Goal: Feedback & Contribution: Submit feedback/report problem

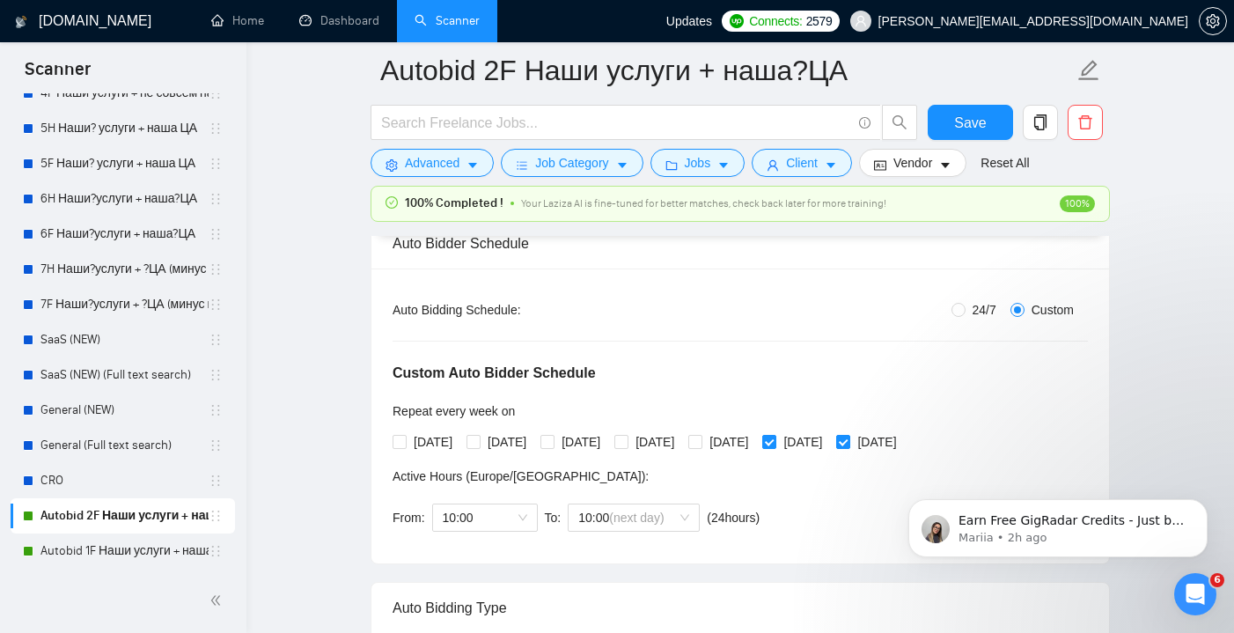
scroll to position [291, 0]
click at [775, 437] on input "[DATE]" at bounding box center [768, 440] width 12 height 12
checkbox input "false"
click at [848, 443] on input "[DATE]" at bounding box center [842, 440] width 12 height 12
checkbox input "false"
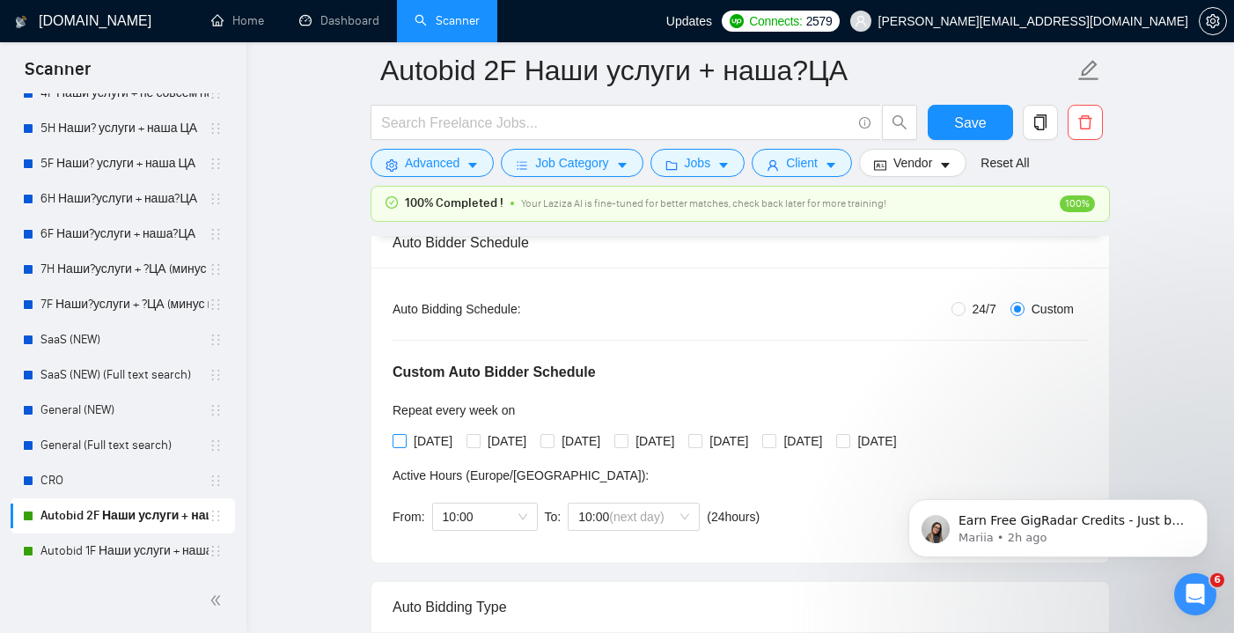
click at [398, 439] on input "[DATE]" at bounding box center [399, 440] width 12 height 12
checkbox input "true"
click at [518, 525] on span "10:00" at bounding box center [485, 516] width 84 height 26
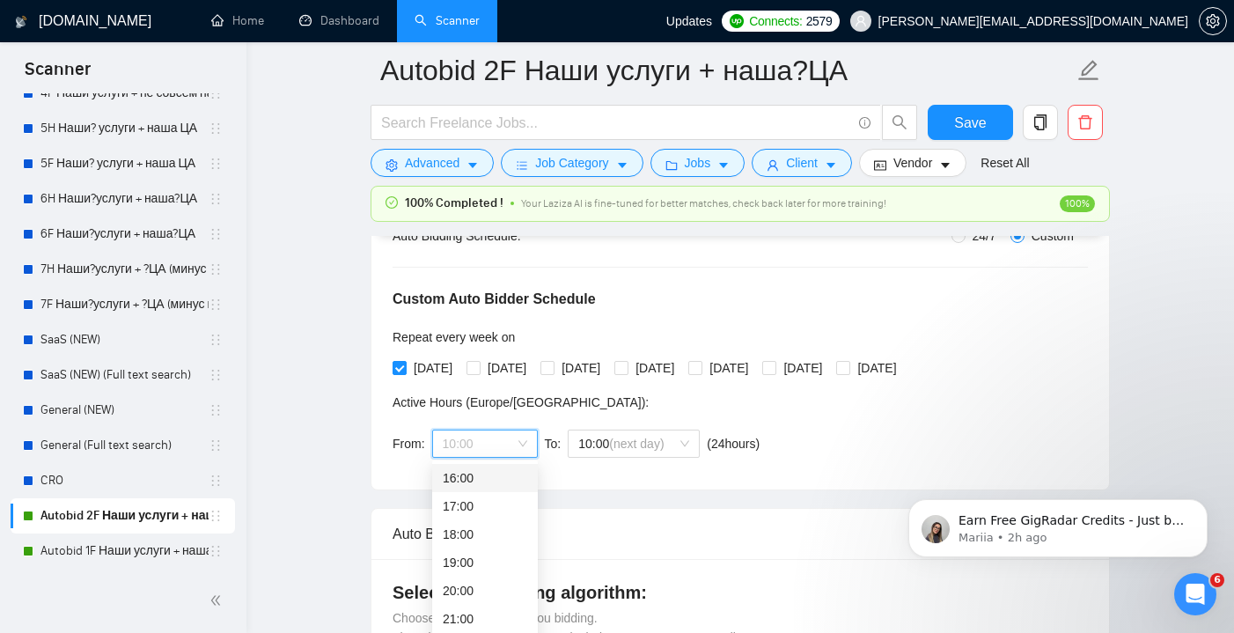
scroll to position [371, 0]
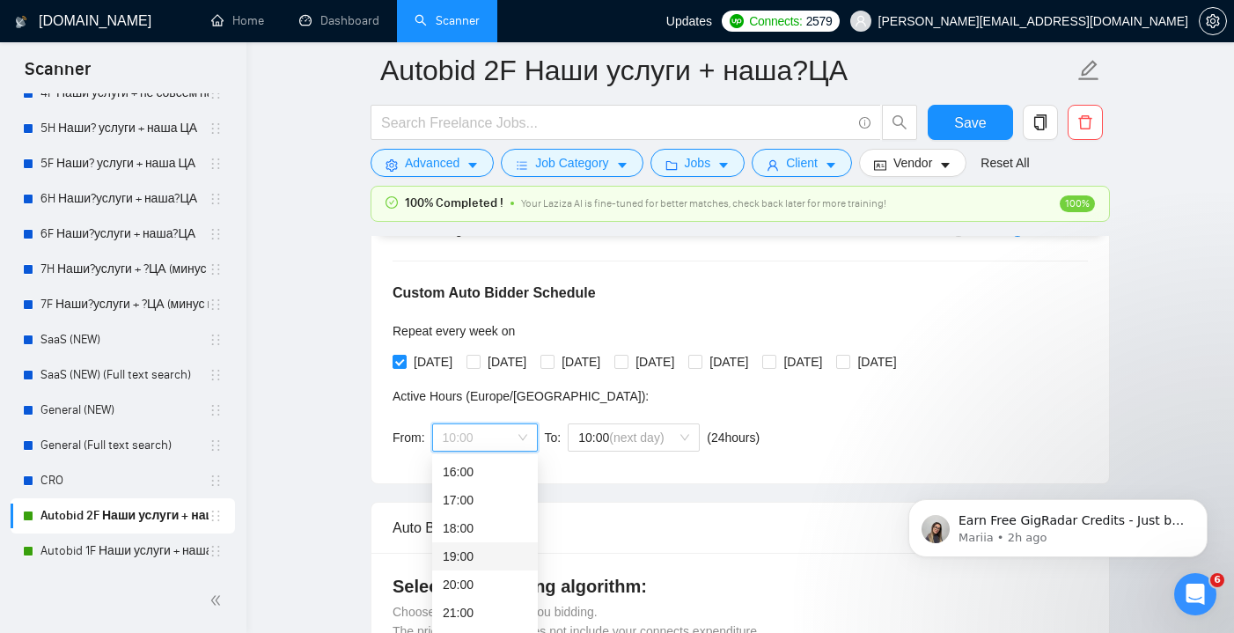
click at [488, 551] on div "19:00" at bounding box center [485, 556] width 84 height 19
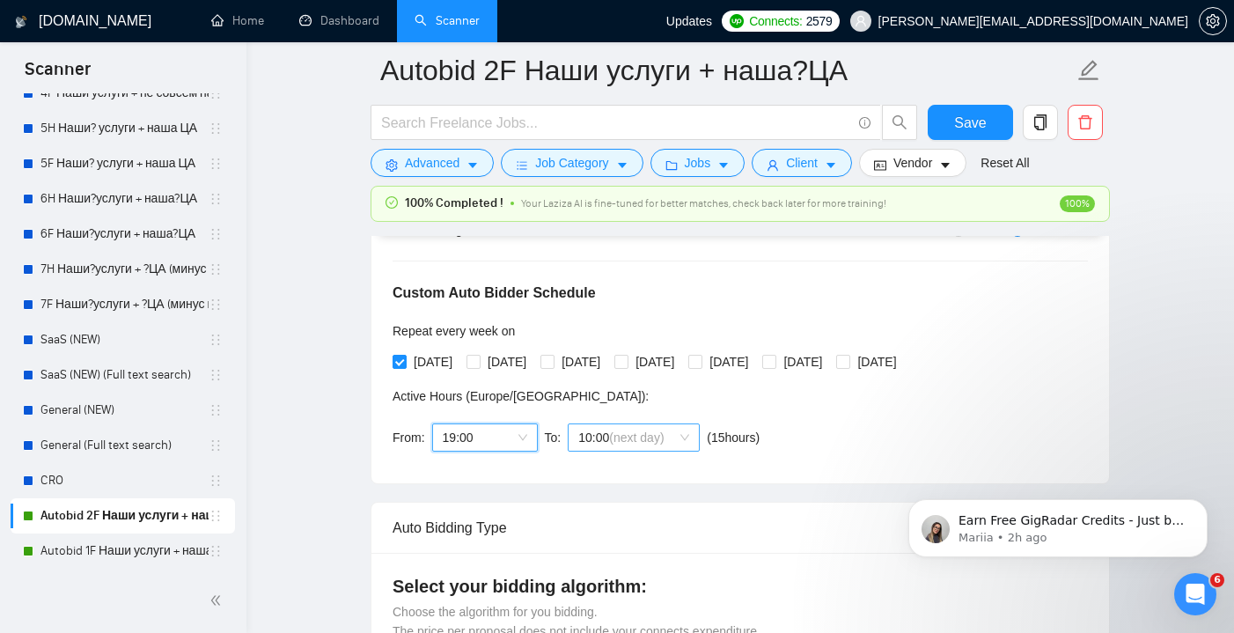
click at [682, 436] on span "10:00 (next day)" at bounding box center [633, 437] width 111 height 26
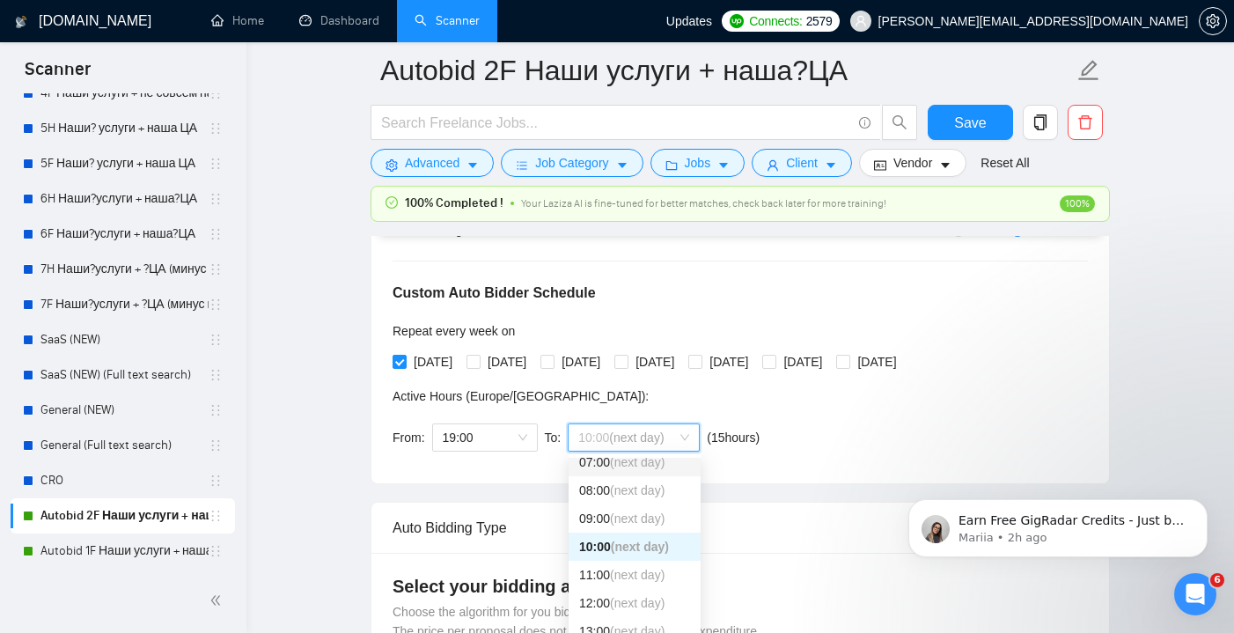
scroll to position [216, 0]
click at [597, 533] on div "10:00 (next day)" at bounding box center [634, 537] width 111 height 19
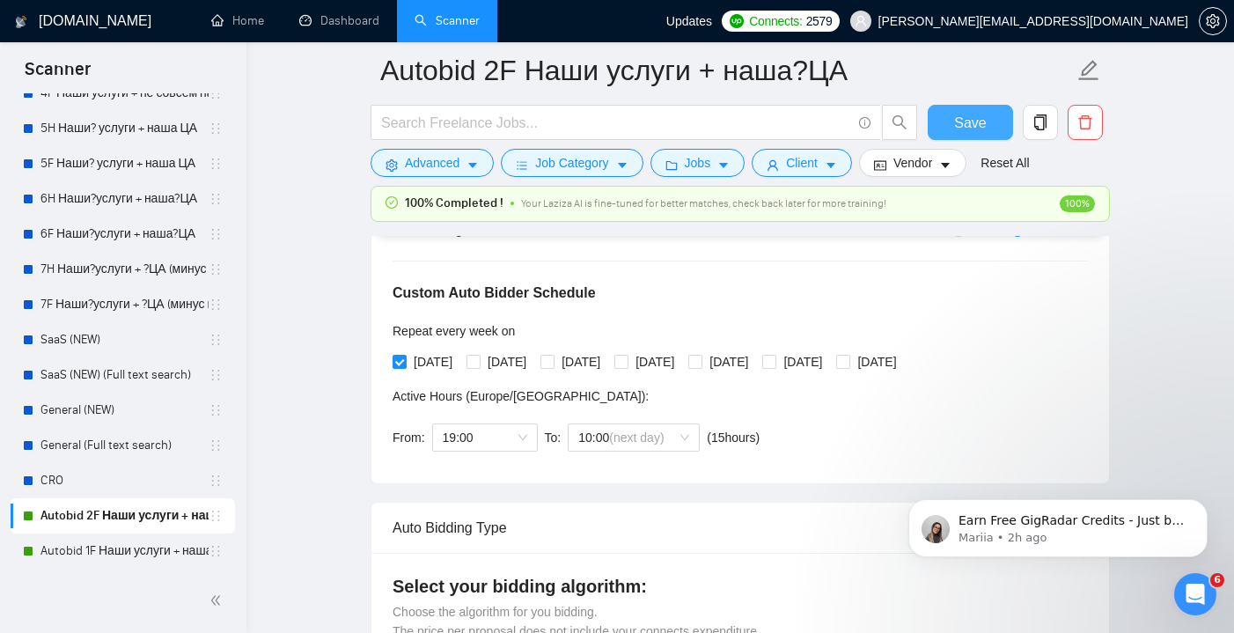
click at [951, 133] on button "Save" at bounding box center [970, 122] width 85 height 35
click at [136, 554] on link "Autobid 1F Наши услуги + наша ЦА" at bounding box center [124, 550] width 168 height 35
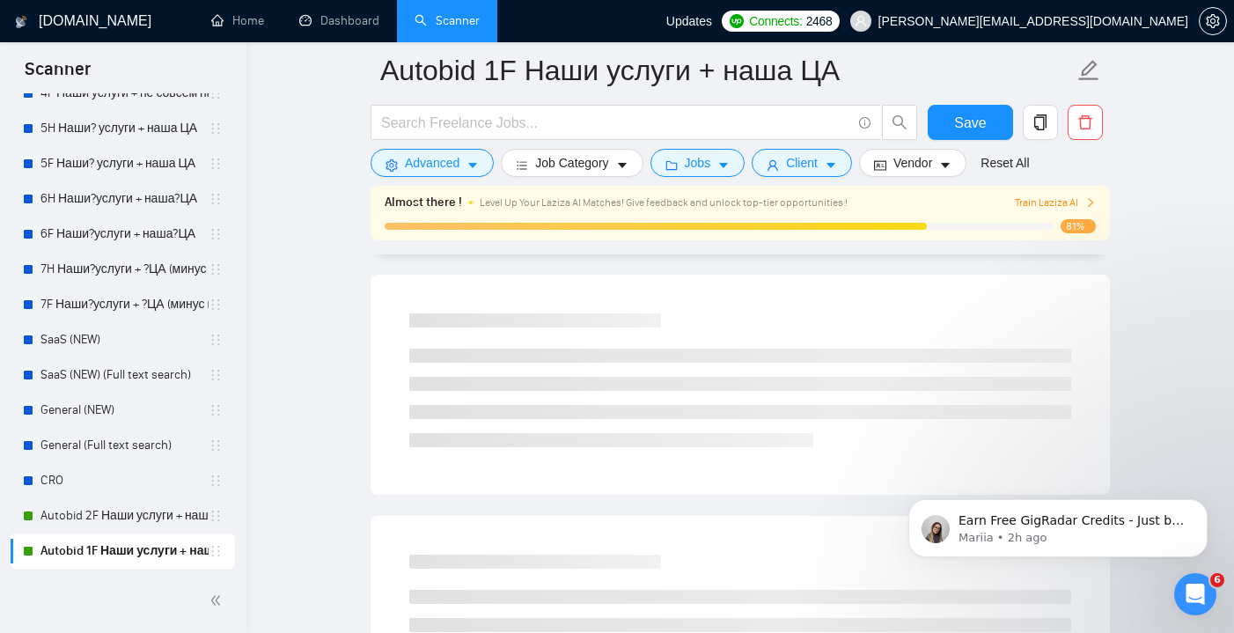
scroll to position [46, 0]
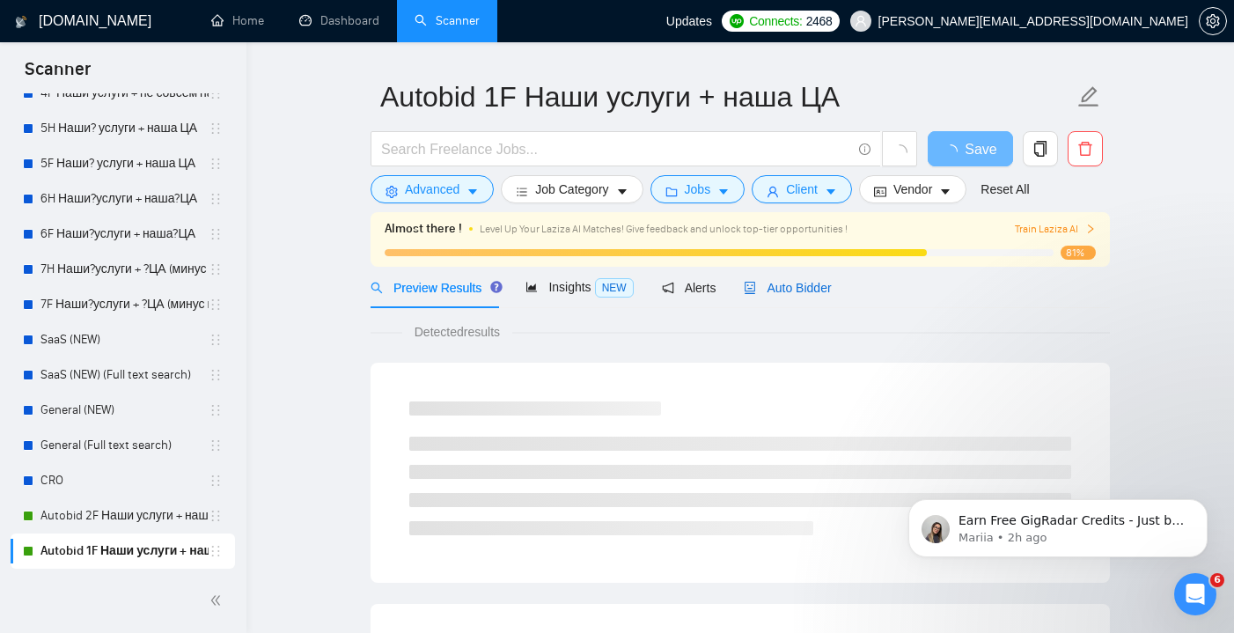
click at [784, 290] on span "Auto Bidder" at bounding box center [787, 288] width 87 height 14
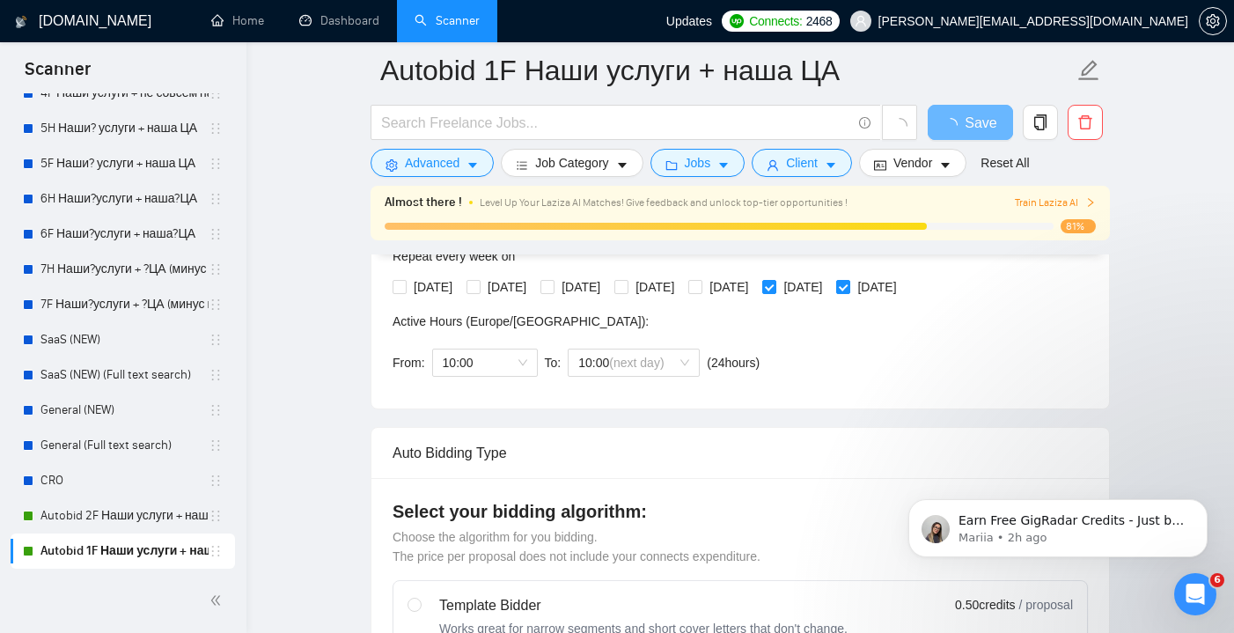
scroll to position [462, 0]
click at [775, 289] on input "[DATE]" at bounding box center [768, 288] width 12 height 12
checkbox input "false"
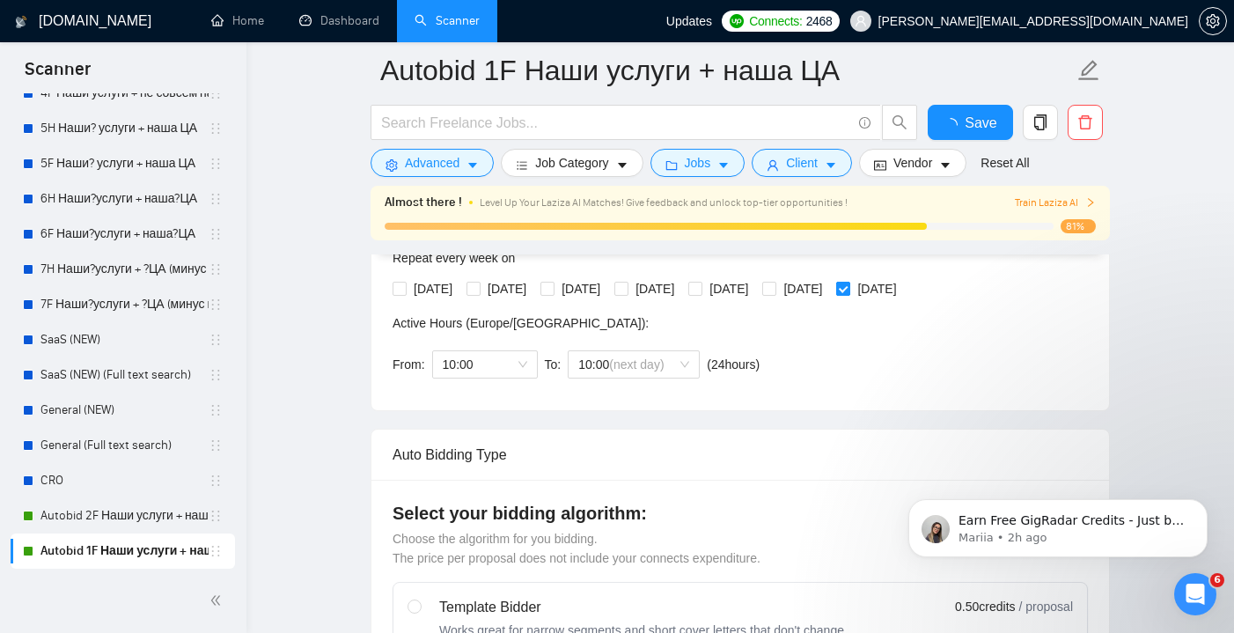
click at [848, 288] on input "[DATE]" at bounding box center [842, 288] width 12 height 12
checkbox input "false"
click at [401, 289] on input "[DATE]" at bounding box center [399, 288] width 12 height 12
checkbox input "true"
click at [510, 368] on span "10:00" at bounding box center [485, 364] width 84 height 26
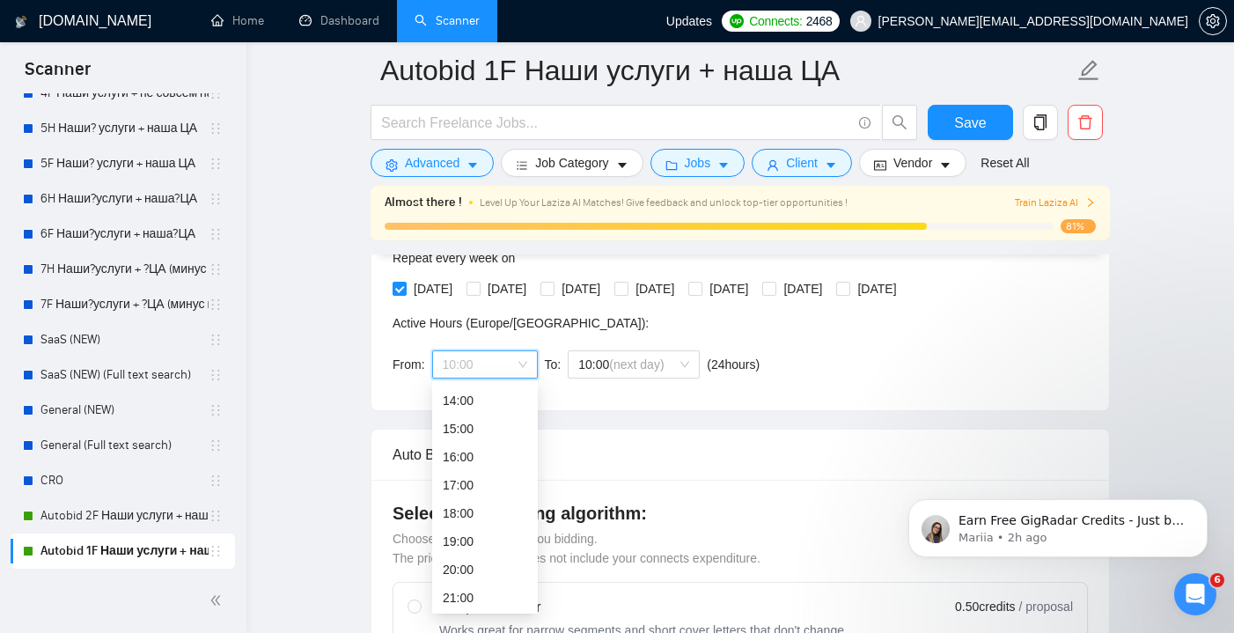
scroll to position [410, 0]
click at [475, 520] on div "19:00" at bounding box center [485, 523] width 84 height 19
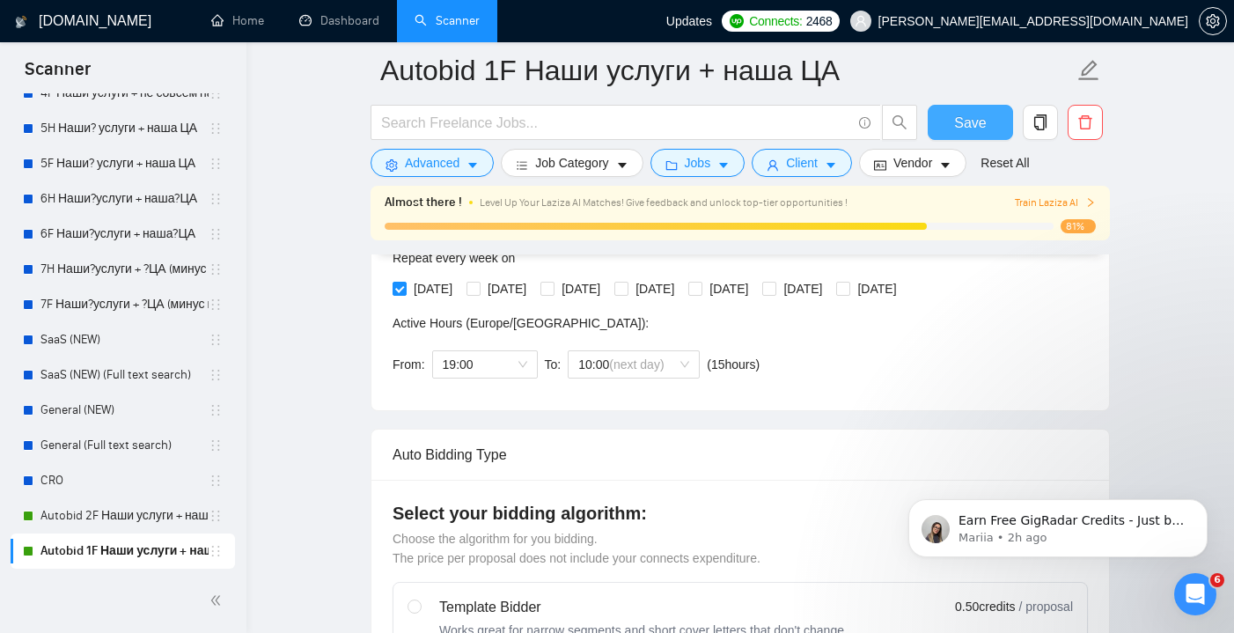
click at [963, 124] on span "Save" at bounding box center [970, 123] width 32 height 22
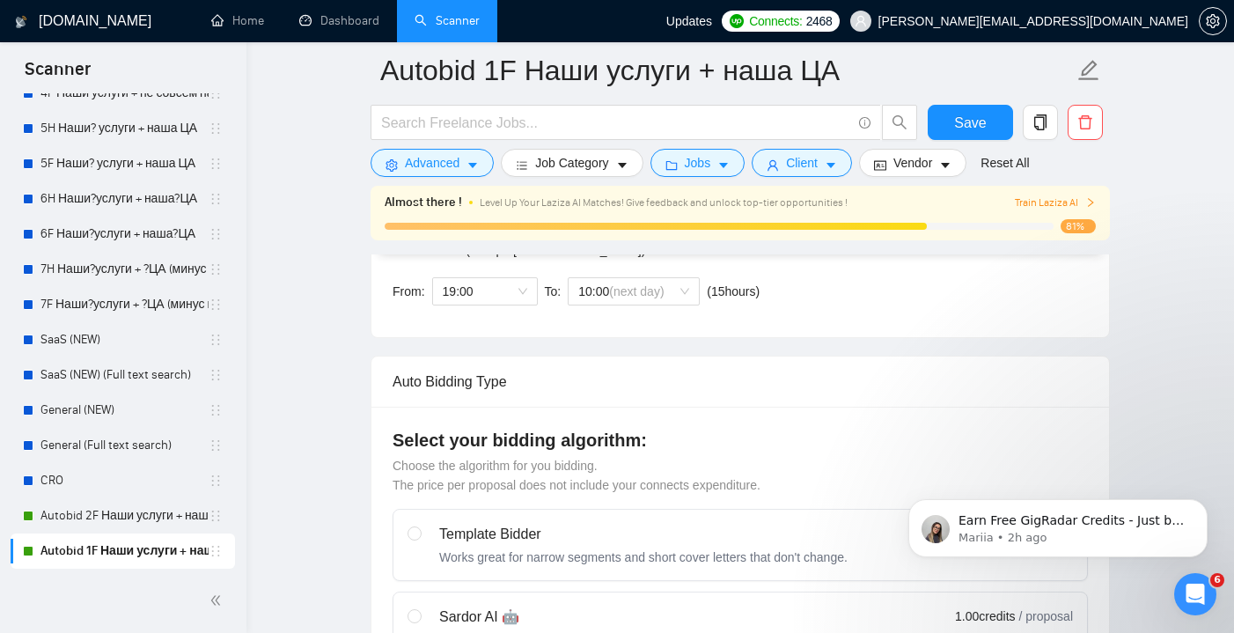
scroll to position [541, 0]
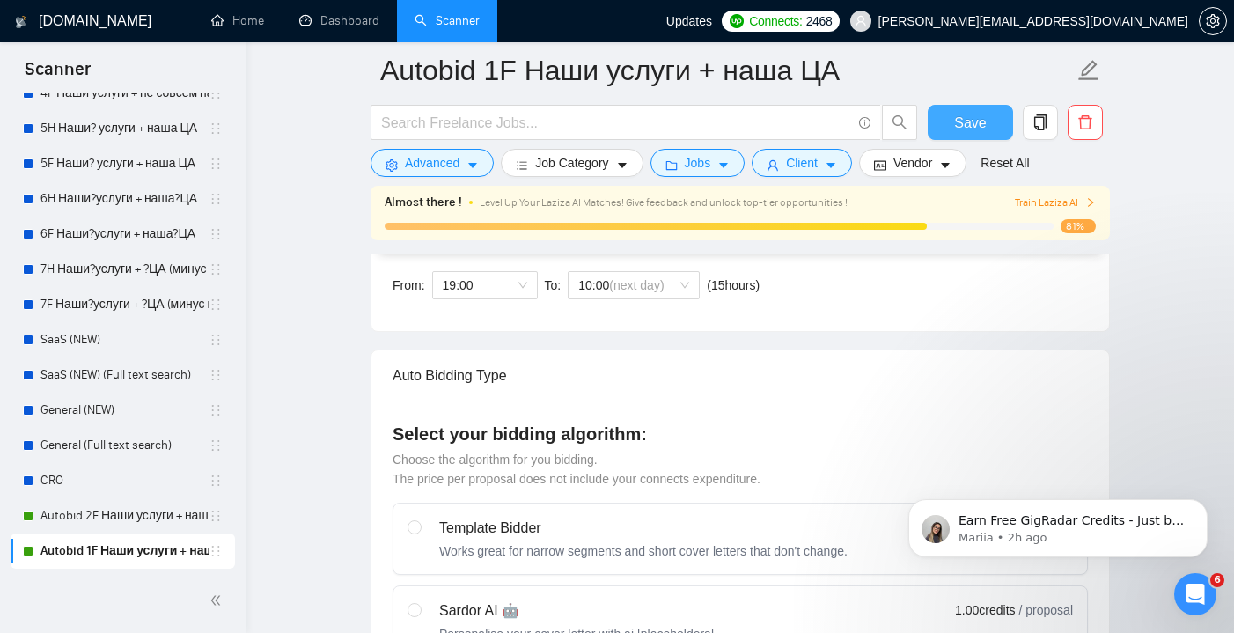
click at [982, 114] on span "Save" at bounding box center [970, 123] width 32 height 22
click at [107, 510] on link "Autobid 2F Наши услуги + наша?ЦА" at bounding box center [124, 515] width 168 height 35
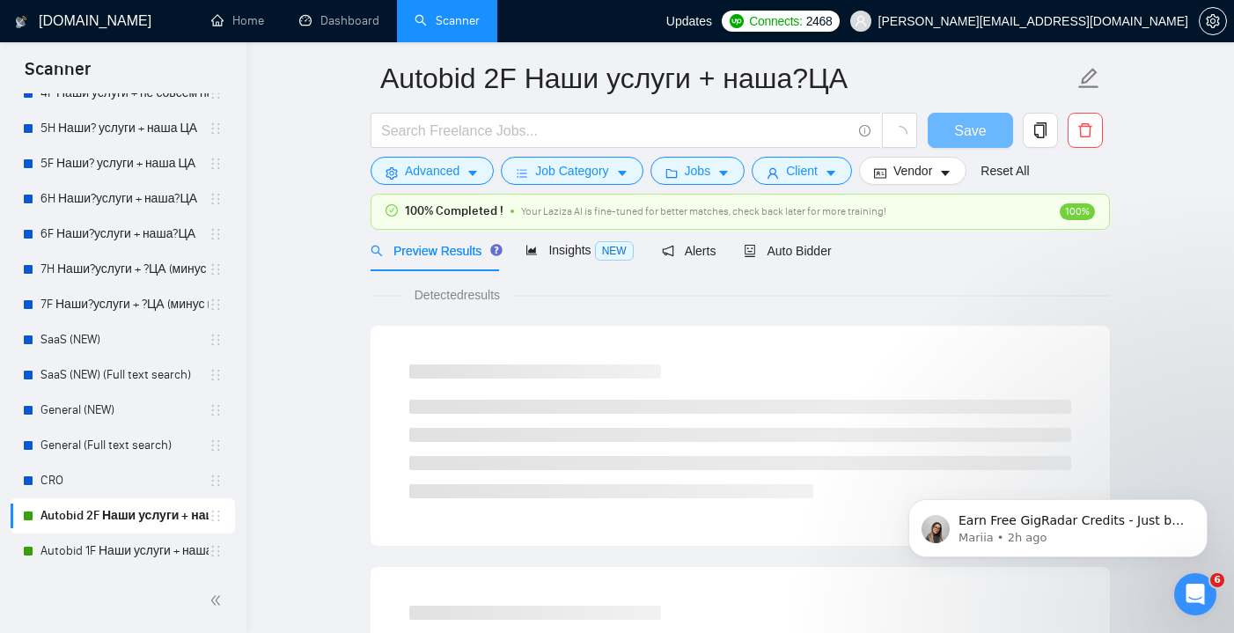
scroll to position [46, 0]
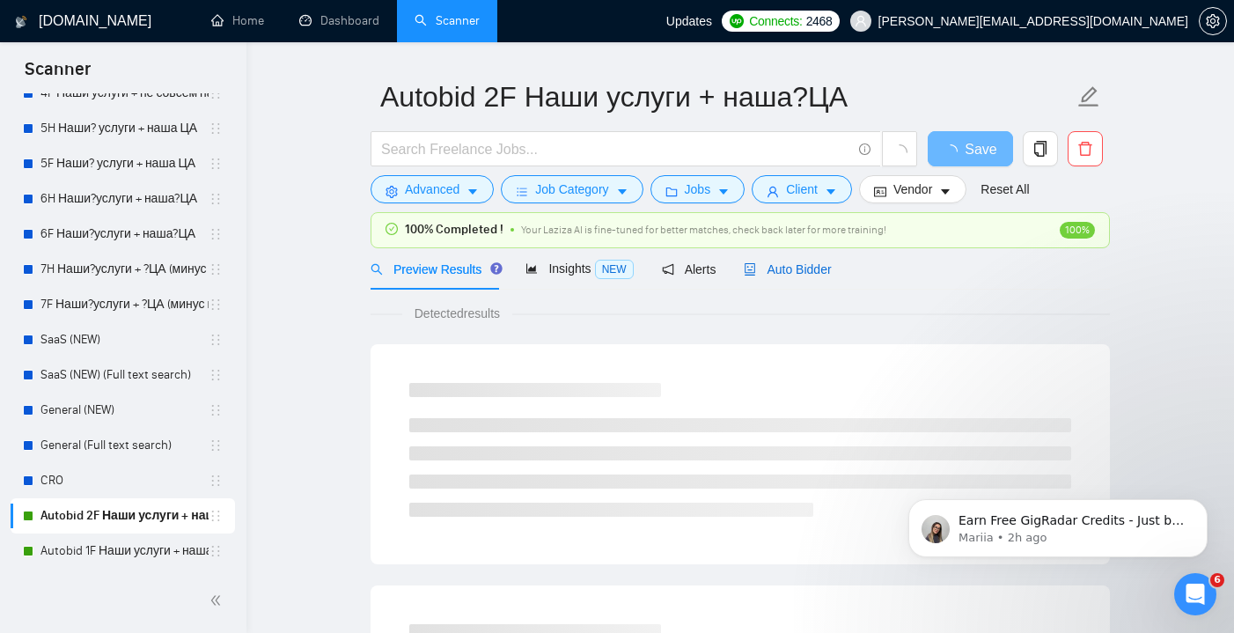
click at [799, 270] on span "Auto Bidder" at bounding box center [787, 269] width 87 height 14
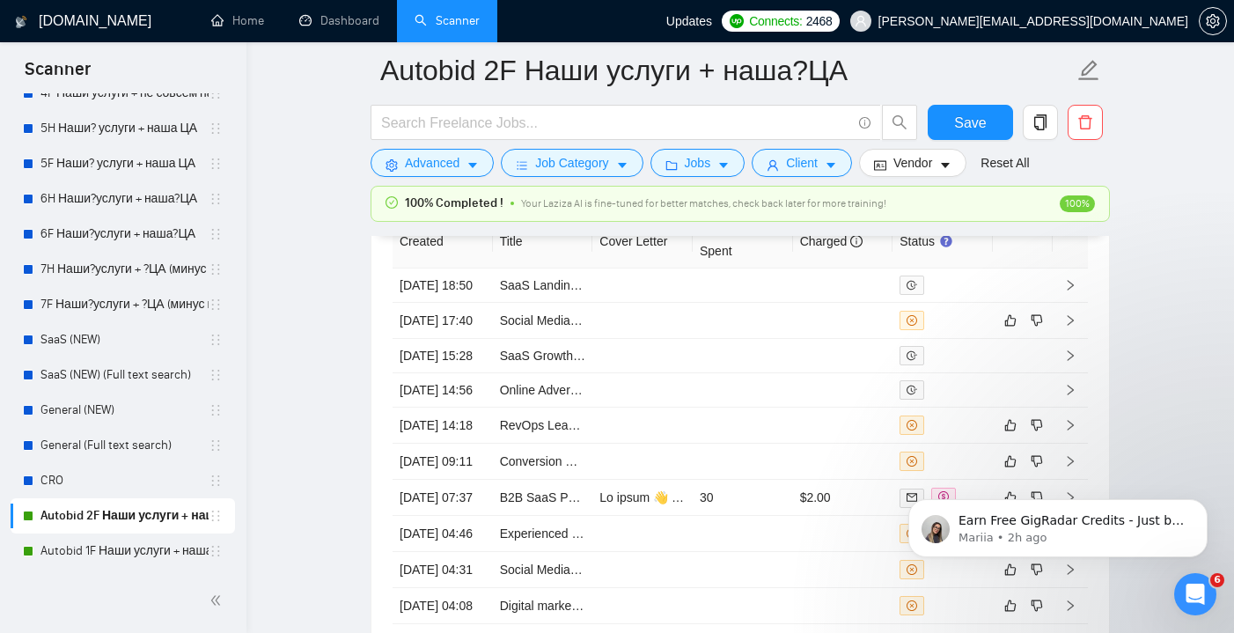
scroll to position [4704, 0]
click at [665, 338] on td at bounding box center [642, 320] width 100 height 36
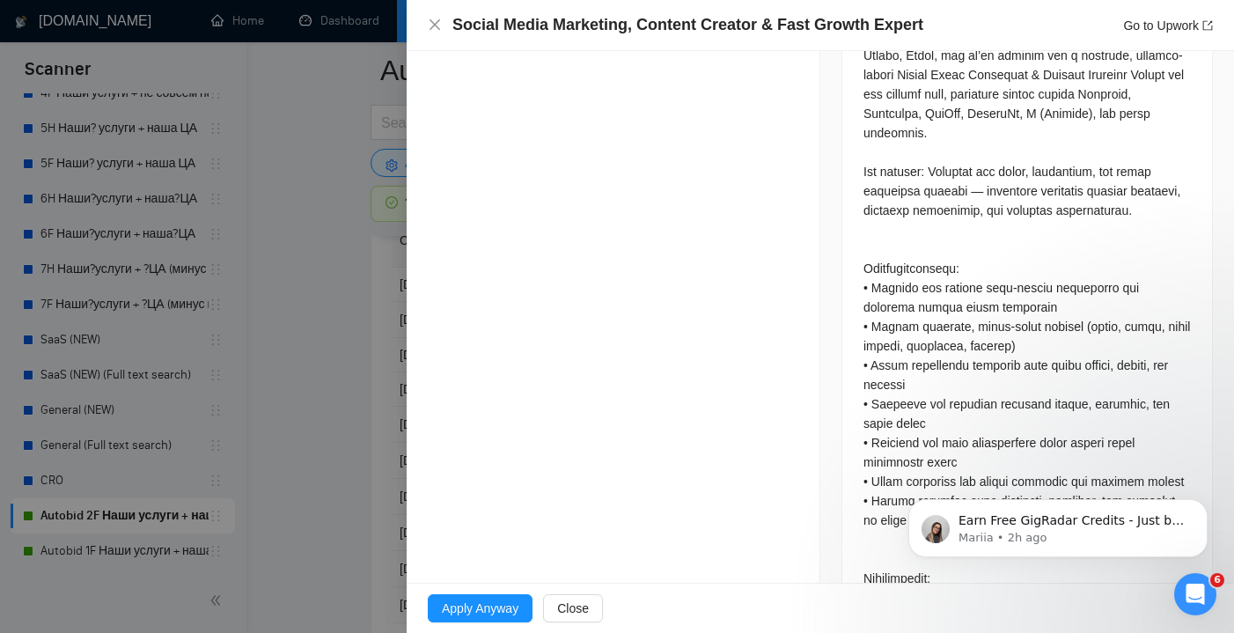
scroll to position [980, 0]
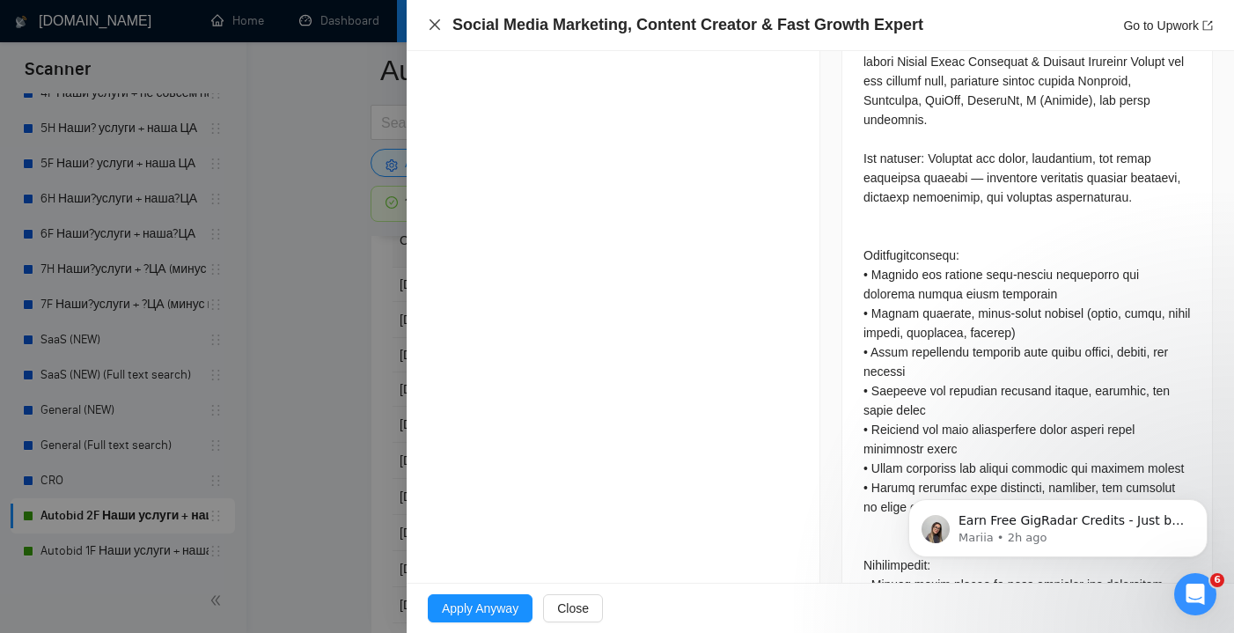
click at [436, 24] on icon "close" at bounding box center [435, 24] width 11 height 11
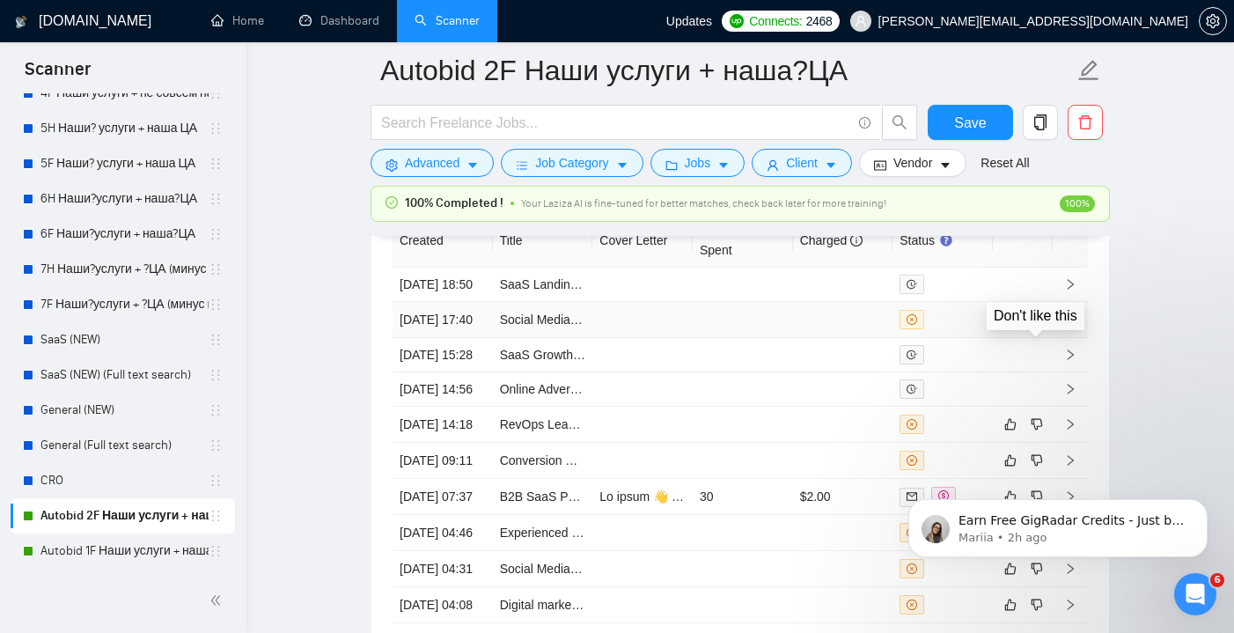
click at [1013, 327] on icon "like" at bounding box center [1010, 319] width 12 height 14
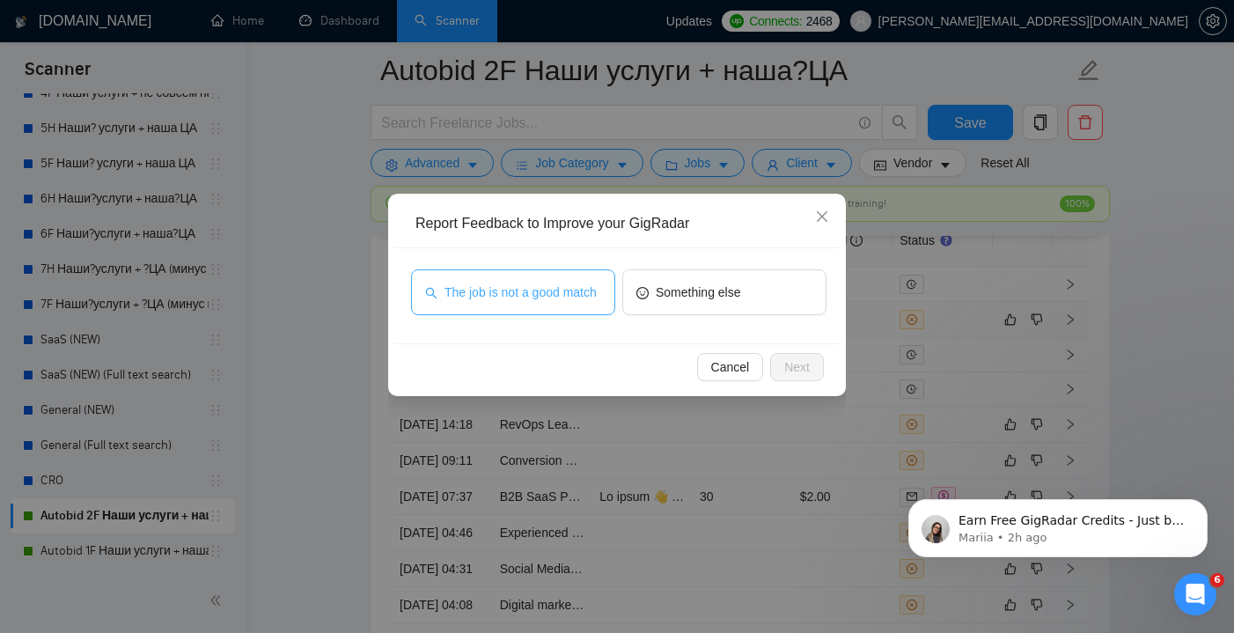
click at [573, 302] on span "The job is not a good match" at bounding box center [520, 292] width 152 height 19
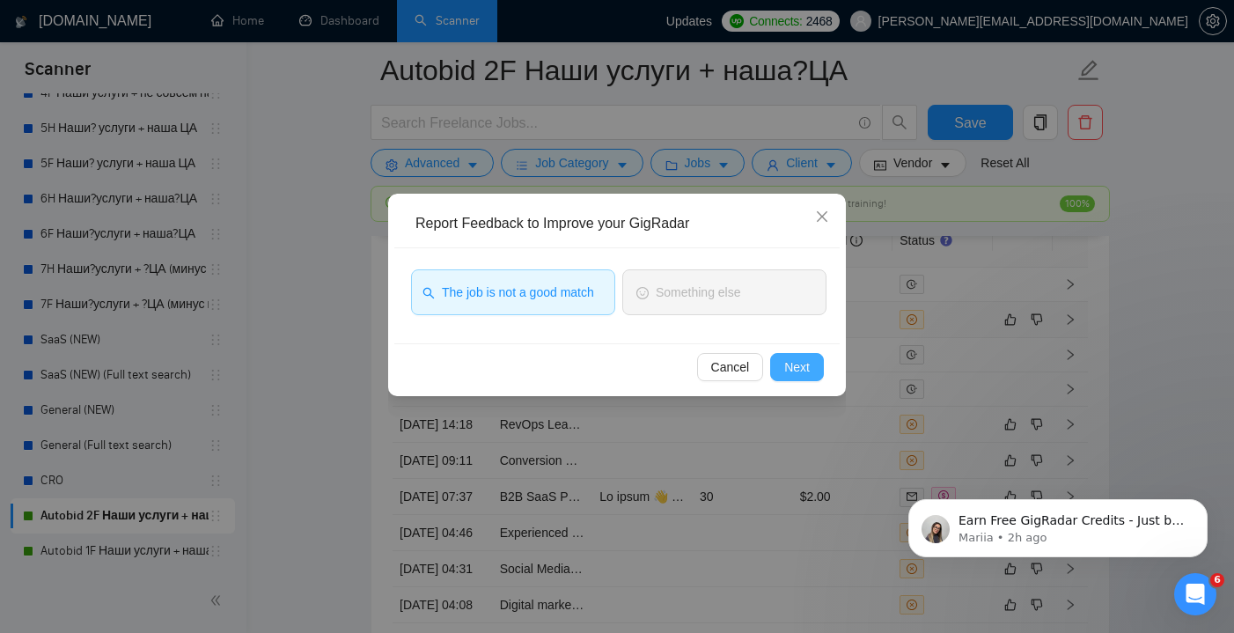
click at [778, 364] on button "Next" at bounding box center [797, 367] width 54 height 28
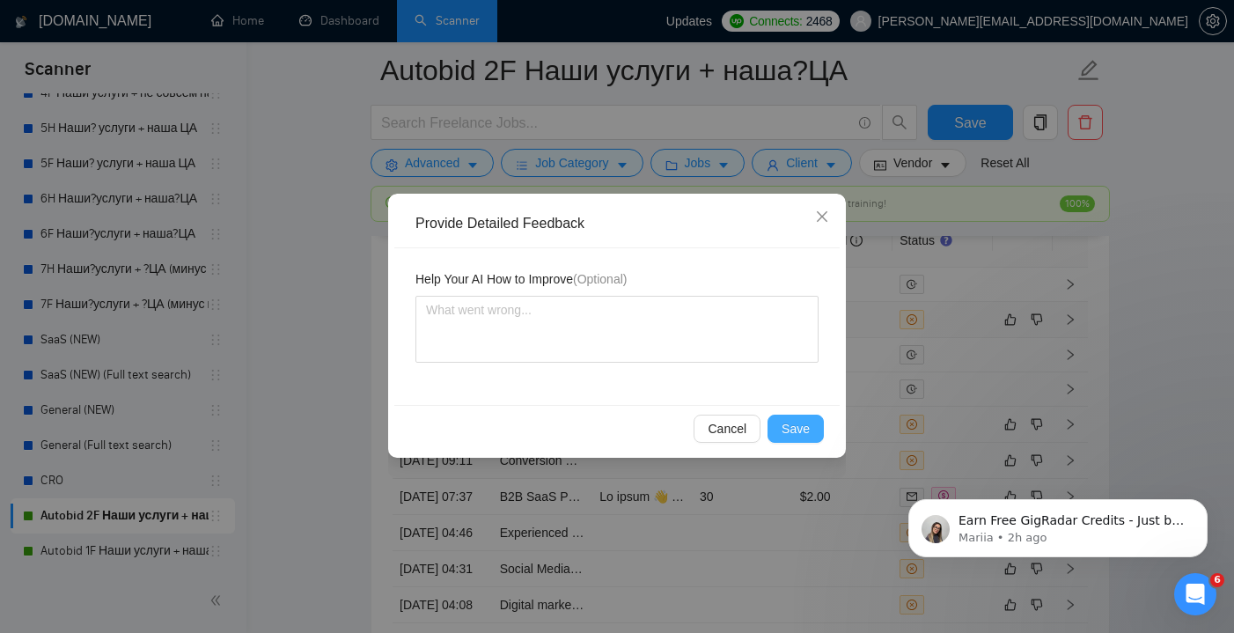
click at [810, 429] on button "Save" at bounding box center [795, 429] width 56 height 28
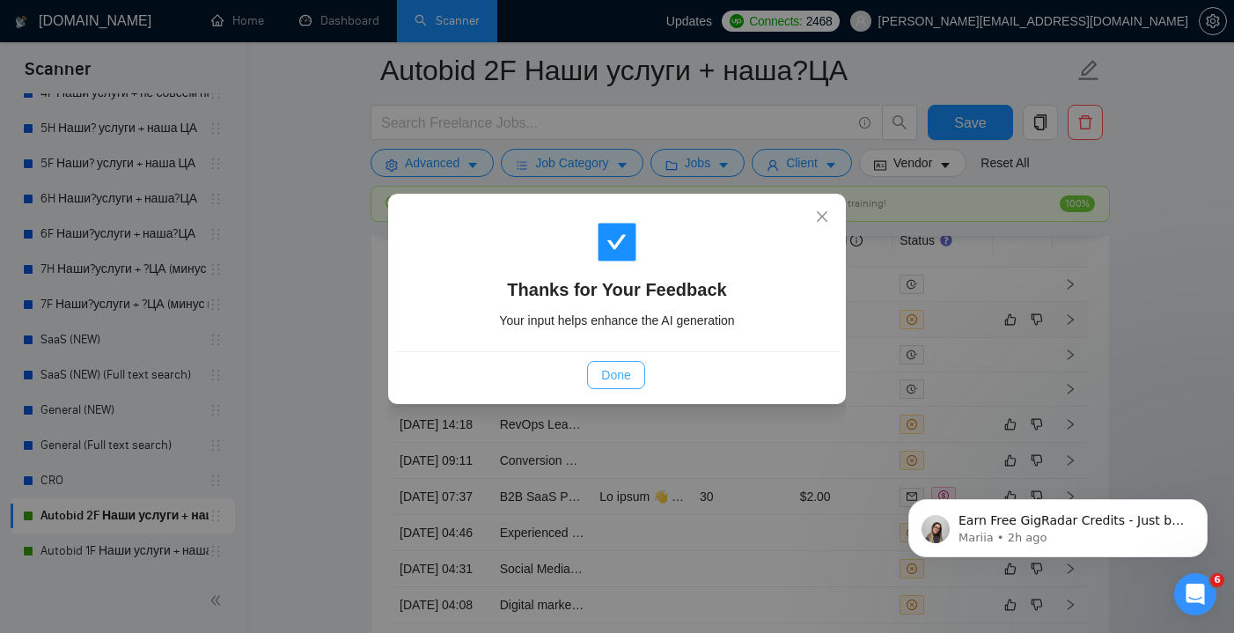
click at [631, 365] on button "Done" at bounding box center [615, 375] width 57 height 28
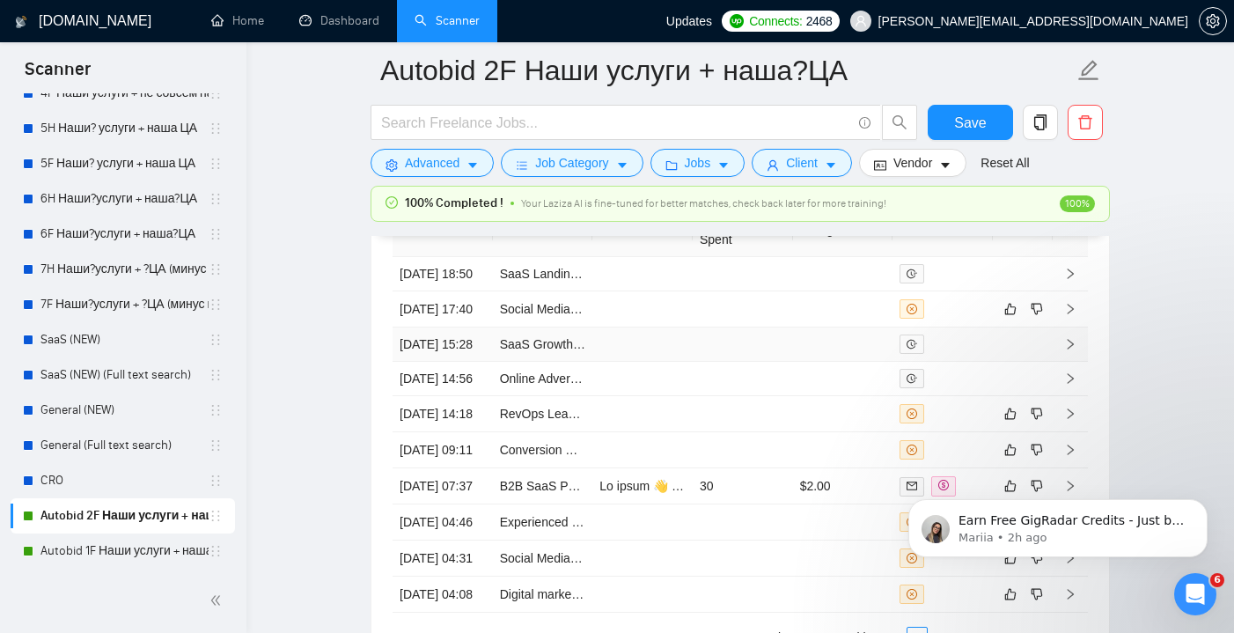
scroll to position [4713, 0]
click at [1010, 316] on icon "like" at bounding box center [1010, 310] width 11 height 11
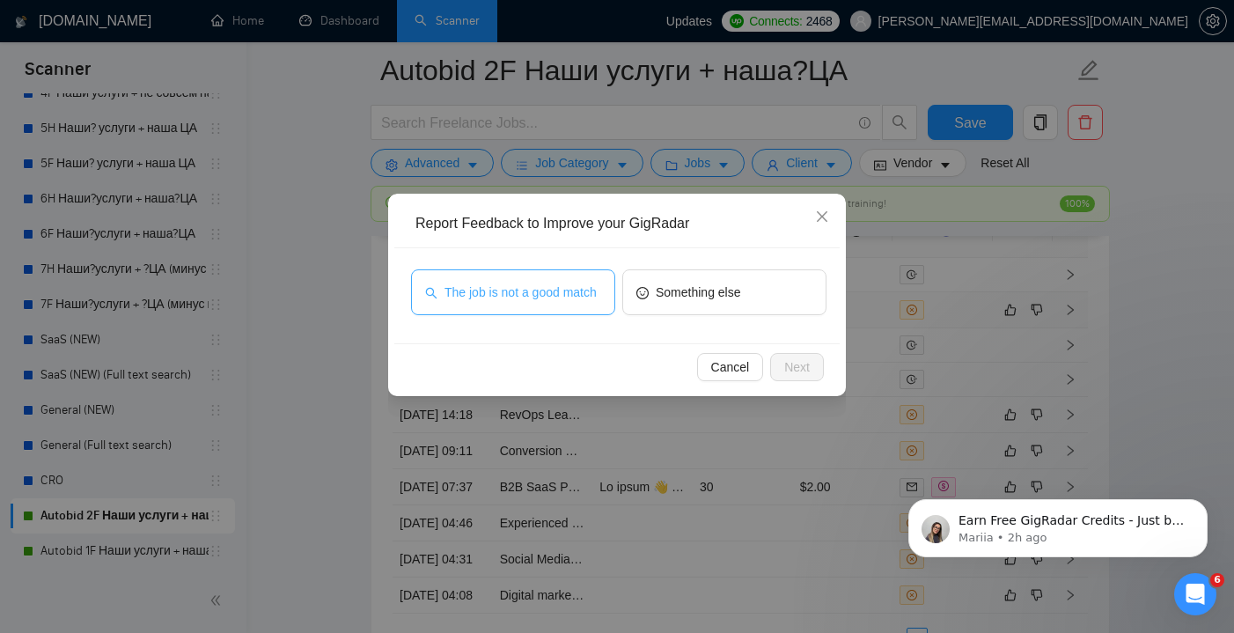
click at [518, 302] on span "The job is not a good match" at bounding box center [520, 292] width 152 height 19
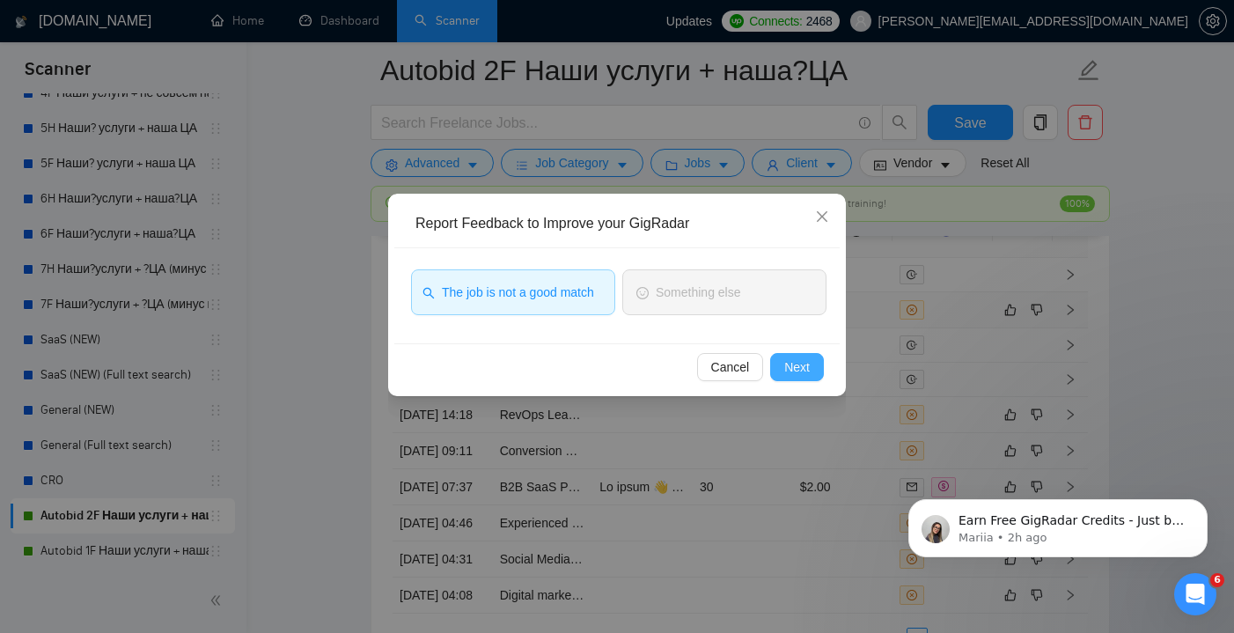
click at [779, 364] on button "Next" at bounding box center [797, 367] width 54 height 28
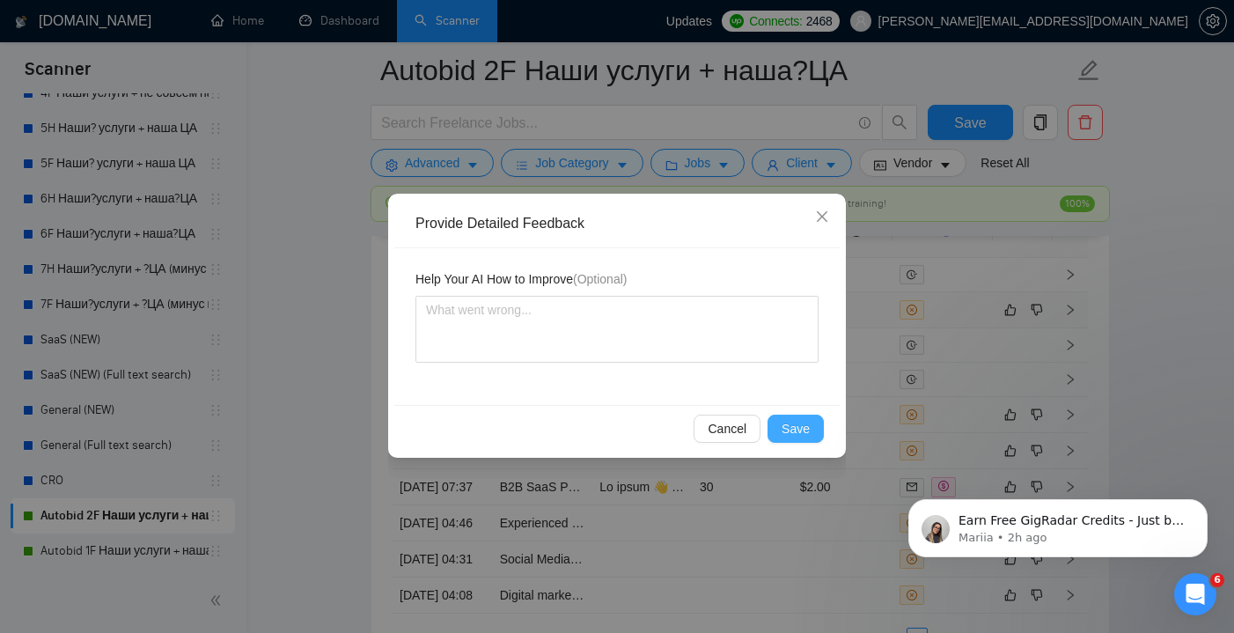
click at [798, 426] on span "Save" at bounding box center [796, 428] width 28 height 19
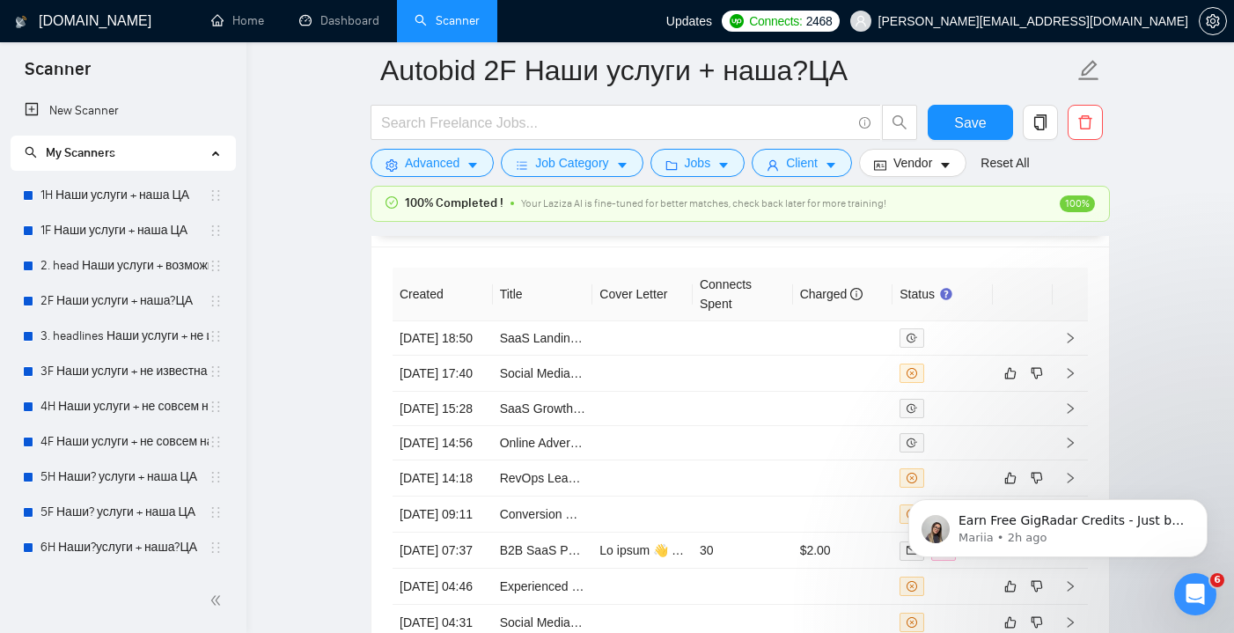
scroll to position [4650, 0]
click at [1013, 380] on icon "like" at bounding box center [1010, 373] width 12 height 14
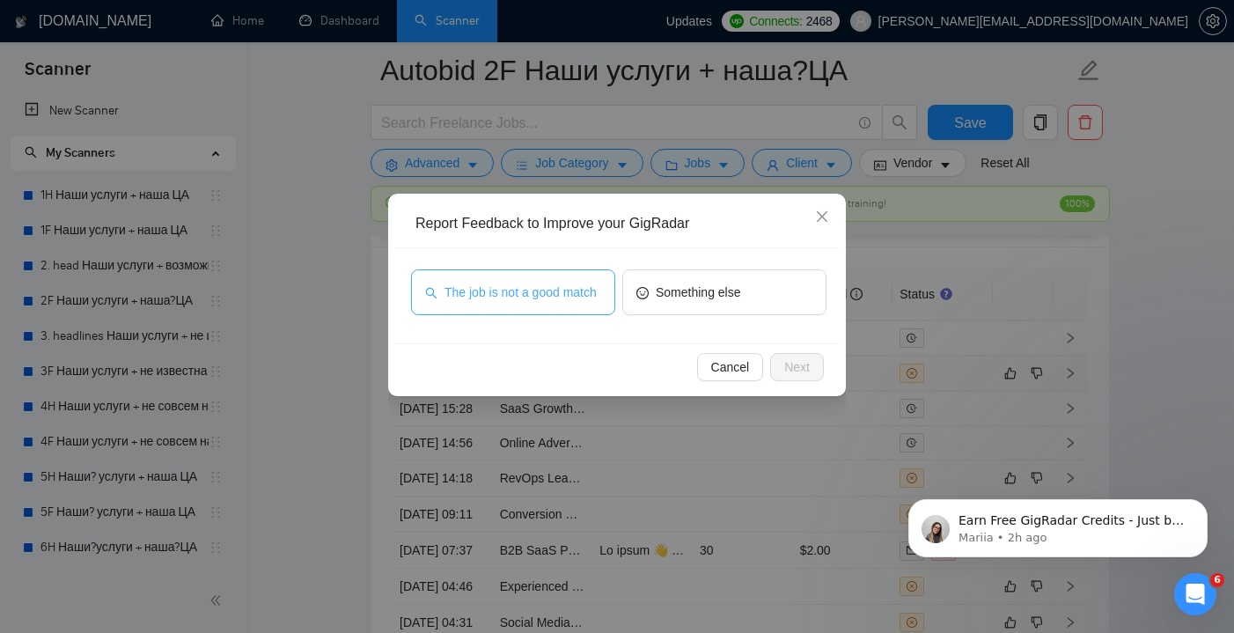
click at [569, 296] on span "The job is not a good match" at bounding box center [520, 292] width 152 height 19
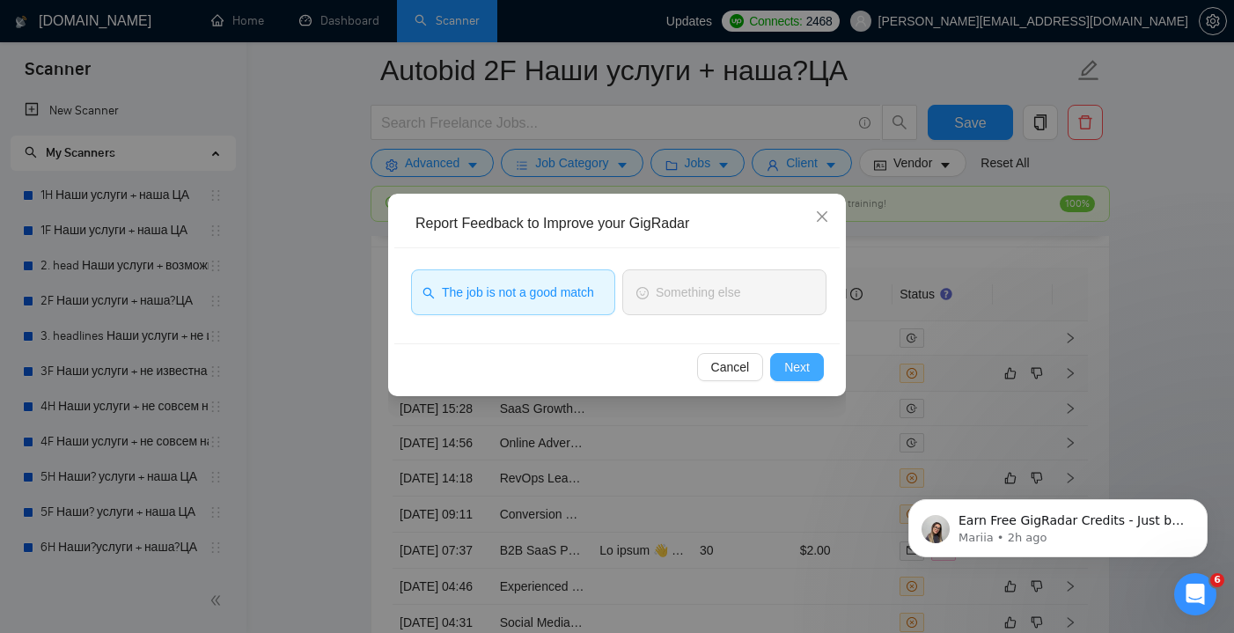
click at [792, 364] on span "Next" at bounding box center [797, 366] width 26 height 19
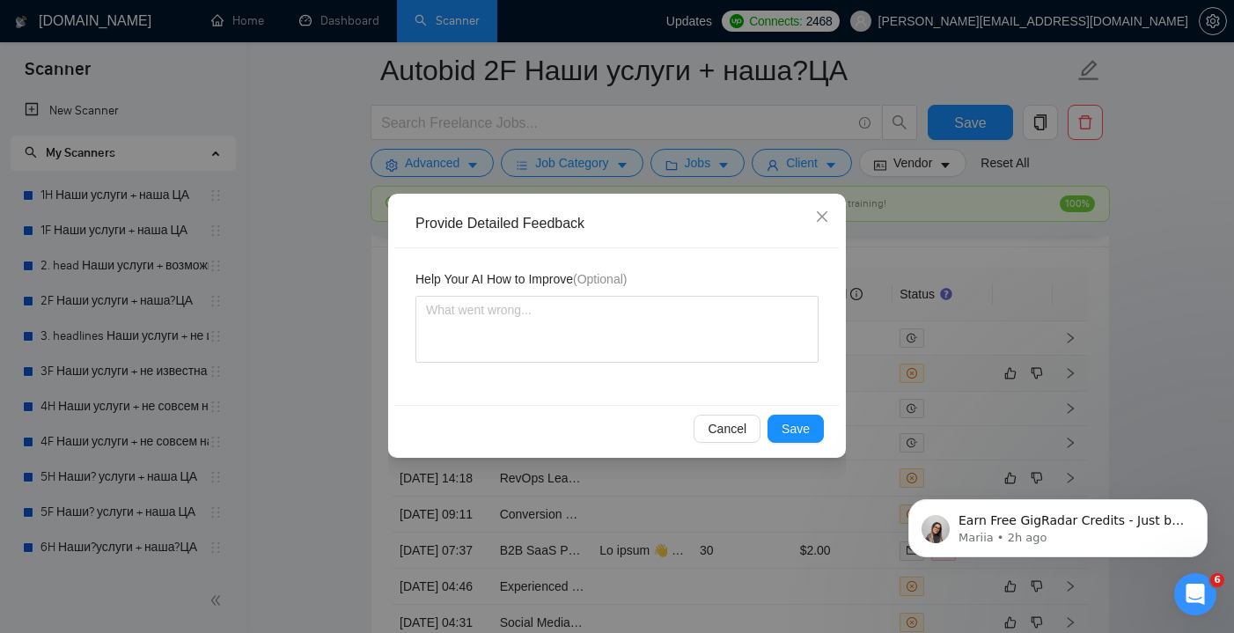
click at [794, 411] on div "Cancel Save" at bounding box center [616, 428] width 445 height 47
click at [794, 425] on span "Save" at bounding box center [796, 428] width 28 height 19
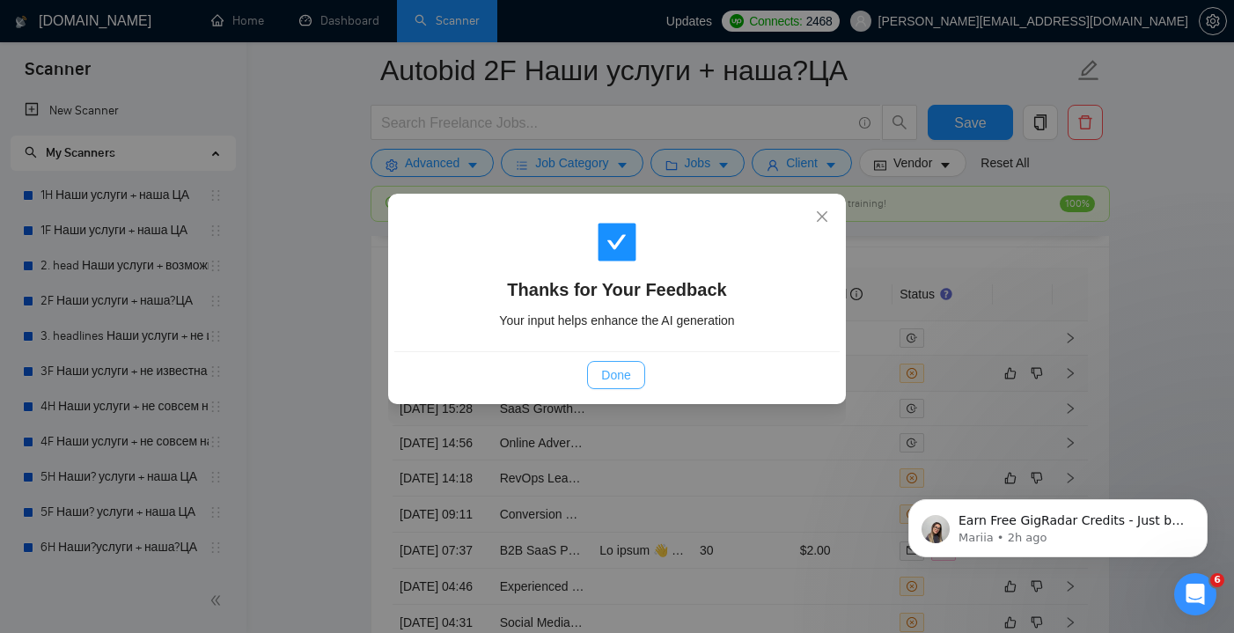
click at [594, 366] on button "Done" at bounding box center [615, 375] width 57 height 28
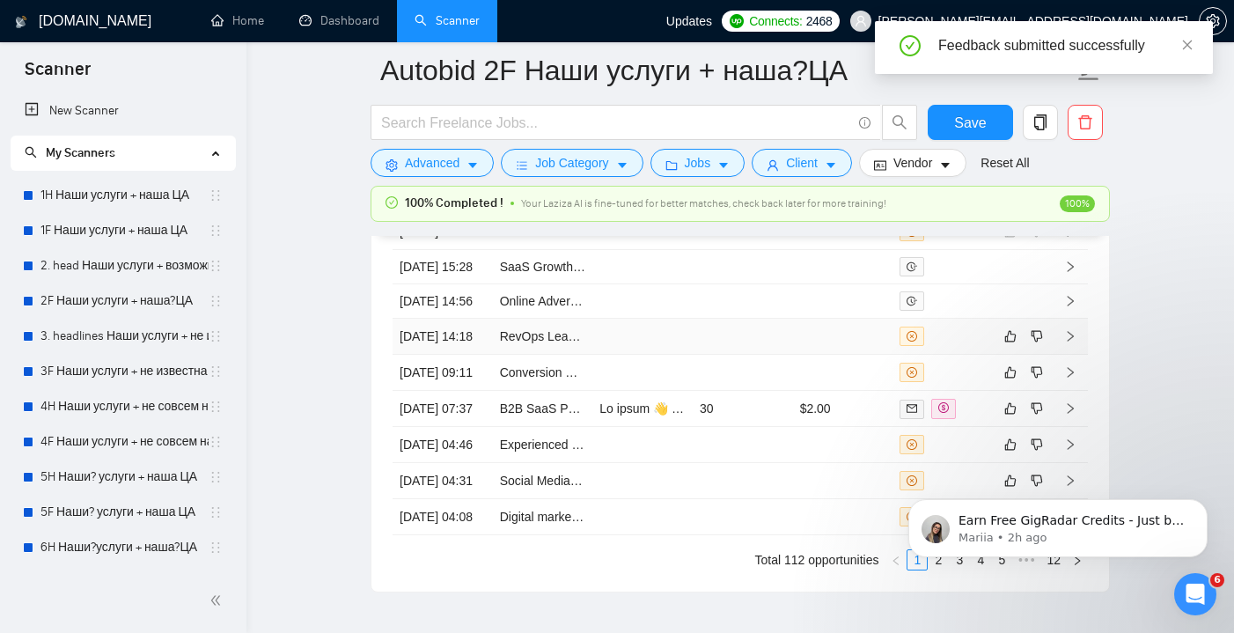
scroll to position [4802, 0]
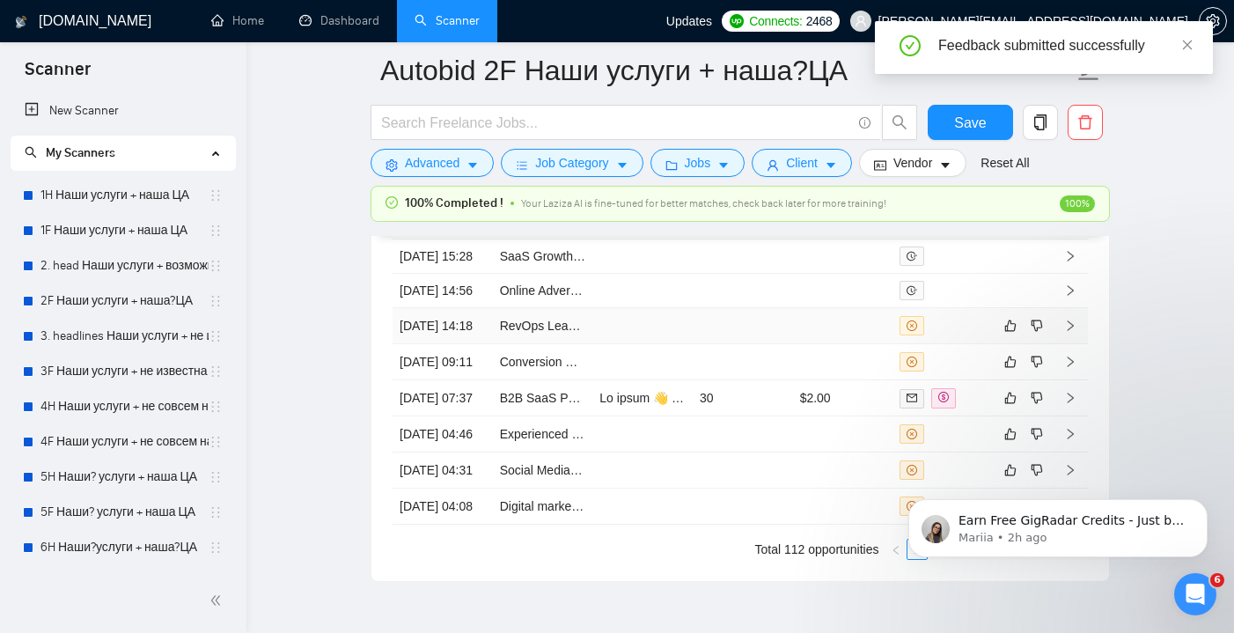
click at [822, 344] on td at bounding box center [843, 326] width 100 height 36
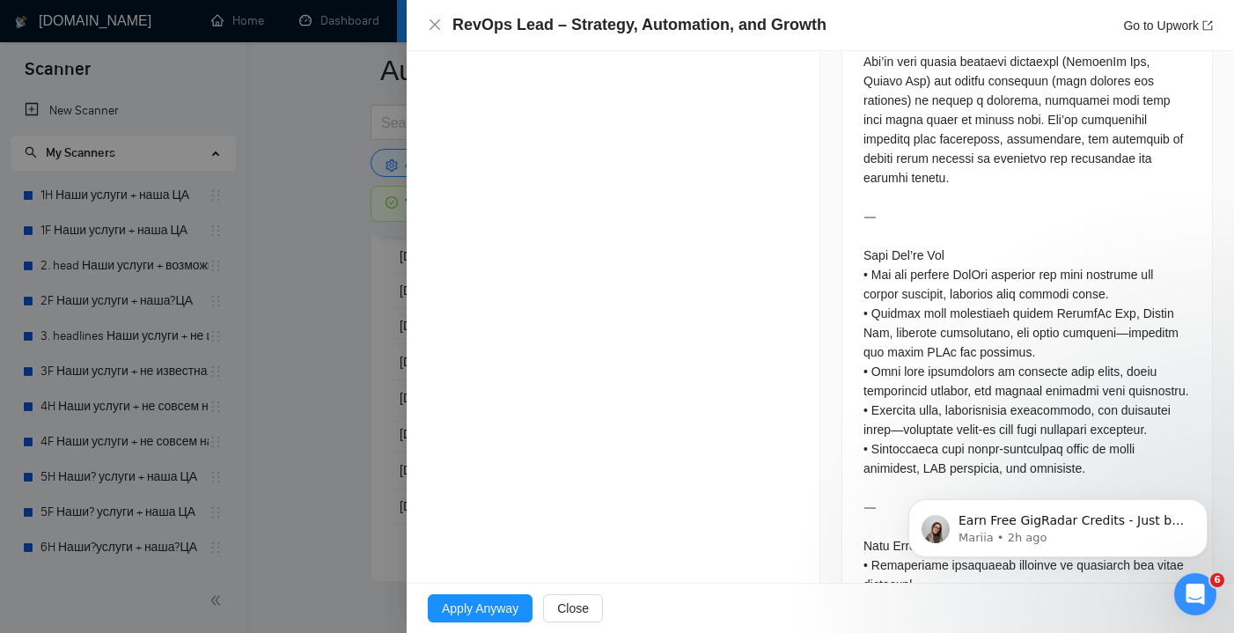
scroll to position [949, 0]
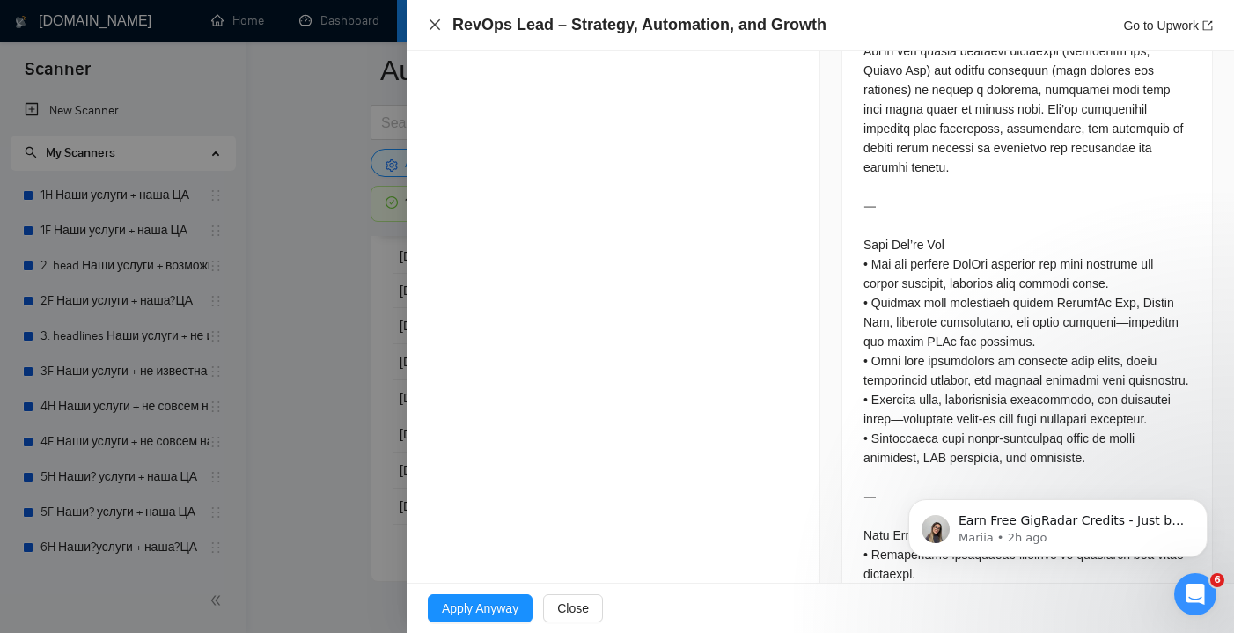
click at [431, 31] on icon "close" at bounding box center [435, 25] width 14 height 14
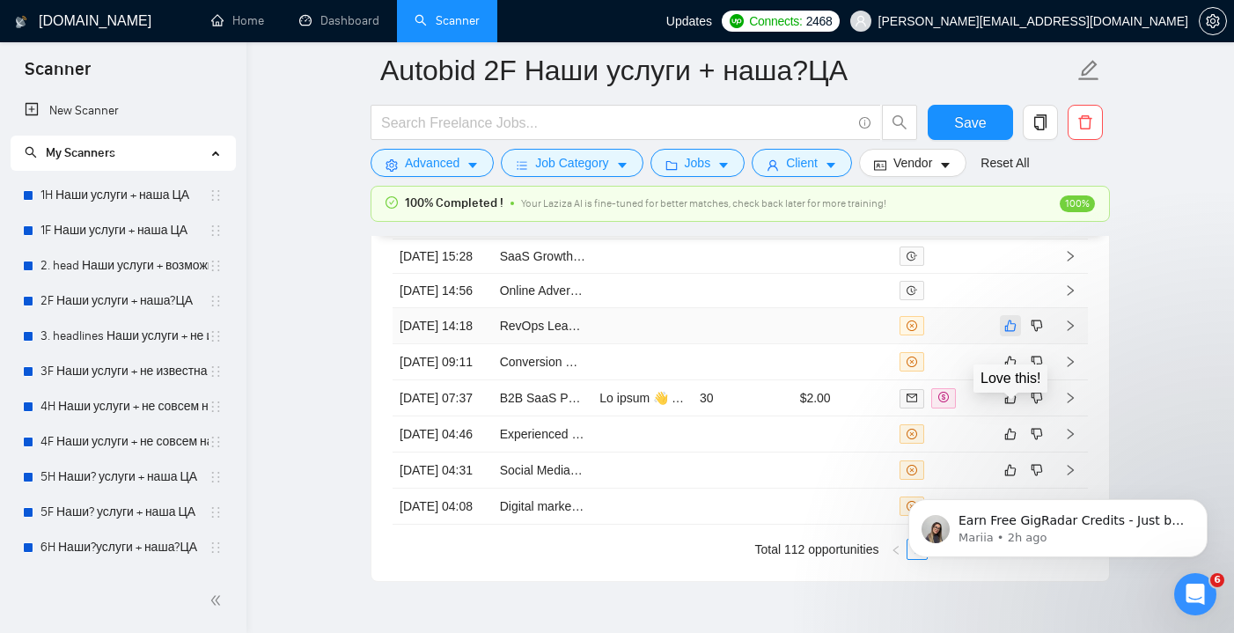
click at [1004, 333] on icon "like" at bounding box center [1010, 326] width 12 height 14
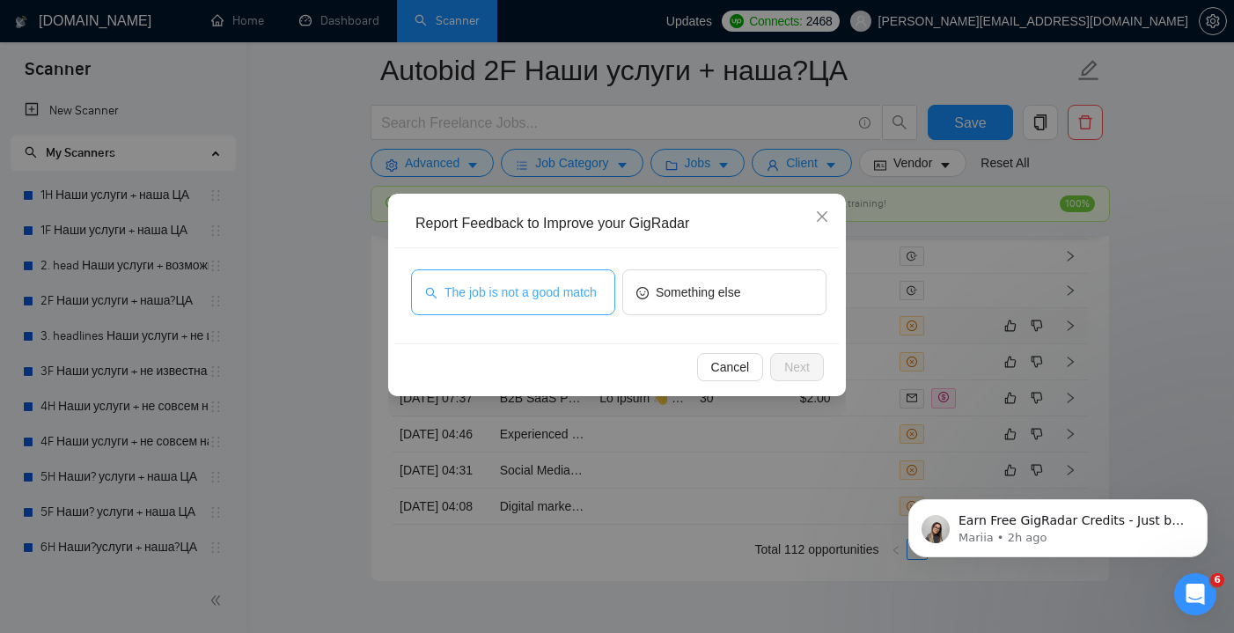
click at [571, 301] on span "The job is not a good match" at bounding box center [520, 292] width 152 height 19
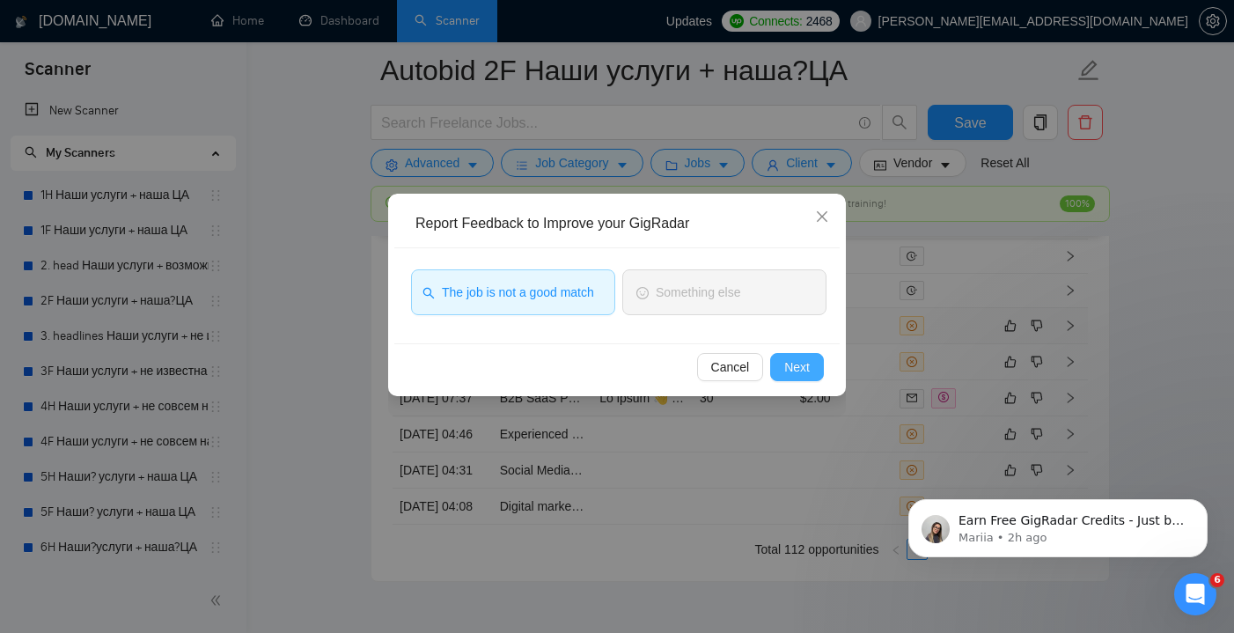
click at [792, 365] on span "Next" at bounding box center [797, 366] width 26 height 19
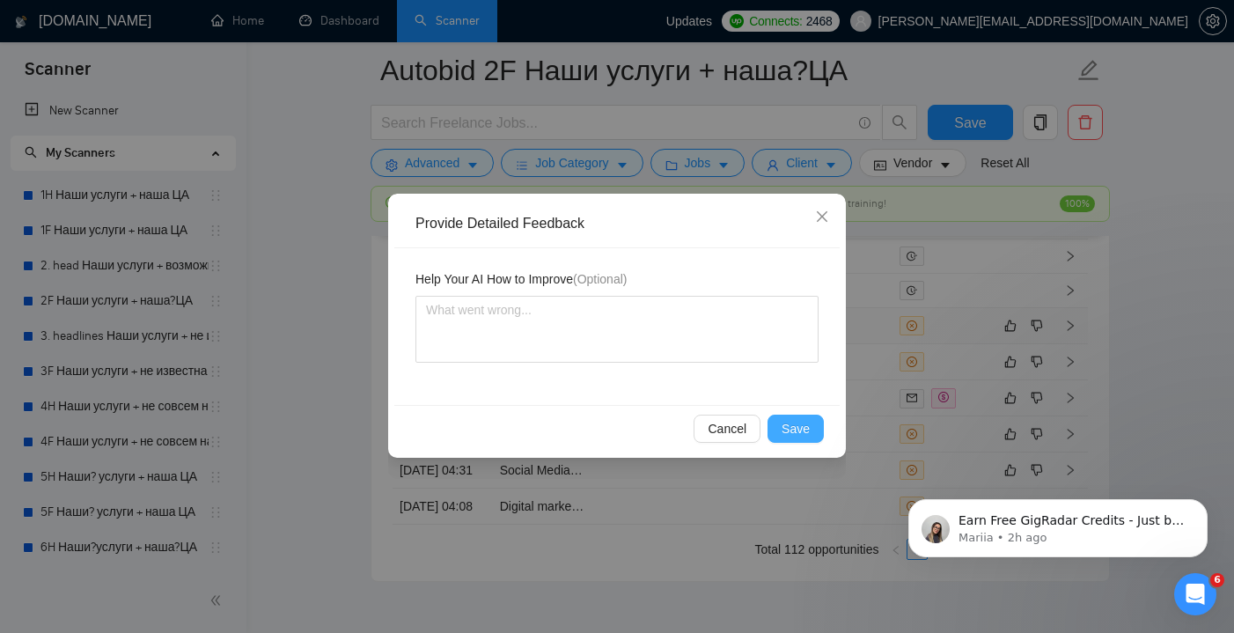
click at [809, 433] on span "Save" at bounding box center [796, 428] width 28 height 19
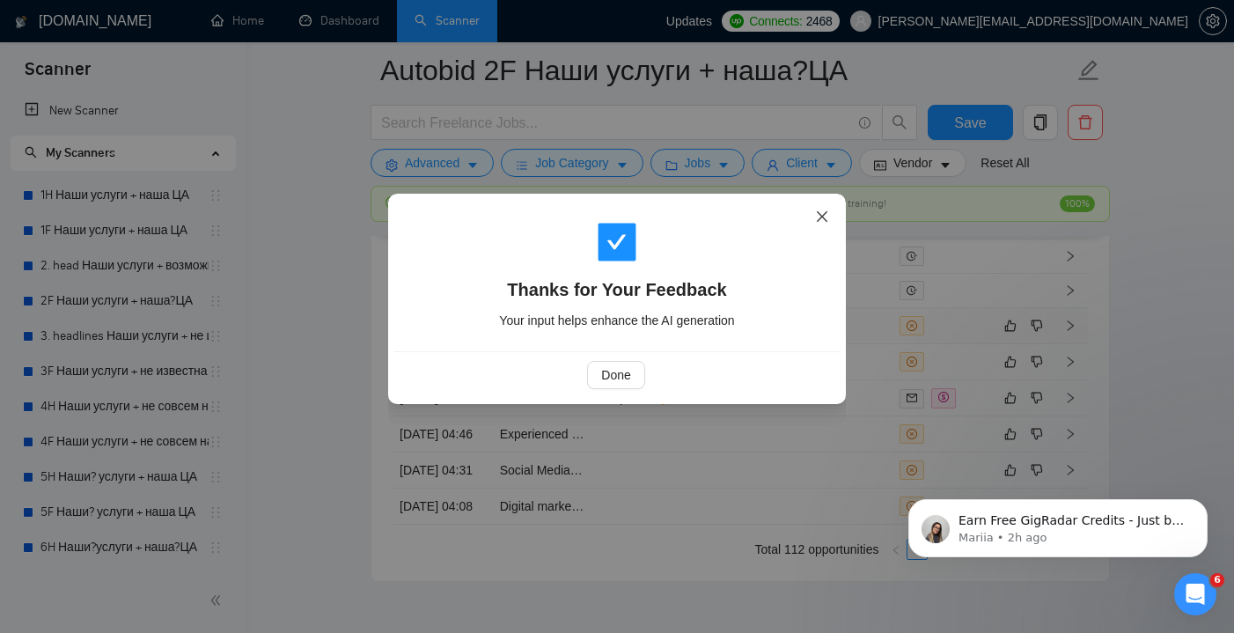
click at [825, 221] on icon "close" at bounding box center [822, 216] width 11 height 11
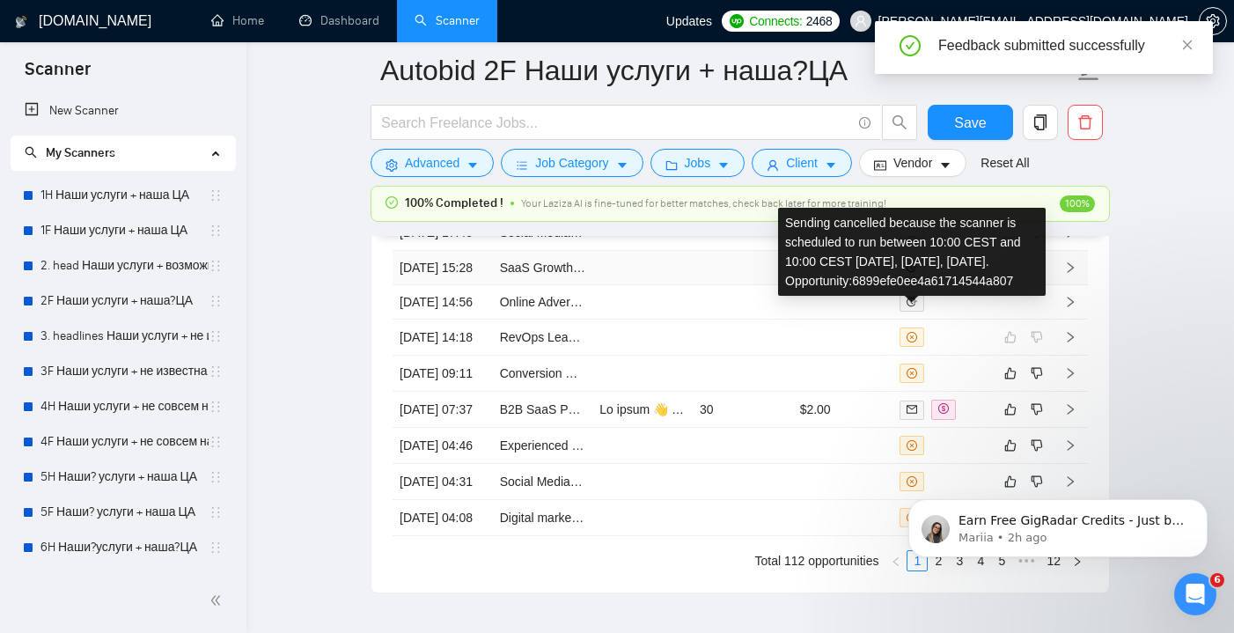
scroll to position [4810, 0]
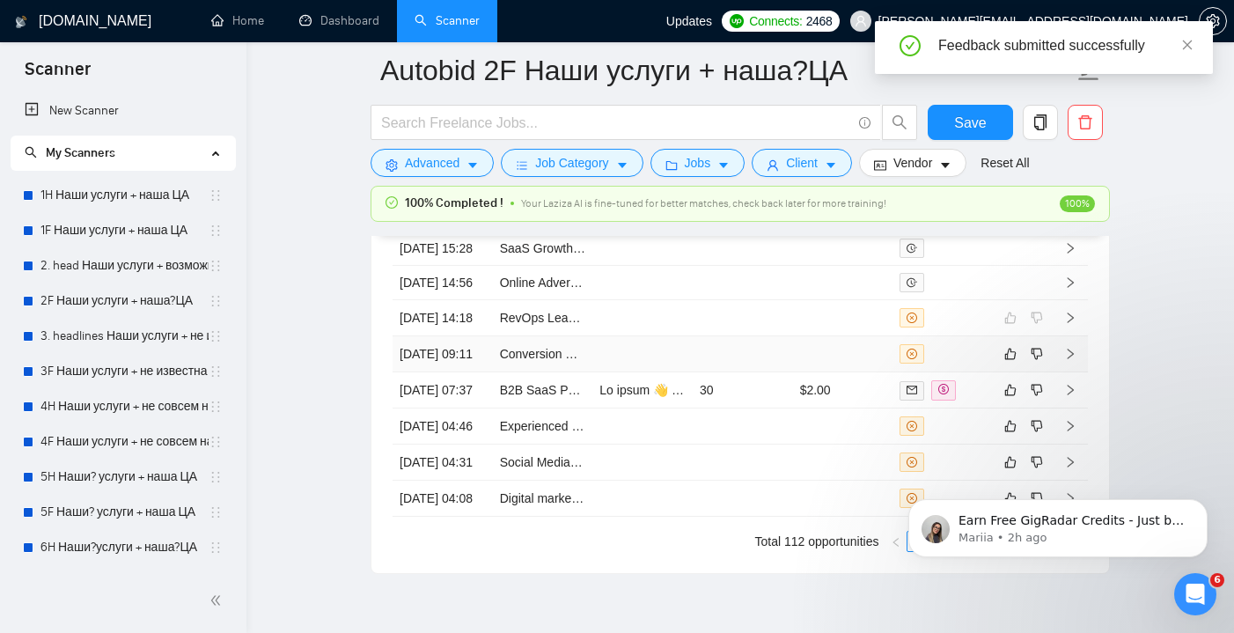
click at [837, 372] on td at bounding box center [843, 354] width 100 height 36
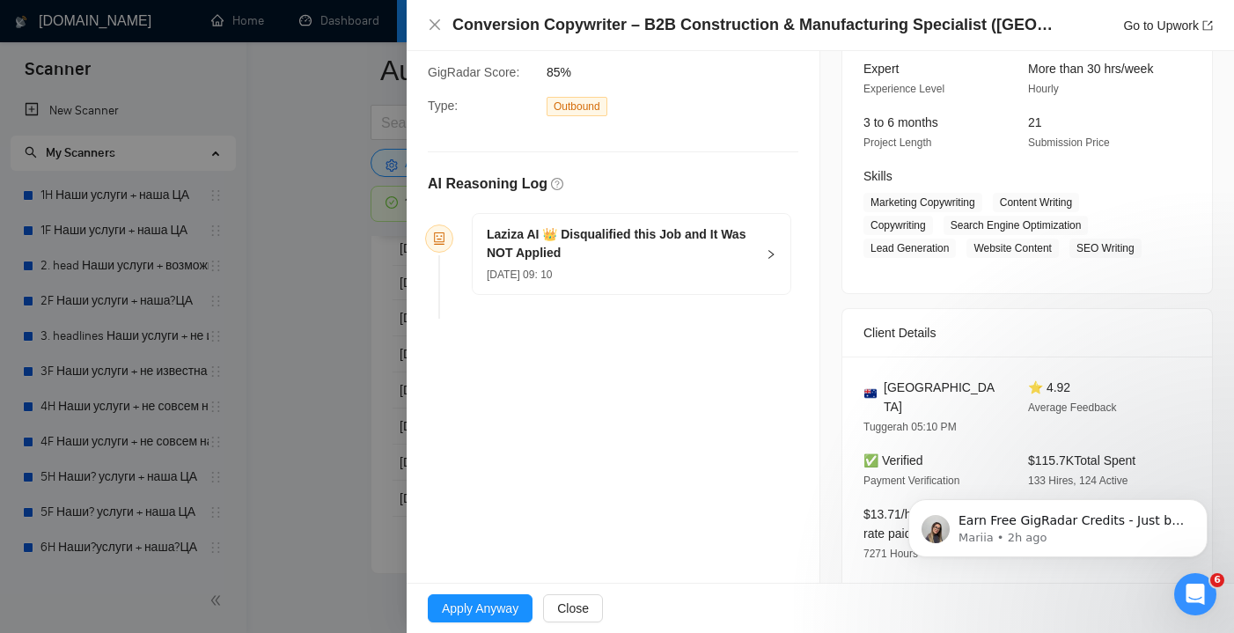
scroll to position [173, 0]
click at [744, 260] on h5 "Laziza AI 👑 Disqualified this Job and It Was NOT Applied" at bounding box center [621, 246] width 268 height 37
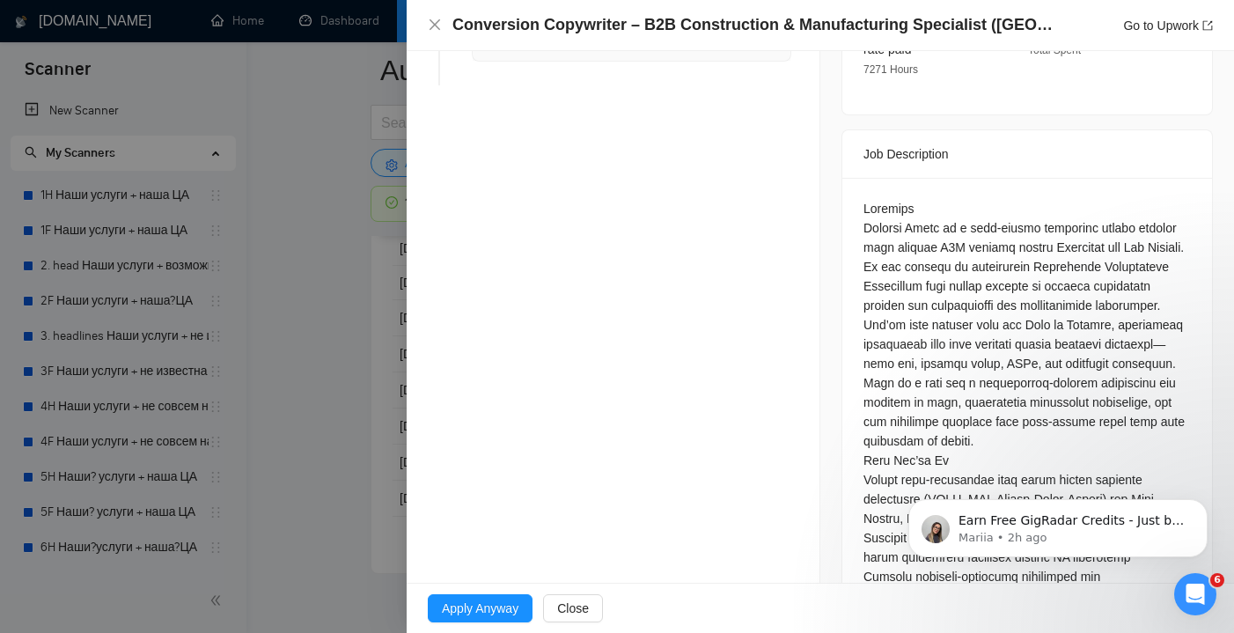
scroll to position [672, 0]
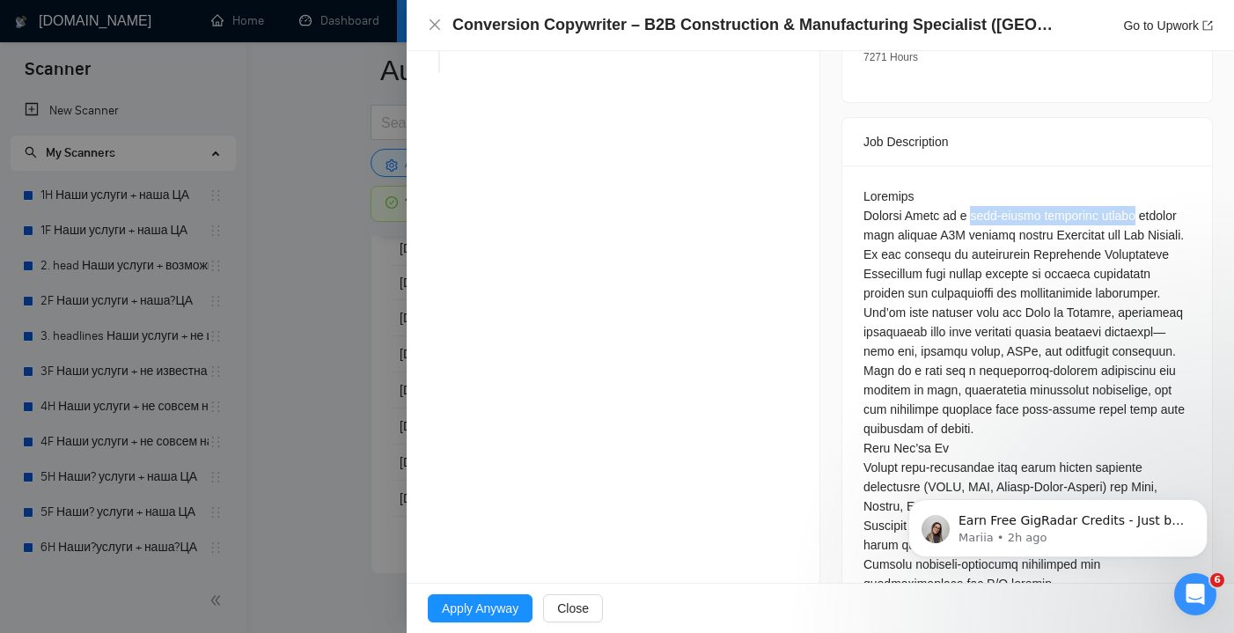
drag, startPoint x: 970, startPoint y: 195, endPoint x: 1149, endPoint y: 191, distance: 179.6
copy div "high-growth marketing agency"
click at [438, 25] on icon "close" at bounding box center [435, 25] width 14 height 14
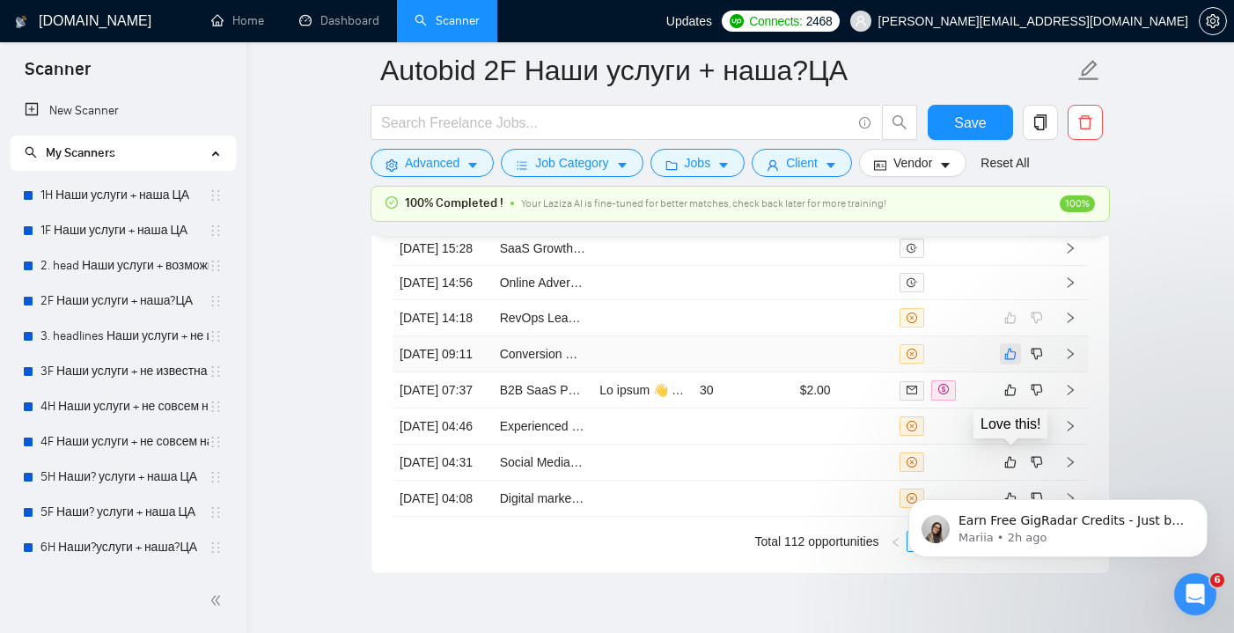
click at [1010, 361] on icon "like" at bounding box center [1010, 354] width 12 height 14
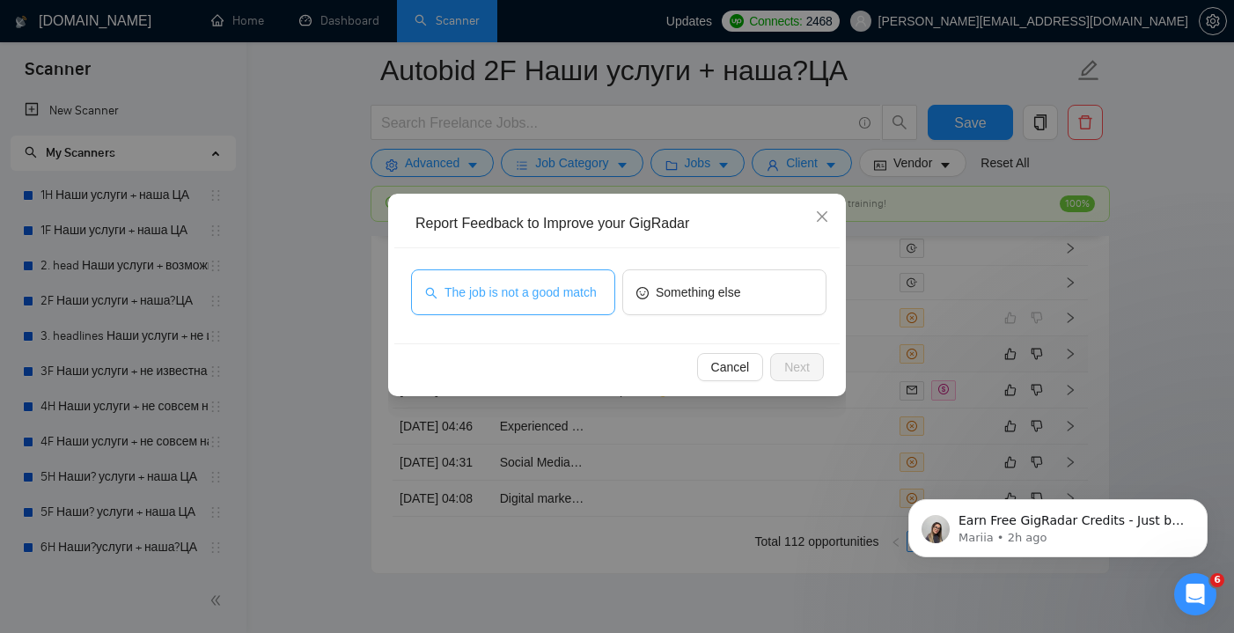
click at [572, 287] on span "The job is not a good match" at bounding box center [520, 292] width 152 height 19
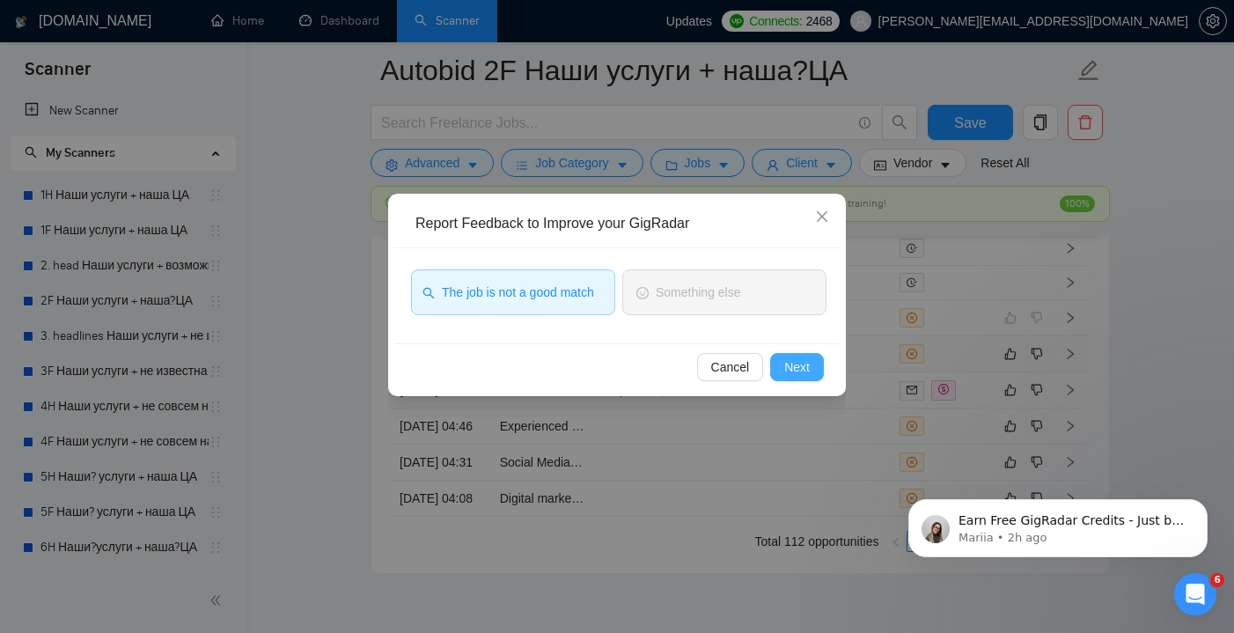
click at [817, 367] on button "Next" at bounding box center [797, 367] width 54 height 28
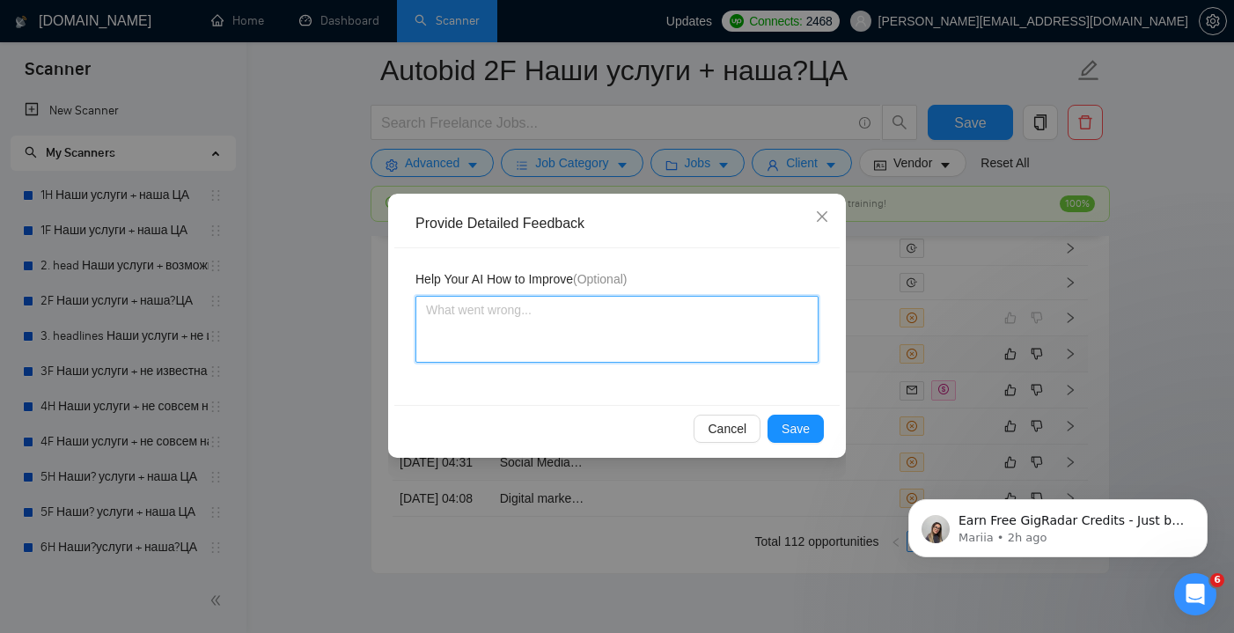
click at [626, 318] on textarea at bounding box center [616, 329] width 403 height 67
type textarea "I"
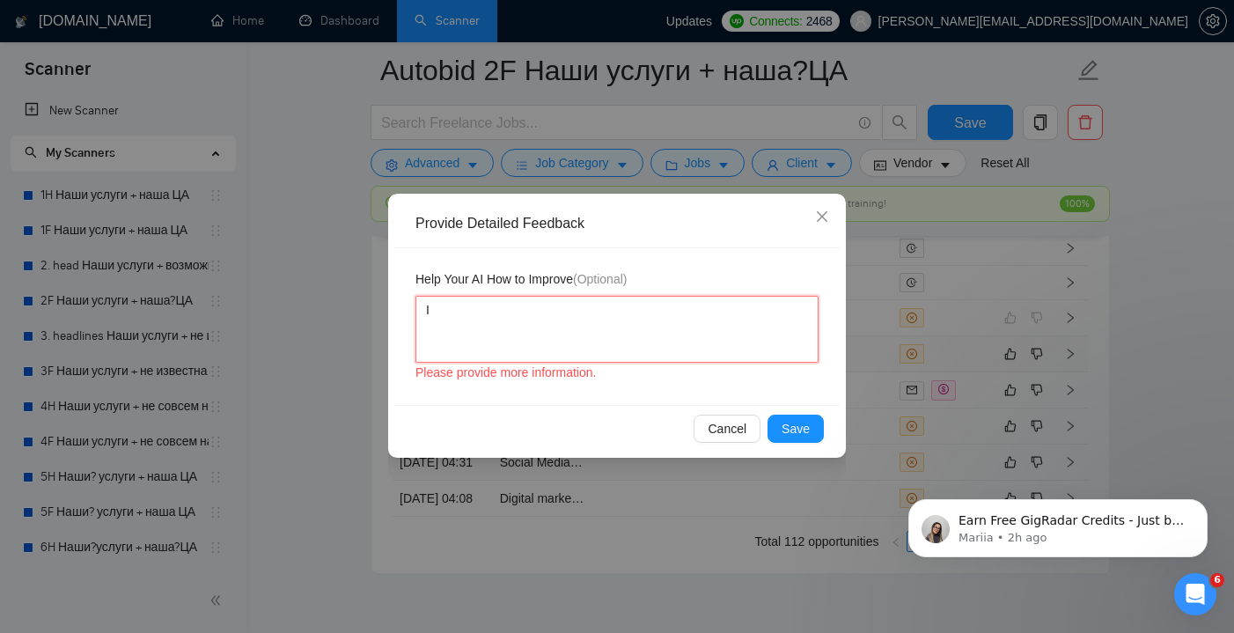
type textarea "It"
type textarea "It i"
type textarea "It is"
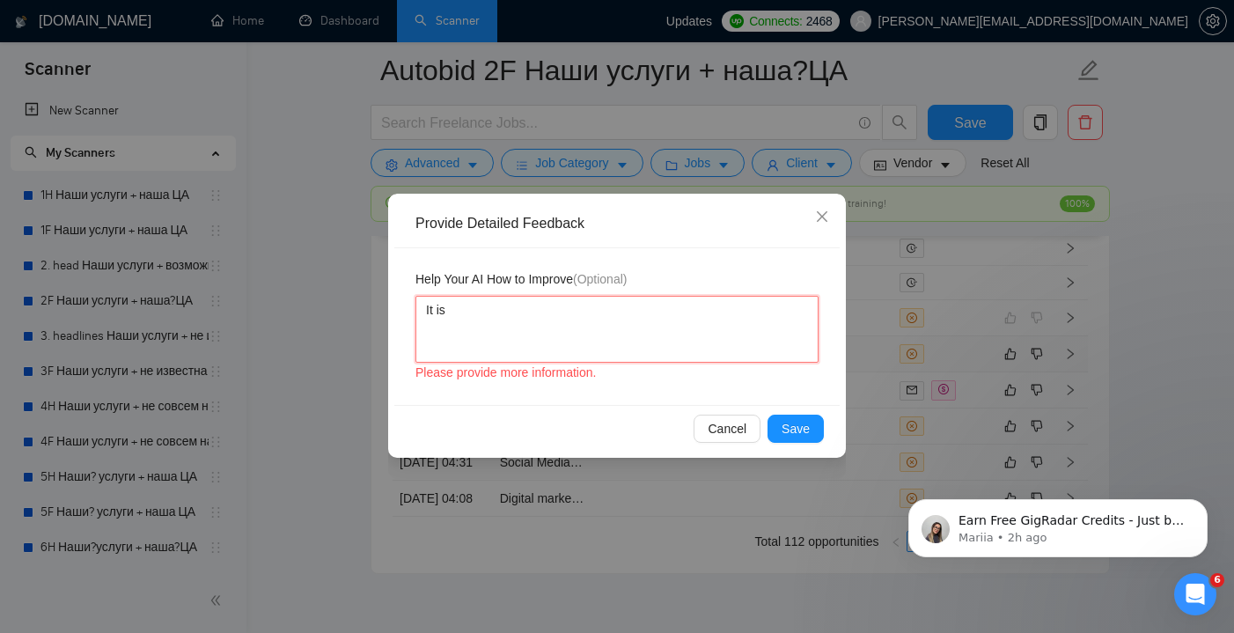
type textarea "It is a"
type textarea "It is al"
type textarea "It is als"
type textarea "It is also"
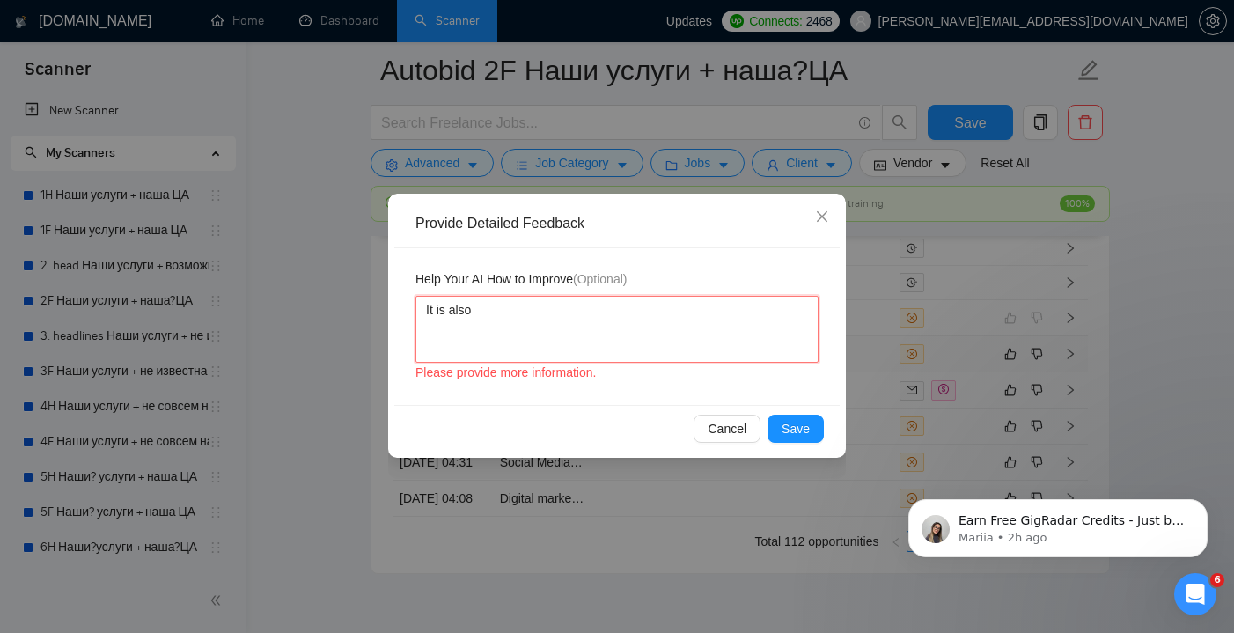
paste textarea "high-growth marketing agency"
type textarea "It is also high-growth marketing agency"
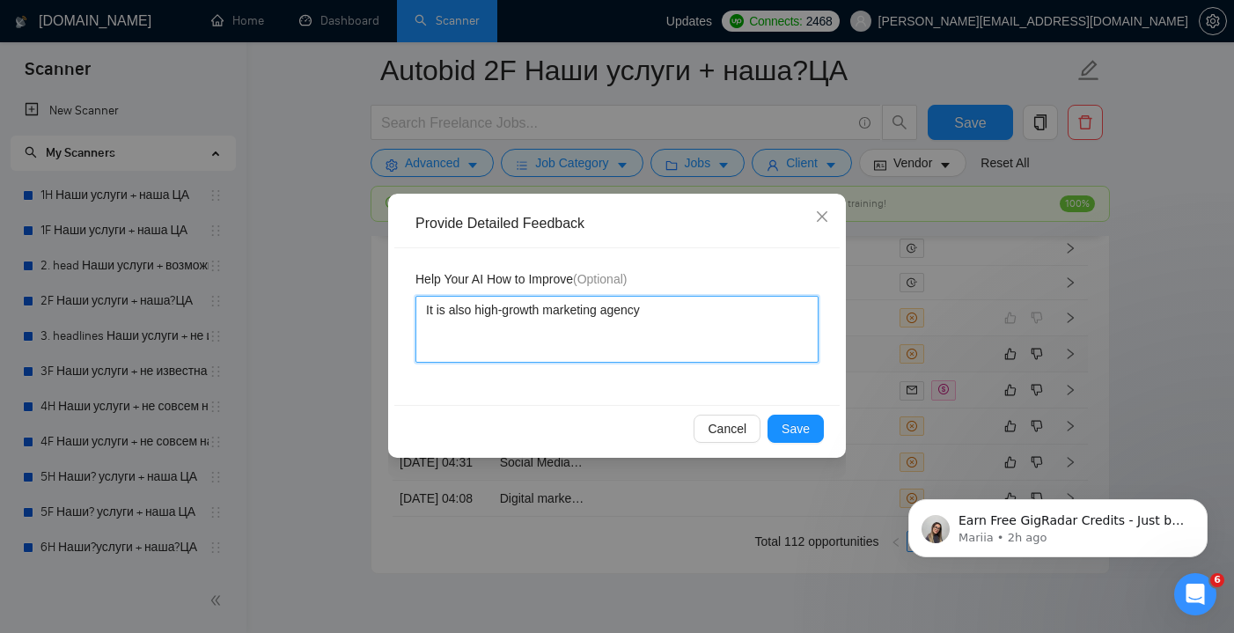
click at [477, 310] on textarea "It is also high-growth marketing agency" at bounding box center [616, 329] width 403 height 67
type textarea "It is also ahigh-growth marketing agency"
type textarea "It is also a high-growth marketing agency"
click at [672, 317] on textarea "It is also a high-growth marketing agency" at bounding box center [616, 329] width 403 height 67
type textarea "It is also a high-growth marketing agencyб"
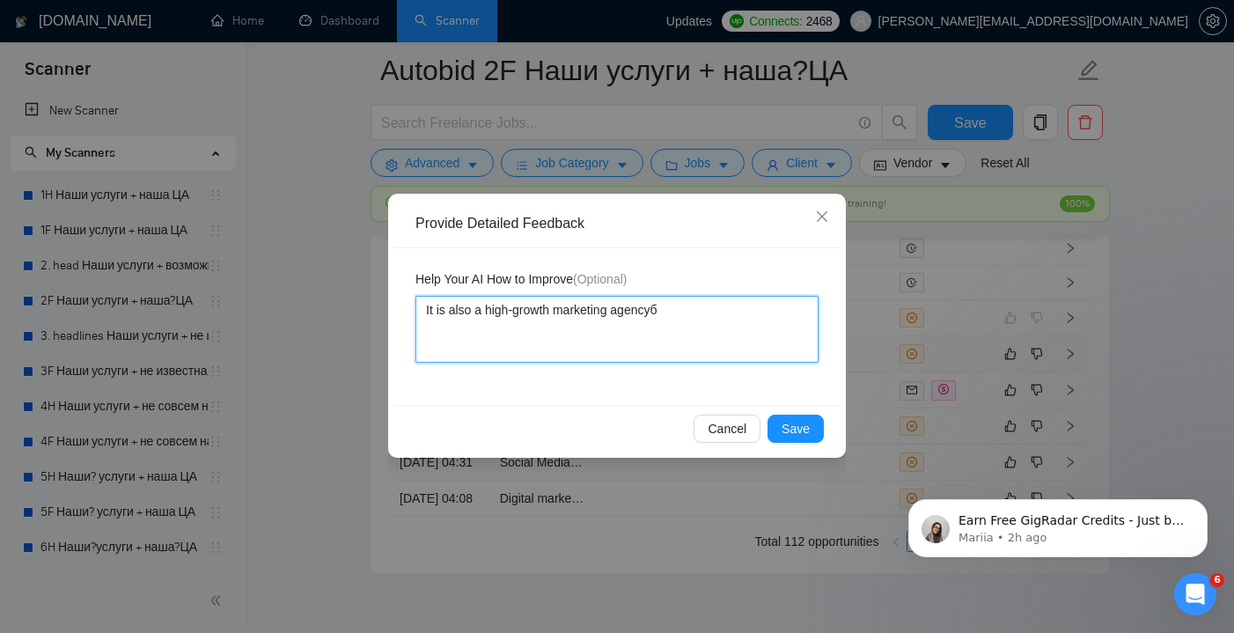
type textarea "It is also a high-growth marketing agencyб"
type textarea "It is also a high-growth marketing agency"
type textarea "It is also a high-growth marketing agency,"
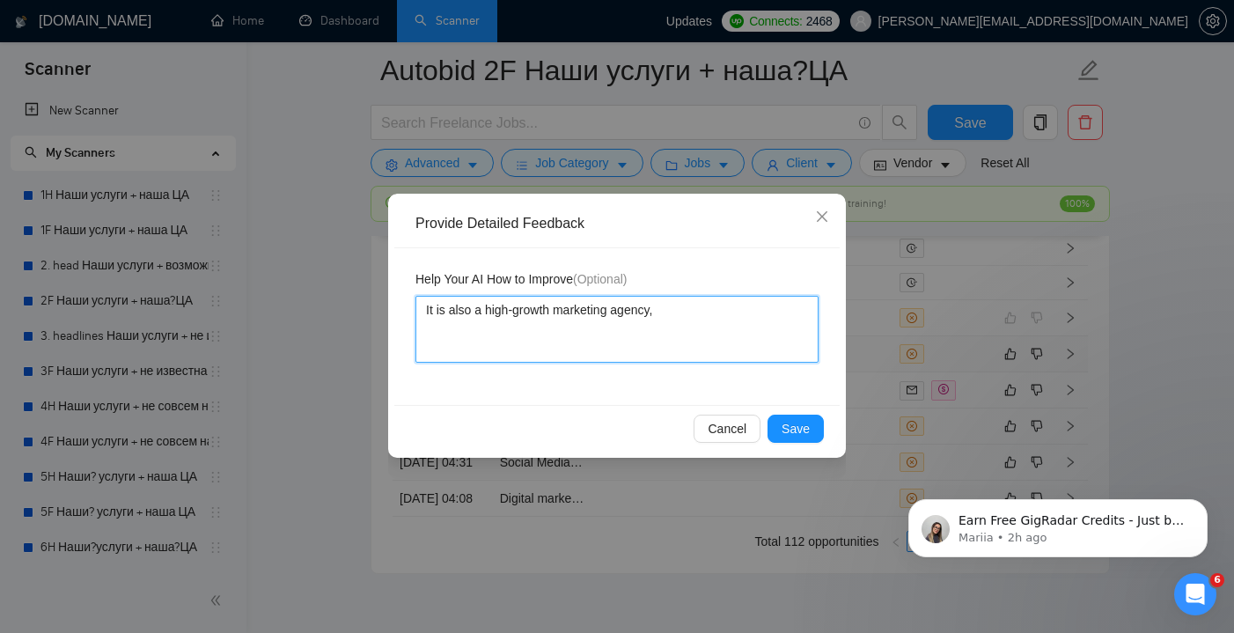
type textarea "It is also a high-growth marketing agency, I"
type textarea "It is also a high-growth marketing agency, I d"
type textarea "It is also a high-growth marketing agency, I do"
type textarea "It is also a high-growth marketing agency, I don"
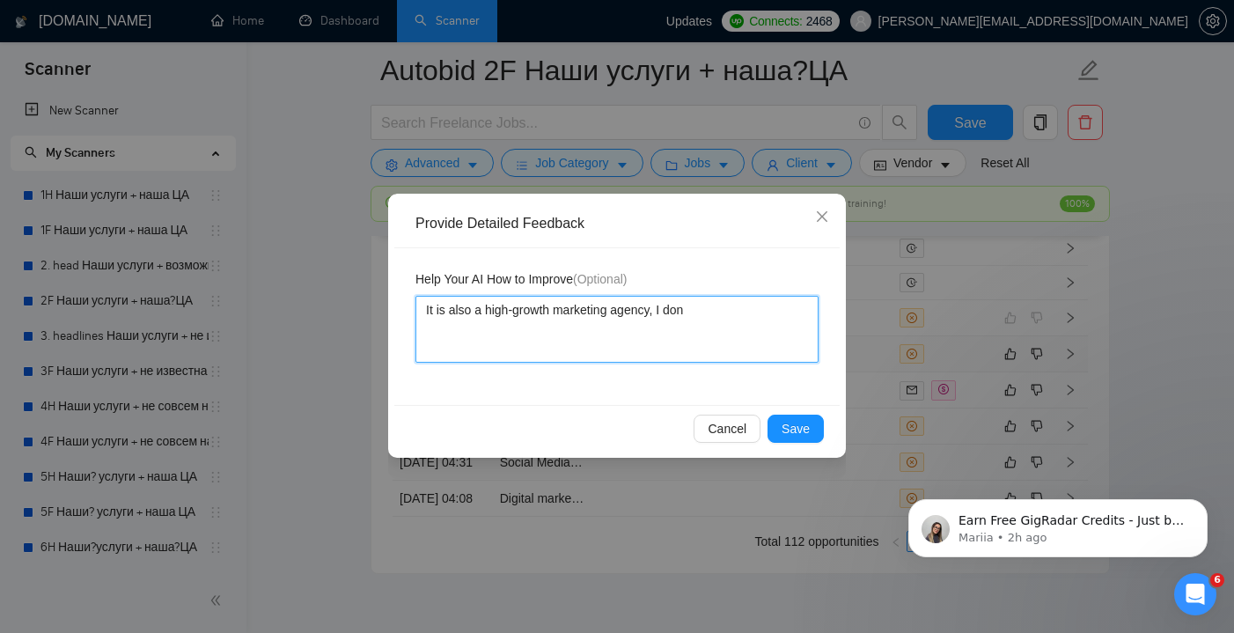
type textarea "It is also a high-growth marketing agency, I dony"
type textarea "It is also a high-growth marketing agency, I don"
type textarea "It is also a high-growth marketing agency, I don'"
type textarea "It is also a high-growth marketing agency, I don't"
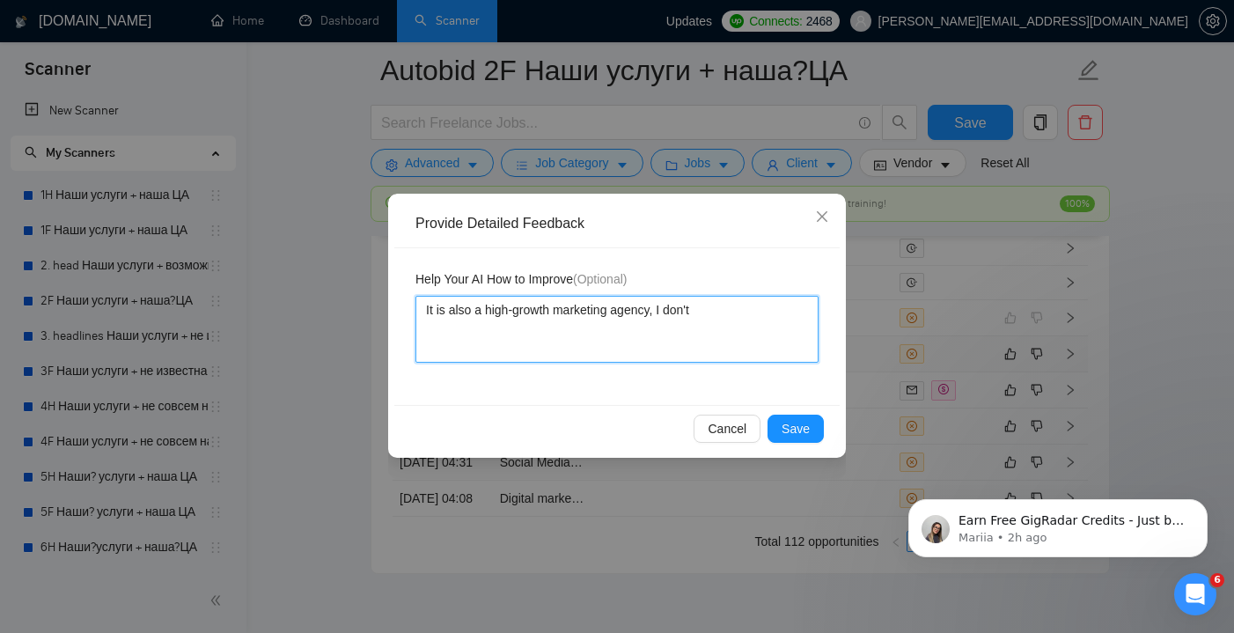
type textarea "It is also a high-growth marketing agency, I don't w"
type textarea "It is also a high-growth marketing agency, I don't wo"
type textarea "It is also a high-growth marketing agency, I don't wor"
type textarea "It is also a high-growth marketing agency, I don't work"
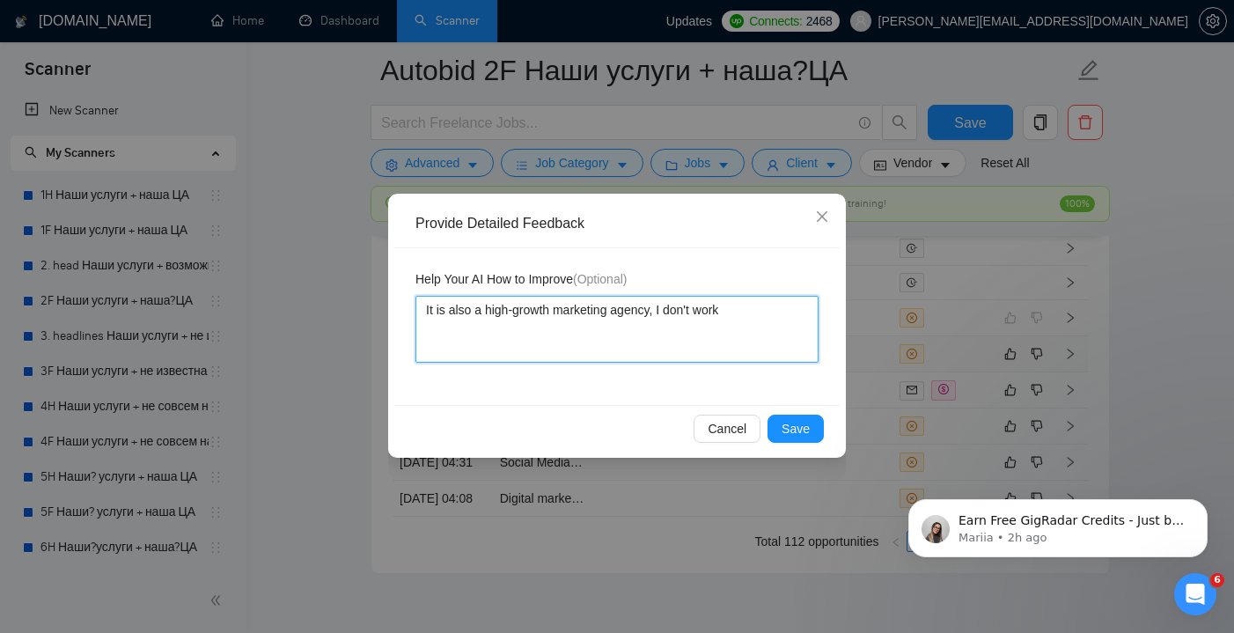
type textarea "It is also a high-growth marketing agency, I don't work w"
type textarea "It is also a high-growth marketing agency, I don't work wi"
type textarea "It is also a high-growth marketing agency, I don't work wit"
type textarea "It is also a high-growth marketing agency, I don't work with"
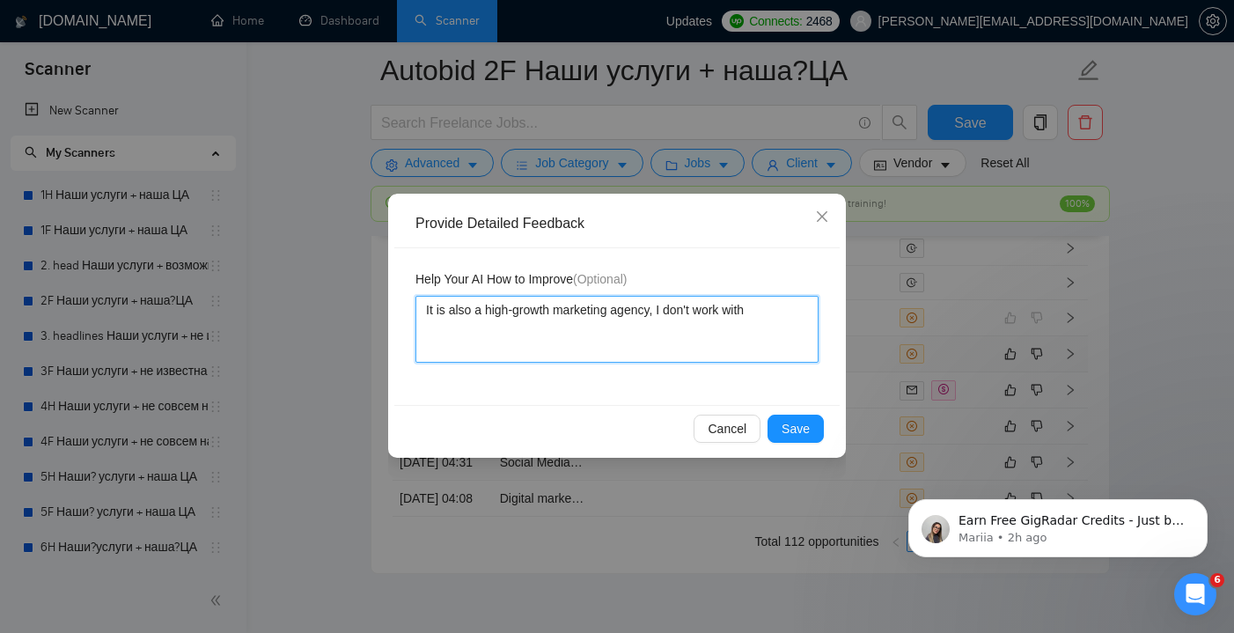
type textarea "It is also a high-growth marketing agency, I don't work with a"
type textarea "It is also a high-growth marketing agency, I don't work with ag"
type textarea "It is also a high-growth marketing agency, I don't work with age"
type textarea "It is also a high-growth marketing agency, I don't work with agen"
type textarea "It is also a high-growth marketing agency, I don't work with agenc"
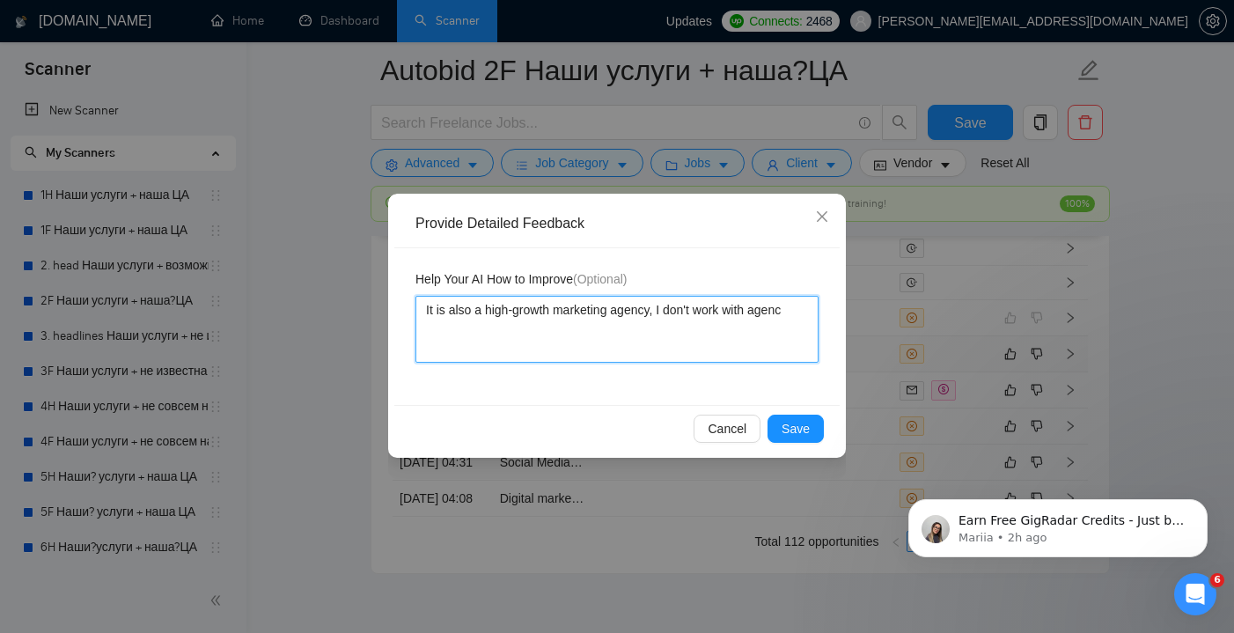
type textarea "It is also a high-growth marketing agency, I don't work with agenci"
type textarea "It is also a high-growth marketing agency, I don't work with [PERSON_NAME]"
type textarea "It is also a high-growth marketing agency, I don't work with agencies"
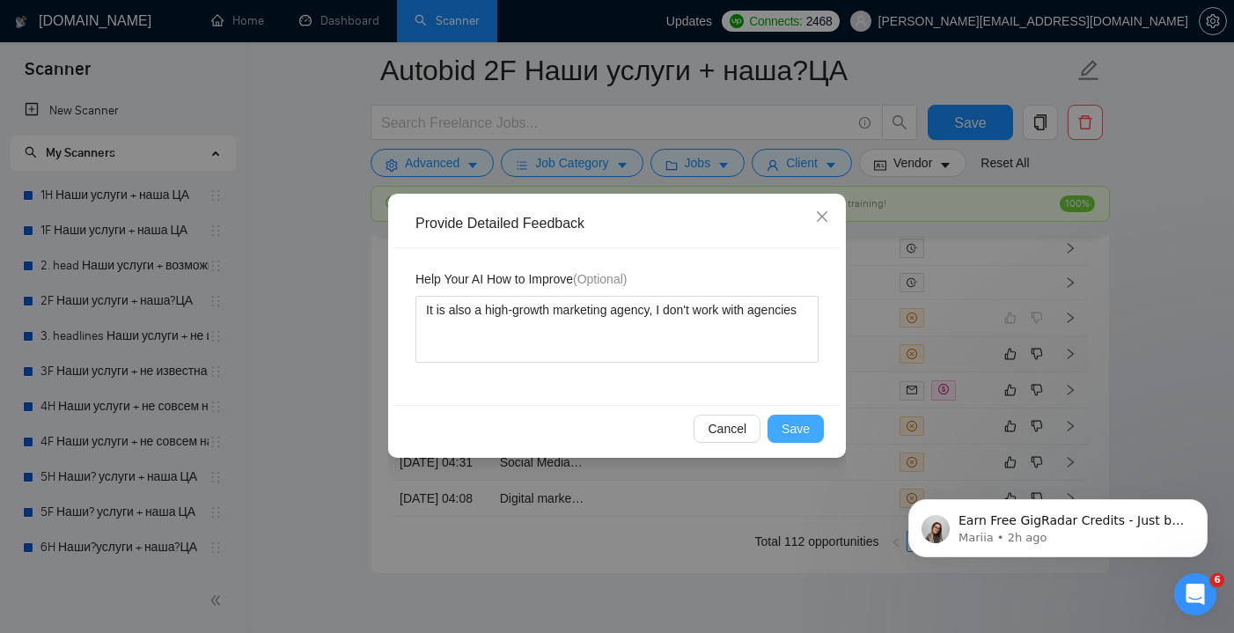
click at [811, 426] on button "Save" at bounding box center [795, 429] width 56 height 28
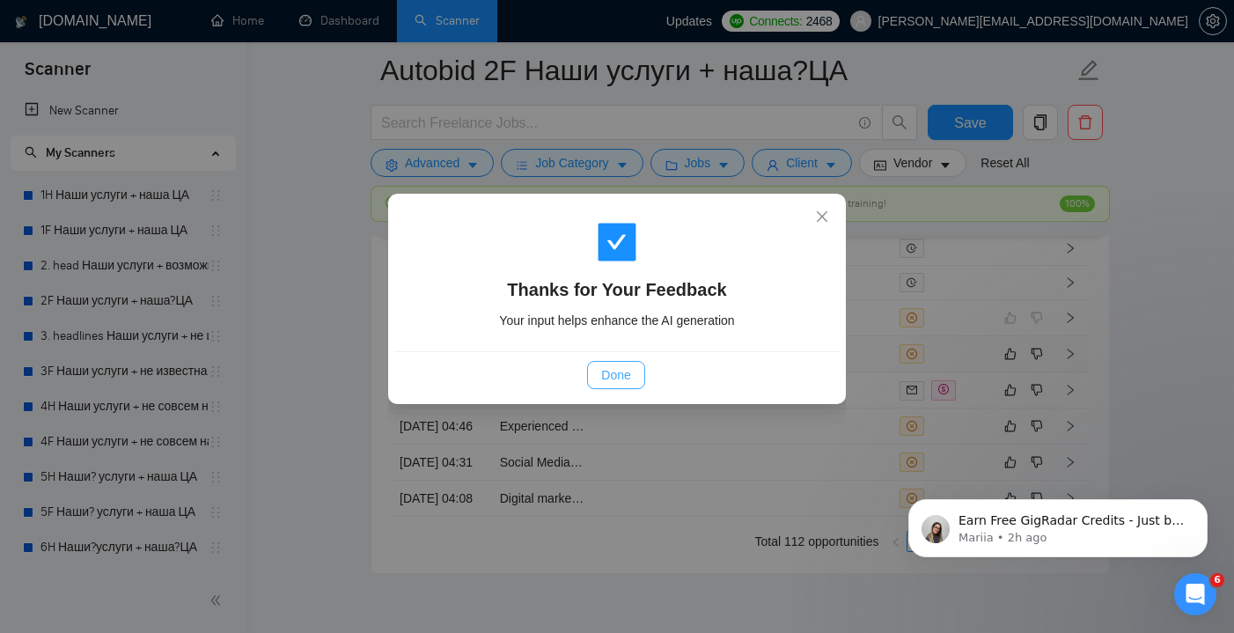
click at [630, 371] on span "Done" at bounding box center [615, 374] width 29 height 19
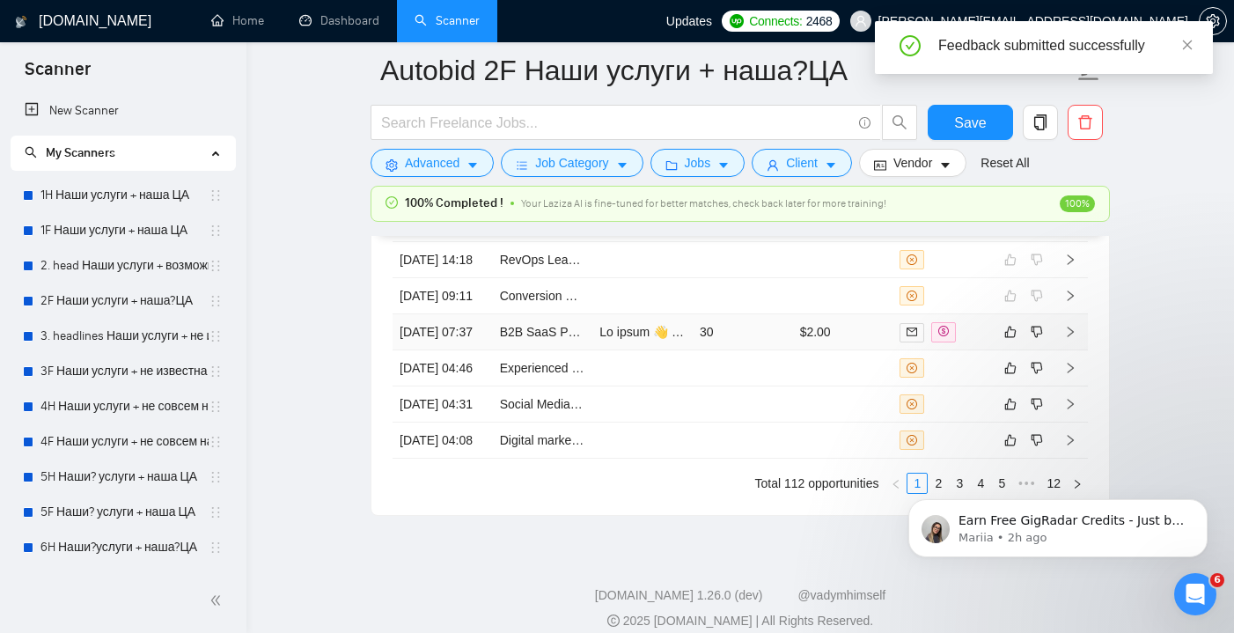
scroll to position [4866, 0]
click at [760, 352] on td "30" at bounding box center [743, 334] width 100 height 36
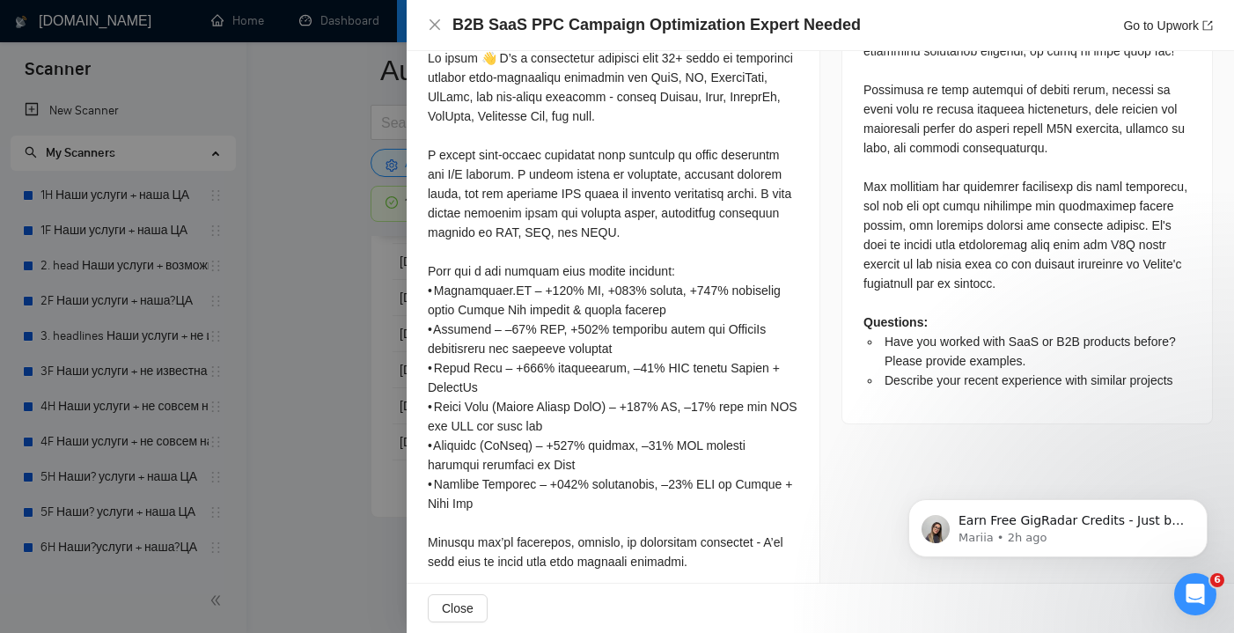
scroll to position [1040, 0]
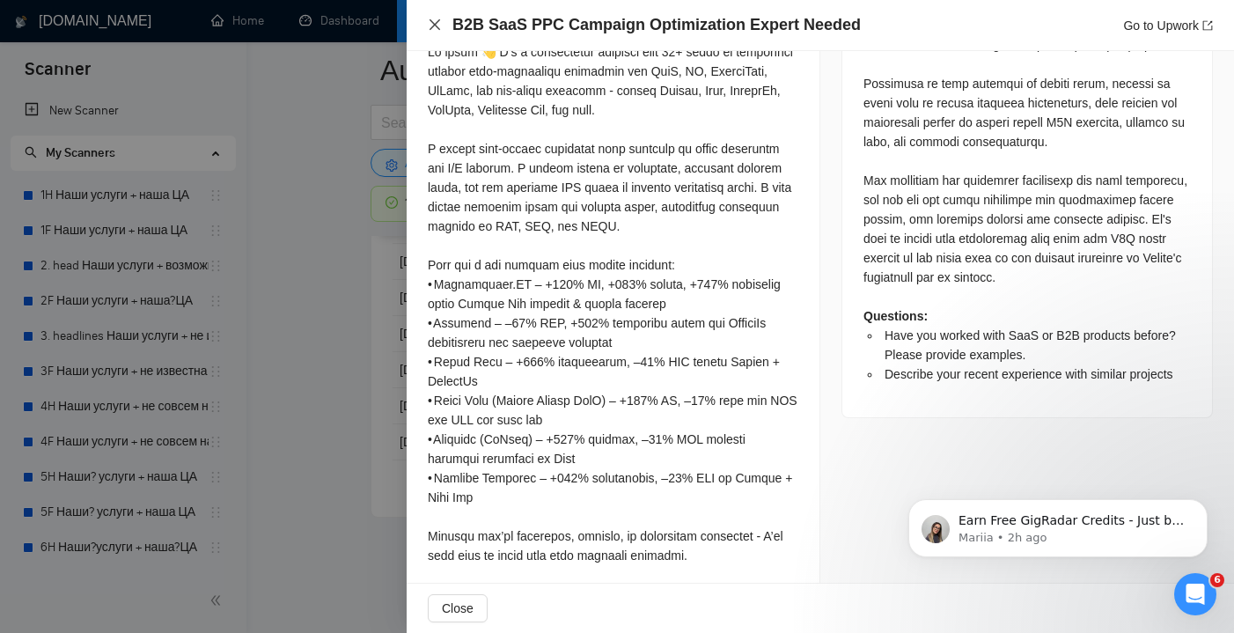
click at [432, 31] on icon "close" at bounding box center [435, 25] width 14 height 14
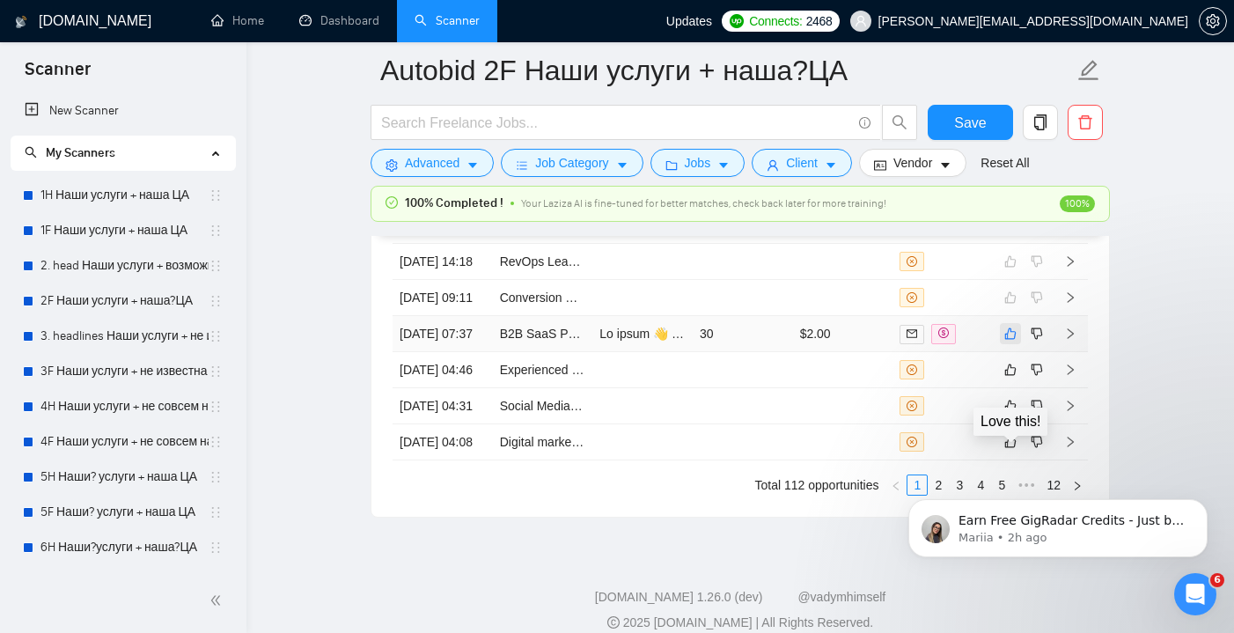
click at [1010, 341] on icon "like" at bounding box center [1010, 334] width 12 height 14
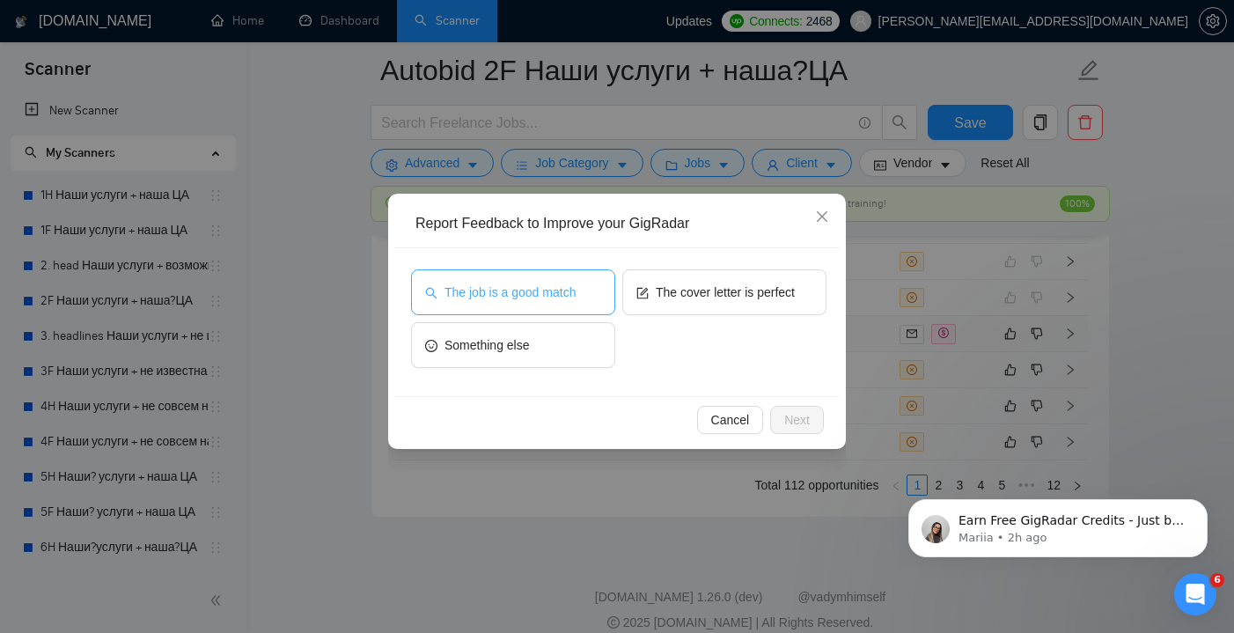
click at [560, 292] on span "The job is a good match" at bounding box center [509, 292] width 131 height 19
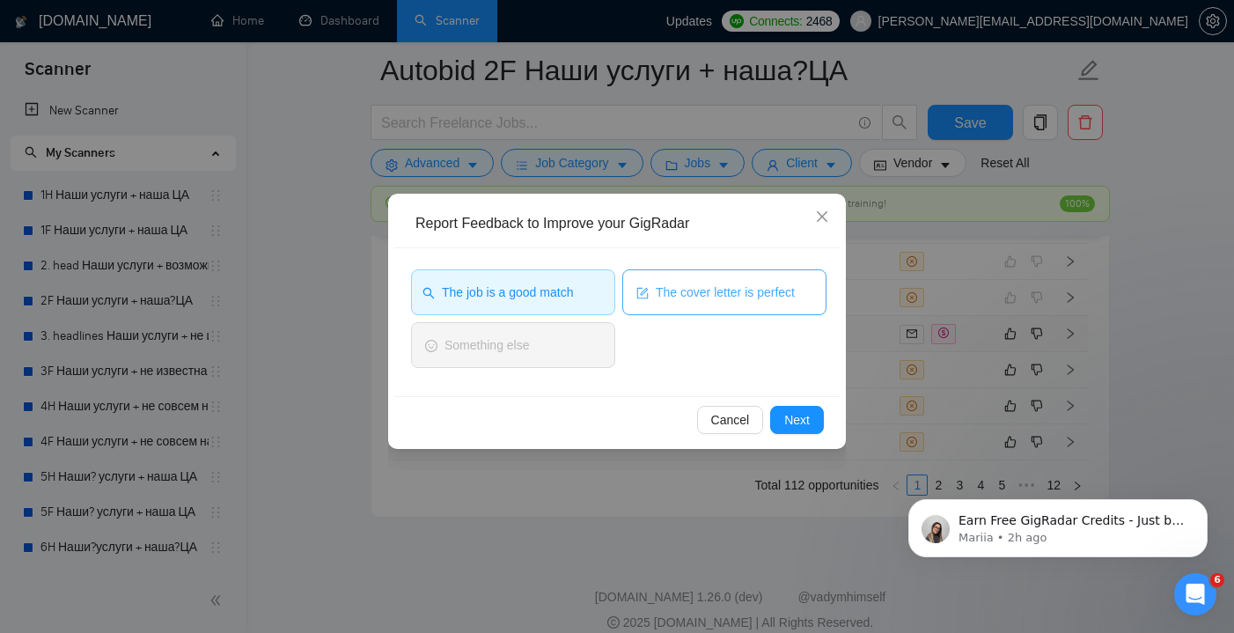
click at [708, 295] on span "The cover letter is perfect" at bounding box center [725, 292] width 139 height 19
click at [811, 429] on button "Next" at bounding box center [797, 420] width 54 height 28
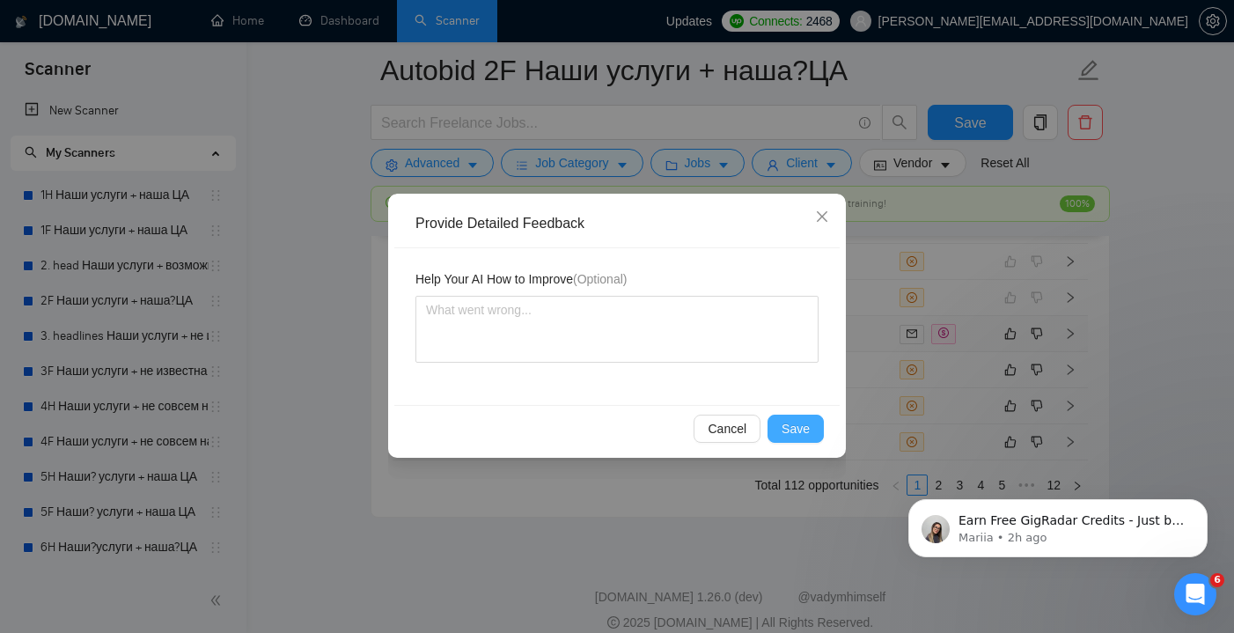
click at [803, 431] on span "Save" at bounding box center [796, 428] width 28 height 19
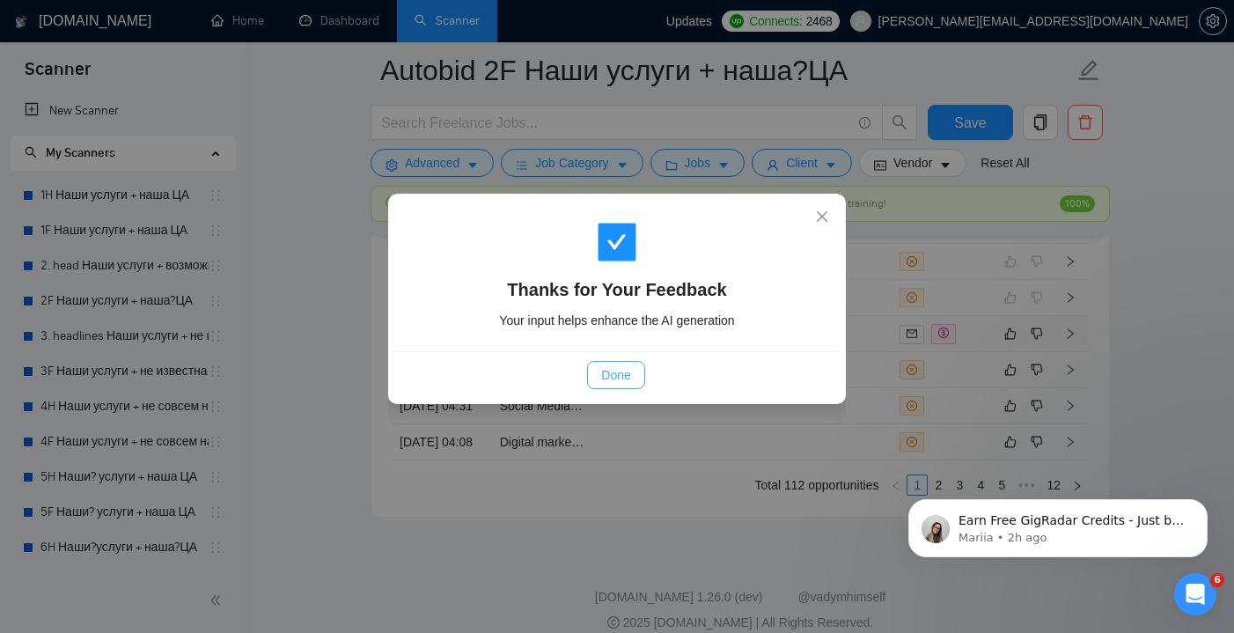
click at [630, 379] on button "Done" at bounding box center [615, 375] width 57 height 28
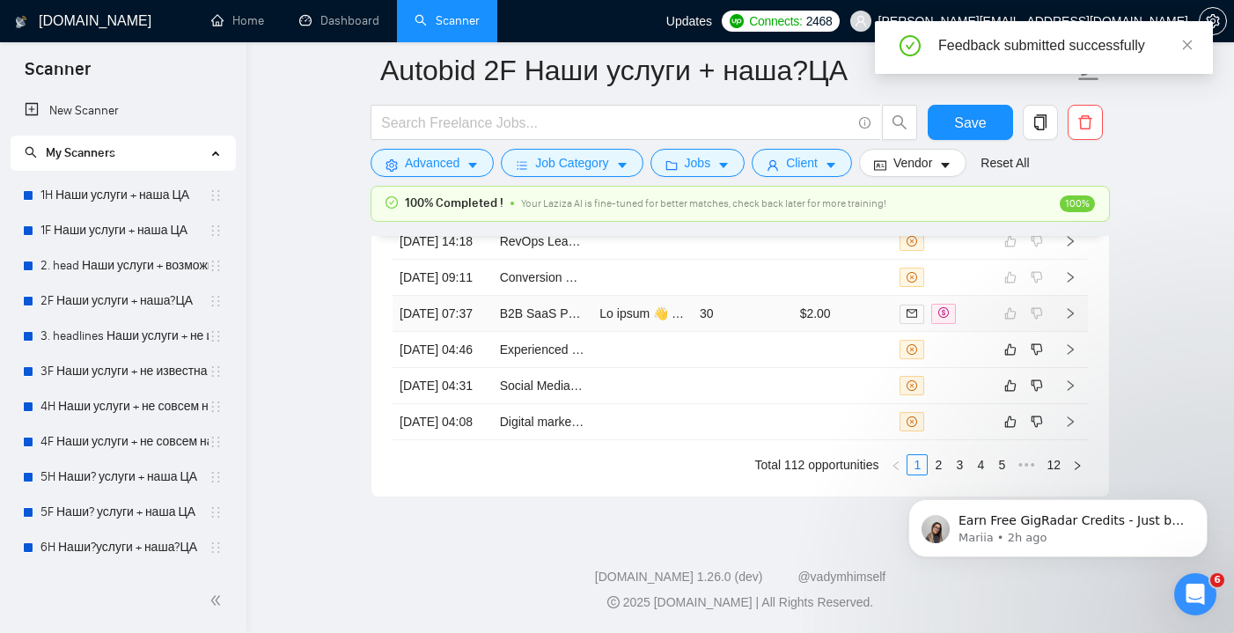
scroll to position [4989, 0]
click at [789, 368] on td at bounding box center [743, 350] width 100 height 36
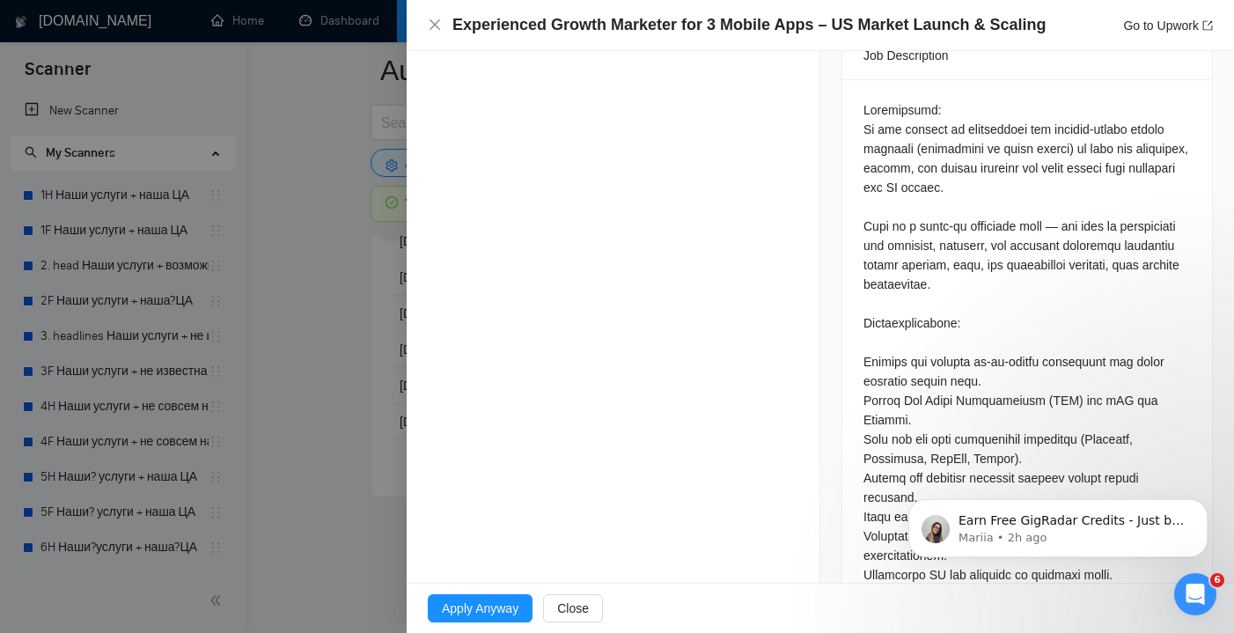
scroll to position [856, 0]
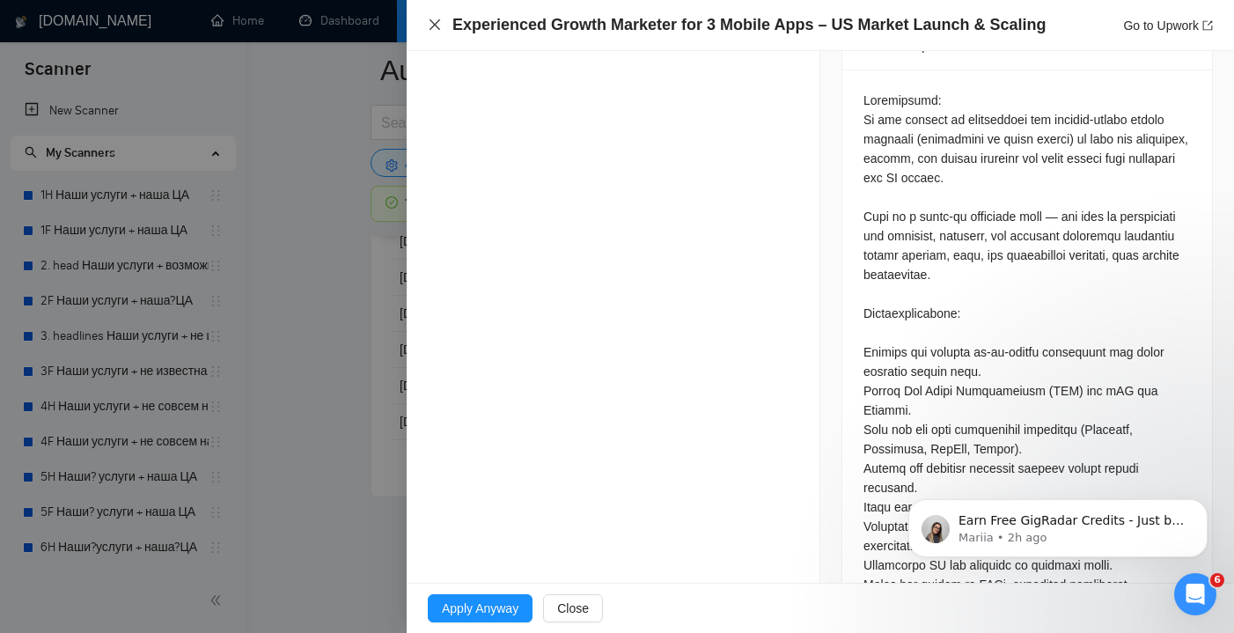
click at [438, 20] on icon "close" at bounding box center [435, 25] width 14 height 14
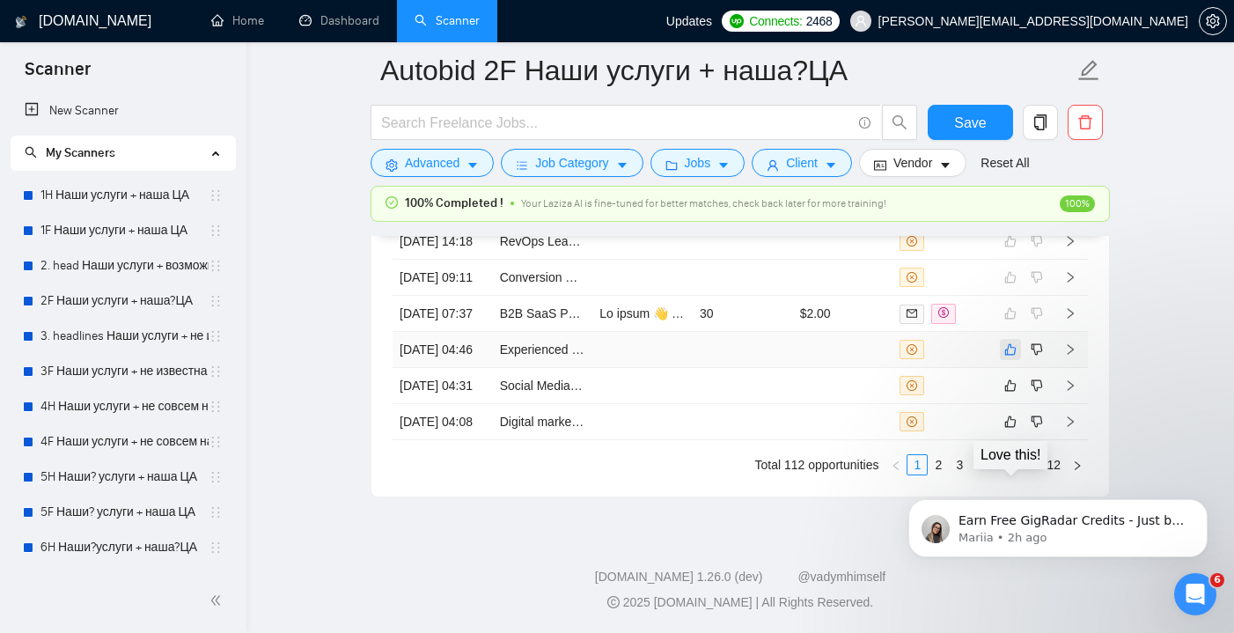
click at [1011, 356] on icon "like" at bounding box center [1010, 349] width 12 height 14
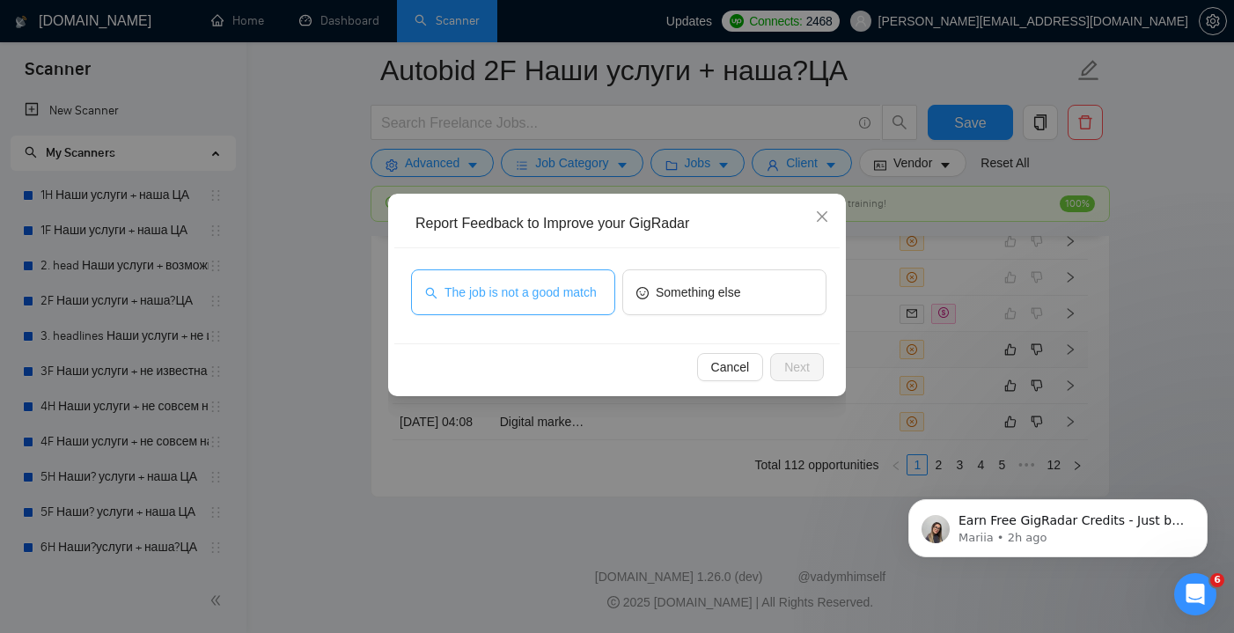
click at [560, 285] on span "The job is not a good match" at bounding box center [520, 292] width 152 height 19
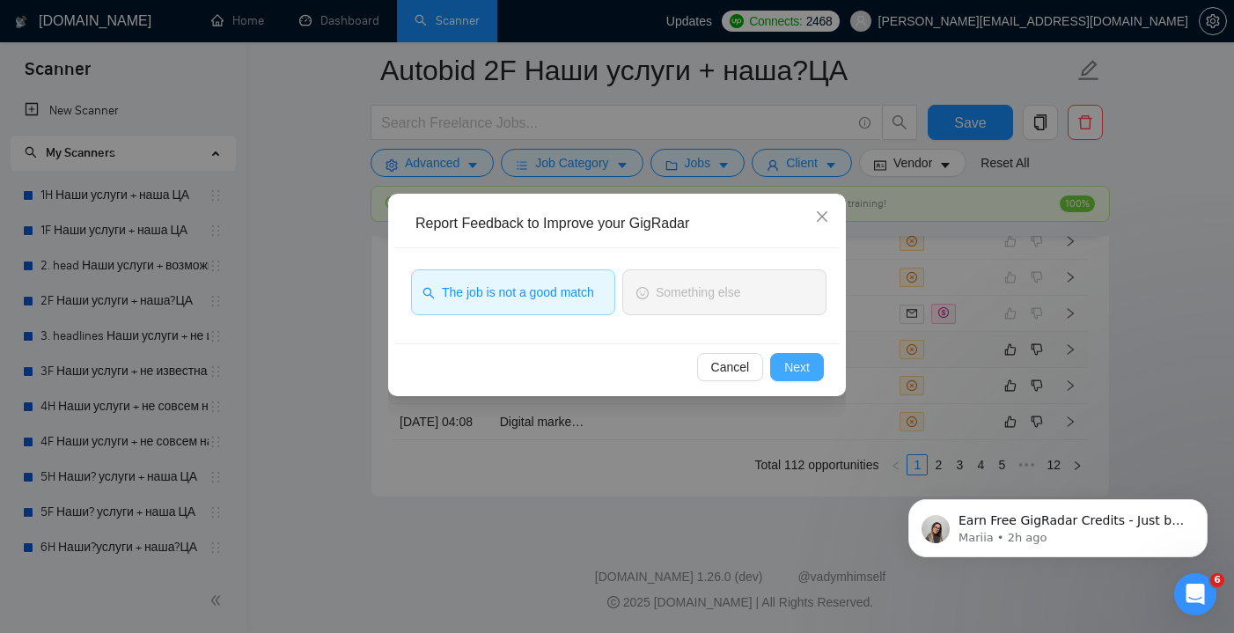
click at [815, 366] on button "Next" at bounding box center [797, 367] width 54 height 28
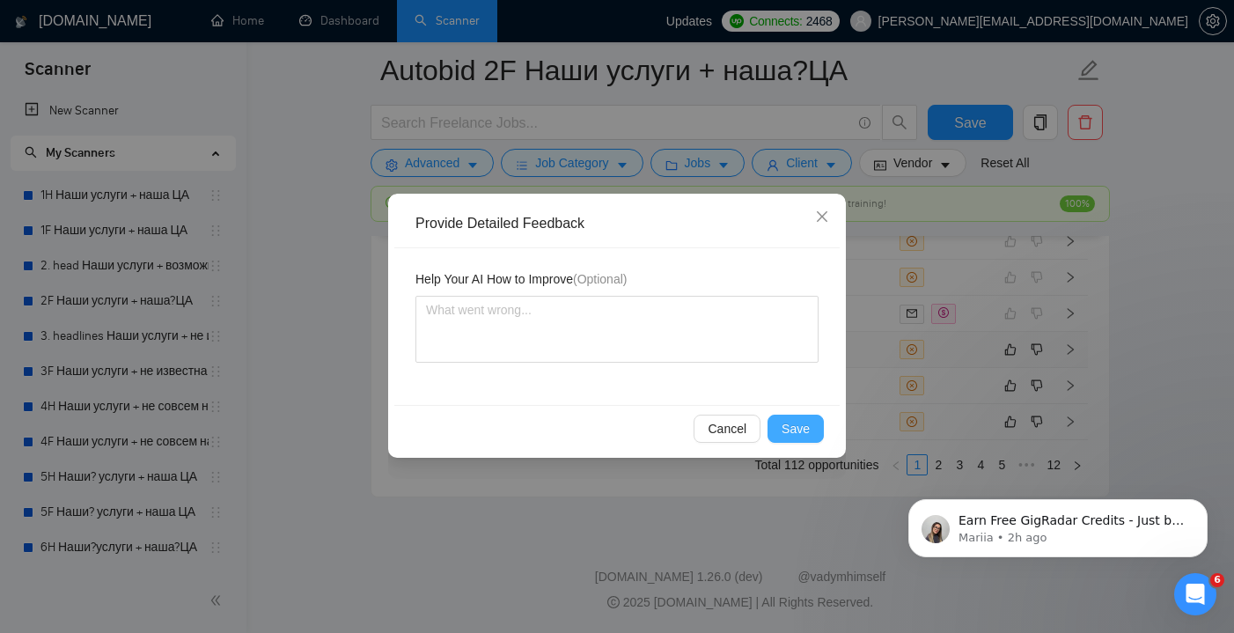
click at [791, 418] on button "Save" at bounding box center [795, 429] width 56 height 28
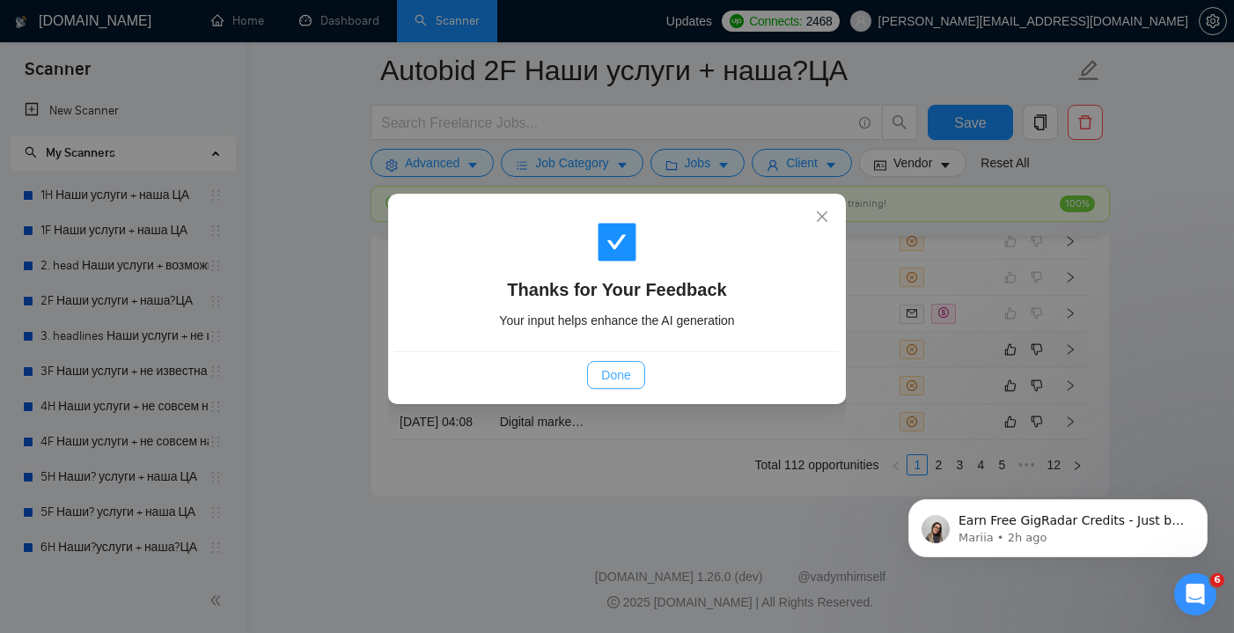
click at [629, 378] on span "Done" at bounding box center [615, 374] width 29 height 19
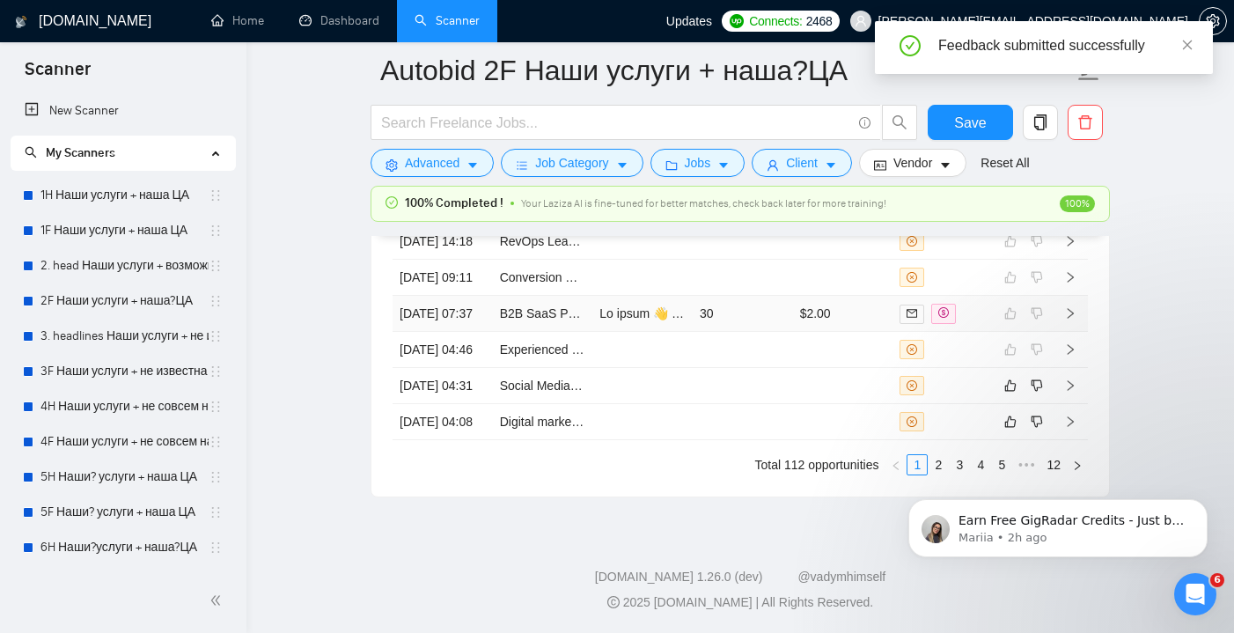
scroll to position [5063, 0]
click at [789, 368] on td at bounding box center [743, 386] width 100 height 36
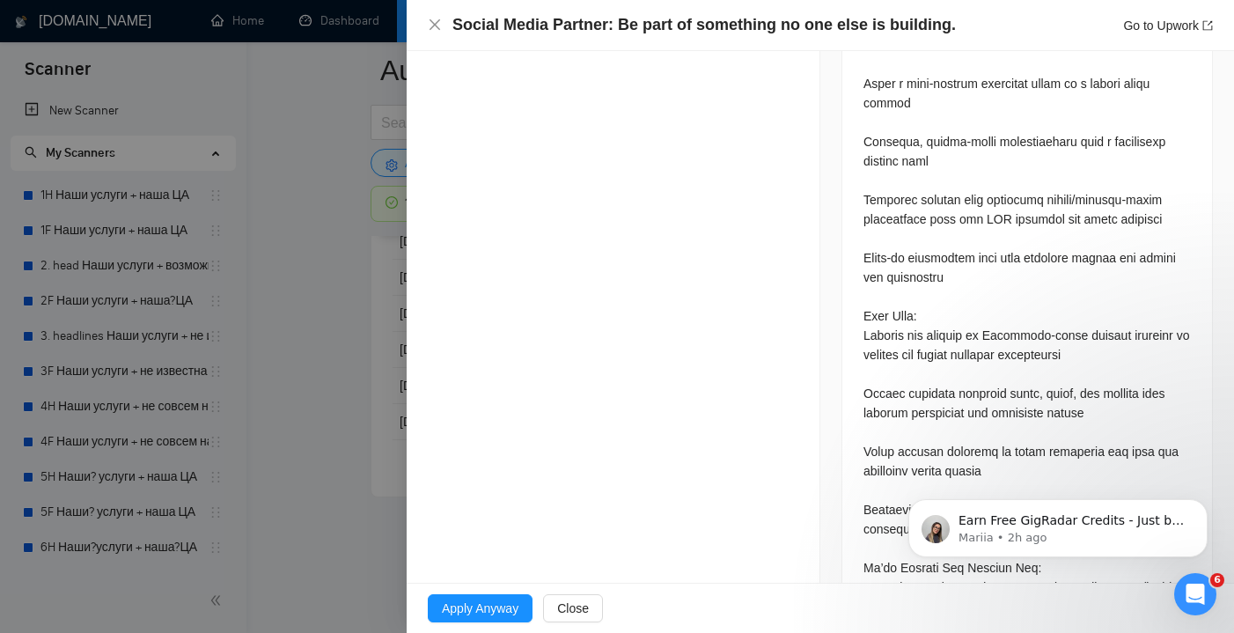
scroll to position [1117, 0]
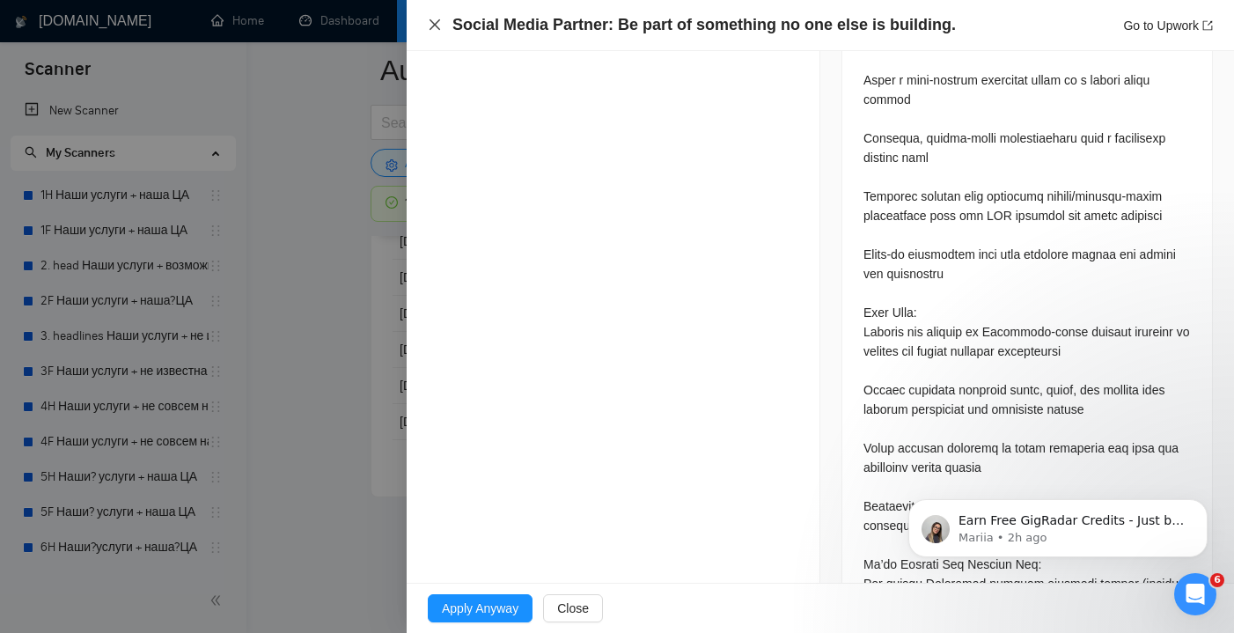
click at [430, 30] on icon "close" at bounding box center [435, 25] width 14 height 14
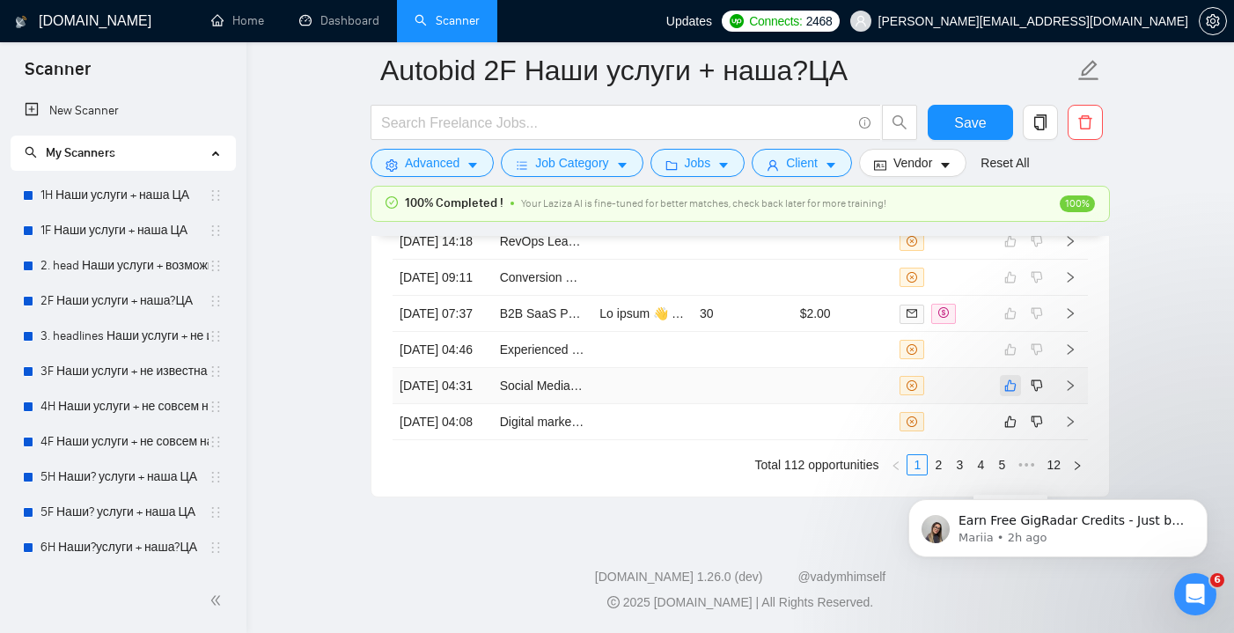
click at [1009, 378] on icon "like" at bounding box center [1010, 385] width 12 height 14
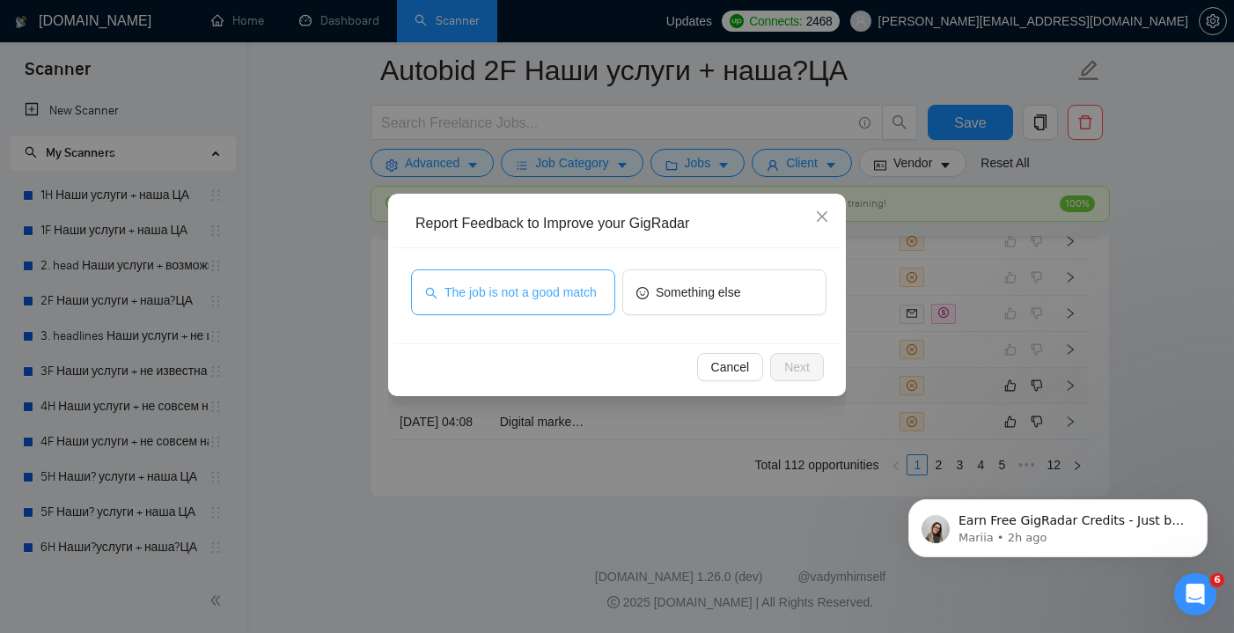
click at [543, 292] on span "The job is not a good match" at bounding box center [520, 292] width 152 height 19
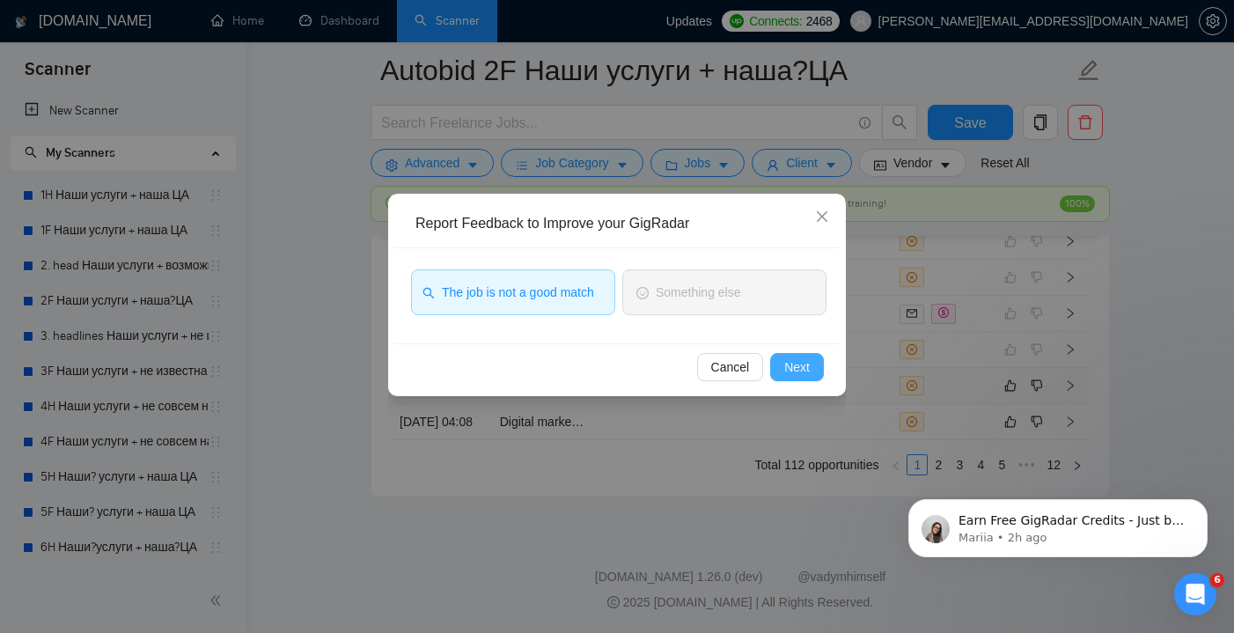
click at [786, 364] on span "Next" at bounding box center [797, 366] width 26 height 19
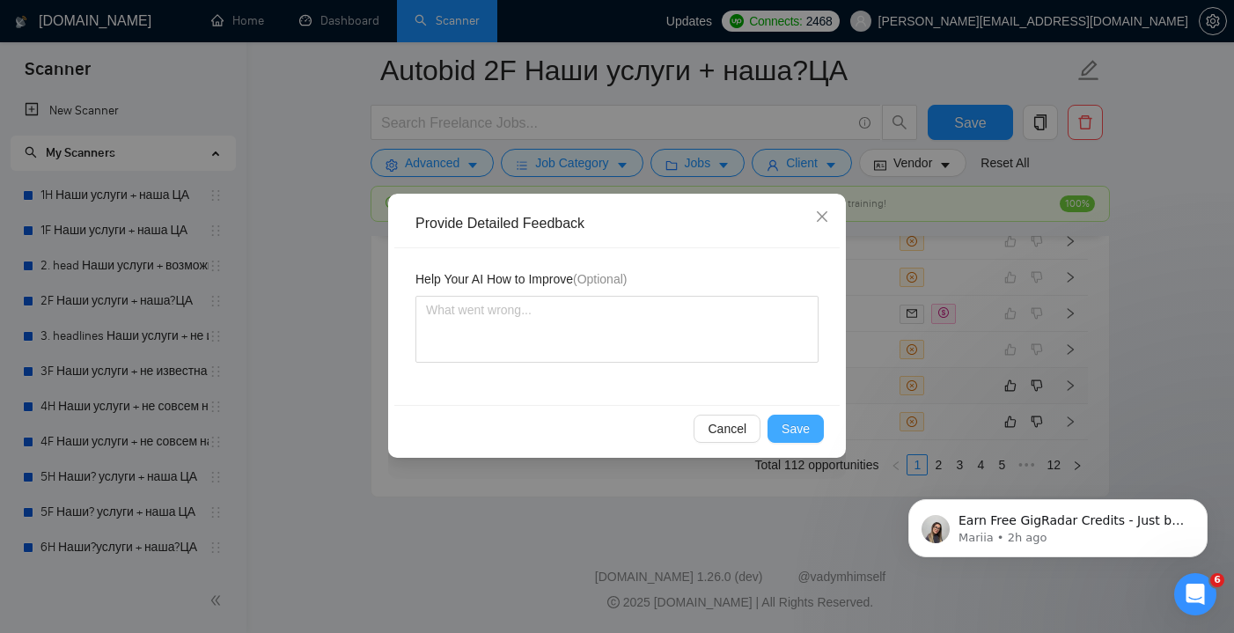
click at [811, 426] on button "Save" at bounding box center [795, 429] width 56 height 28
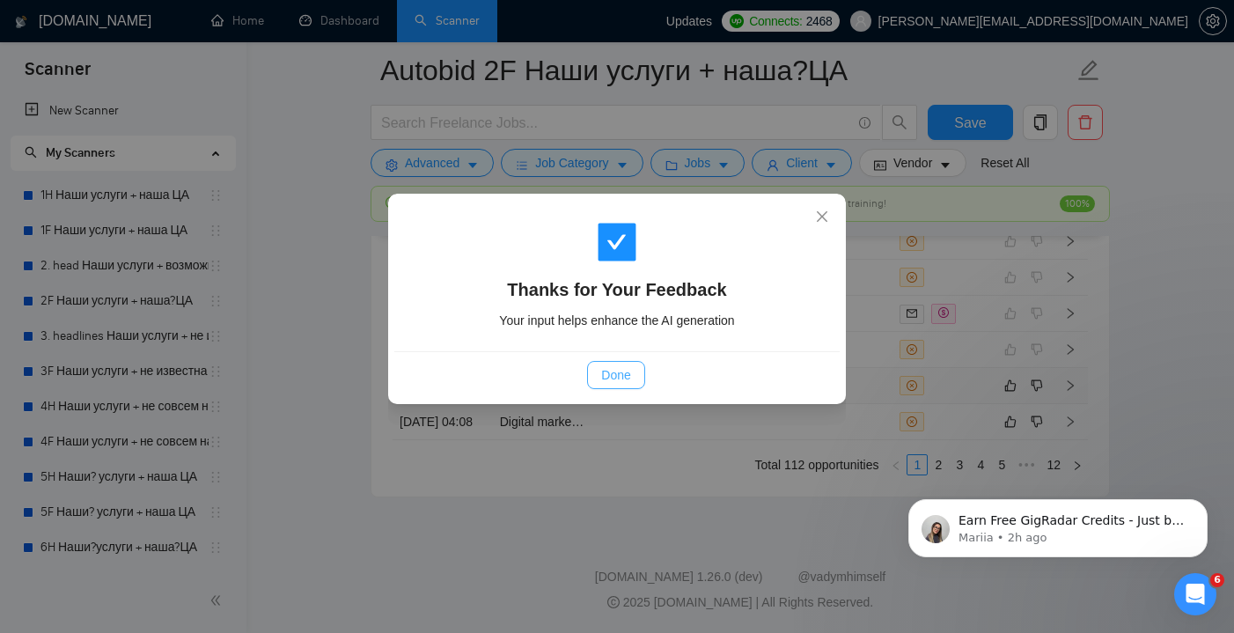
click at [607, 381] on span "Done" at bounding box center [615, 374] width 29 height 19
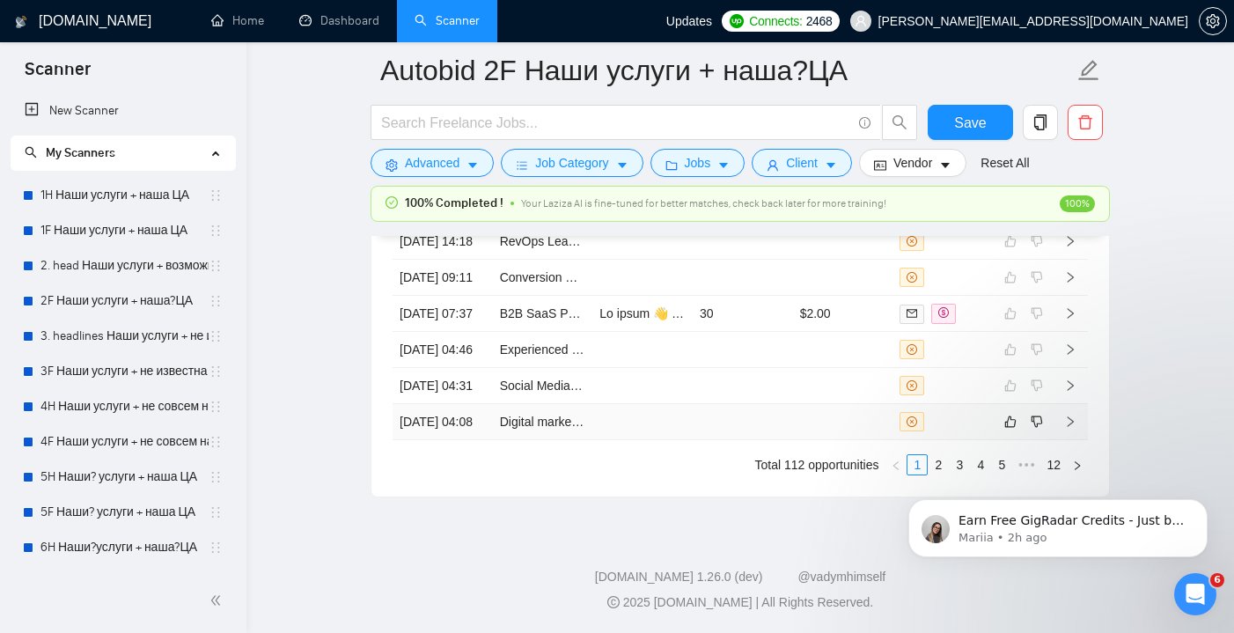
scroll to position [4886, 0]
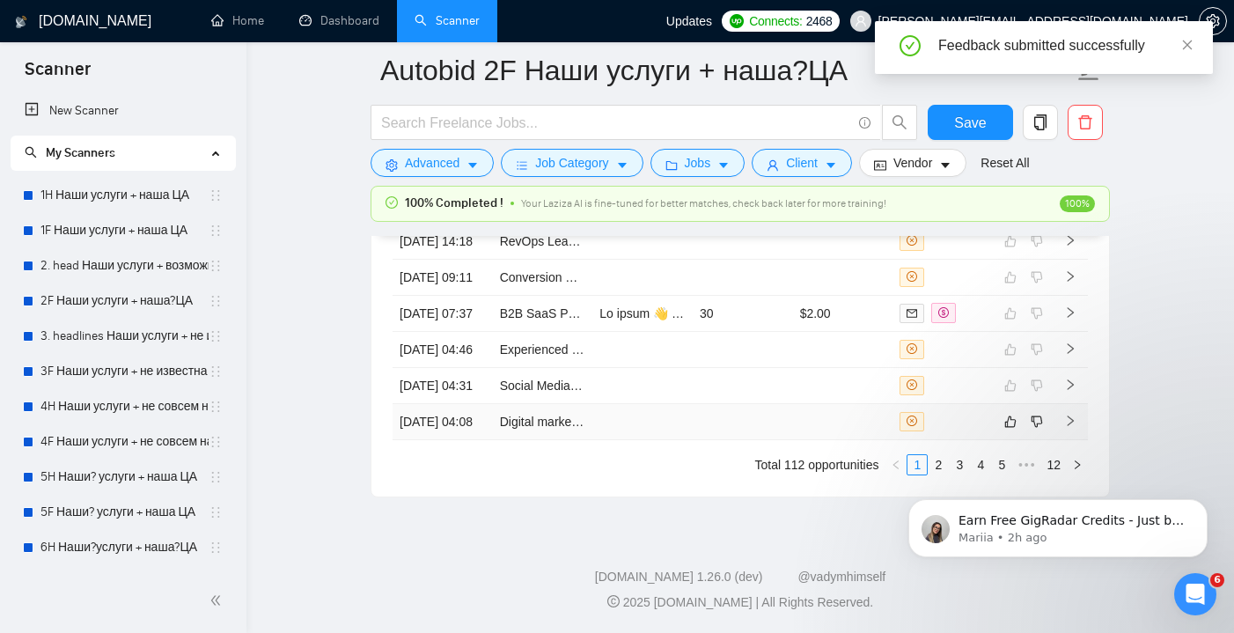
click at [836, 418] on tbody "[DATE] 18:50 SaaS Landing Page Copywriter (AI & Ad Tracking Focus) [DATE] 17:40…" at bounding box center [740, 262] width 695 height 356
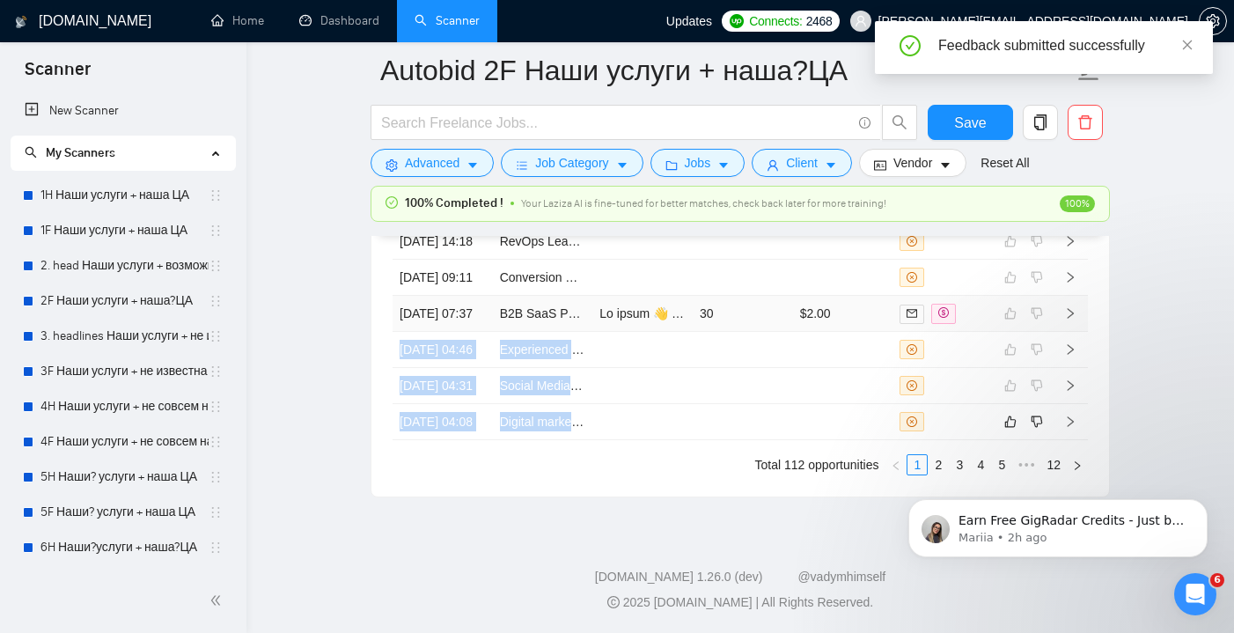
scroll to position [5010, 0]
click at [786, 440] on td at bounding box center [743, 422] width 100 height 36
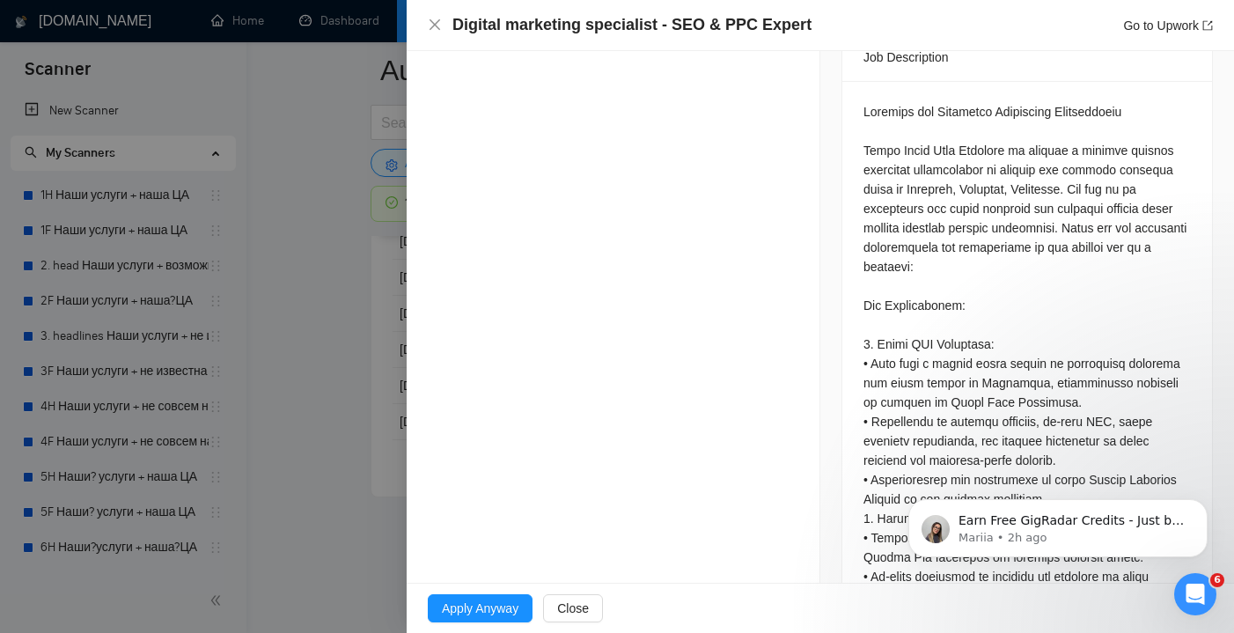
scroll to position [821, 0]
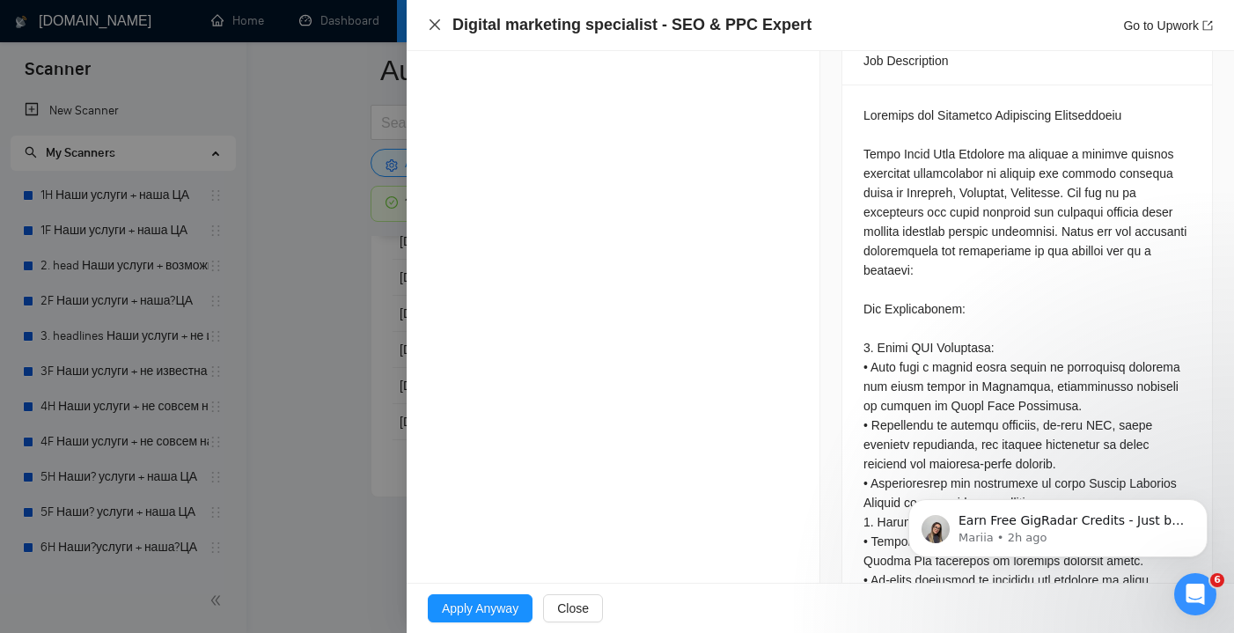
click at [437, 29] on icon "close" at bounding box center [435, 25] width 14 height 14
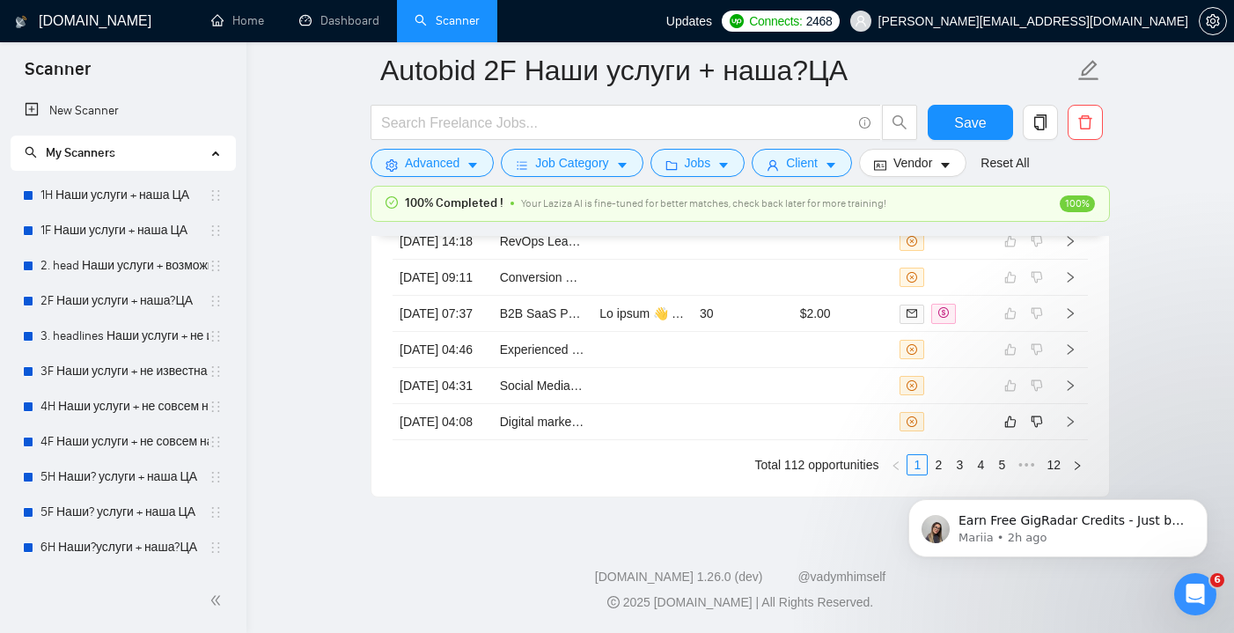
click at [1005, 471] on body "Earn Free GigRadar Credits - Just by Sharing Your Story! 💬 Want more credits fo…" at bounding box center [1058, 523] width 338 height 109
click at [1014, 416] on icon "like" at bounding box center [1010, 421] width 11 height 11
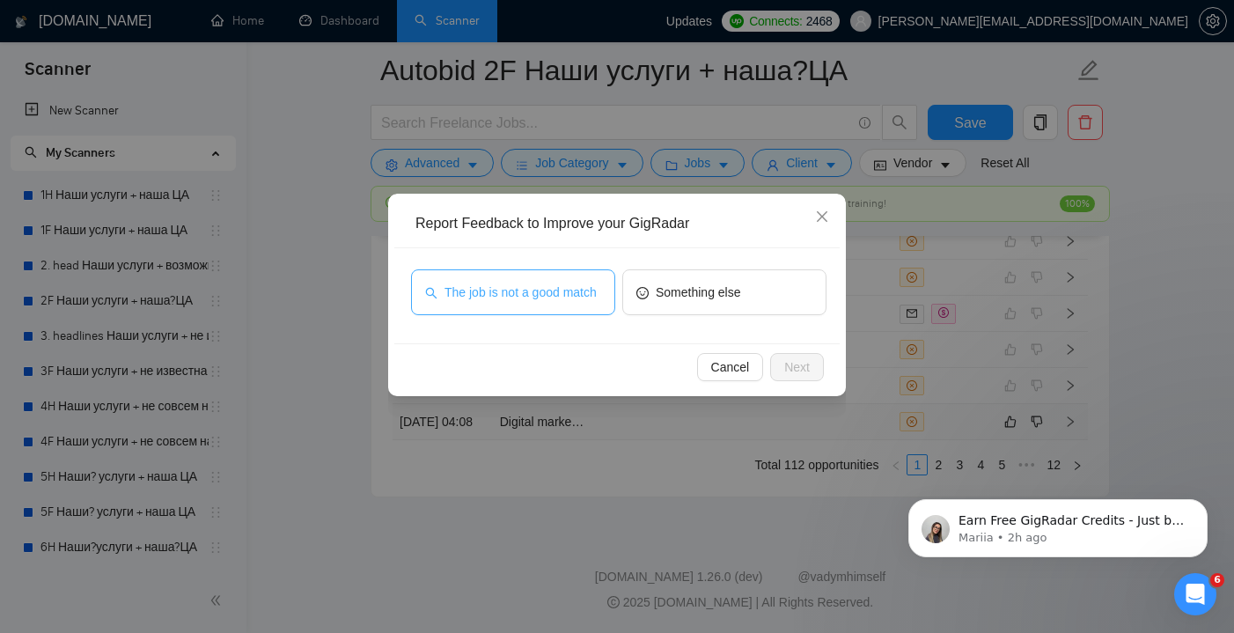
click at [593, 293] on span "The job is not a good match" at bounding box center [520, 292] width 152 height 19
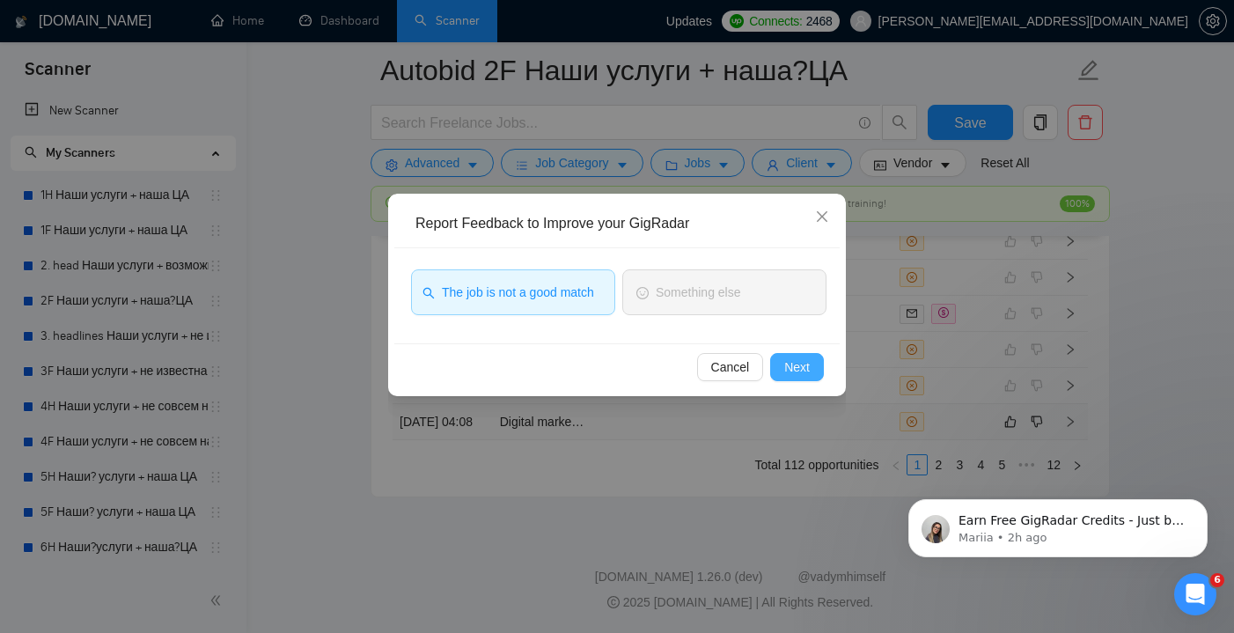
click at [800, 358] on span "Next" at bounding box center [797, 366] width 26 height 19
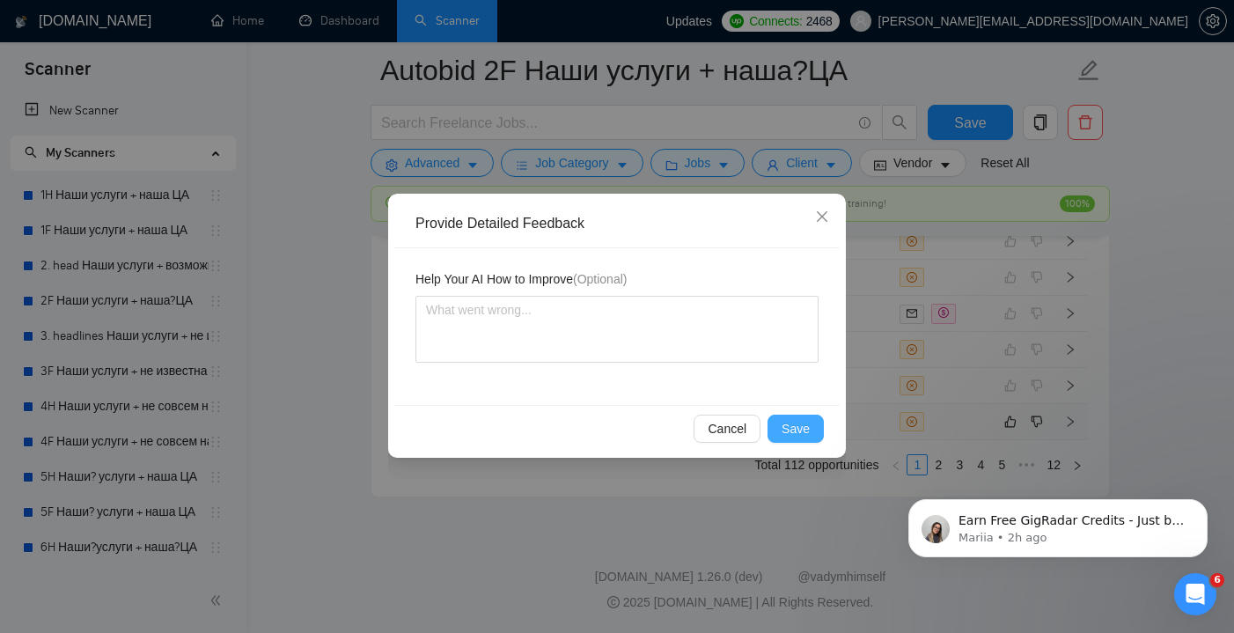
click at [798, 432] on span "Save" at bounding box center [796, 428] width 28 height 19
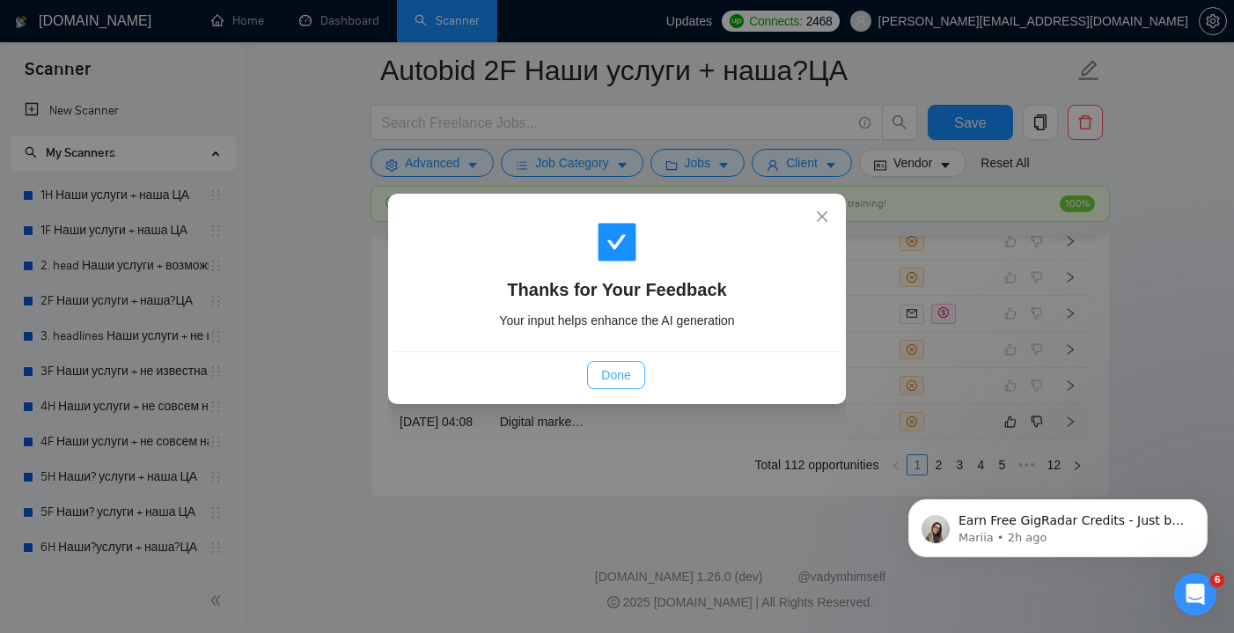
click at [623, 372] on span "Done" at bounding box center [615, 374] width 29 height 19
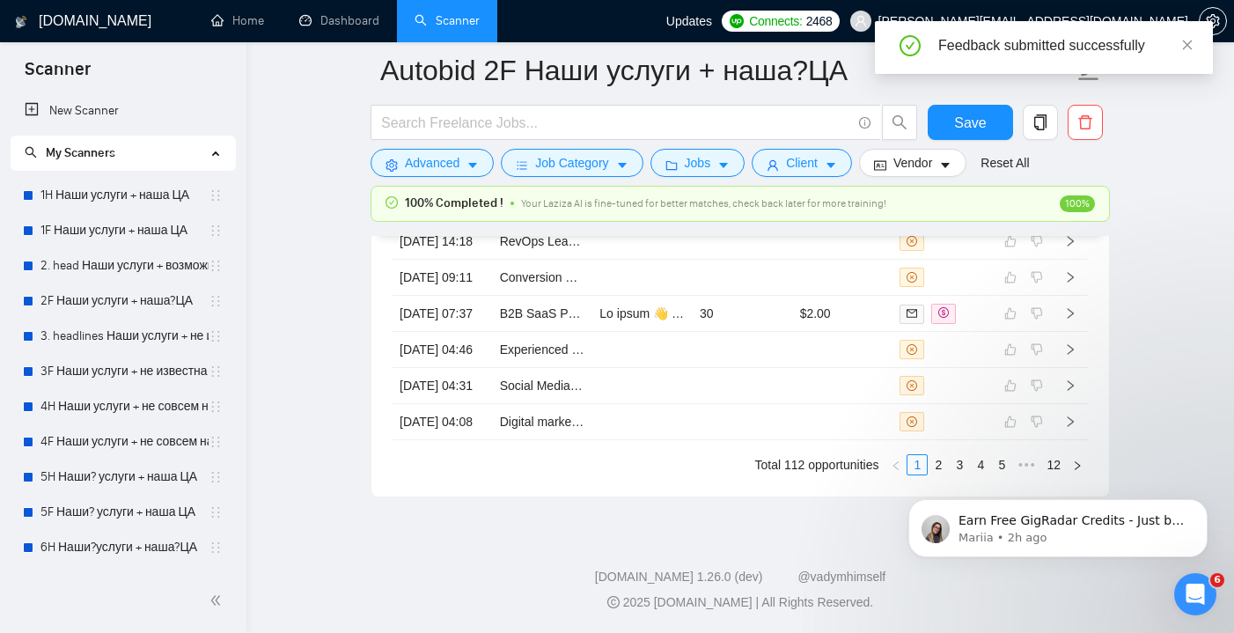
click html "Earn Free GigRadar Credits - Just by Sharing Your Story! 💬 Want more credits fo…"
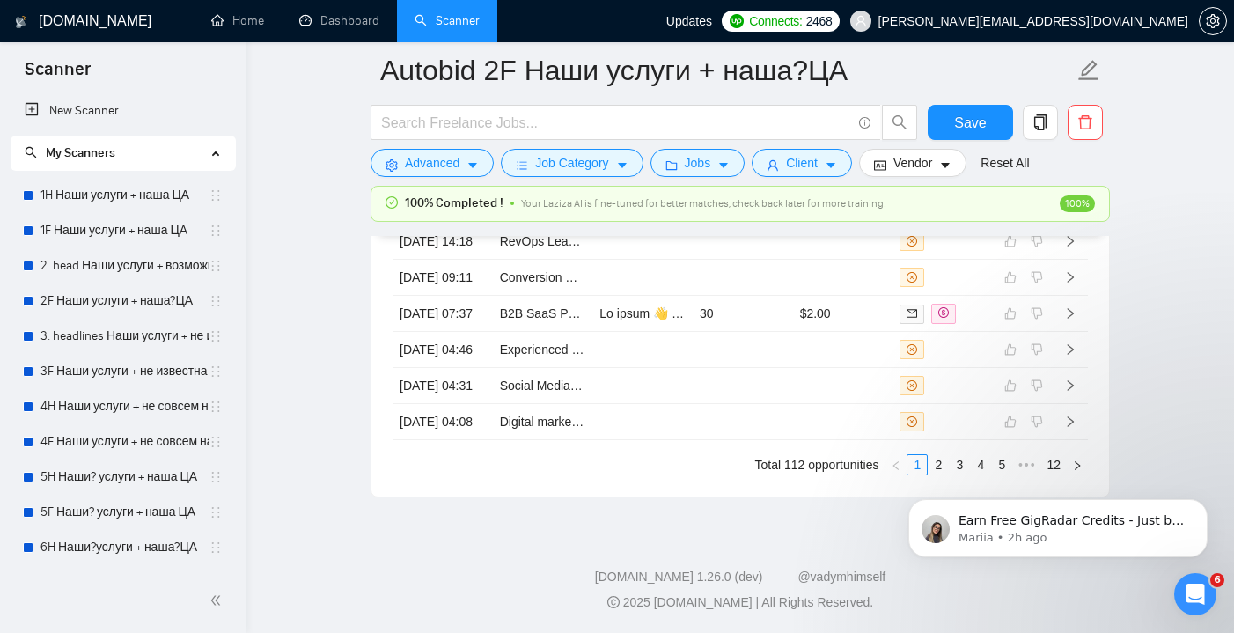
click html "Earn Free GigRadar Credits - Just by Sharing Your Story! 💬 Want more credits fo…"
click at [937, 461] on link "2" at bounding box center [938, 464] width 19 height 19
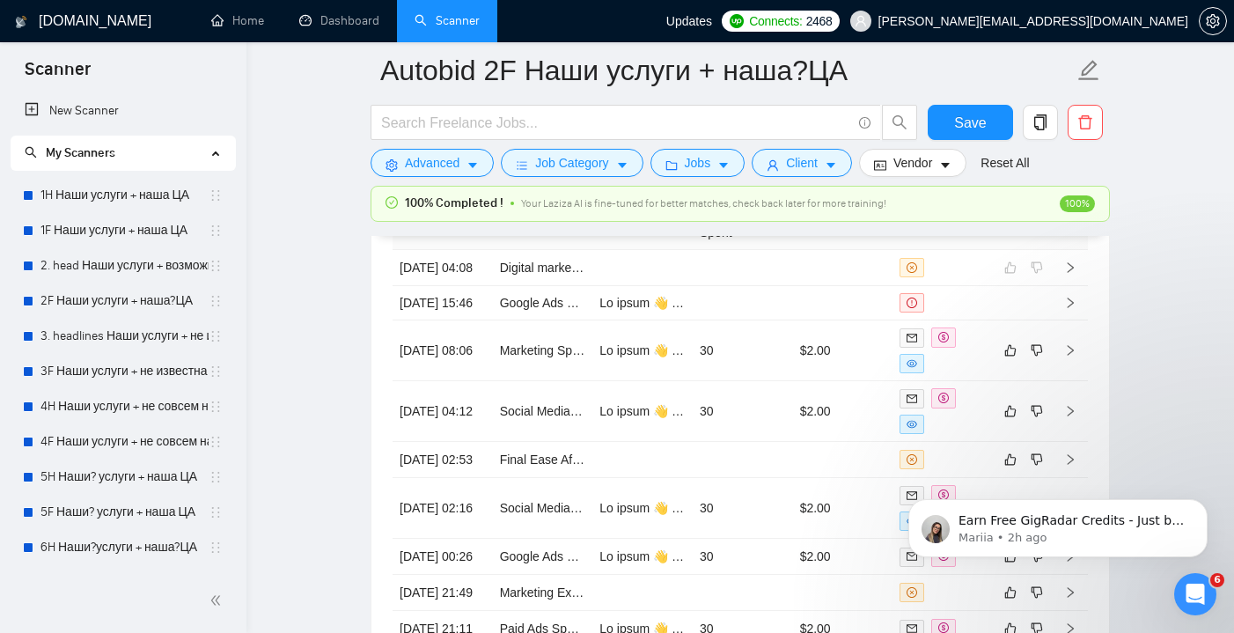
scroll to position [4726, 0]
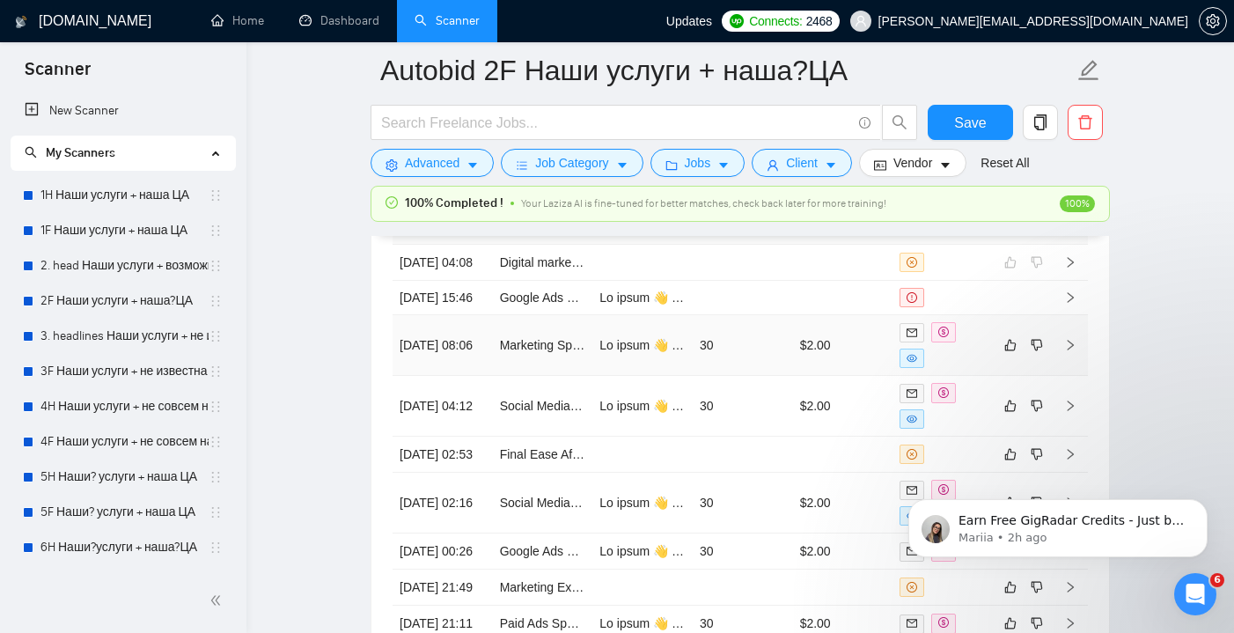
click at [770, 371] on td "30" at bounding box center [743, 345] width 100 height 61
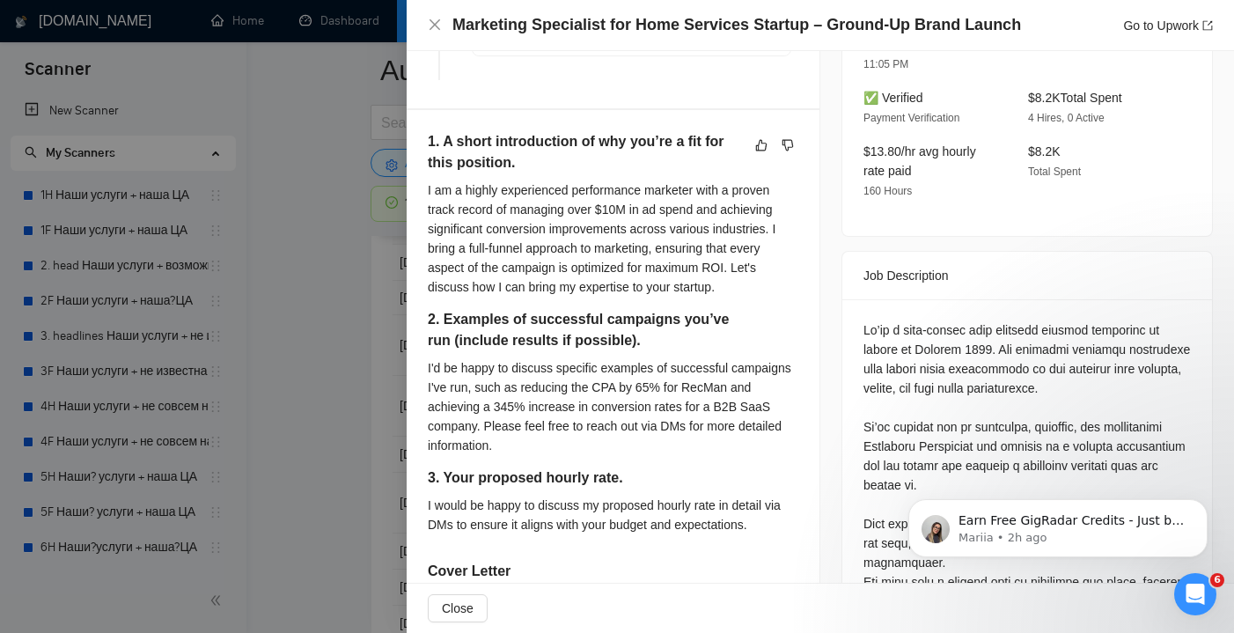
scroll to position [600, 0]
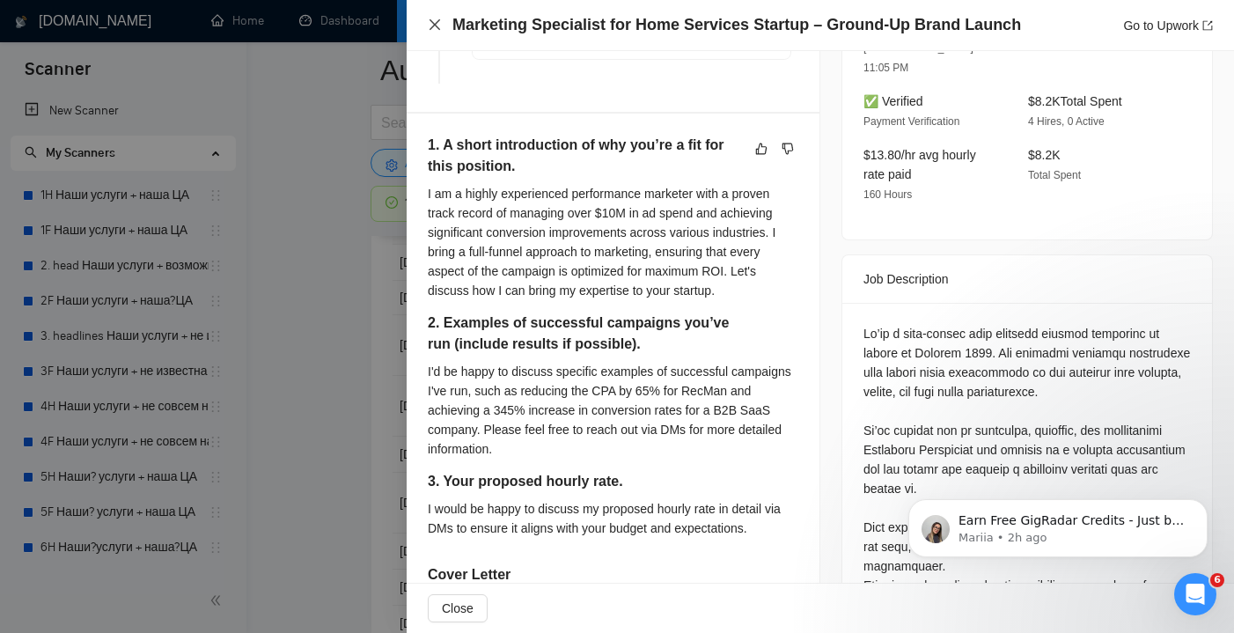
click at [437, 29] on icon "close" at bounding box center [435, 25] width 14 height 14
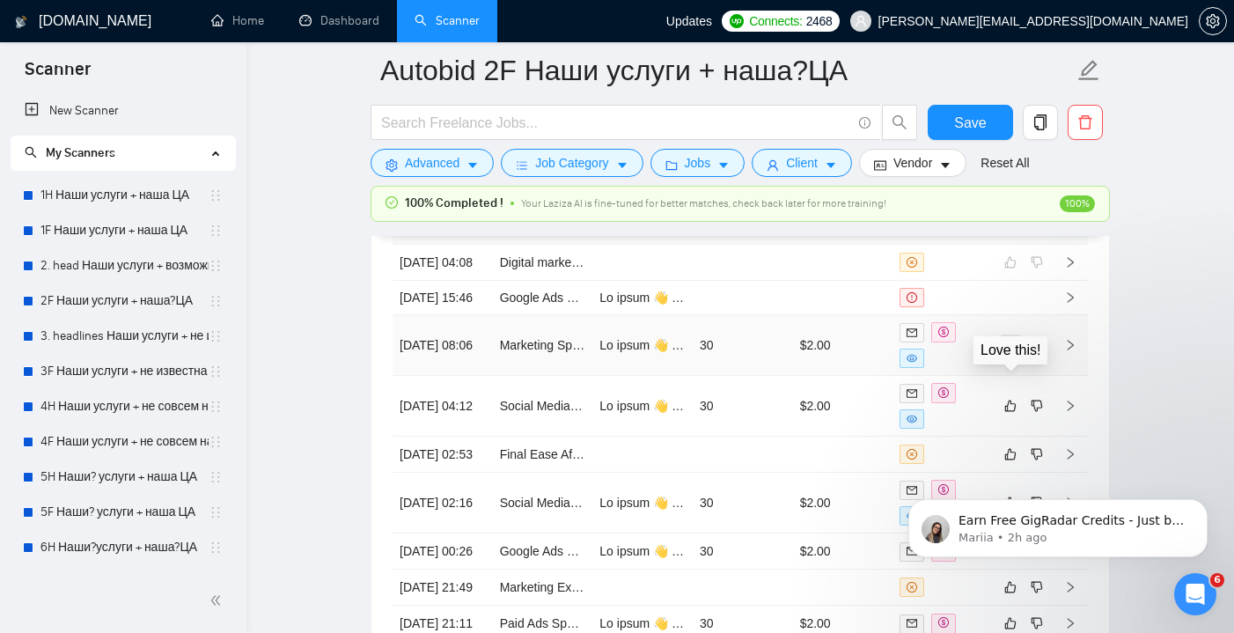
click at [1011, 352] on icon "like" at bounding box center [1010, 345] width 12 height 14
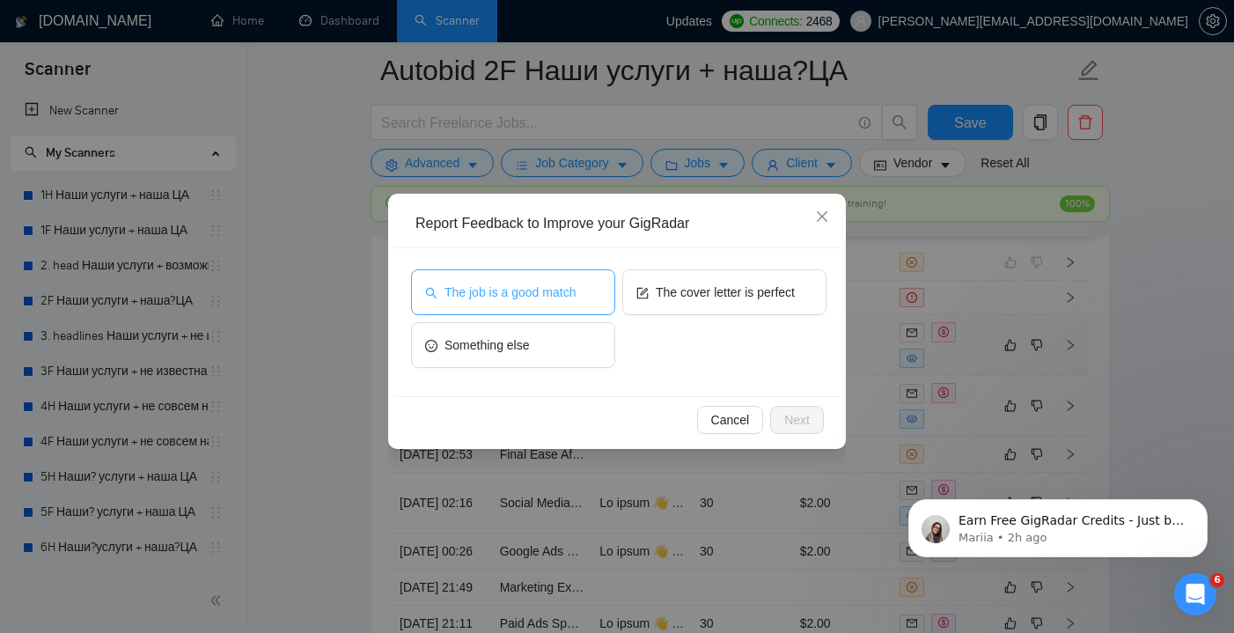
click at [558, 292] on span "The job is a good match" at bounding box center [509, 292] width 131 height 19
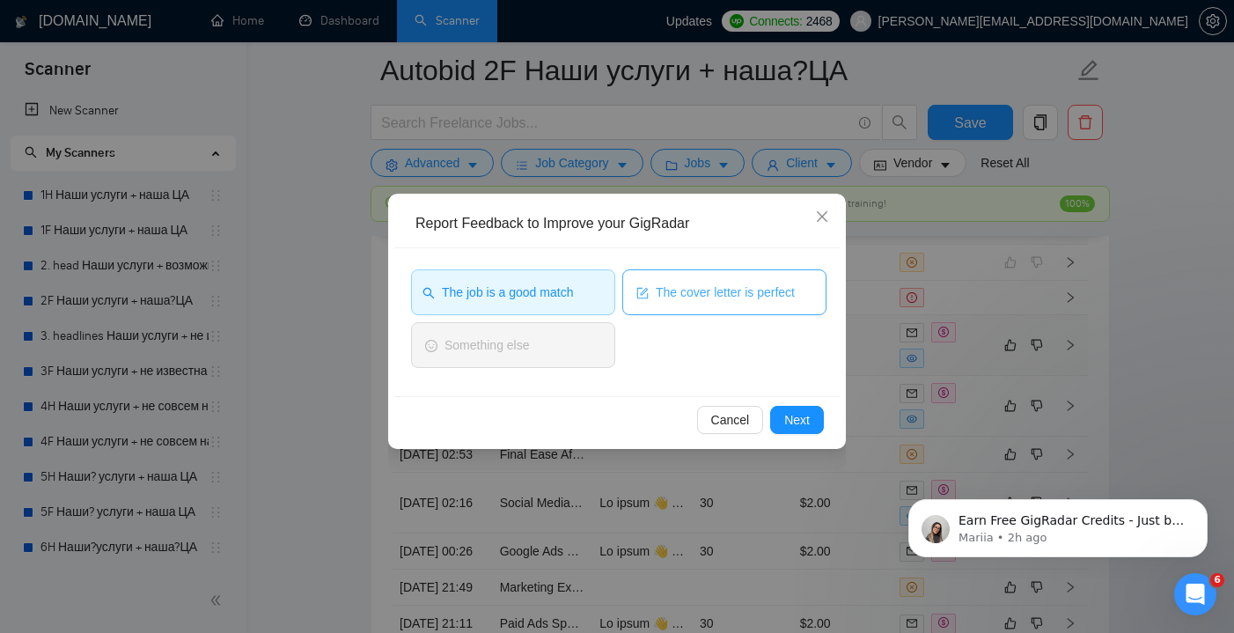
click at [669, 291] on span "The cover letter is perfect" at bounding box center [725, 292] width 139 height 19
click at [812, 422] on button "Next" at bounding box center [797, 420] width 54 height 28
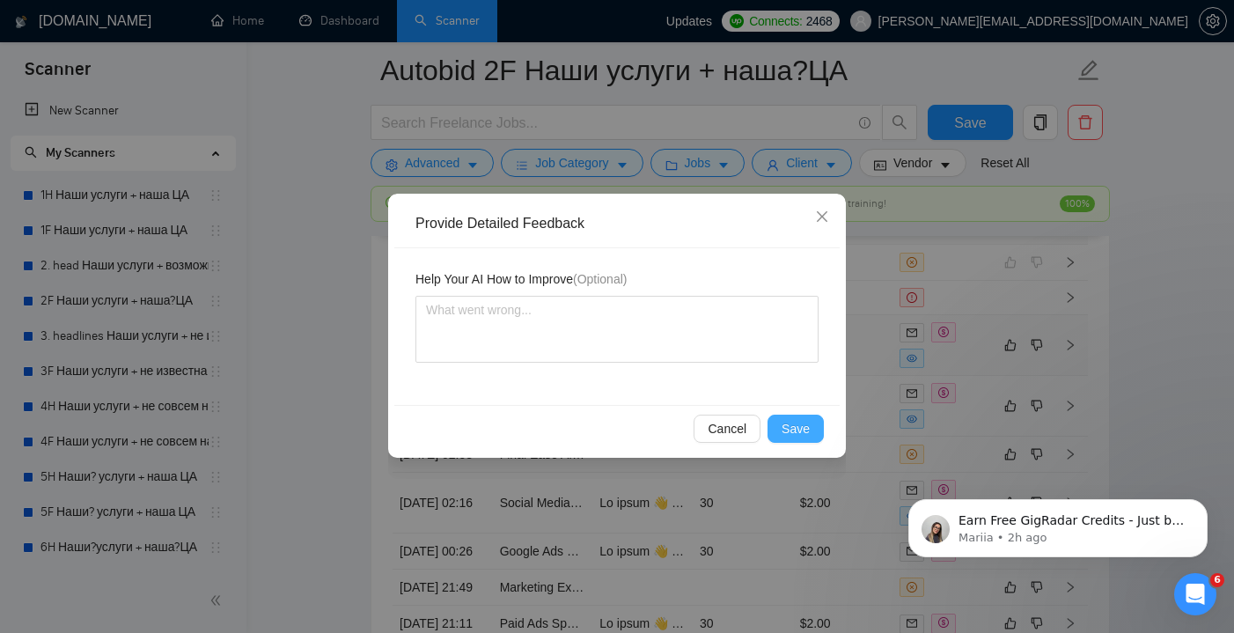
click at [795, 435] on span "Save" at bounding box center [796, 428] width 28 height 19
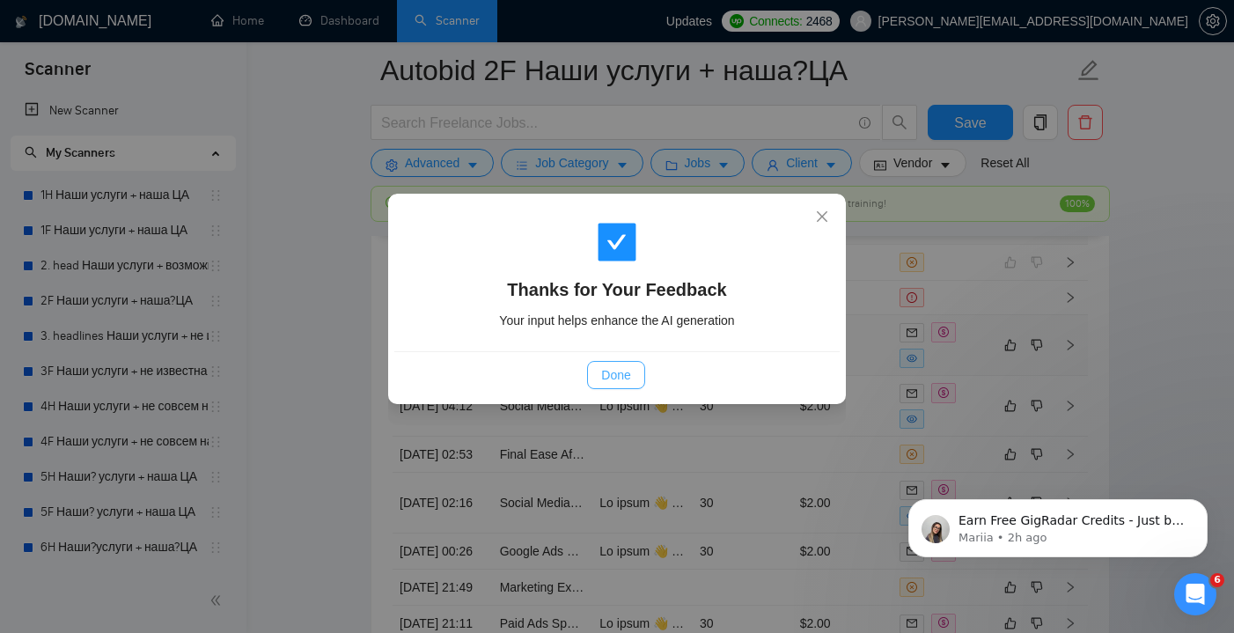
click at [608, 369] on span "Done" at bounding box center [615, 374] width 29 height 19
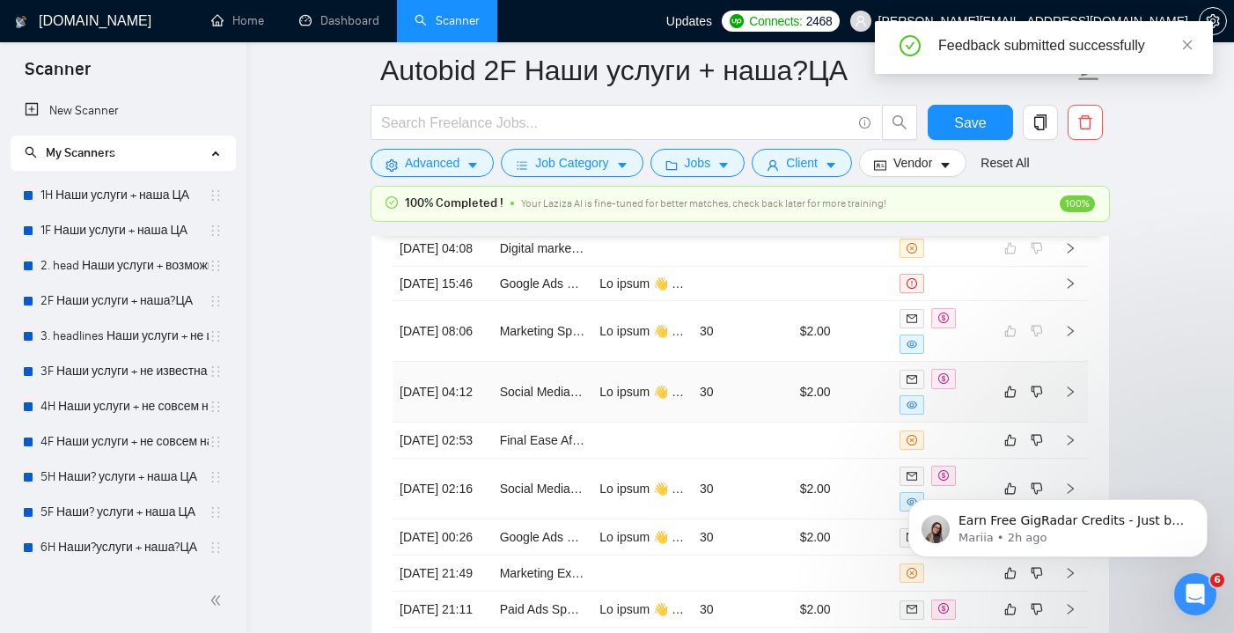
scroll to position [4741, 0]
click at [770, 422] on td "30" at bounding box center [743, 391] width 100 height 61
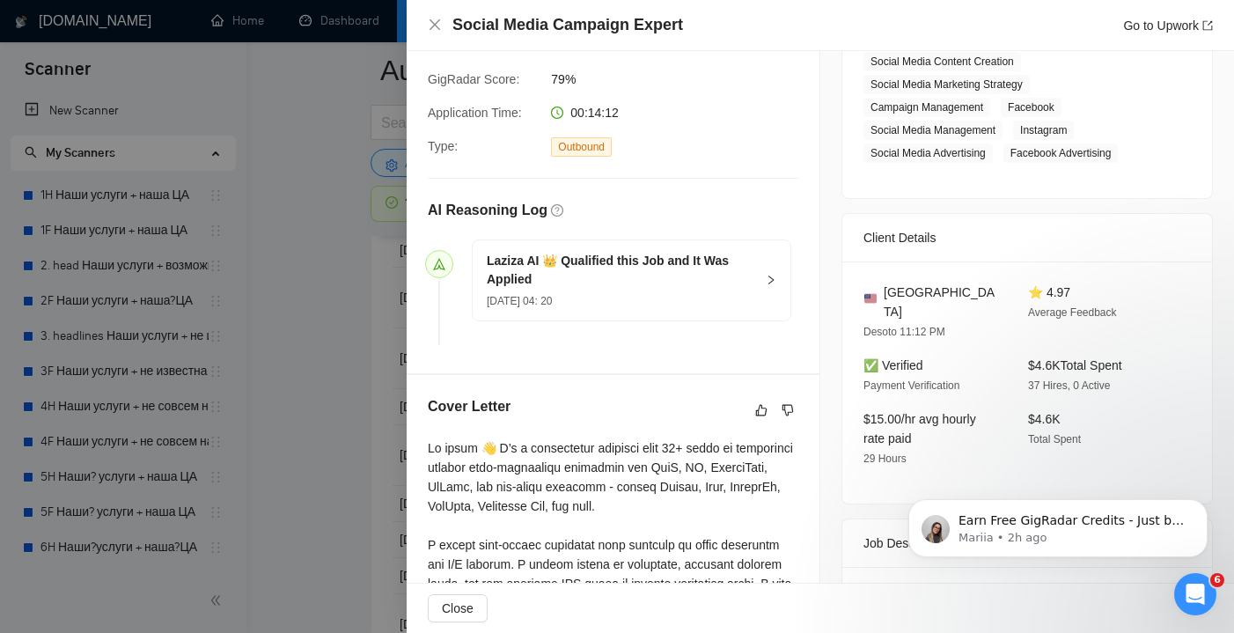
scroll to position [332, 0]
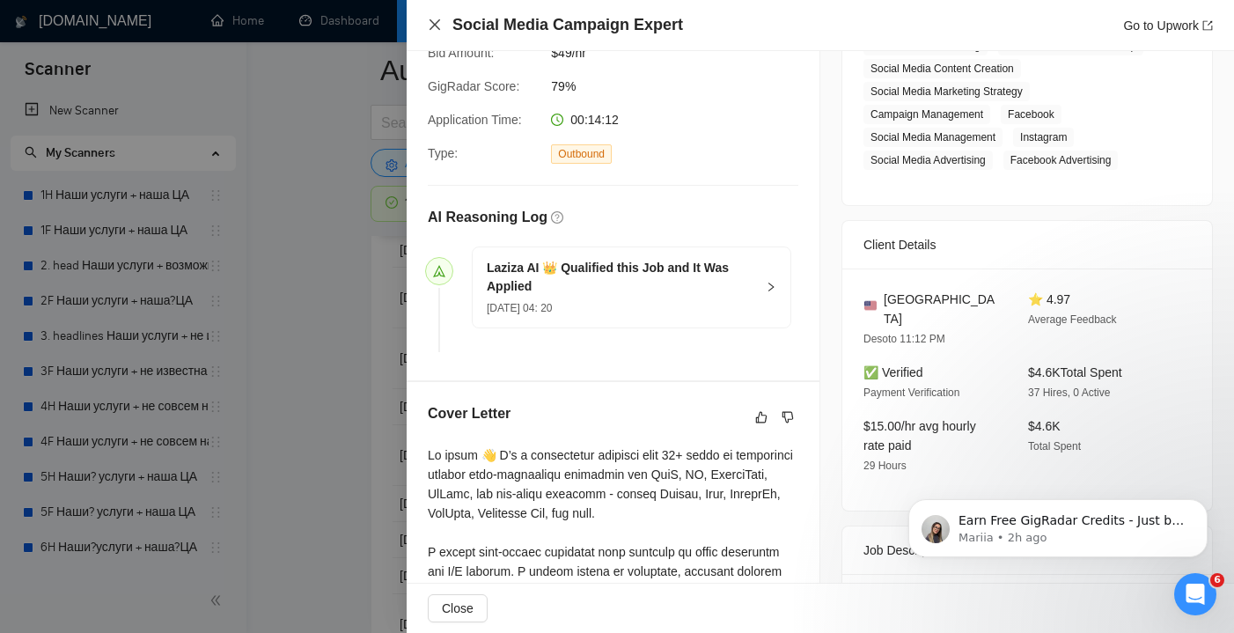
click at [436, 25] on icon "close" at bounding box center [435, 24] width 11 height 11
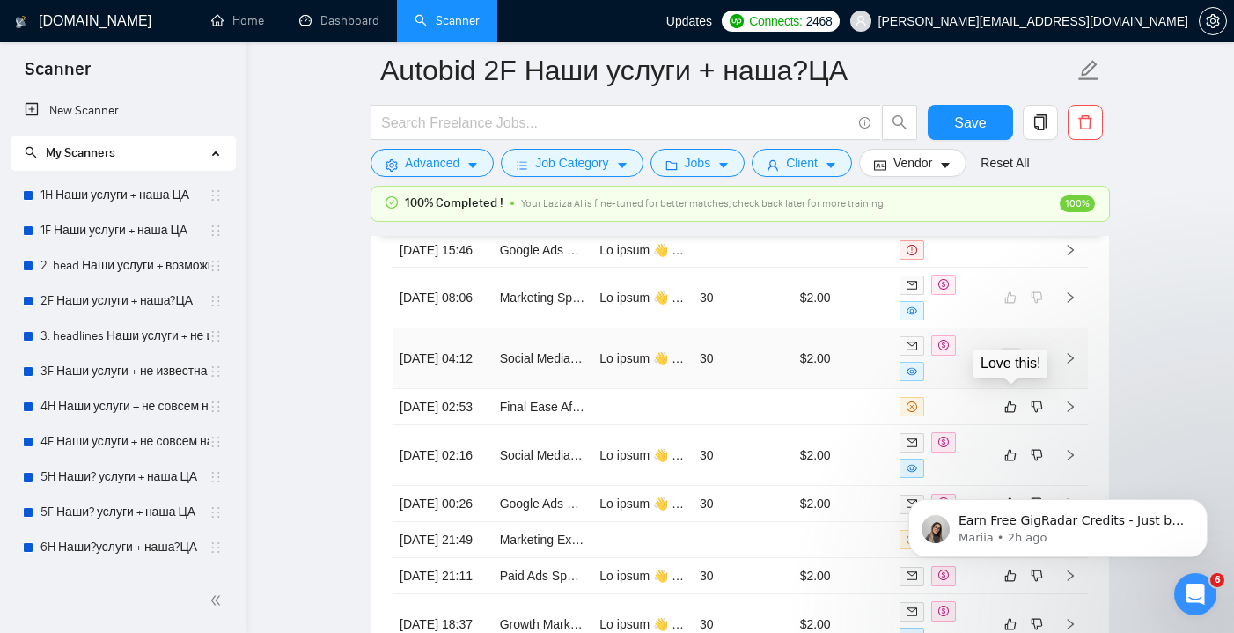
click at [1013, 365] on icon "like" at bounding box center [1010, 358] width 12 height 14
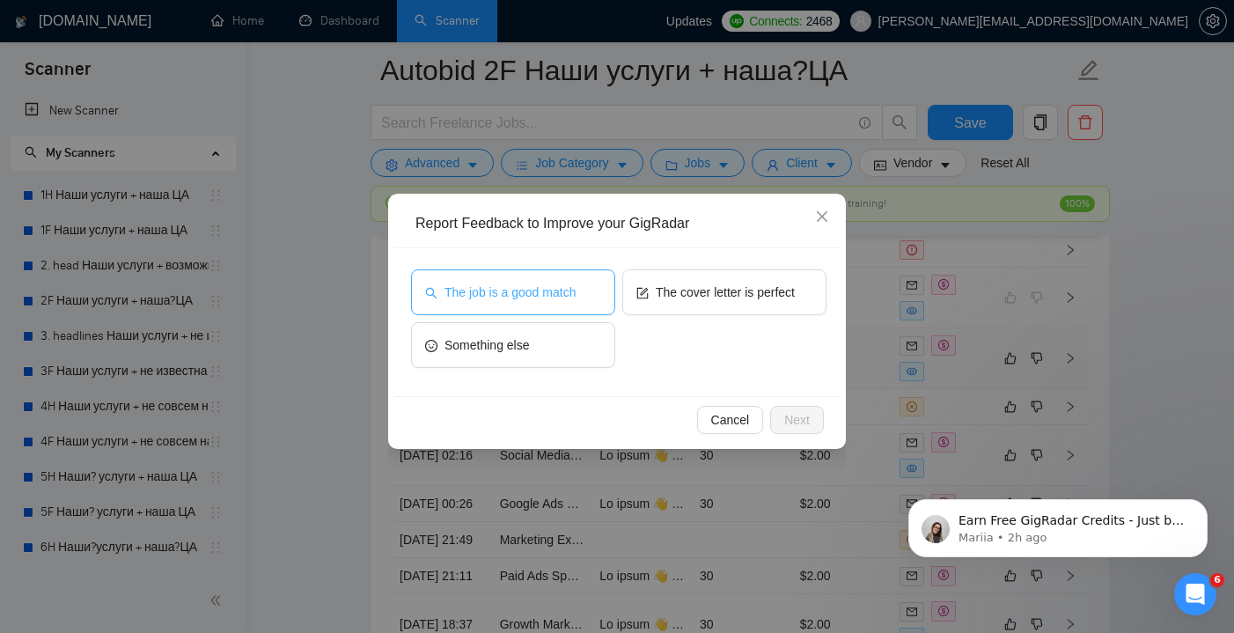
click at [572, 301] on span "The job is a good match" at bounding box center [509, 292] width 131 height 19
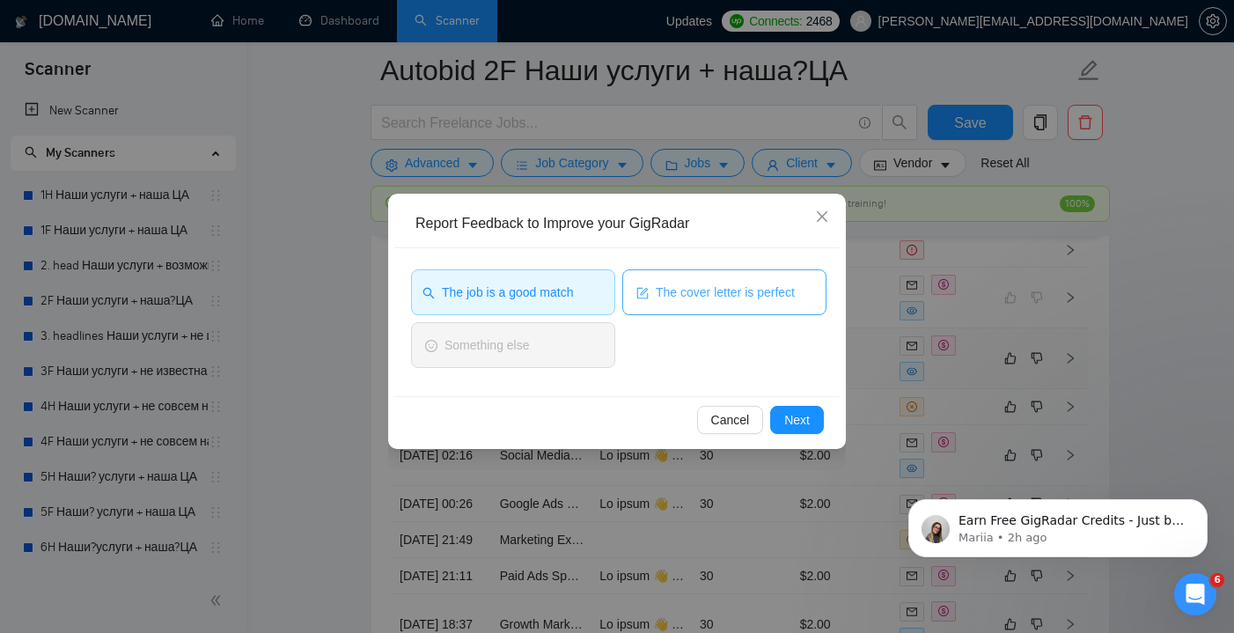
click at [724, 305] on button "The cover letter is perfect" at bounding box center [724, 292] width 204 height 46
click at [807, 422] on span "Next" at bounding box center [797, 419] width 26 height 19
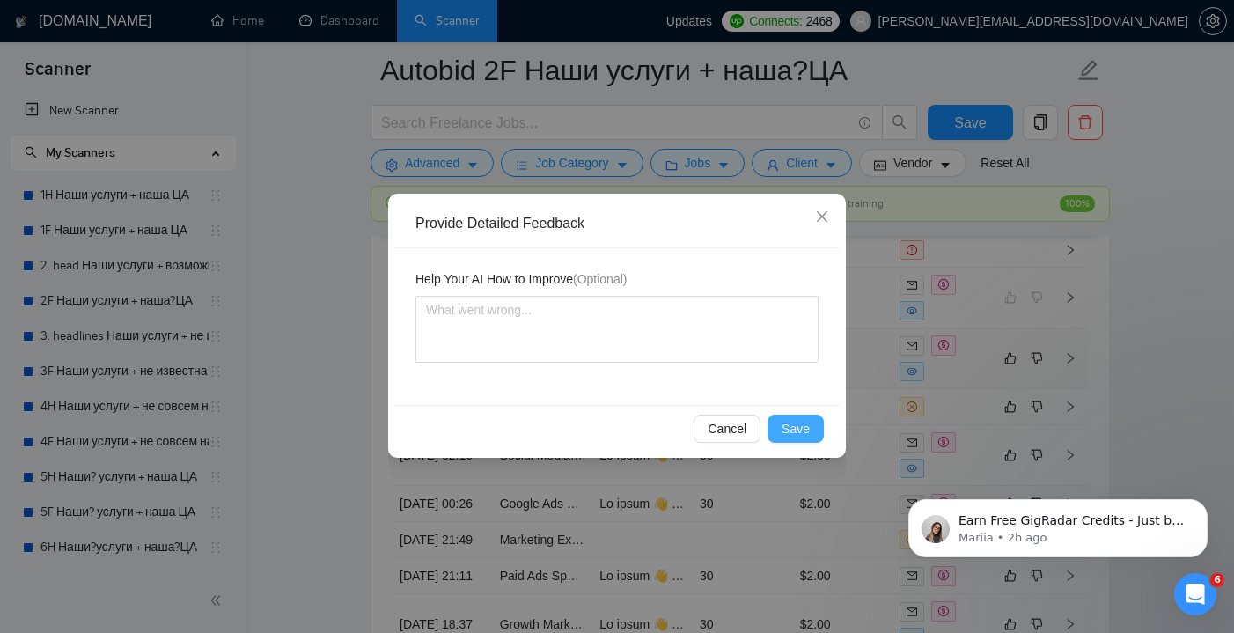
click at [795, 430] on span "Save" at bounding box center [796, 428] width 28 height 19
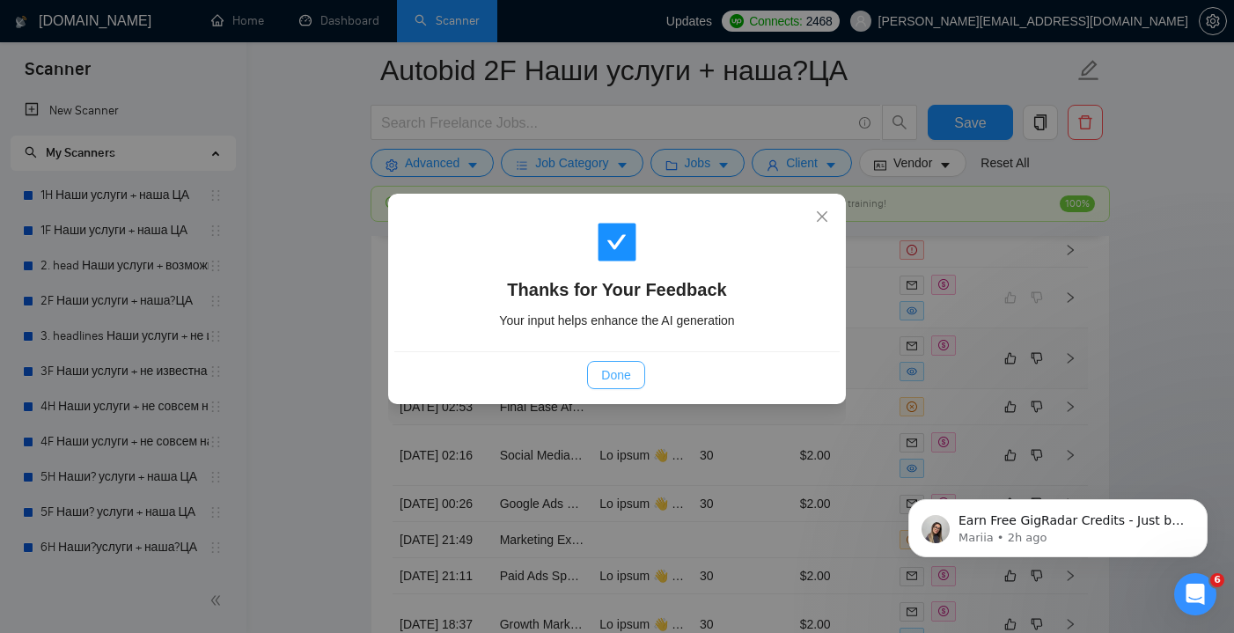
click at [626, 378] on span "Done" at bounding box center [615, 374] width 29 height 19
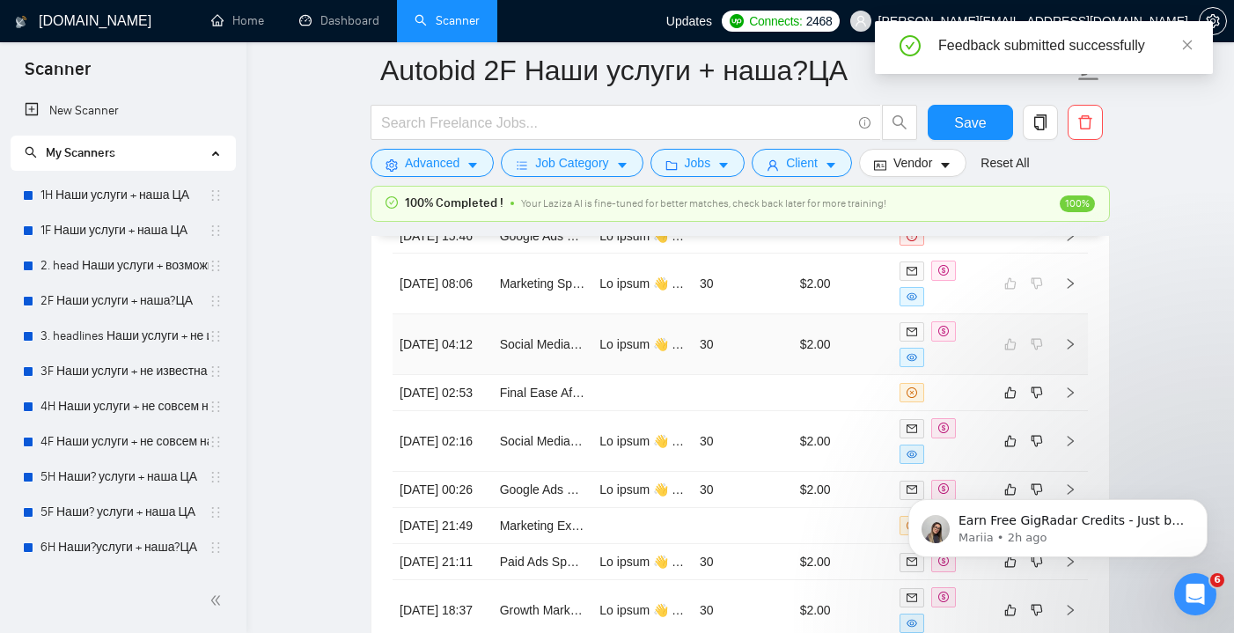
scroll to position [4791, 0]
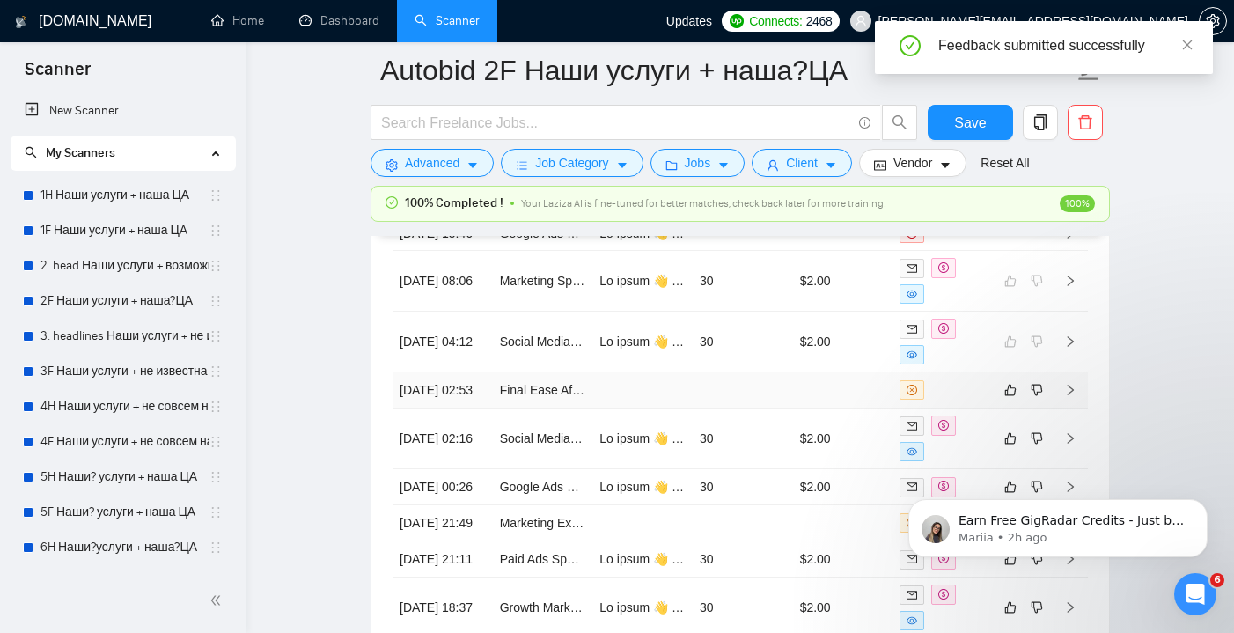
click at [731, 408] on td at bounding box center [743, 390] width 100 height 36
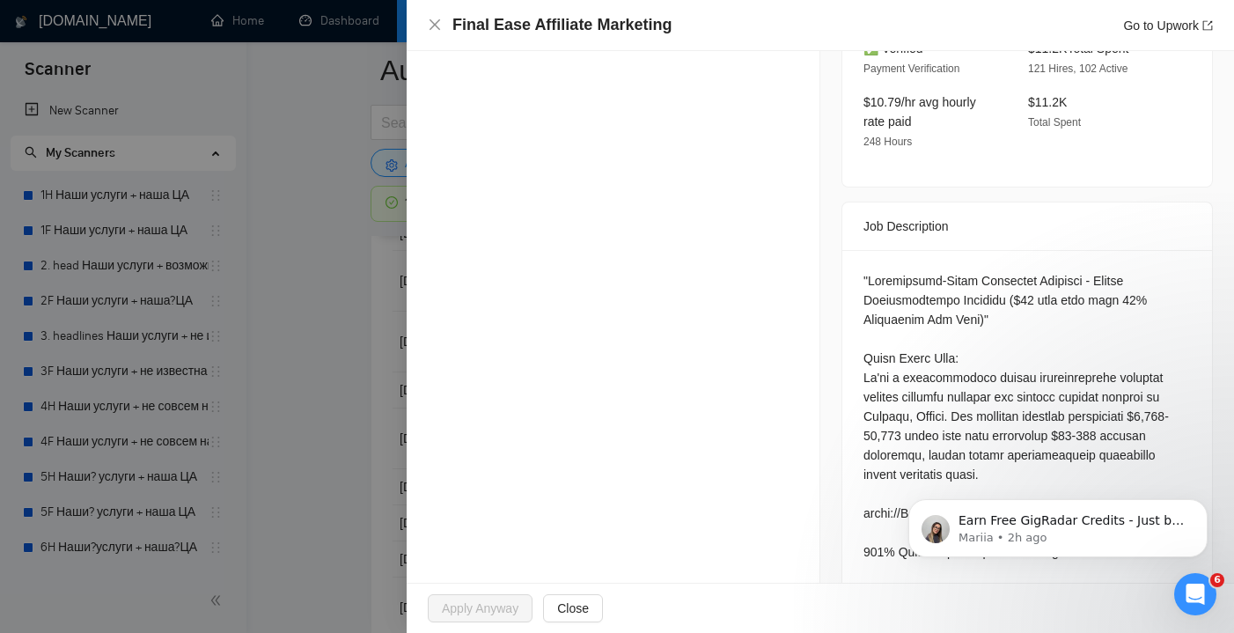
scroll to position [558, 0]
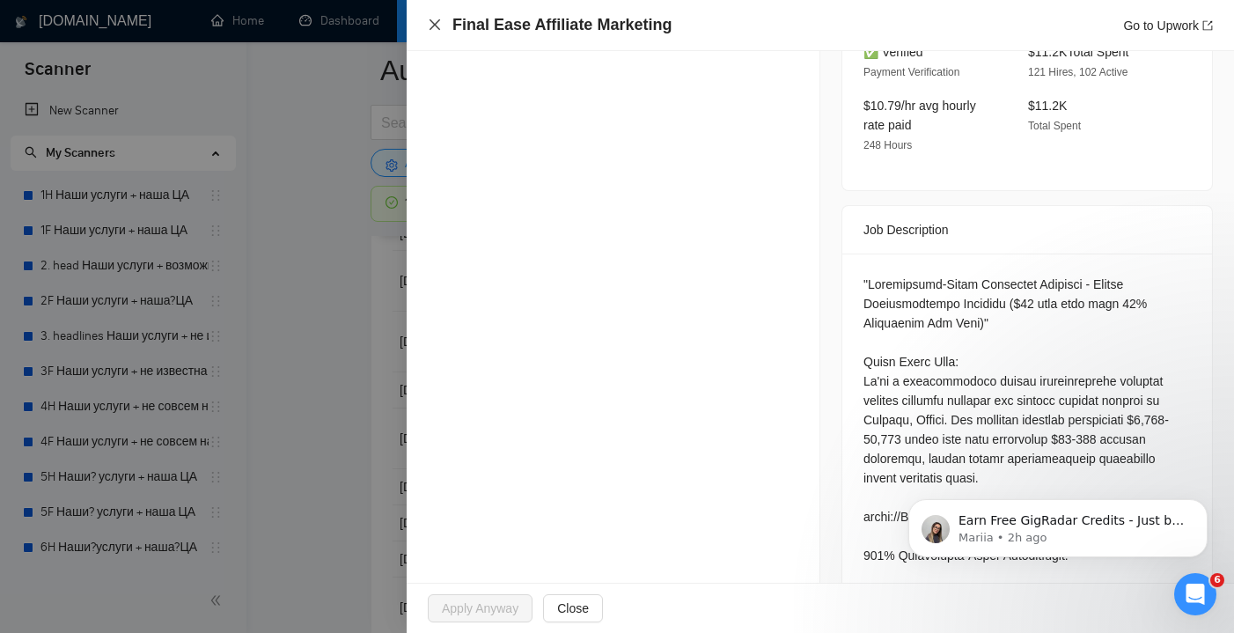
click at [437, 28] on icon "close" at bounding box center [435, 25] width 14 height 14
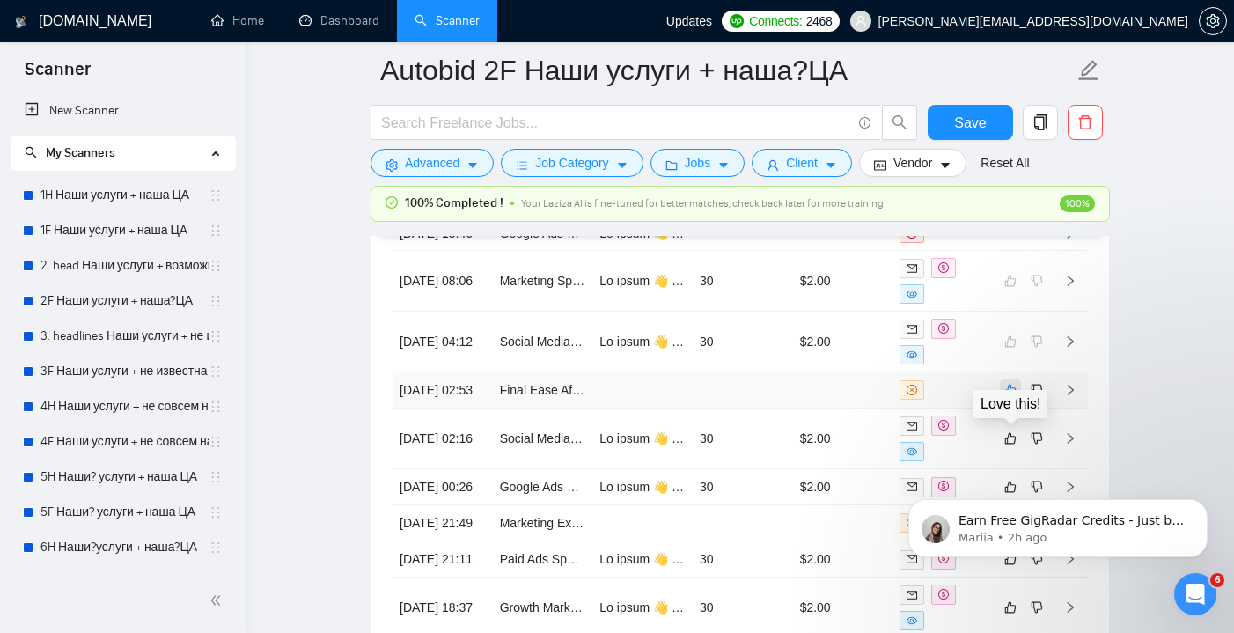
click at [1014, 396] on icon "like" at bounding box center [1010, 390] width 11 height 11
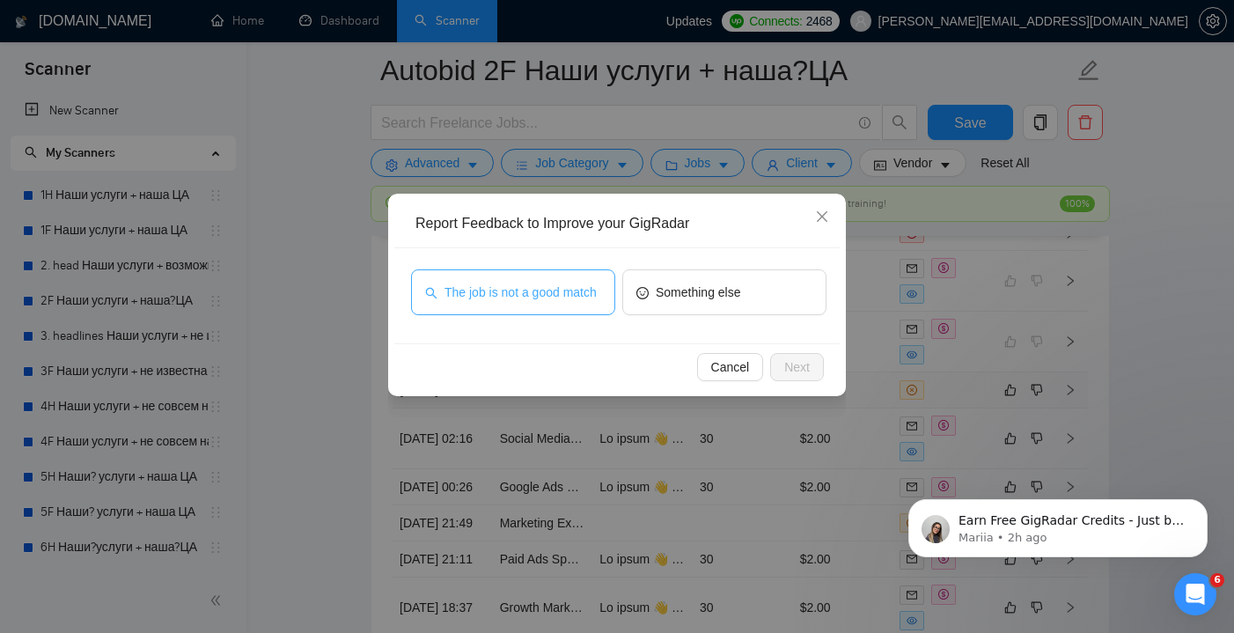
click at [576, 297] on span "The job is not a good match" at bounding box center [520, 292] width 152 height 19
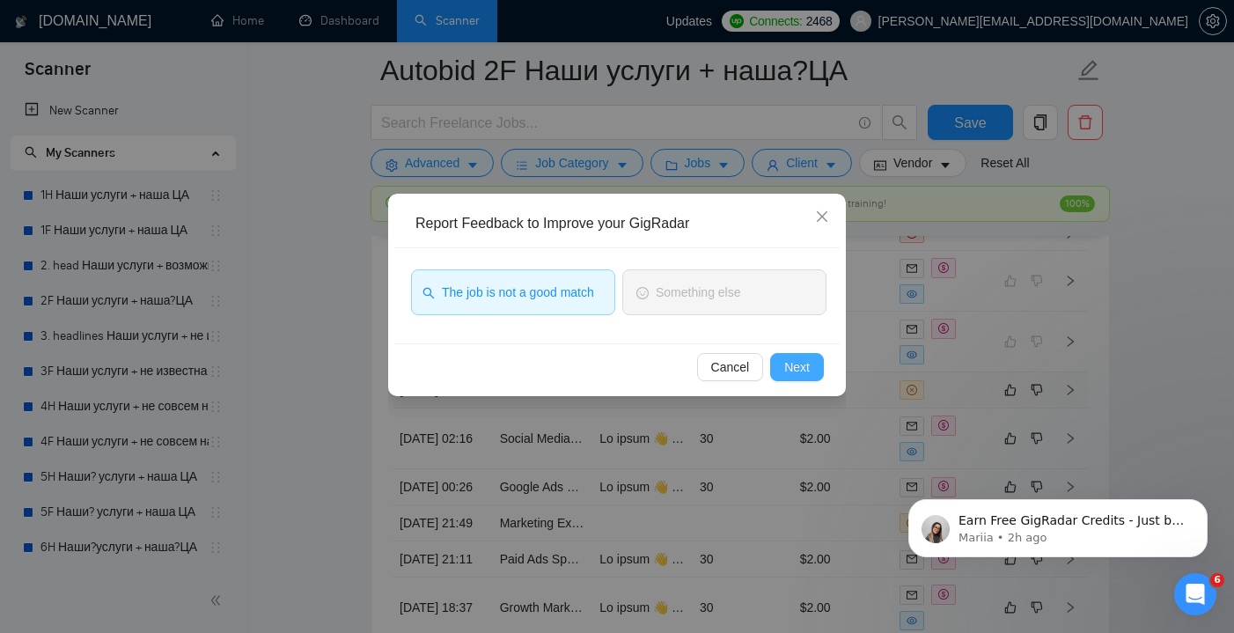
click at [783, 361] on button "Next" at bounding box center [797, 367] width 54 height 28
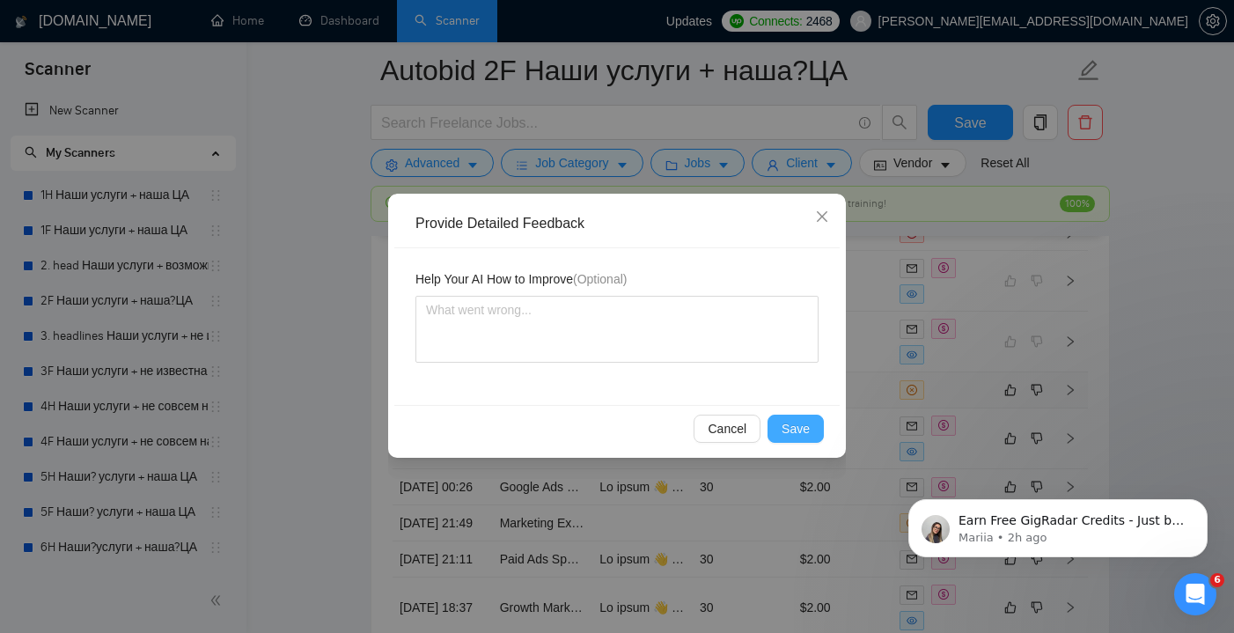
click at [788, 418] on button "Save" at bounding box center [795, 429] width 56 height 28
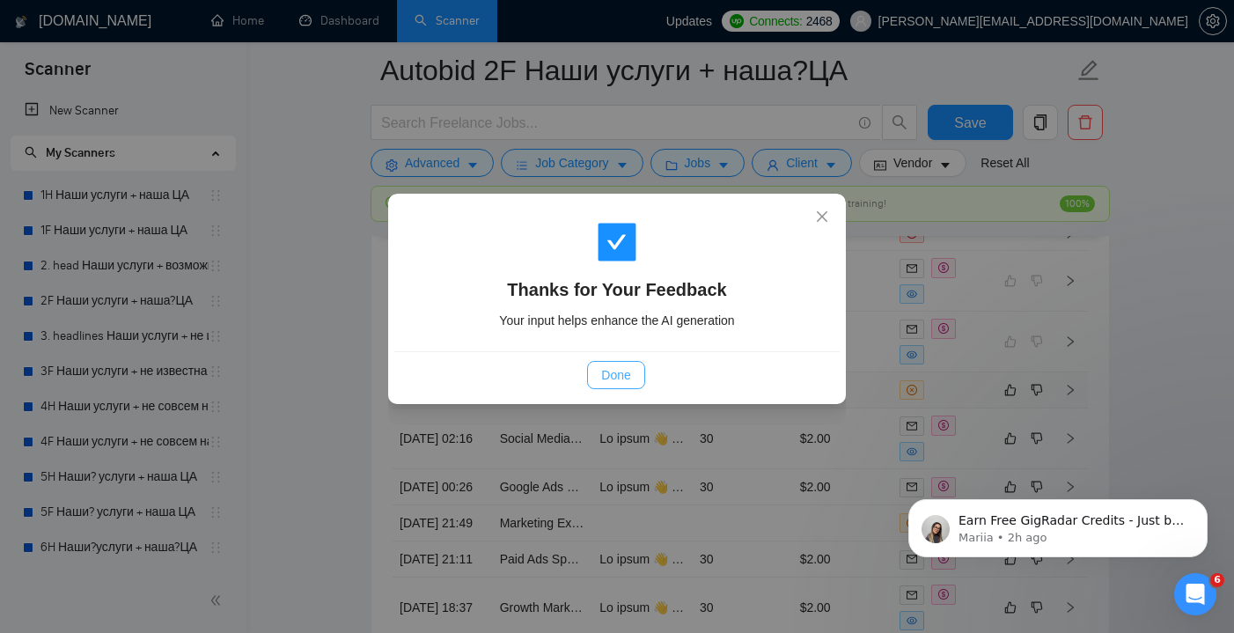
click at [627, 373] on span "Done" at bounding box center [615, 374] width 29 height 19
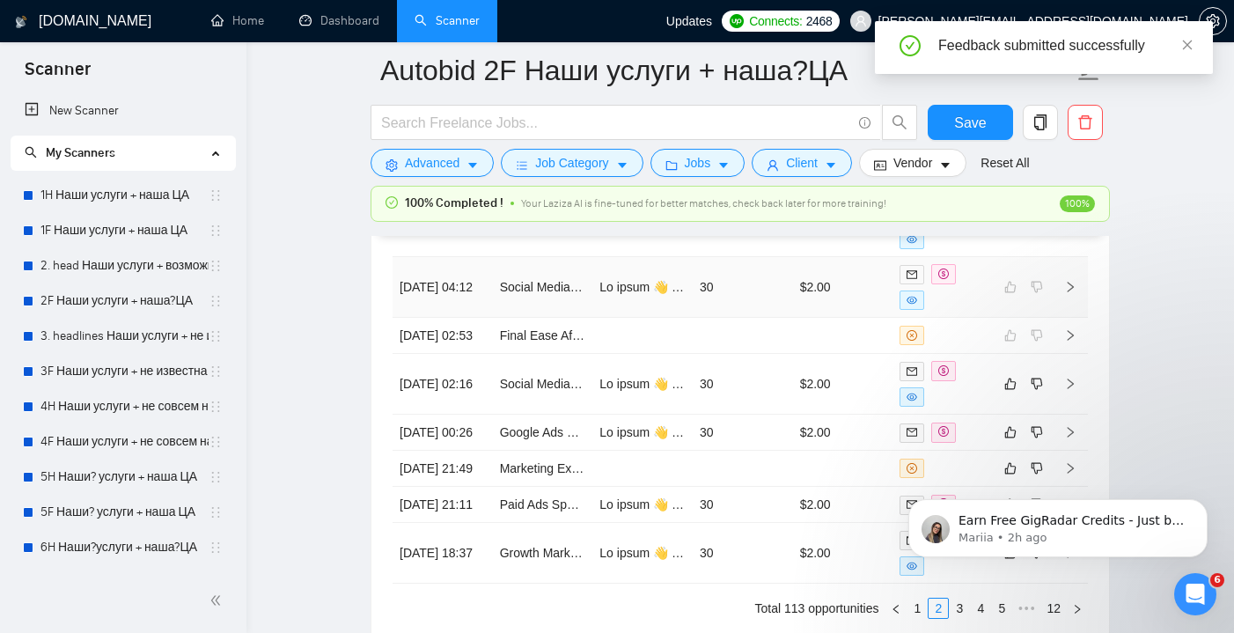
scroll to position [4855, 0]
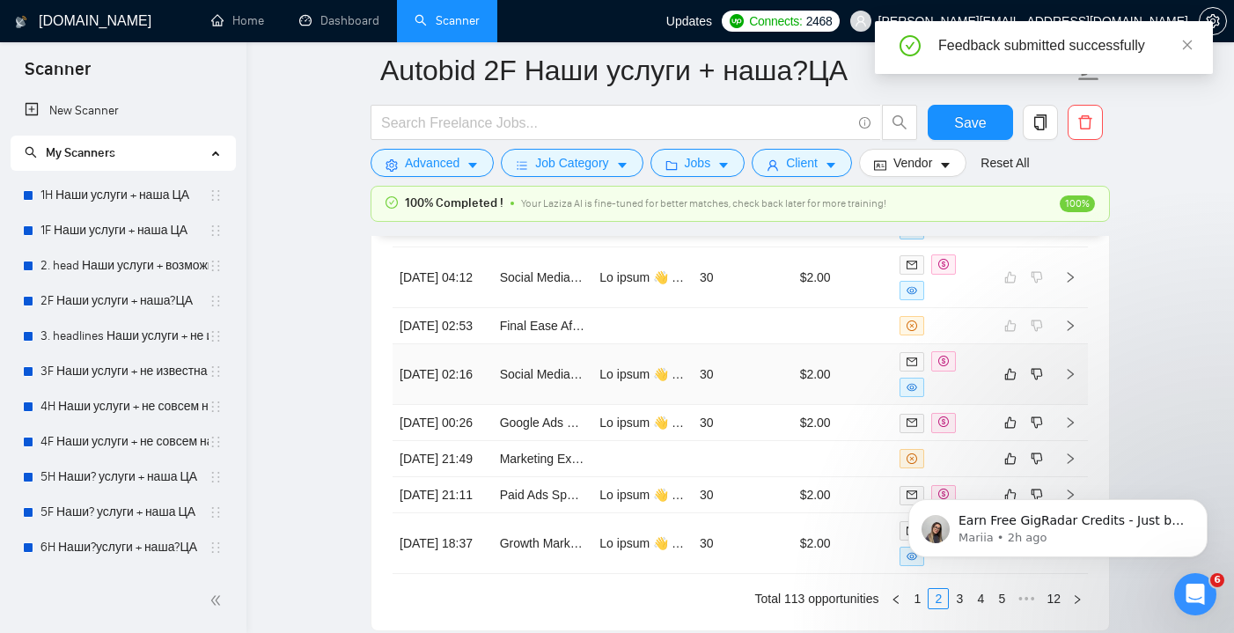
click at [756, 405] on td "30" at bounding box center [743, 374] width 100 height 61
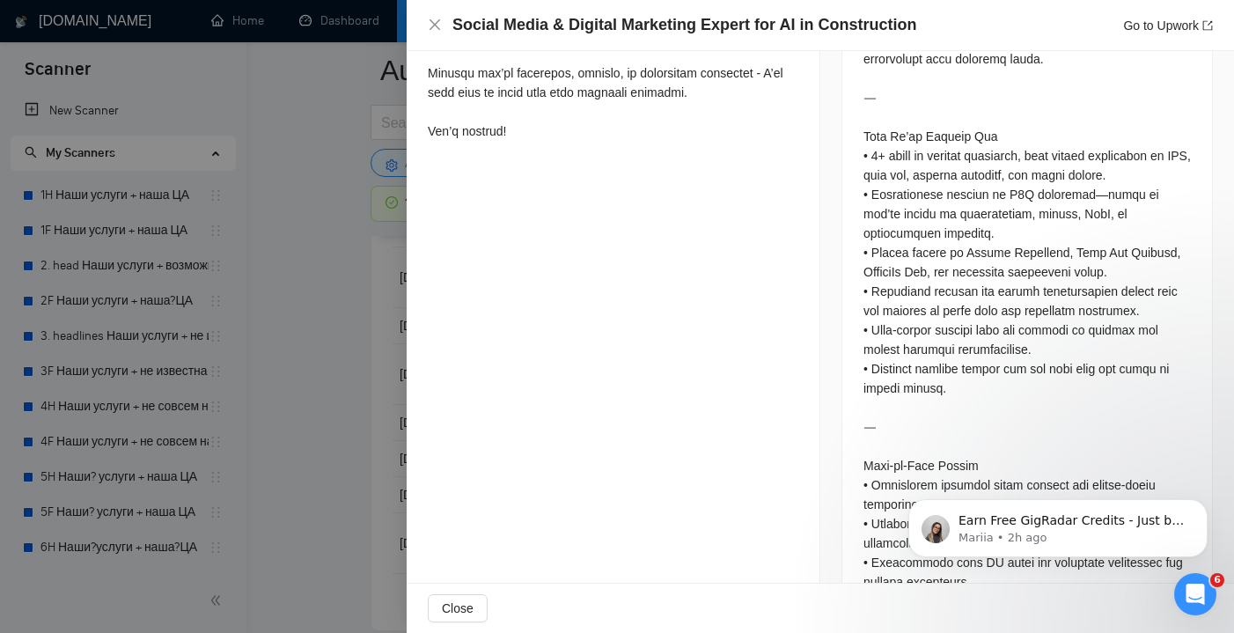
scroll to position [2021, 0]
click at [430, 22] on icon "close" at bounding box center [435, 25] width 14 height 14
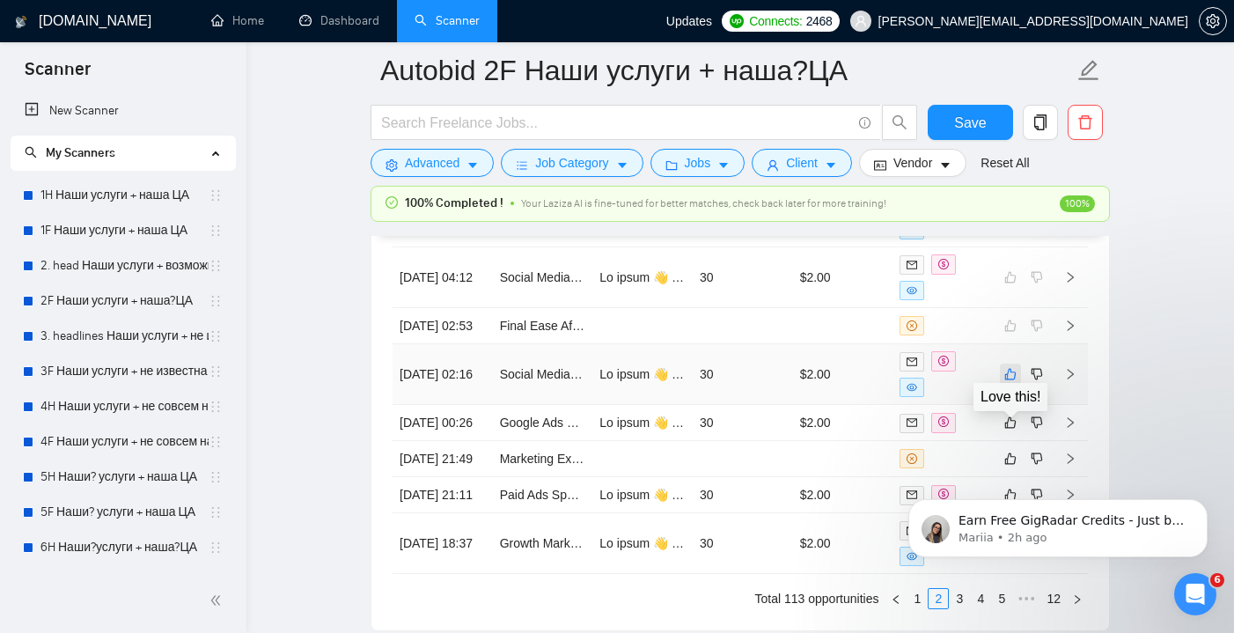
click at [1010, 381] on icon "like" at bounding box center [1010, 374] width 12 height 14
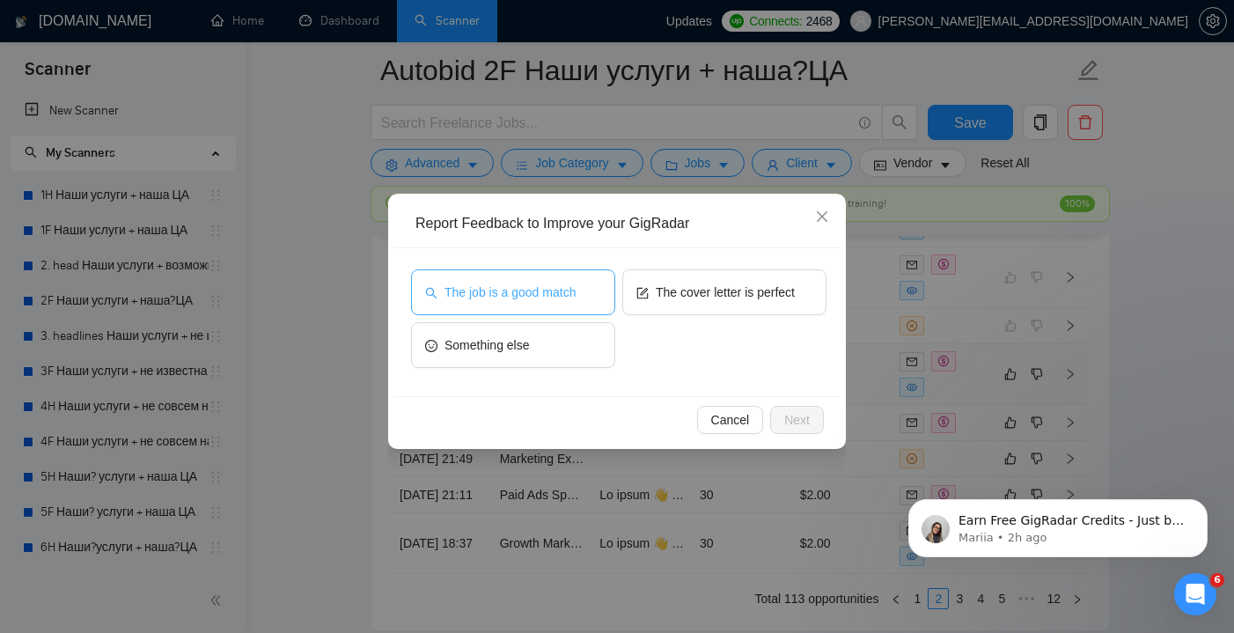
click at [573, 302] on button "The job is a good match" at bounding box center [513, 292] width 204 height 46
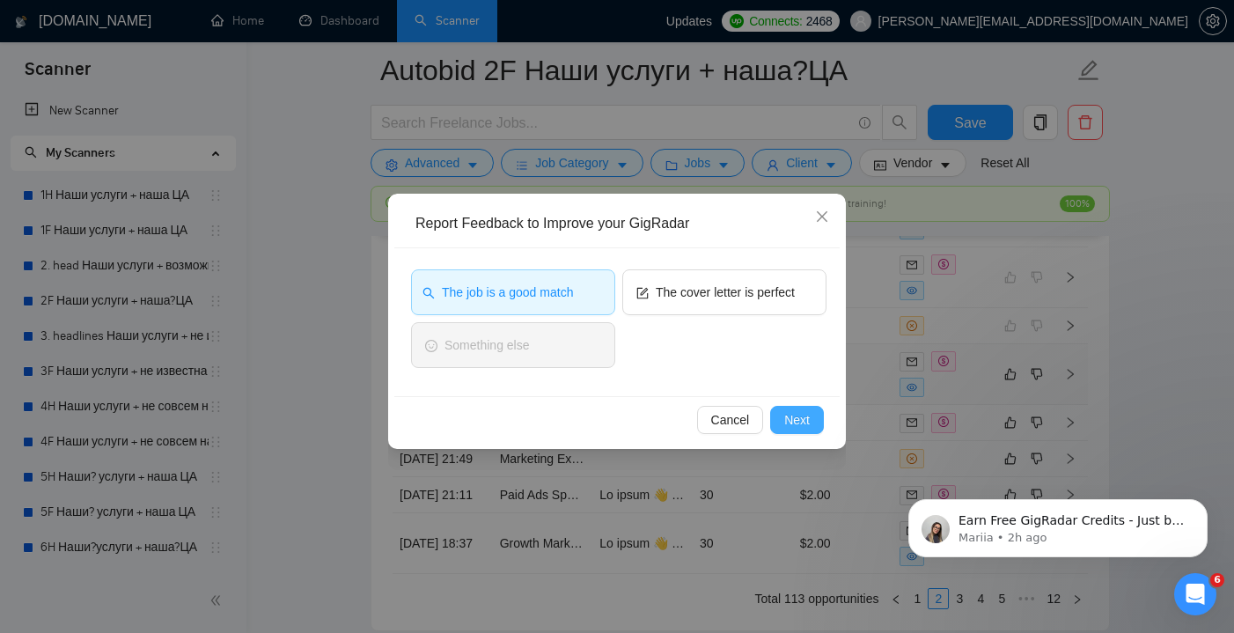
click at [800, 421] on span "Next" at bounding box center [797, 419] width 26 height 19
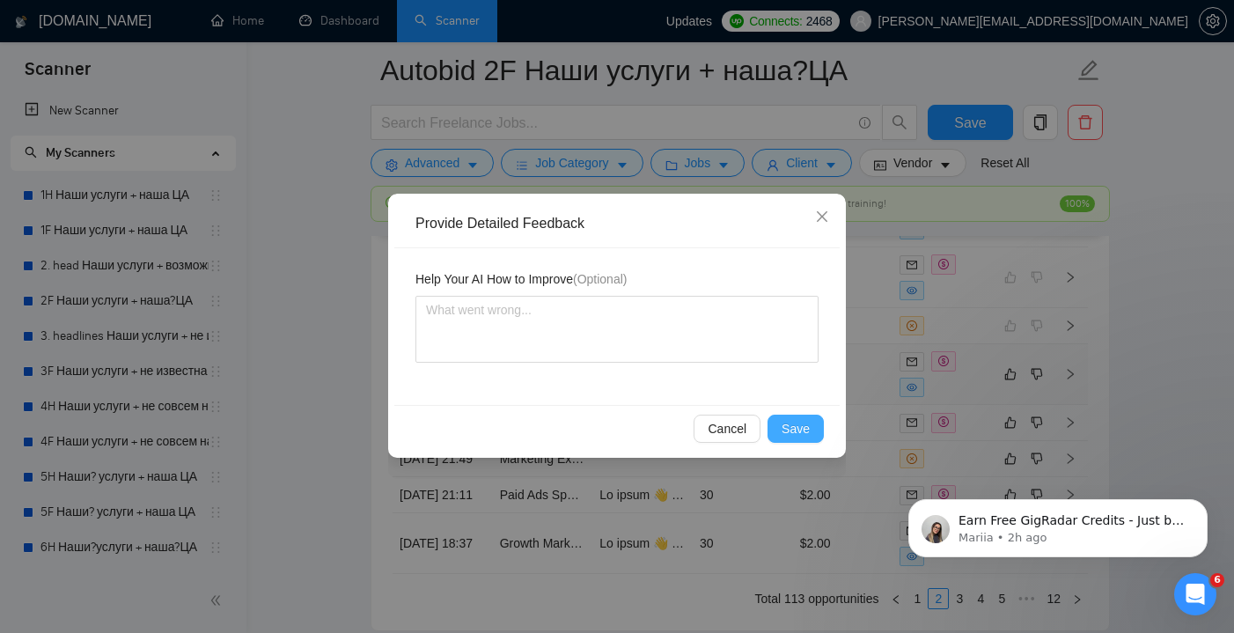
click at [799, 428] on span "Save" at bounding box center [796, 428] width 28 height 19
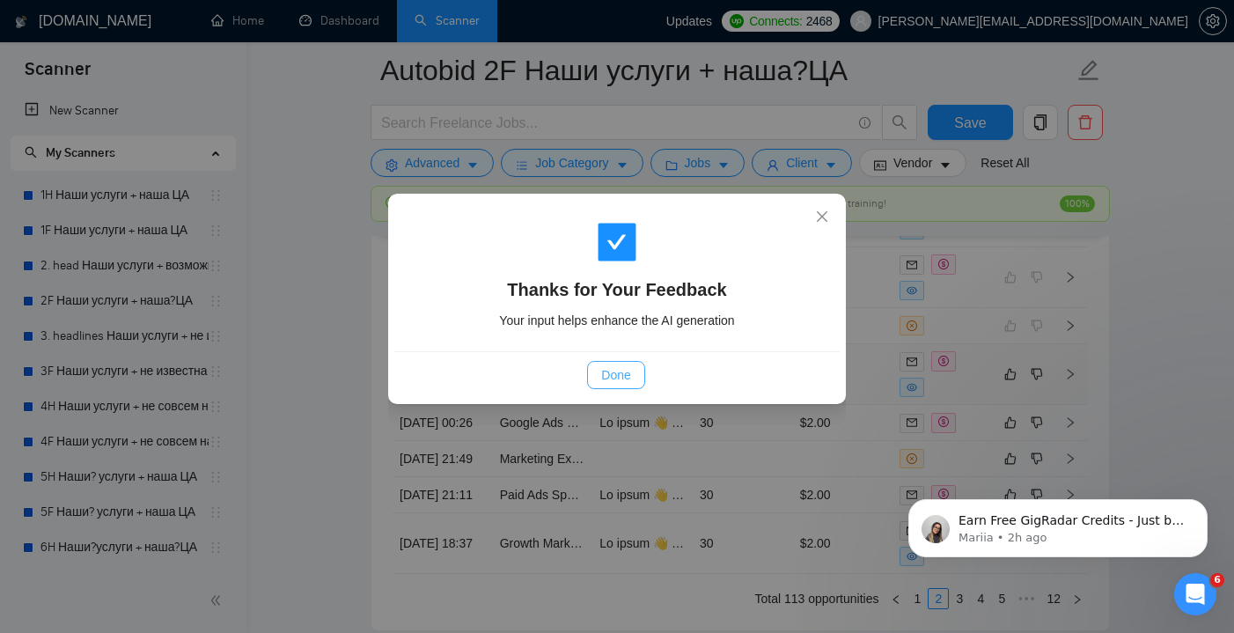
click at [615, 375] on span "Done" at bounding box center [615, 374] width 29 height 19
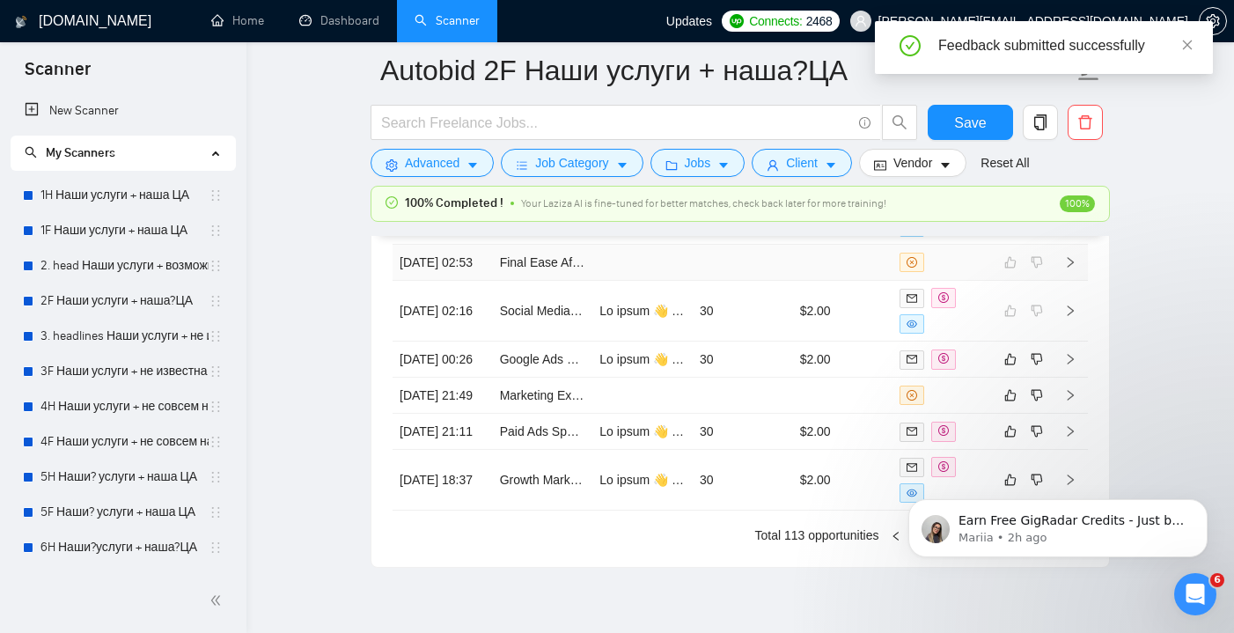
scroll to position [4933, 0]
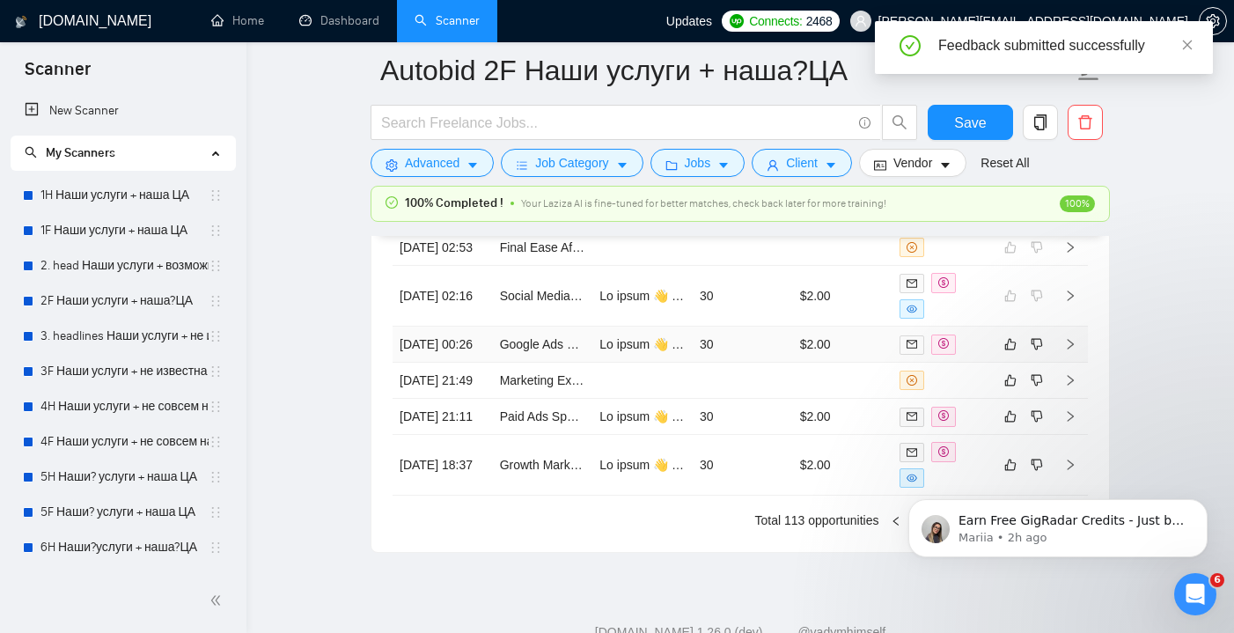
click at [749, 363] on td "30" at bounding box center [743, 345] width 100 height 36
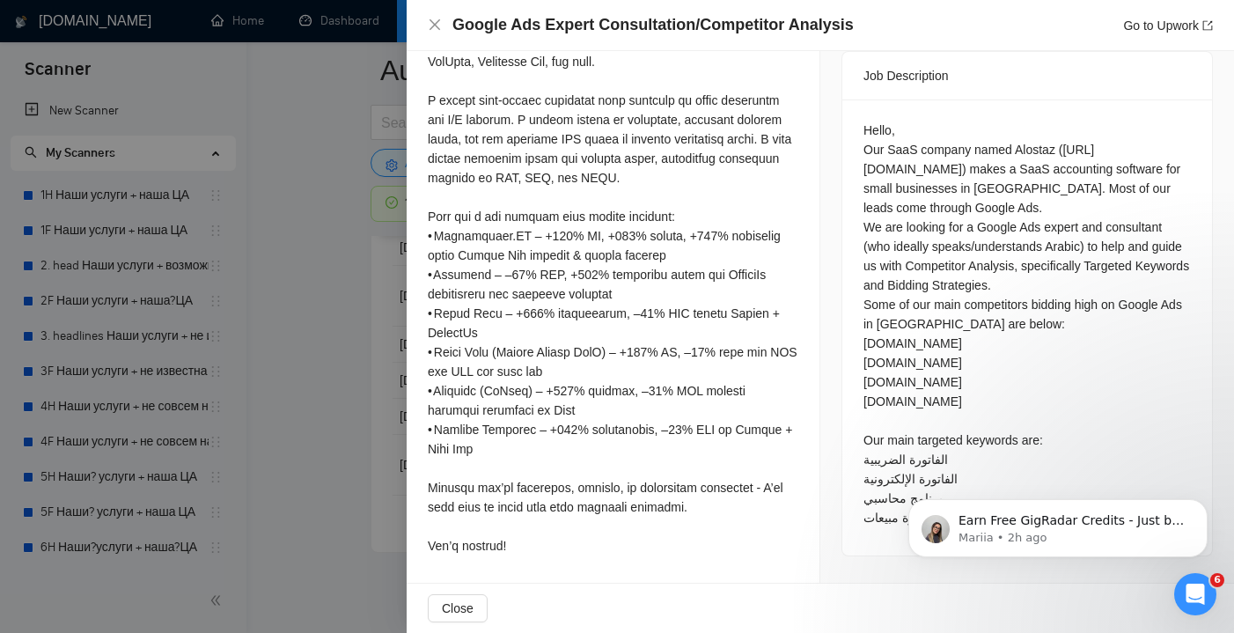
click at [880, 207] on div "Hello, Our SaaS company named Alostaz ([URL][DOMAIN_NAME]) makes a SaaS account…" at bounding box center [1026, 324] width 327 height 407
drag, startPoint x: 870, startPoint y: 207, endPoint x: 1091, endPoint y: 208, distance: 220.9
click at [1091, 208] on div "Hello, Our SaaS company named Alostaz ([URL][DOMAIN_NAME]) makes a SaaS account…" at bounding box center [1026, 324] width 327 height 407
copy div "who ideally speaks/understands Arabic"
click at [452, 602] on span "Close" at bounding box center [458, 608] width 32 height 19
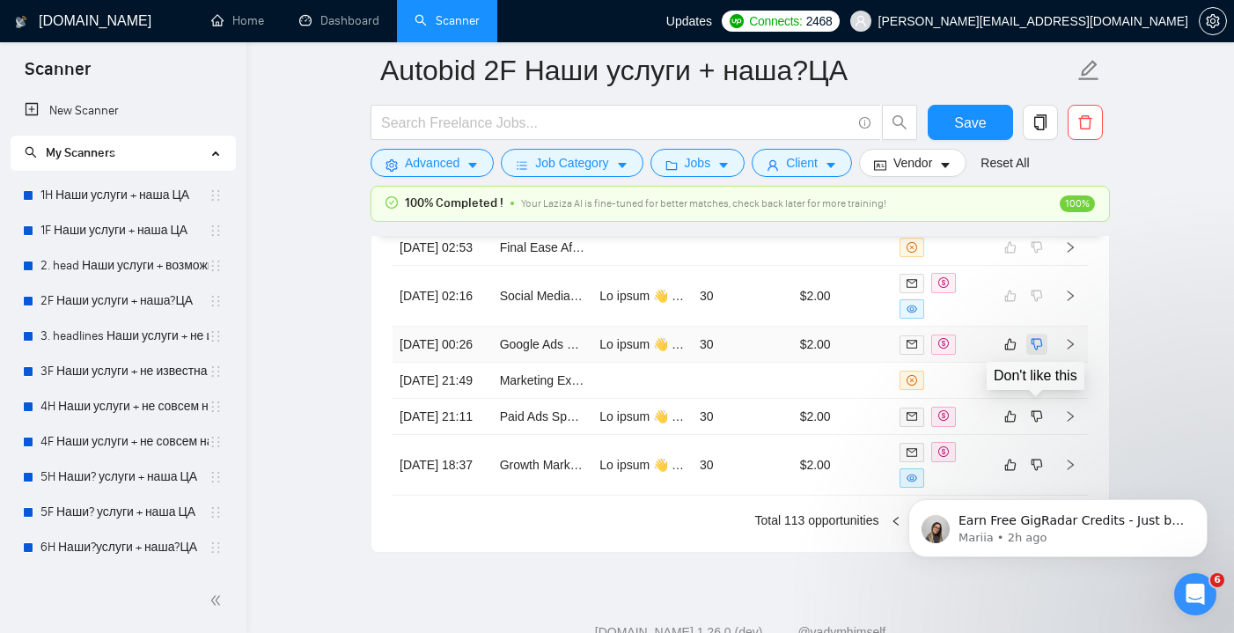
click at [1037, 351] on icon "dislike" at bounding box center [1037, 344] width 12 height 14
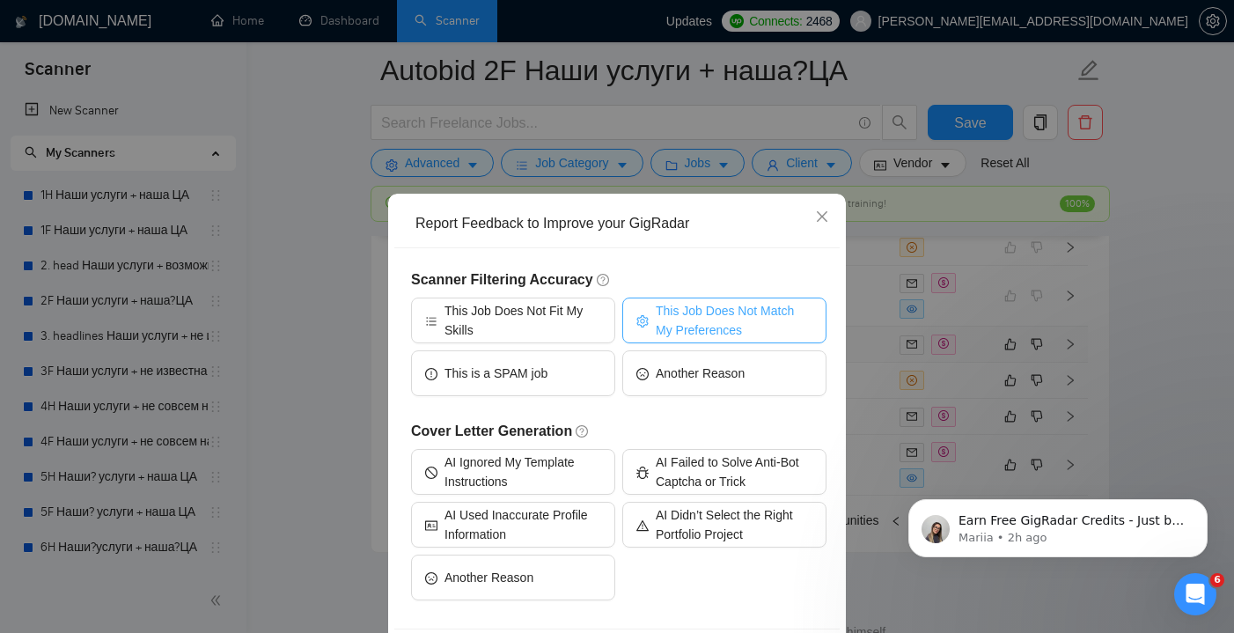
click at [694, 328] on span "This Job Does Not Match My Preferences" at bounding box center [734, 320] width 157 height 39
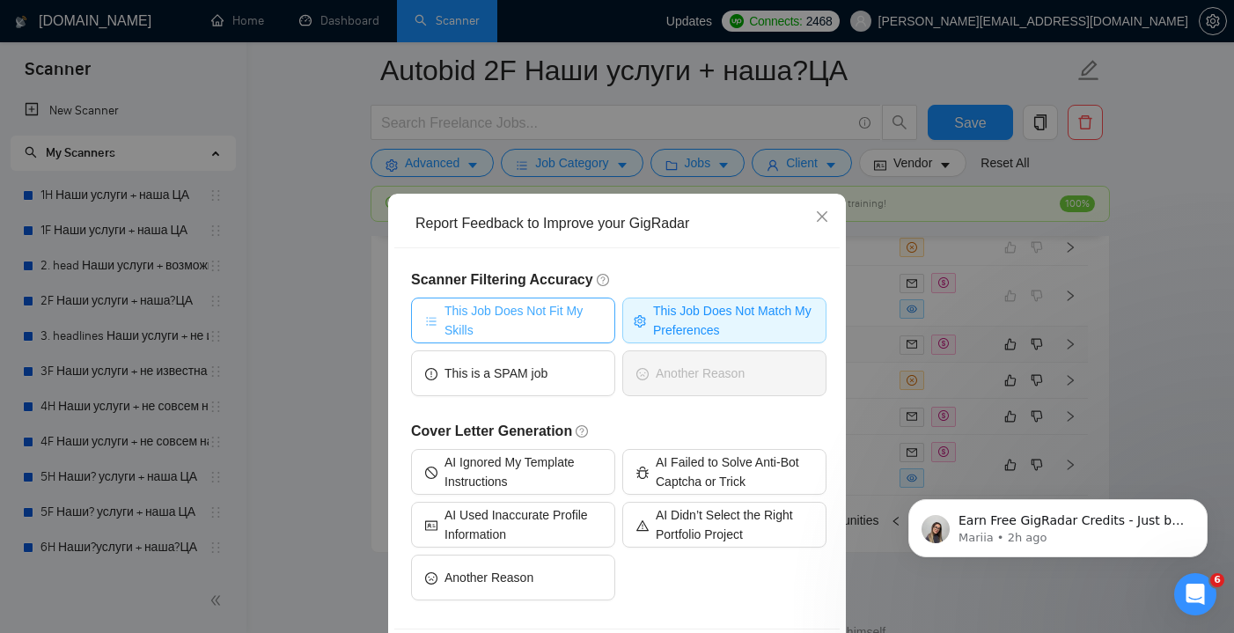
click at [529, 326] on span "This Job Does Not Fit My Skills" at bounding box center [522, 320] width 157 height 39
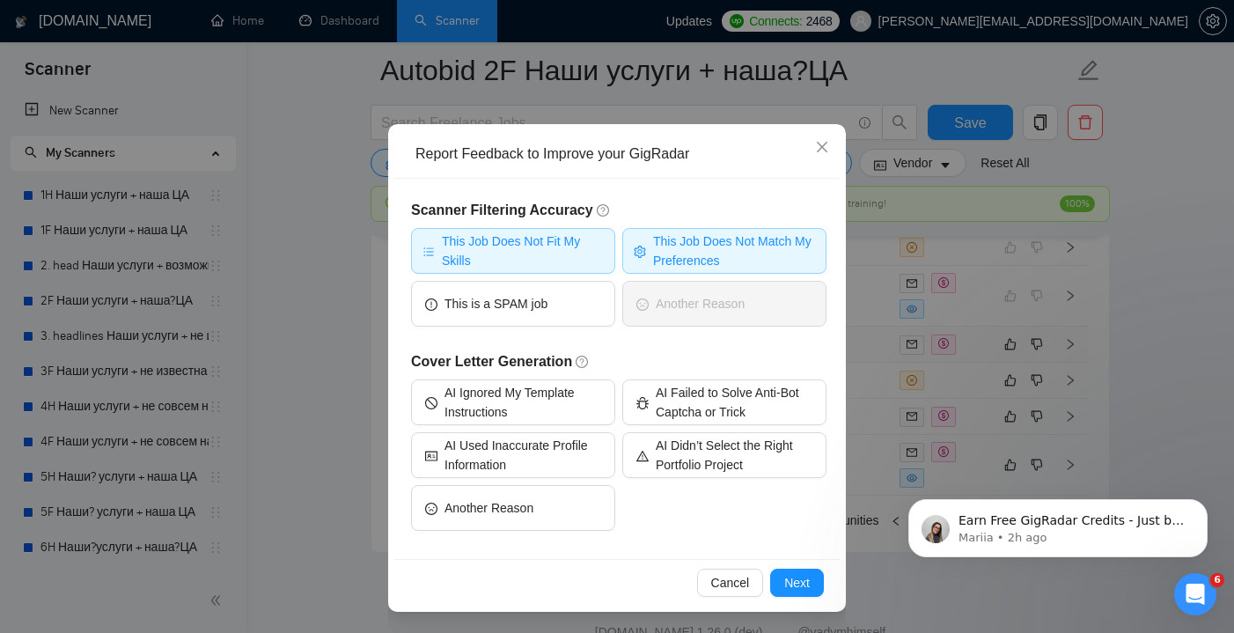
scroll to position [70, 0]
click at [795, 591] on button "Next" at bounding box center [797, 583] width 54 height 28
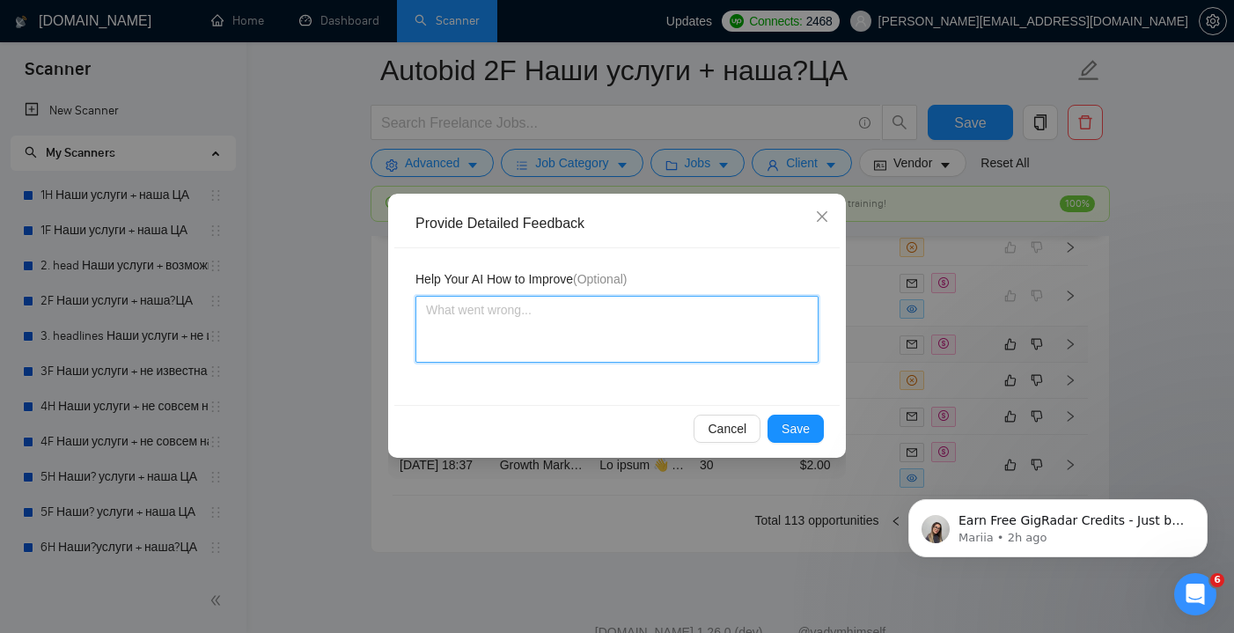
click at [567, 335] on textarea at bounding box center [616, 329] width 403 height 67
paste textarea "who ideally speaks/understands Arabic"
type textarea "who ideally speaks/understands Arabic"
click at [427, 308] on textarea "who ideally speaks/understands Arabic" at bounding box center [616, 329] width 403 height 67
type textarea "twho ideally speaks/understands Arabic"
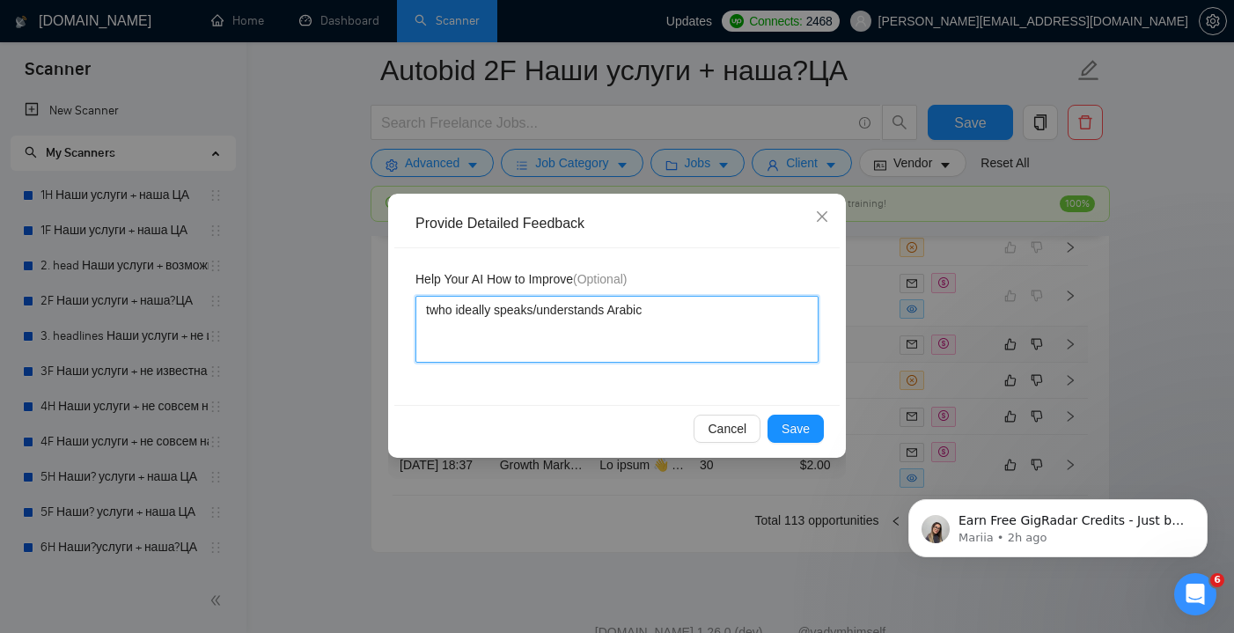
type textarea "thwho ideally speaks/understands Arabic"
type textarea "thewho ideally speaks/understands Arabic"
type textarea "the who ideally speaks/understands Arabic"
type textarea "thewho ideally speaks/understands Arabic"
type textarea "theywho ideally speaks/understands Arabic"
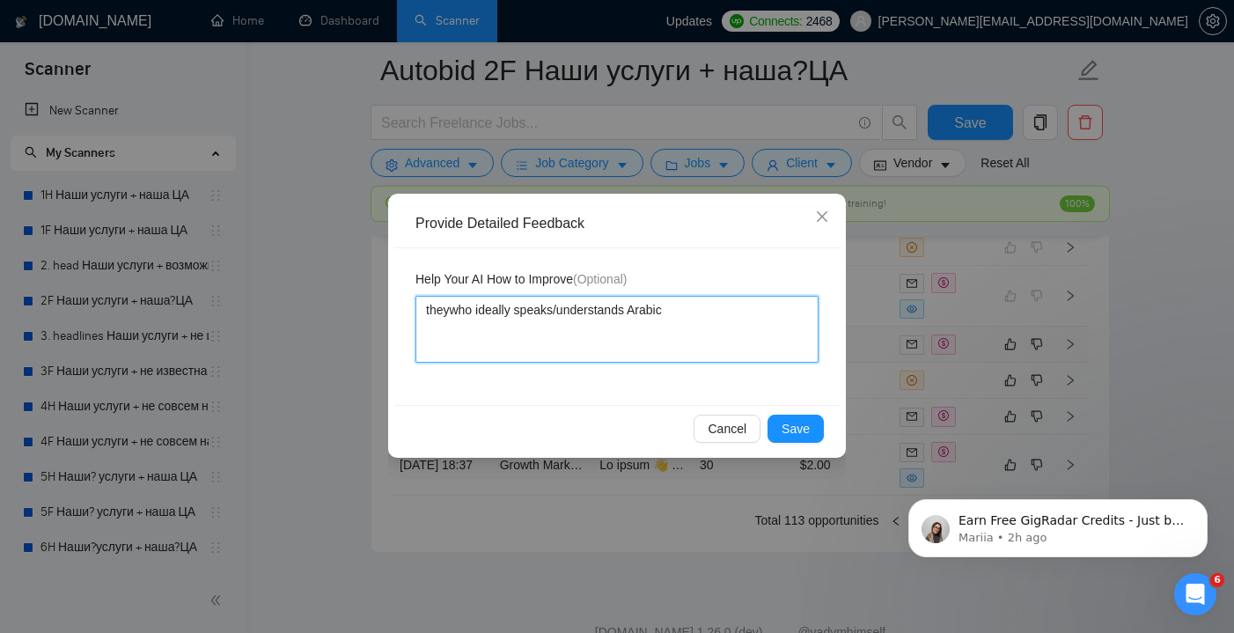
type textarea "they who ideally speaks/understands Arabic"
type textarea "they awho ideally speaks/understands Arabic"
type textarea "they arwho ideally speaks/understands Arabic"
type textarea "they arewho ideally speaks/understands Arabic"
type textarea "they are who ideally speaks/understands Arabic"
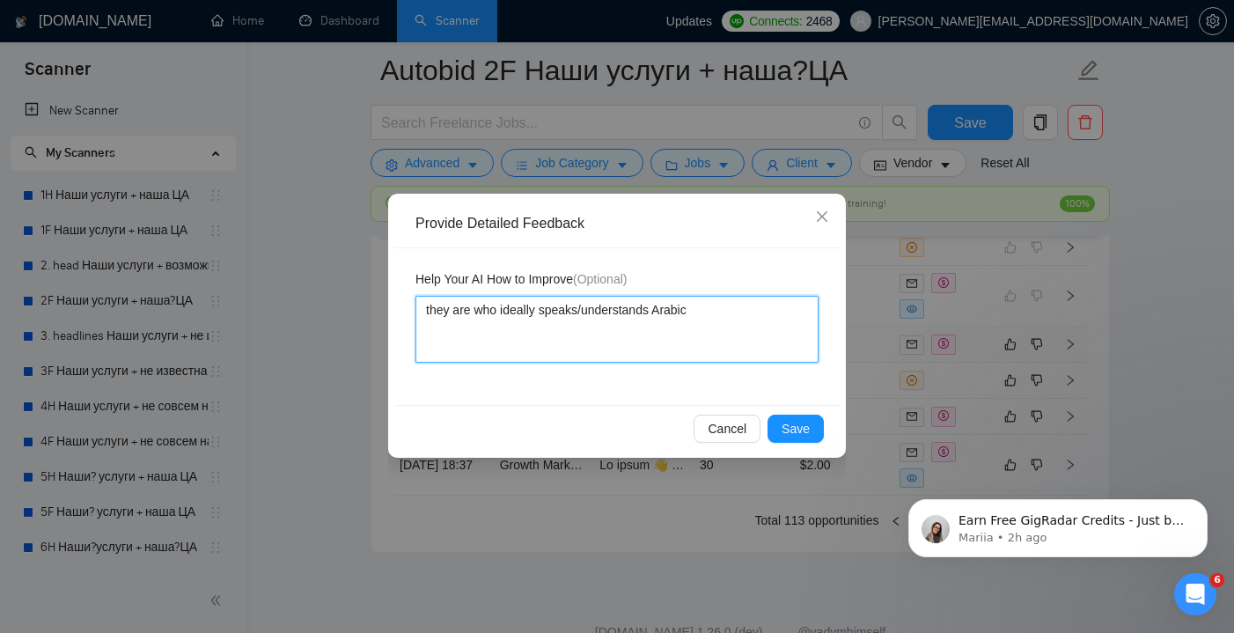
type textarea "they are lwho ideally speaks/understands Arabic"
type textarea "they are lowho ideally speaks/understands Arabic"
type textarea "they are loowho ideally speaks/understands Arabic"
type textarea "they are lookwho ideally speaks/understands Arabic"
type textarea "they are lookiwho ideally speaks/understands Arabic"
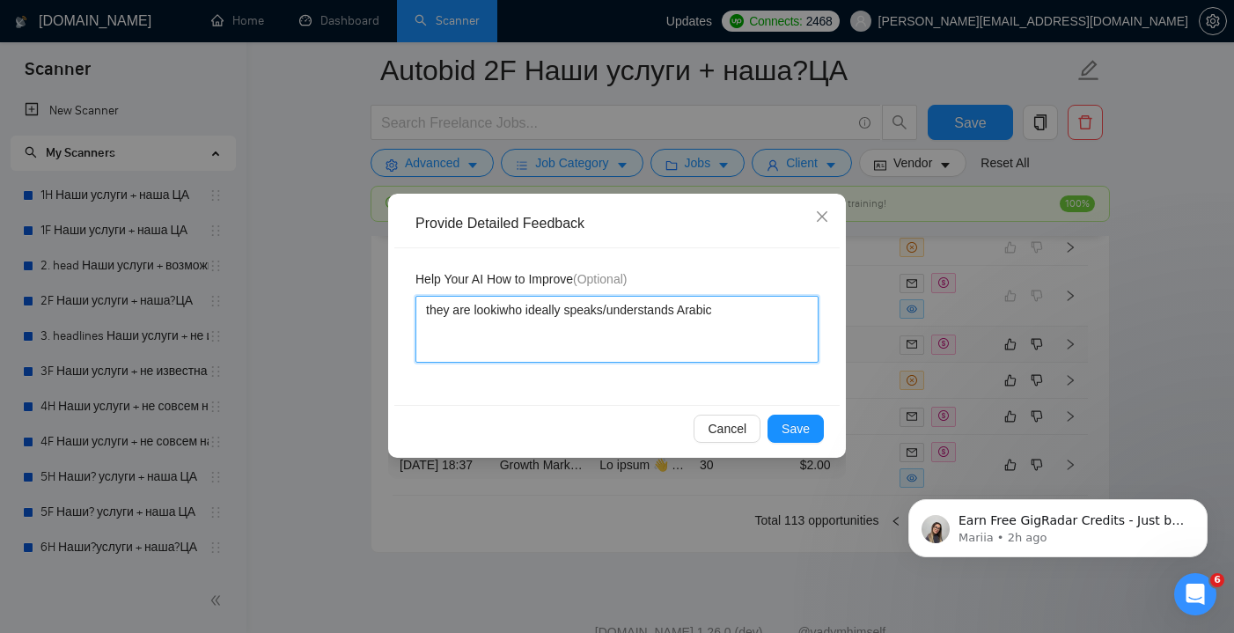
type textarea "they are lookinwho ideally speaks/understands Arabic"
type textarea "they are lookingwho ideally speaks/understands Arabic"
type textarea "they are looking who ideally speaks/understands Arabic"
type textarea "they are looking fwho ideally speaks/understands Arabic"
type textarea "they are looking fowho ideally speaks/understands Arabic"
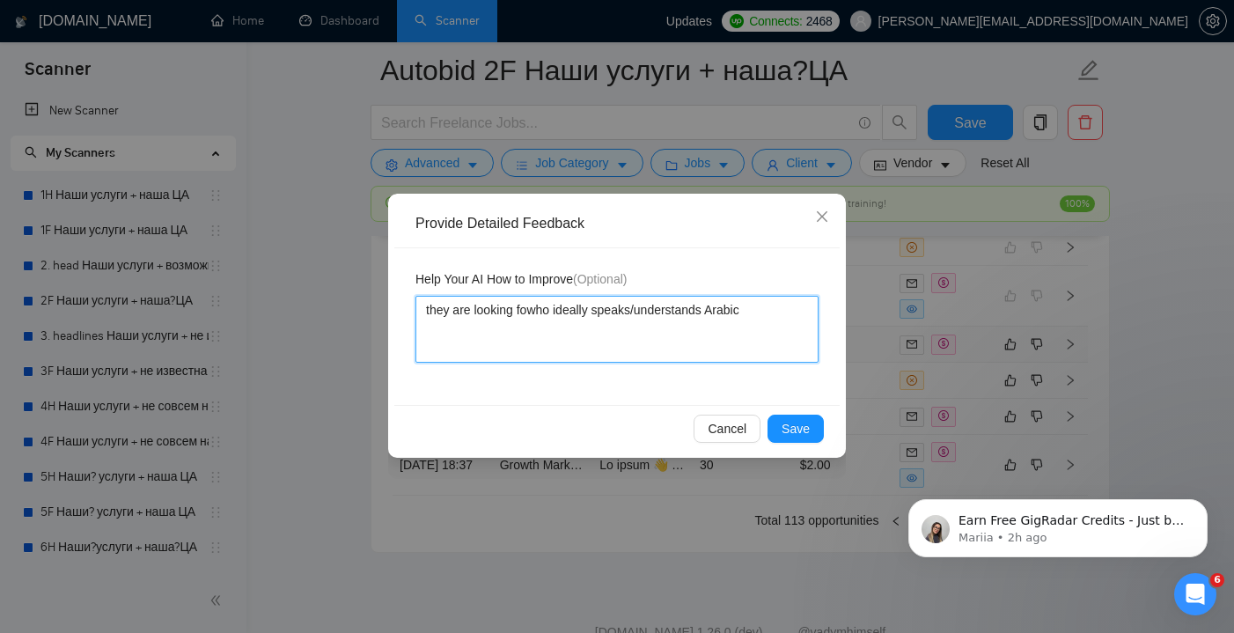
type textarea "they are looking forwho ideally speaks/understands Arabic"
type textarea "they are looking for who ideally speaks/understands Arabic"
type textarea "they are looking for pwho ideally speaks/understands Arabic"
type textarea "they are looking for pewho ideally speaks/understands Arabic"
type textarea "they are looking for [PERSON_NAME] ideally speaks/understands Arabic"
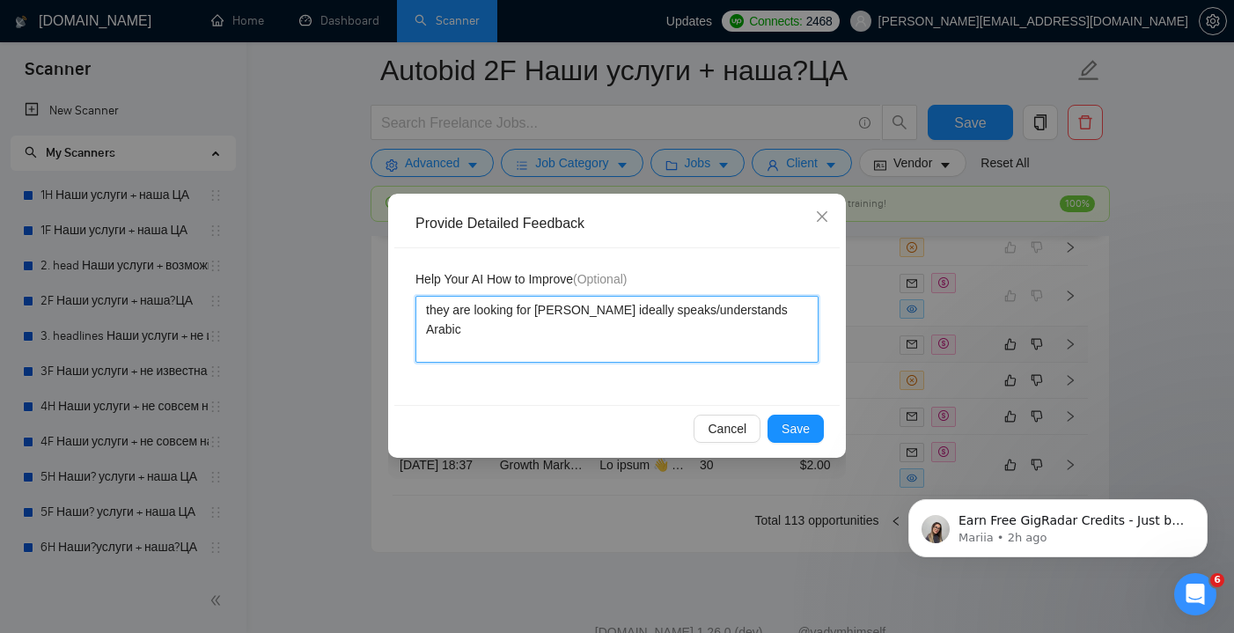
type textarea "they are looking for perswho ideally speaks/understands Arabic"
type textarea "they are looking for [PERSON_NAME] ideally speaks/understands Arabic"
type textarea "they are looking for personwho ideally speaks/understands Arabic"
type textarea "they are looking for person who ideally speaks/understands Arabic"
click at [805, 312] on textarea "they are looking for person who ideally speaks/understands Arabic" at bounding box center [616, 329] width 403 height 67
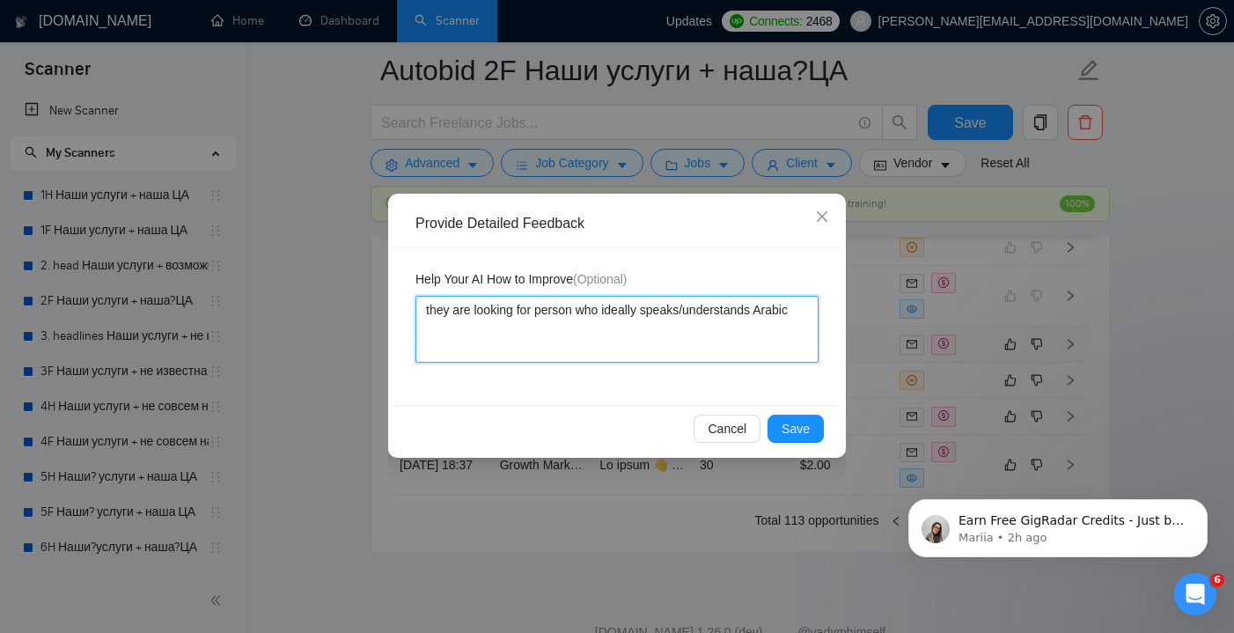
type textarea "they are looking for person who ideally speaks/understands Arabicб"
type textarea "they are looking for person who ideally speaks/understands Arabic"
type textarea "they are looking for person who ideally speaks/understands Arabicб"
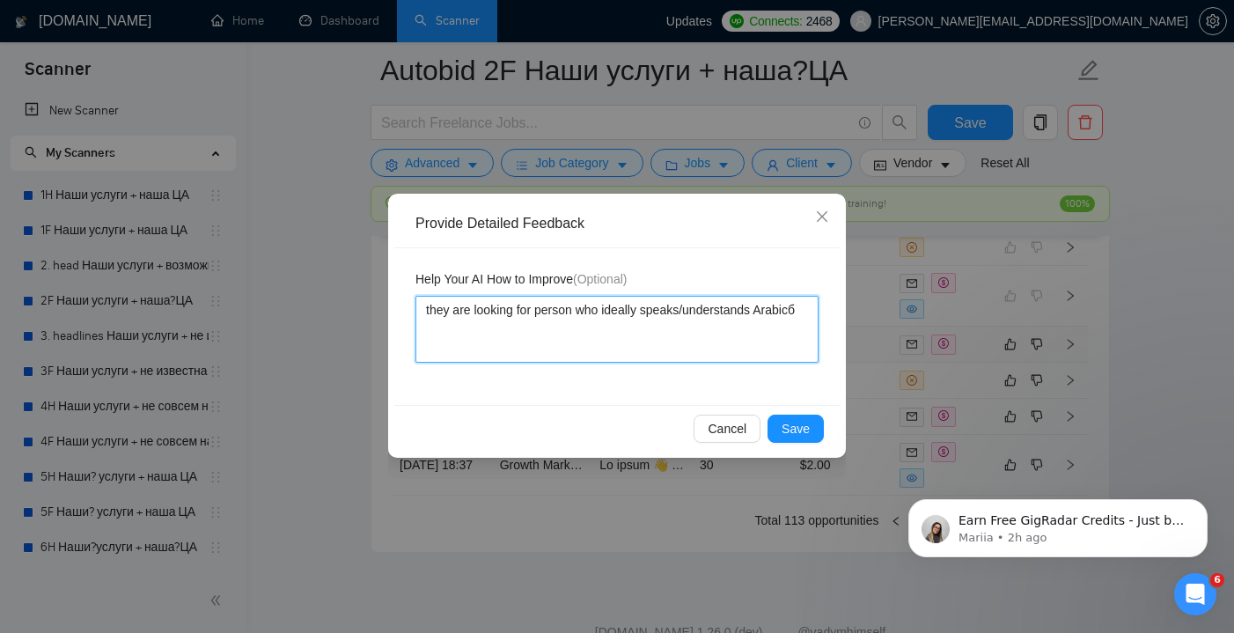
type textarea "they are looking for person who ideally speaks/understands Arabicб"
type textarea "they are looking for person who ideally speaks/understands Arabic"
type textarea "they are looking for person who ideally speaks/understands Arabic,"
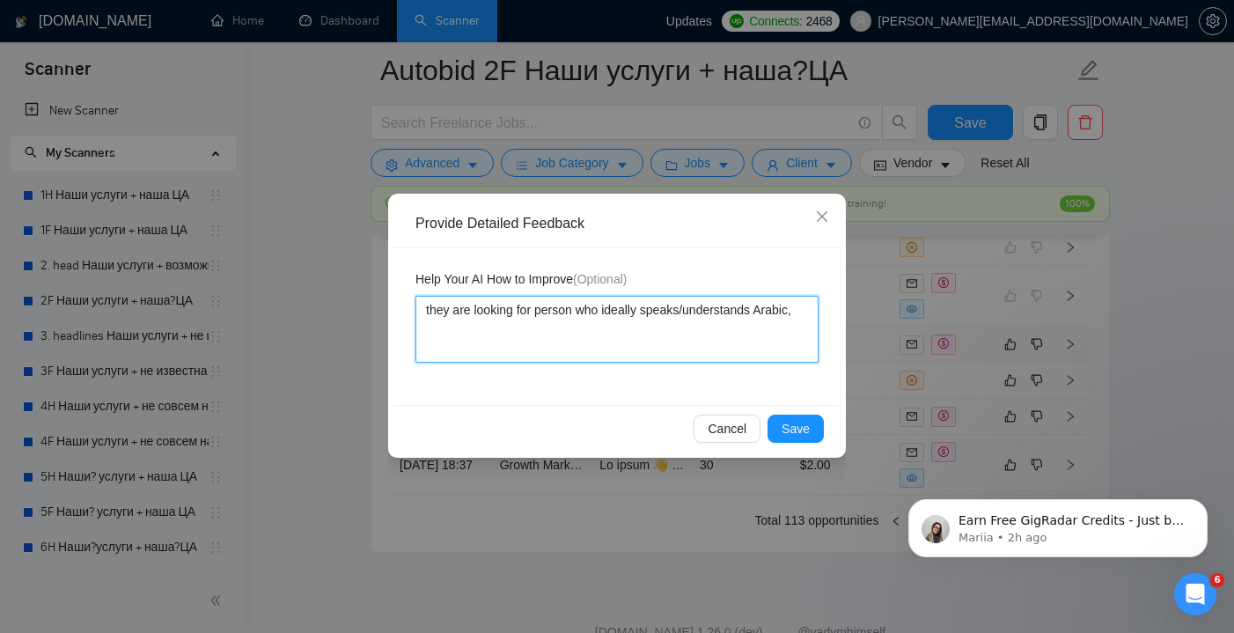
type textarea "they are looking for person who ideally speaks/understands Arabic, [PERSON_NAME]"
type textarea "they are looking for person who ideally speaks/understands Arabic,"
type textarea "they are looking for person who ideally speaks/understands Arabic, [PERSON_NAME]"
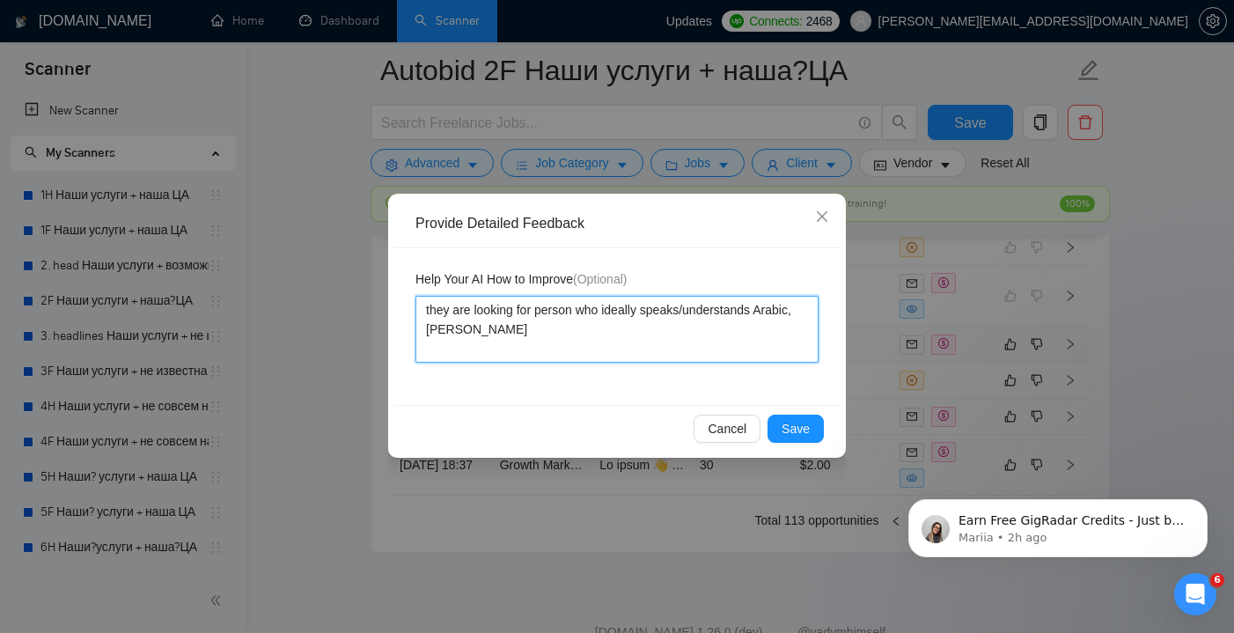
type textarea "they are looking for person who ideally speaks/understands Arabic,"
type textarea "they are looking for person who ideally speaks/understands Arabic, I"
type textarea "they are looking for person who ideally speaks/understands Arabic, I d"
type textarea "they are looking for person who ideally speaks/understands Arabic, I di"
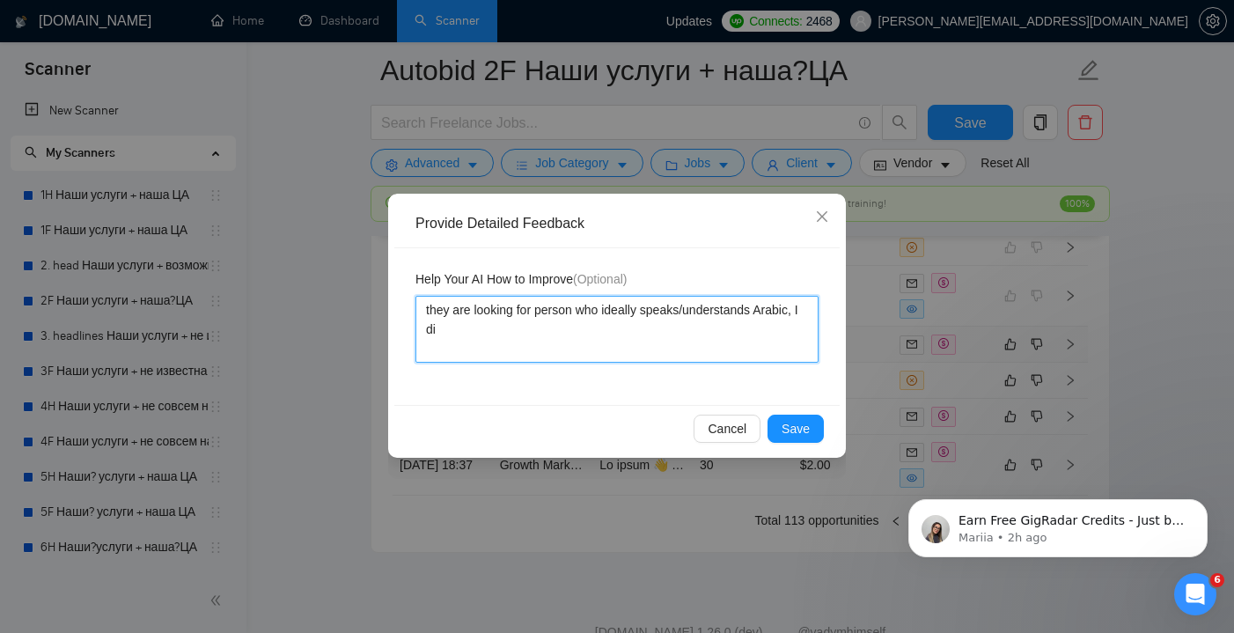
type textarea "they are looking for person who ideally speaks/understands Arabic, I d"
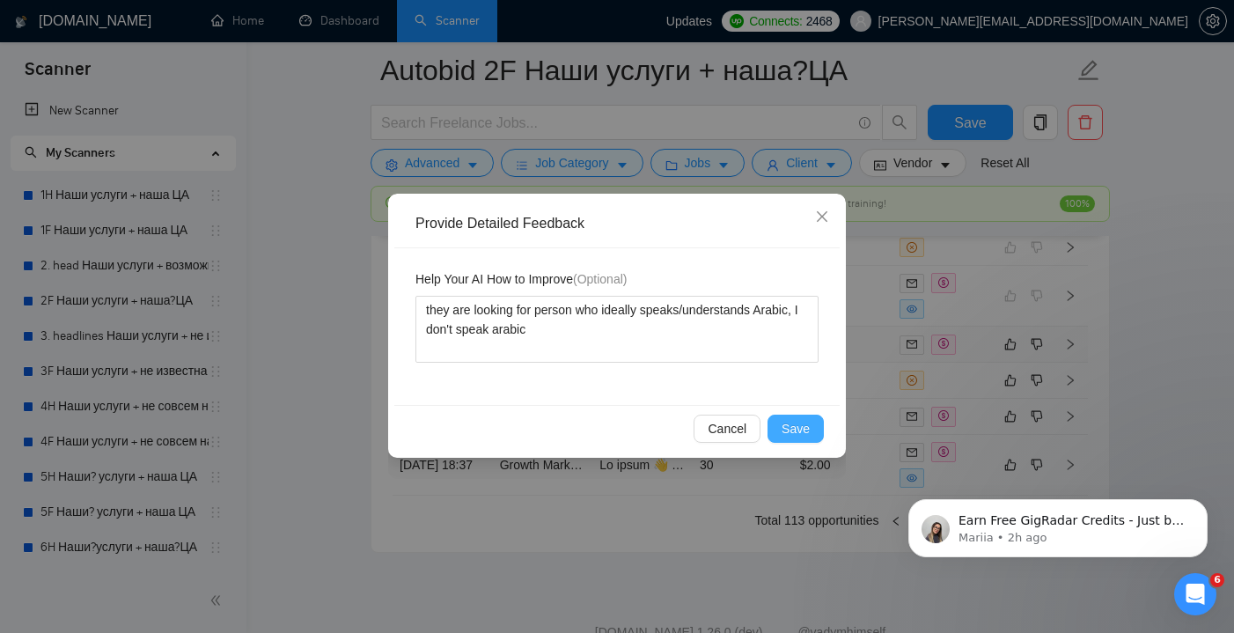
click at [804, 423] on span "Save" at bounding box center [796, 428] width 28 height 19
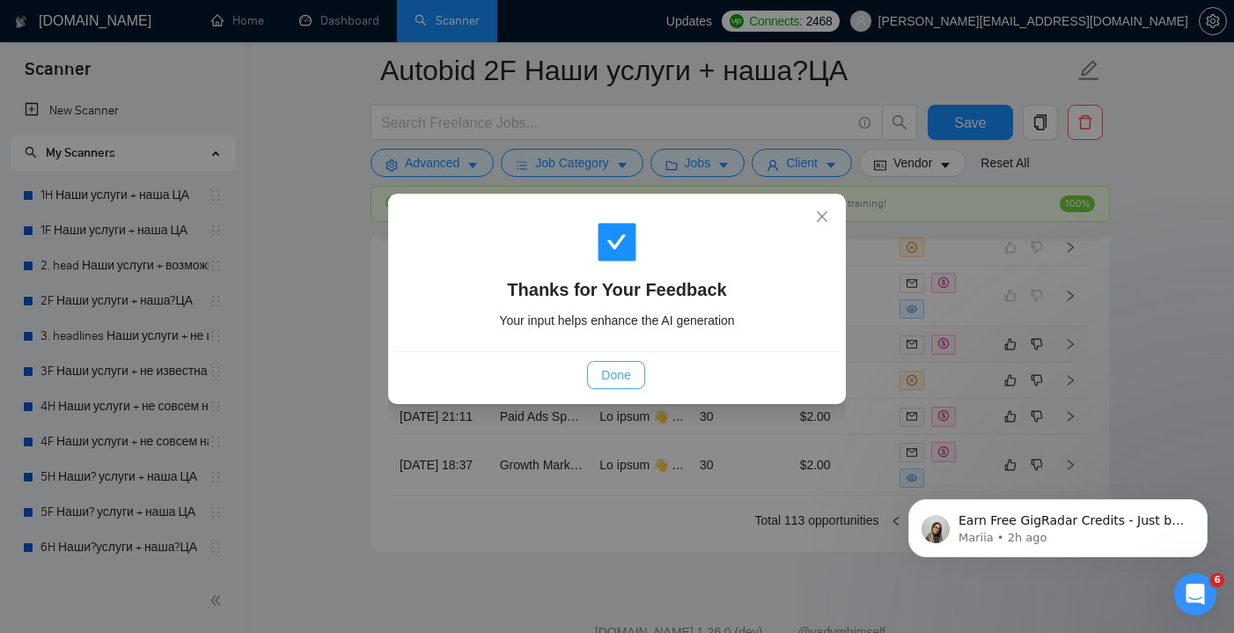
click at [626, 376] on span "Done" at bounding box center [615, 374] width 29 height 19
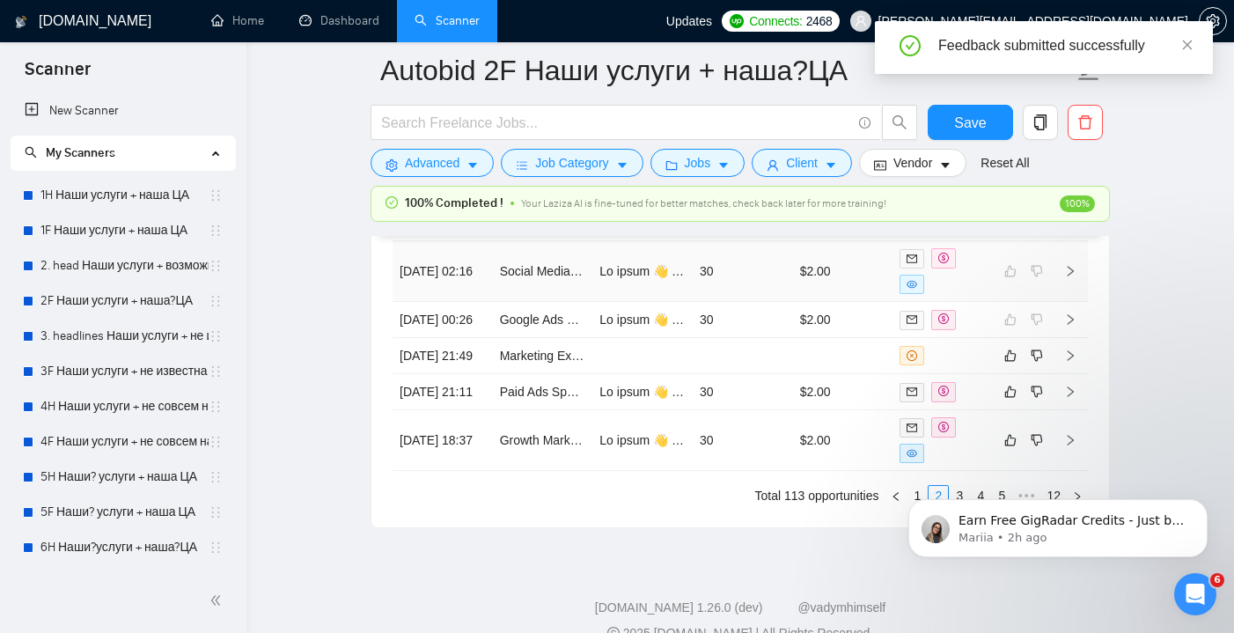
scroll to position [4962, 0]
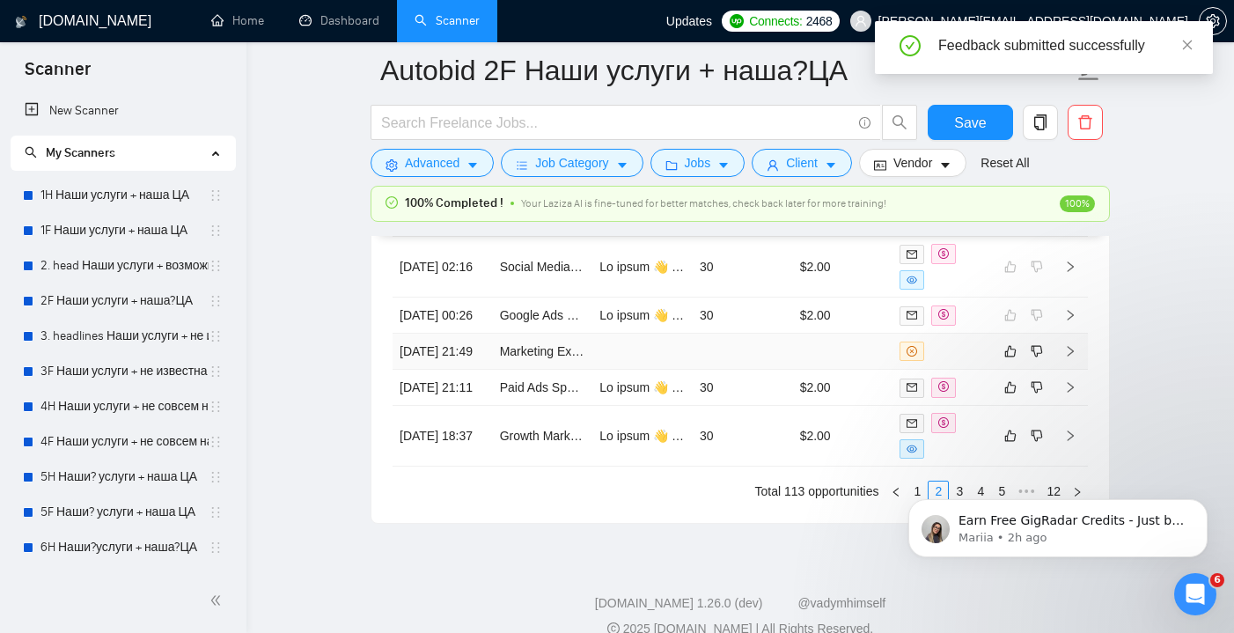
click at [738, 370] on td at bounding box center [743, 352] width 100 height 36
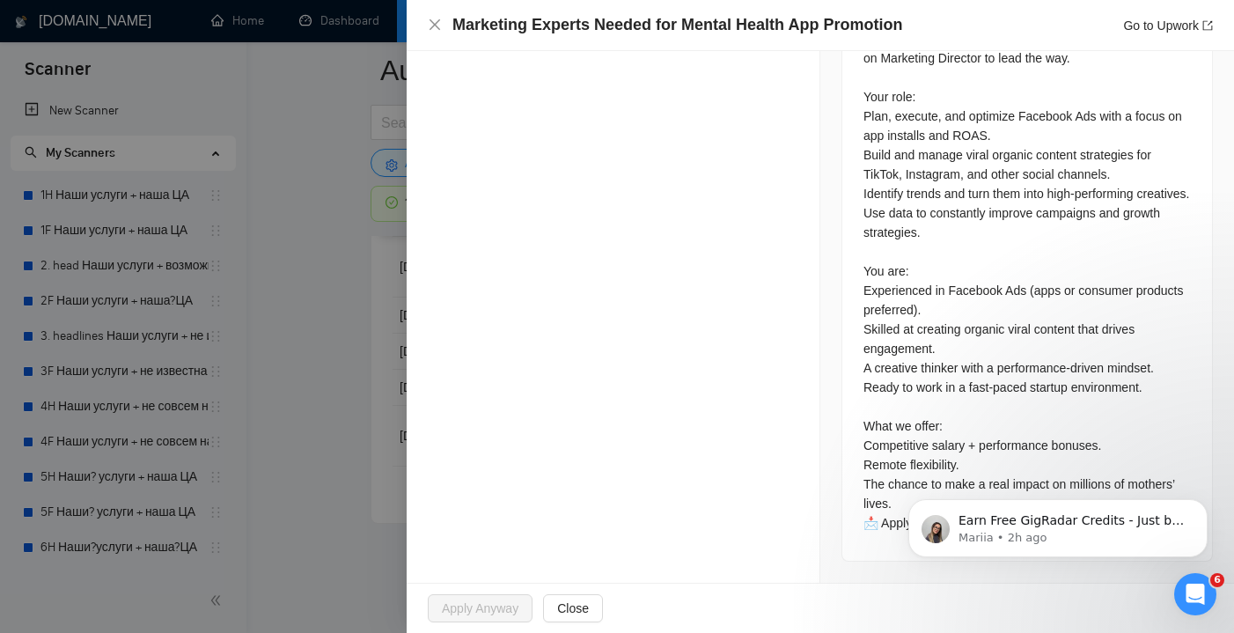
scroll to position [864, 0]
click at [433, 24] on icon "close" at bounding box center [435, 24] width 11 height 11
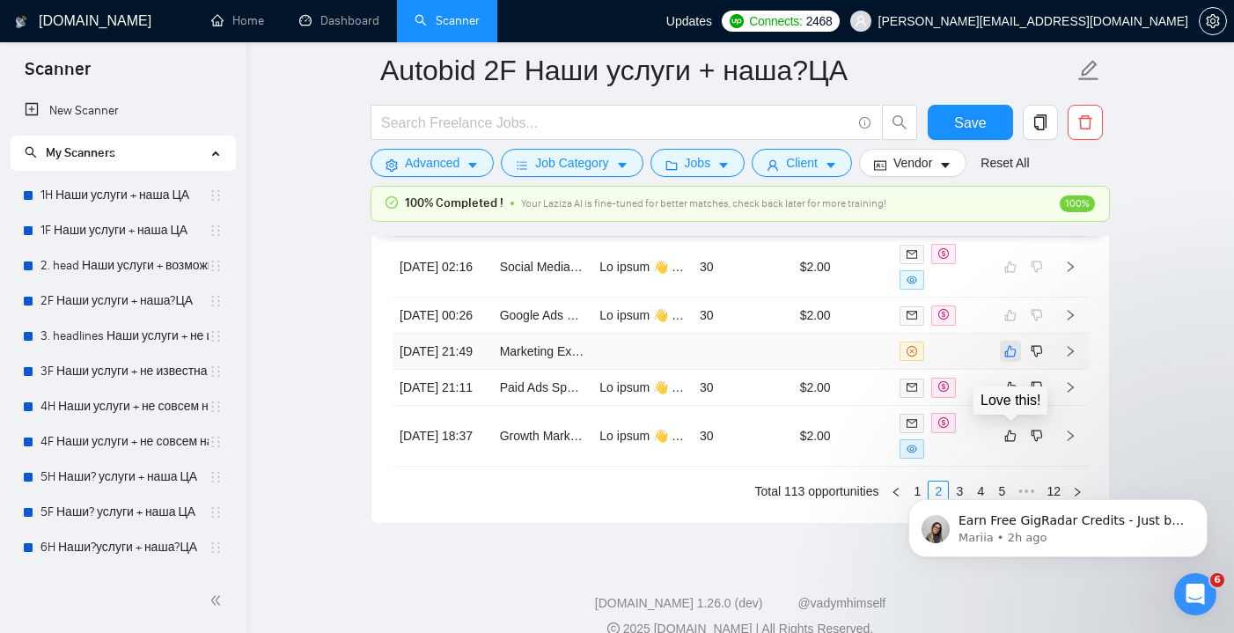
click at [1011, 358] on icon "like" at bounding box center [1010, 351] width 12 height 14
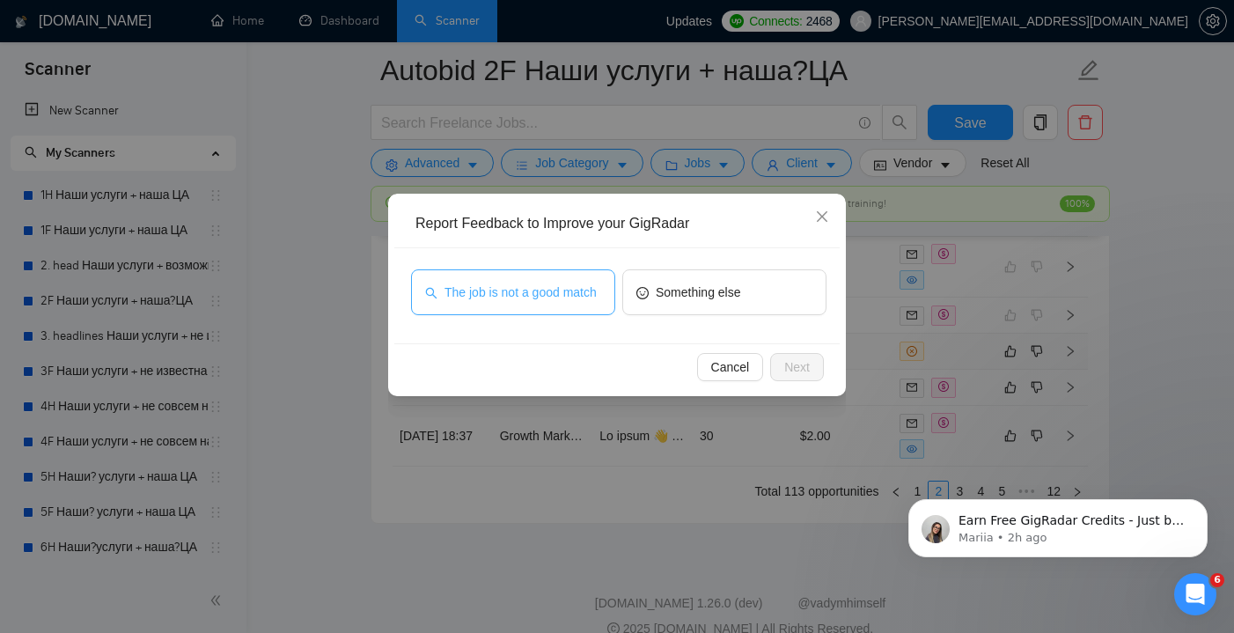
click at [566, 291] on span "The job is not a good match" at bounding box center [520, 292] width 152 height 19
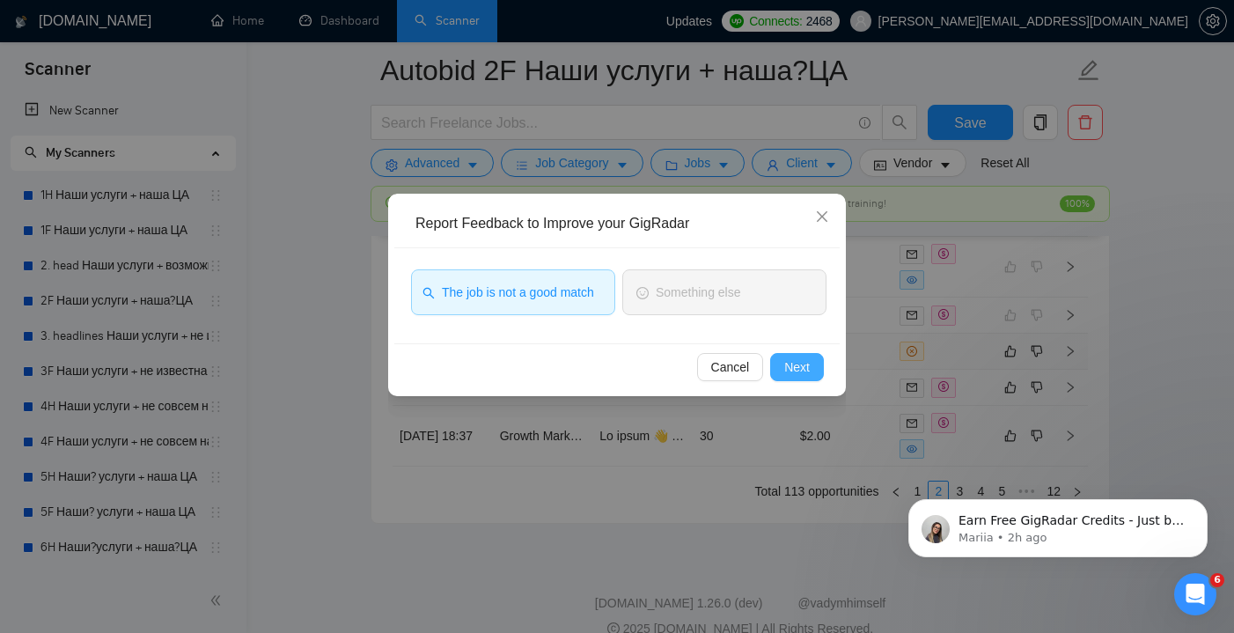
click at [803, 366] on span "Next" at bounding box center [797, 366] width 26 height 19
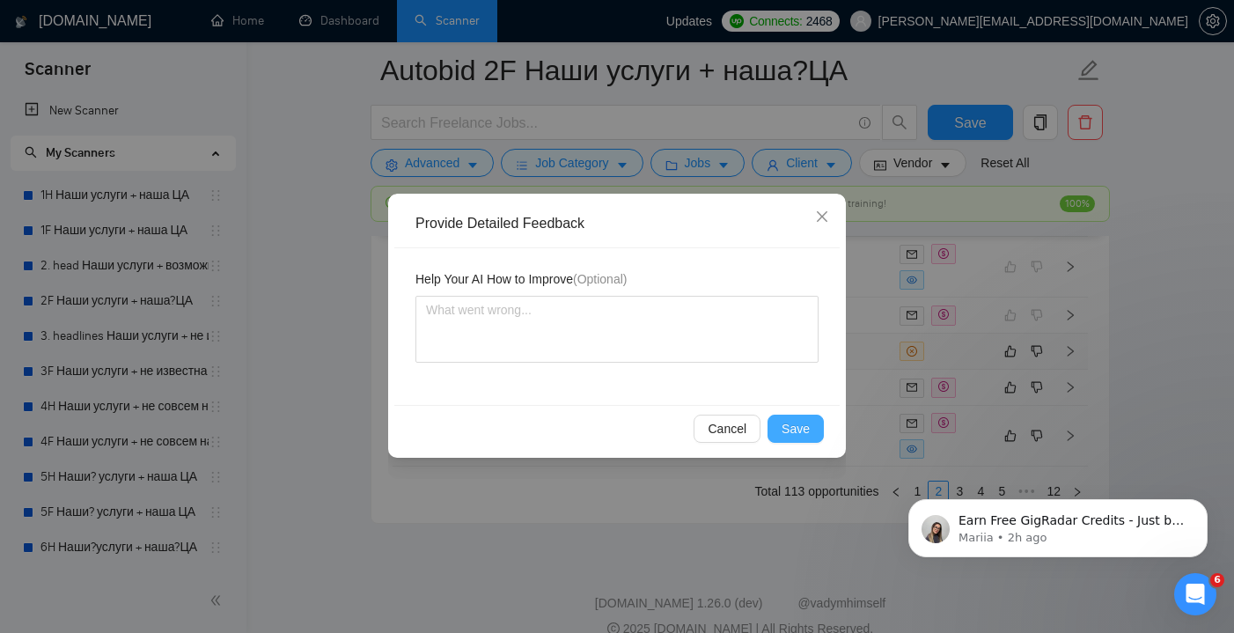
click at [804, 420] on span "Save" at bounding box center [796, 428] width 28 height 19
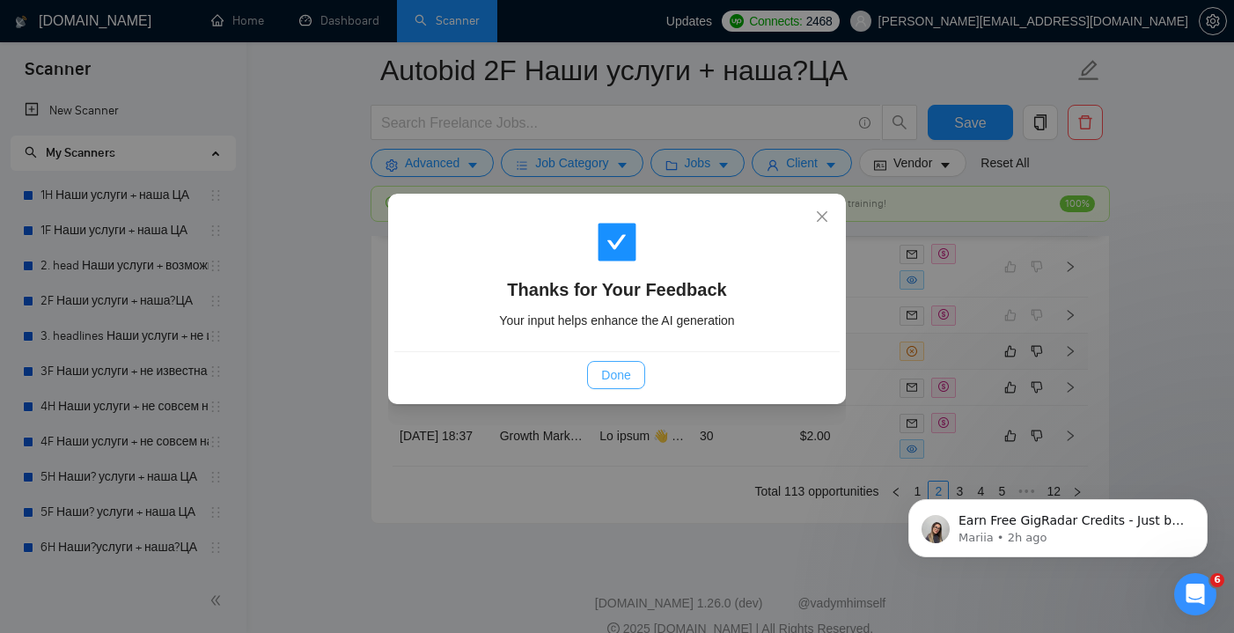
click at [618, 377] on span "Done" at bounding box center [615, 374] width 29 height 19
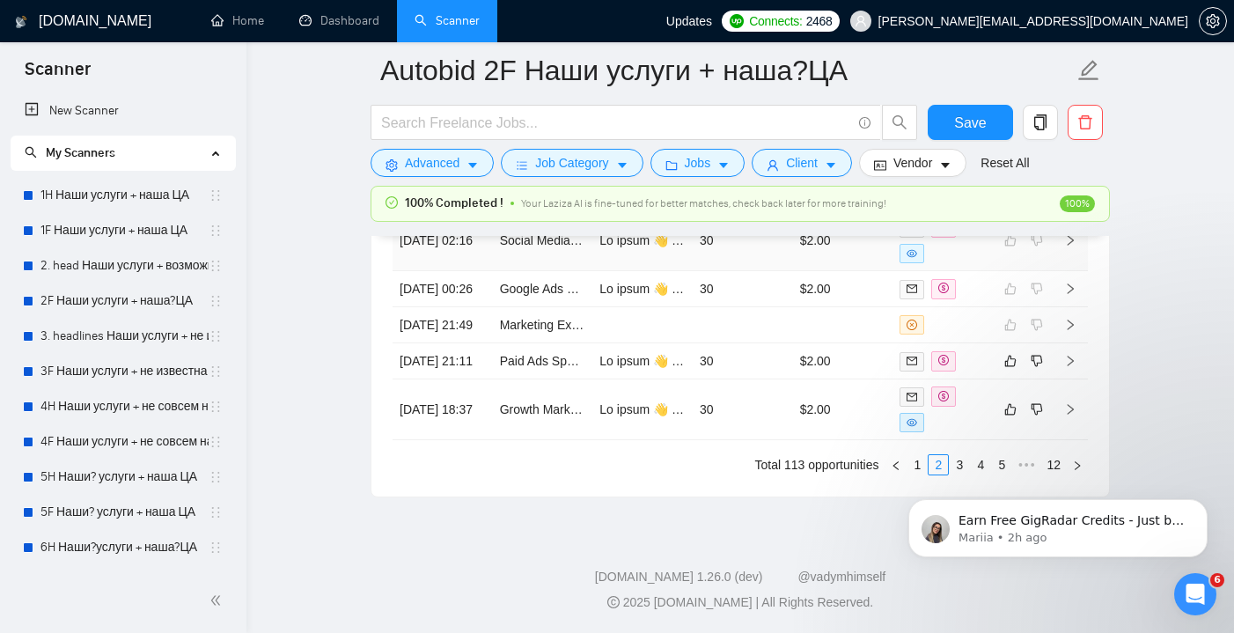
scroll to position [5053, 0]
click at [748, 379] on td "30" at bounding box center [743, 361] width 100 height 36
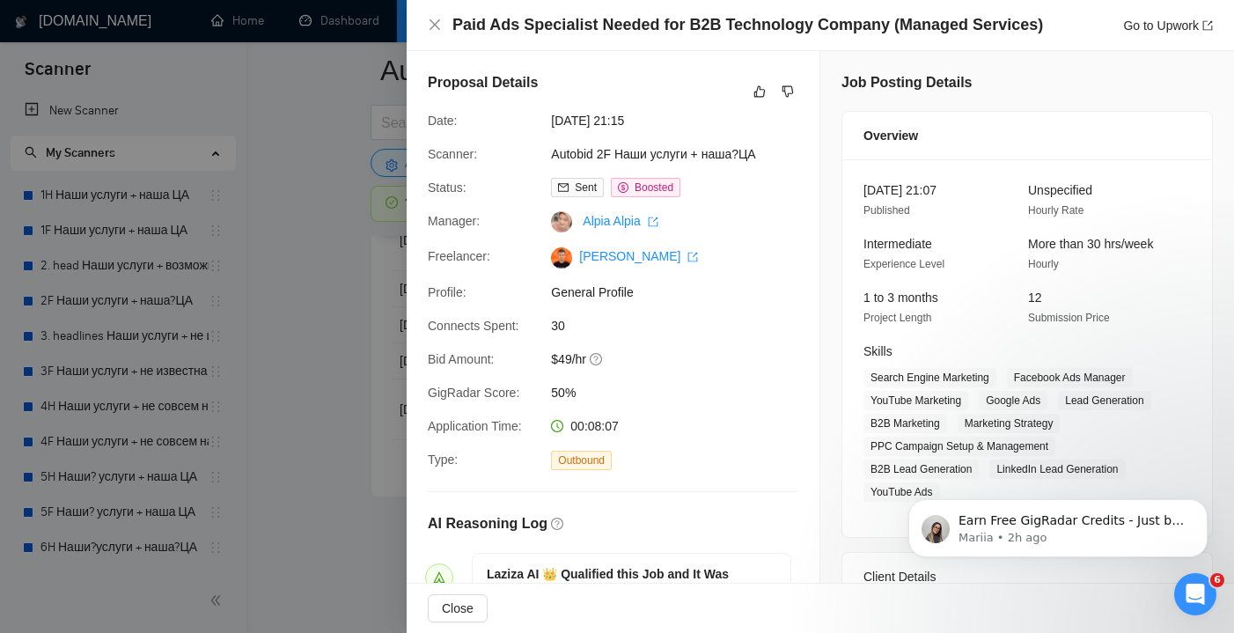
scroll to position [51, 0]
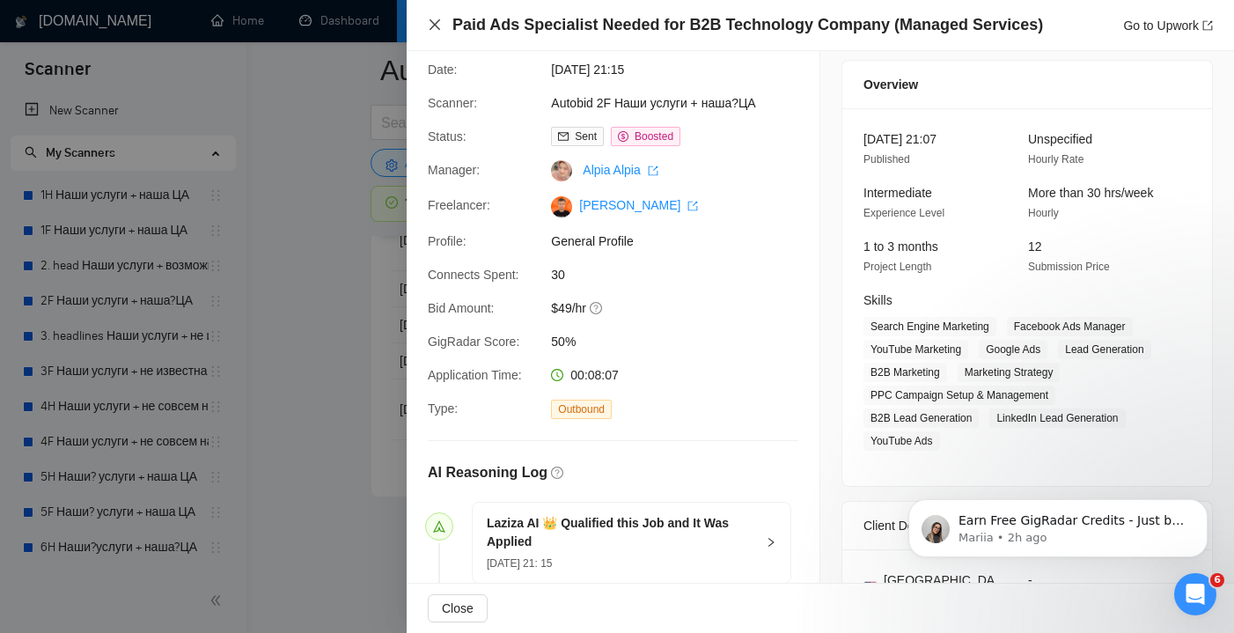
click at [431, 26] on icon "close" at bounding box center [435, 25] width 14 height 14
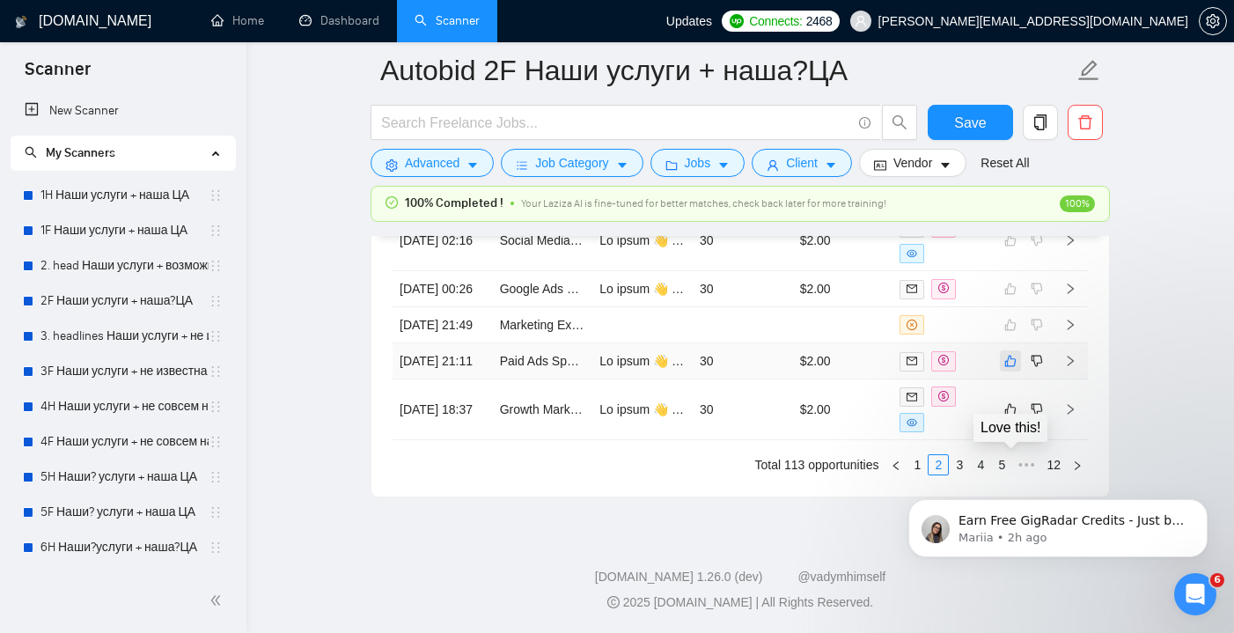
click at [1007, 354] on icon "like" at bounding box center [1010, 361] width 12 height 14
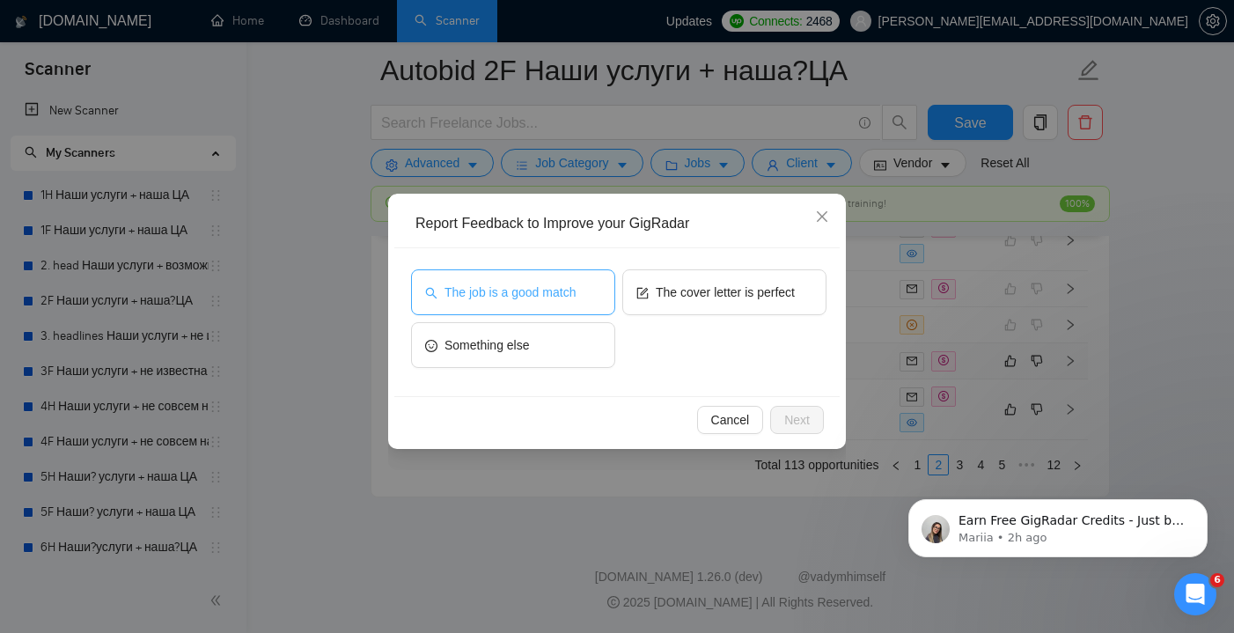
click at [547, 295] on span "The job is a good match" at bounding box center [509, 292] width 131 height 19
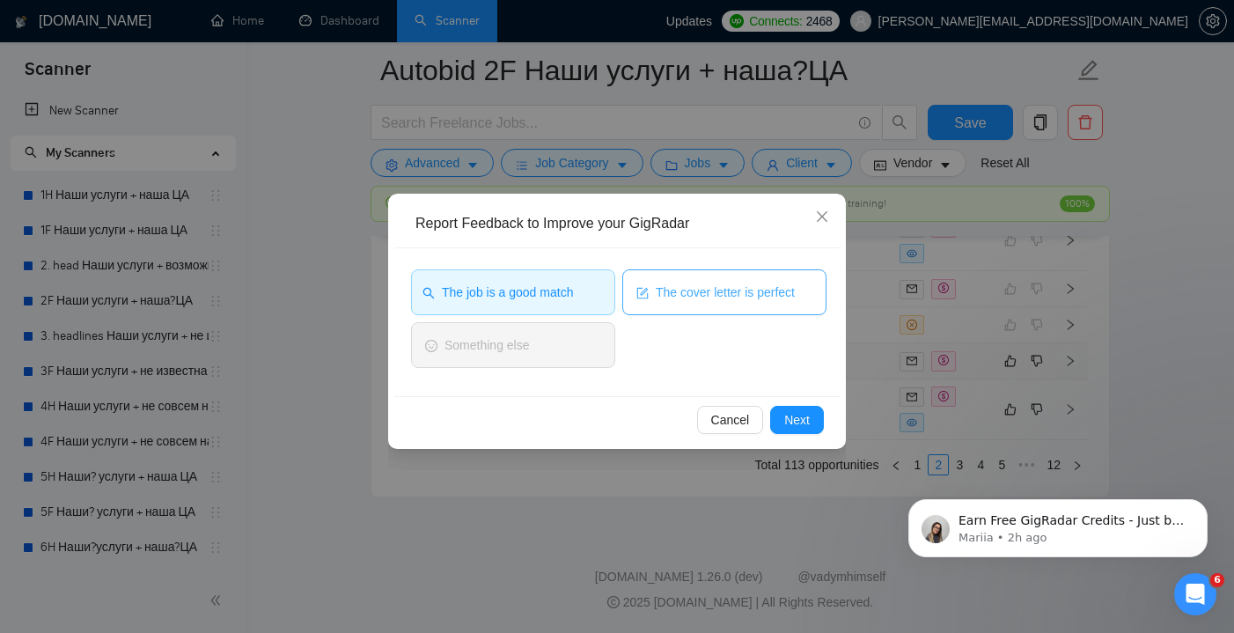
click at [688, 296] on span "The cover letter is perfect" at bounding box center [725, 292] width 139 height 19
click at [792, 412] on span "Next" at bounding box center [797, 419] width 26 height 19
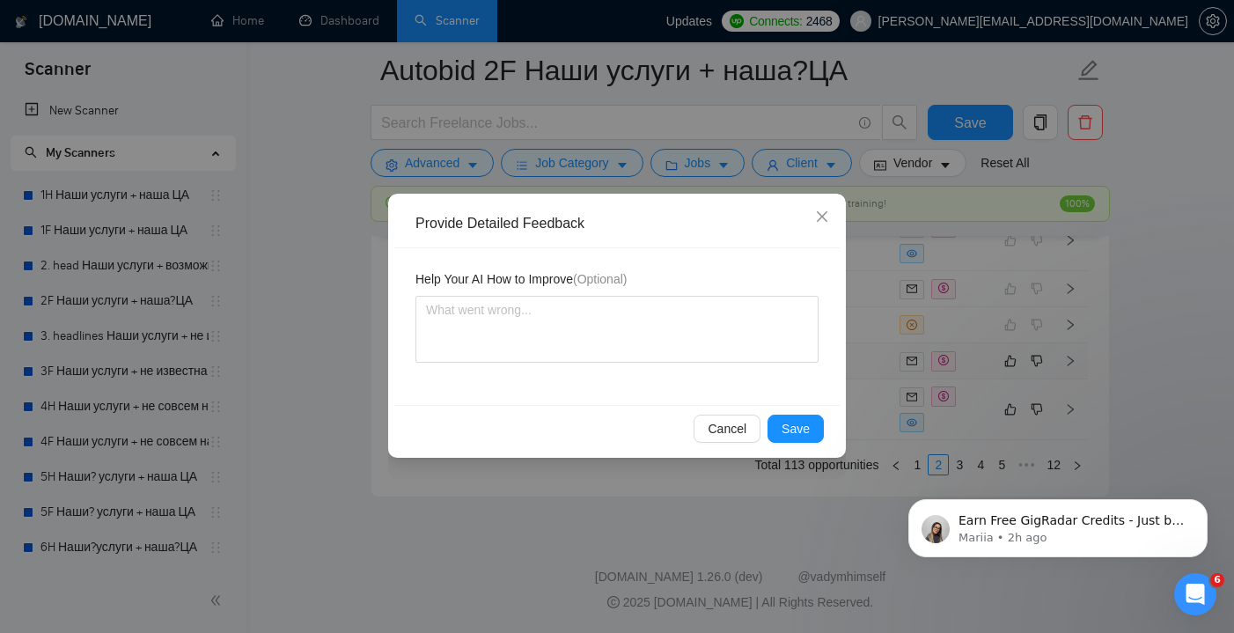
click at [797, 428] on span "Save" at bounding box center [796, 428] width 28 height 19
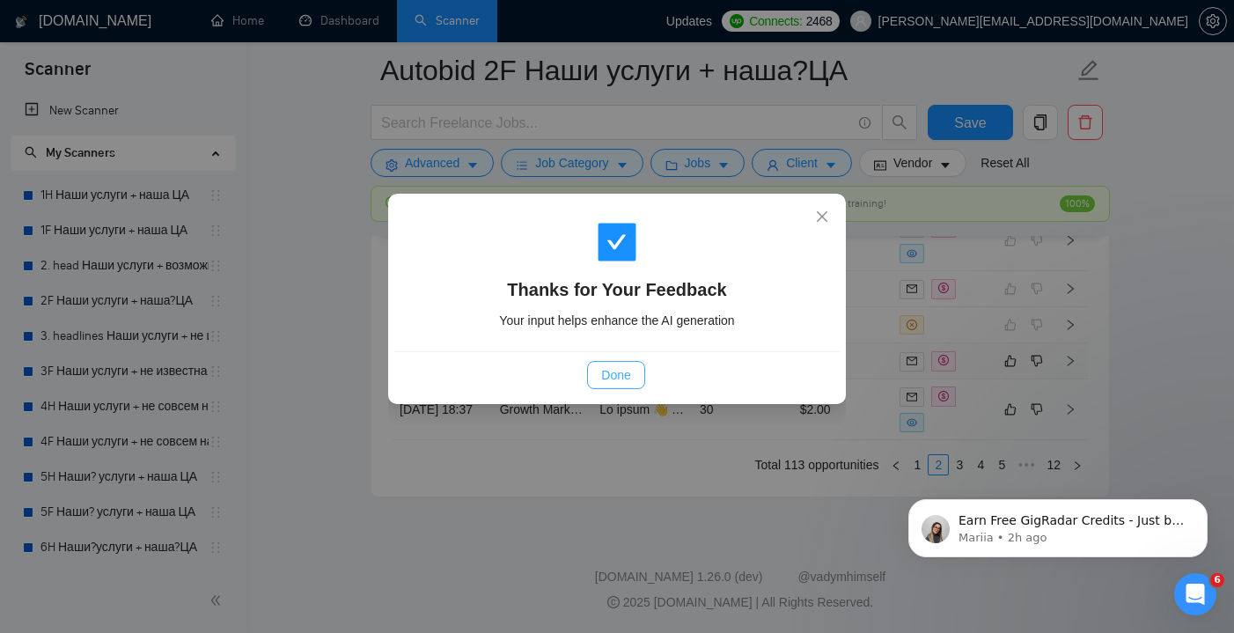
click at [618, 378] on span "Done" at bounding box center [615, 374] width 29 height 19
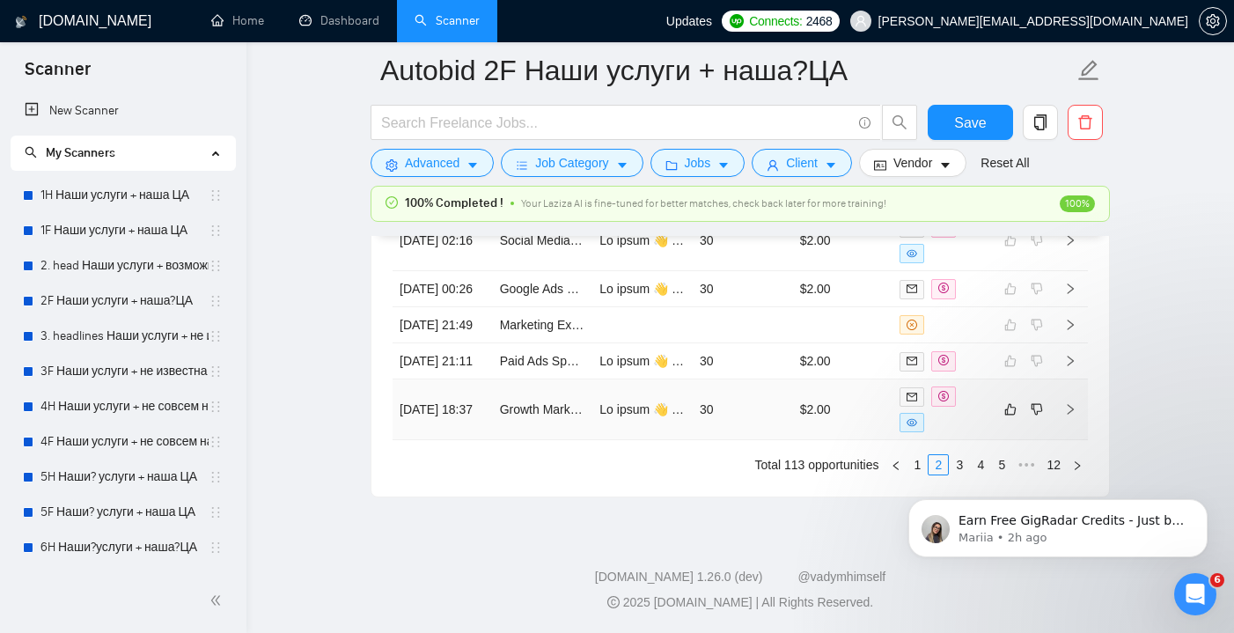
scroll to position [4914, 0]
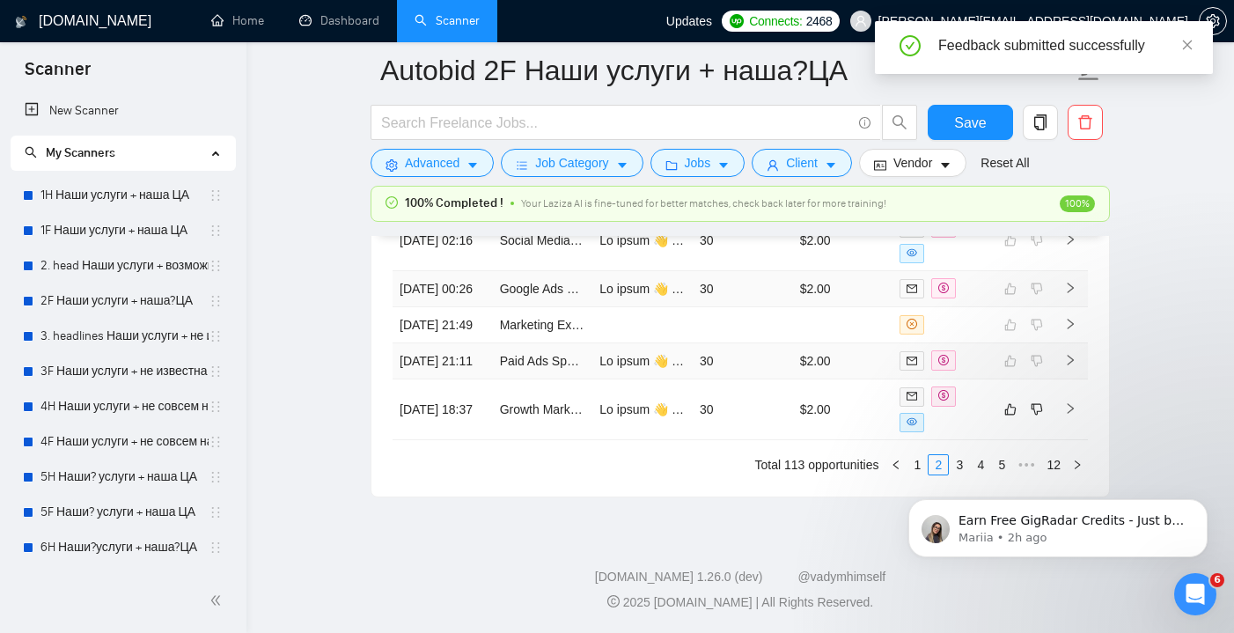
click at [754, 407] on tbody "[DATE] 04:08 Digital marketing specialist - SEO & PPC Expert [DATE] 15:46 Googl…" at bounding box center [740, 211] width 695 height 458
click at [772, 439] on td "30" at bounding box center [743, 409] width 100 height 61
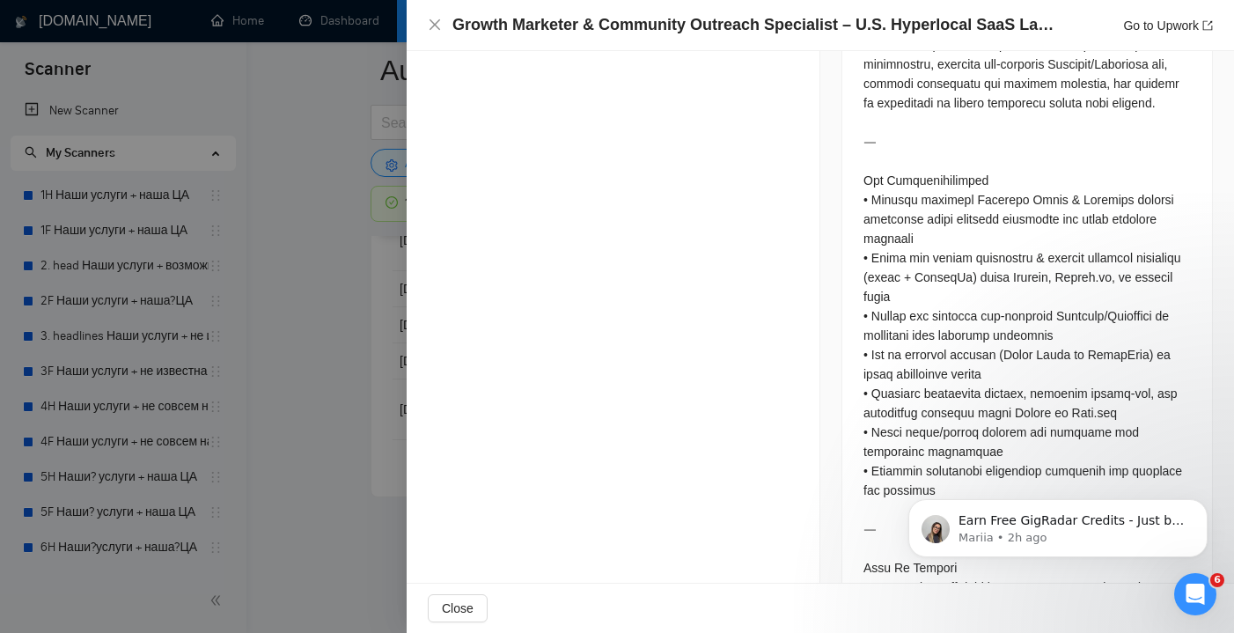
scroll to position [1294, 0]
click at [466, 604] on span "Close" at bounding box center [458, 608] width 32 height 19
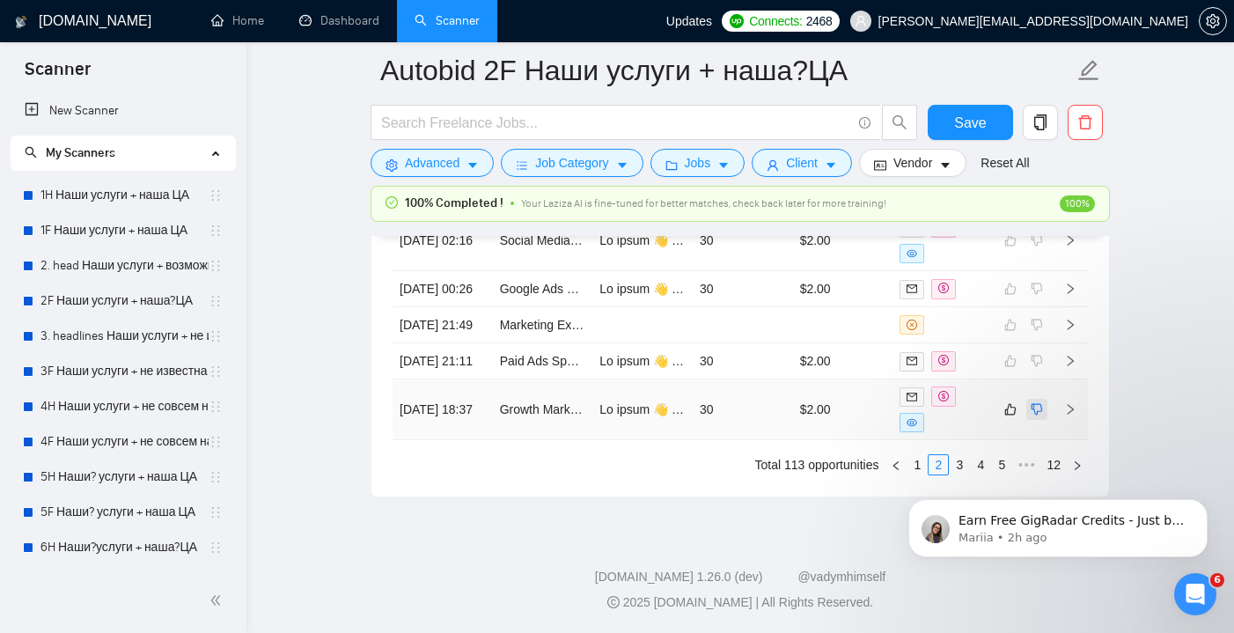
click at [1038, 416] on icon "dislike" at bounding box center [1037, 409] width 12 height 14
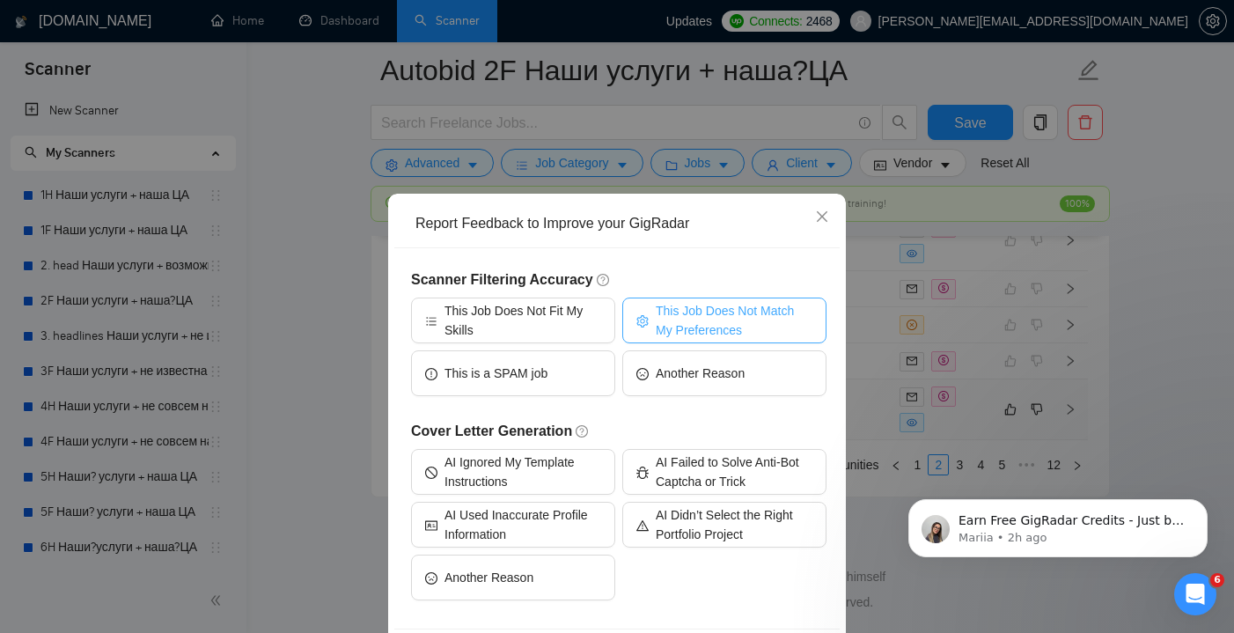
click at [679, 334] on span "This Job Does Not Match My Preferences" at bounding box center [734, 320] width 157 height 39
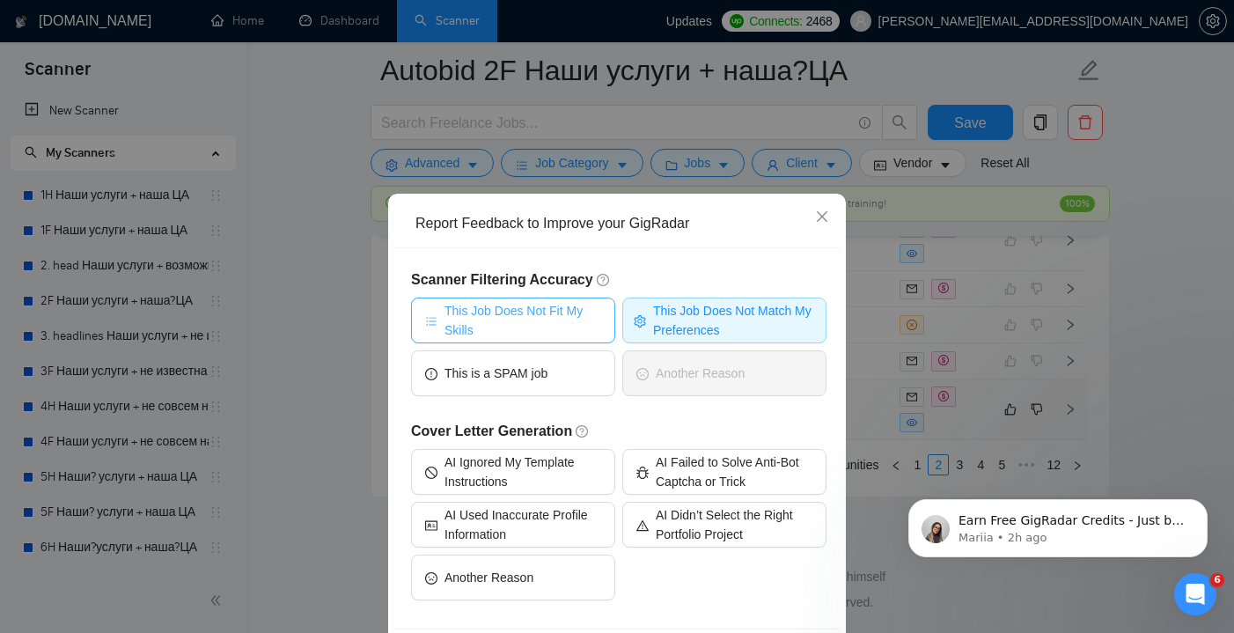
click at [536, 333] on span "This Job Does Not Fit My Skills" at bounding box center [522, 320] width 157 height 39
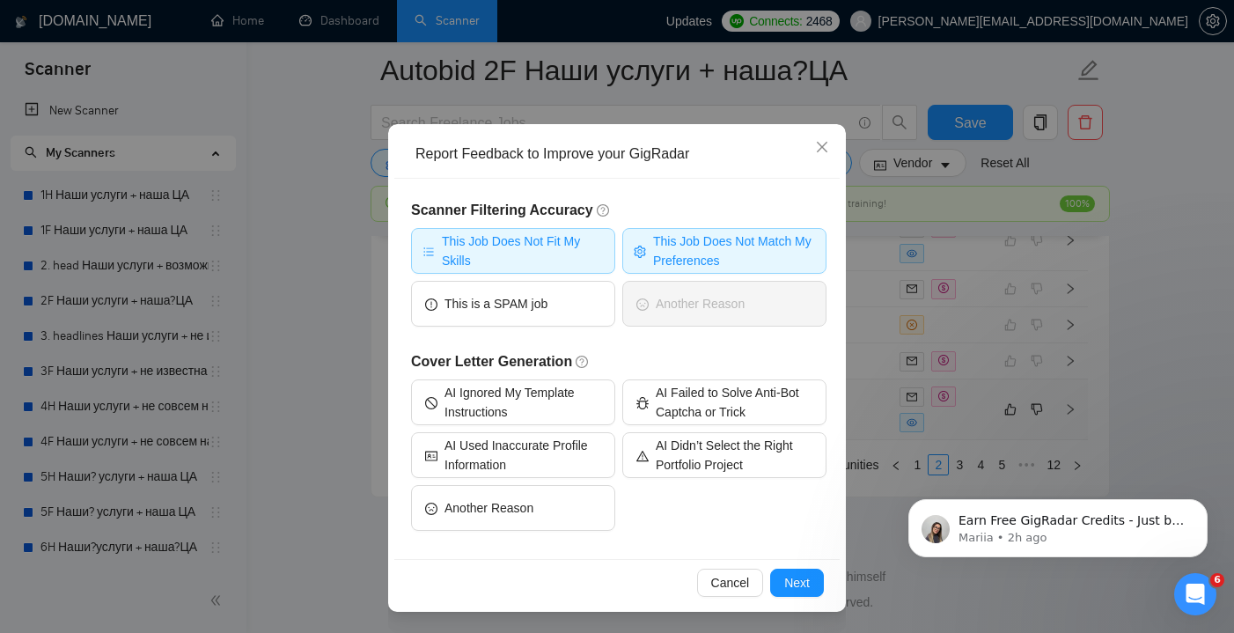
scroll to position [70, 0]
click at [803, 591] on span "Next" at bounding box center [797, 582] width 26 height 19
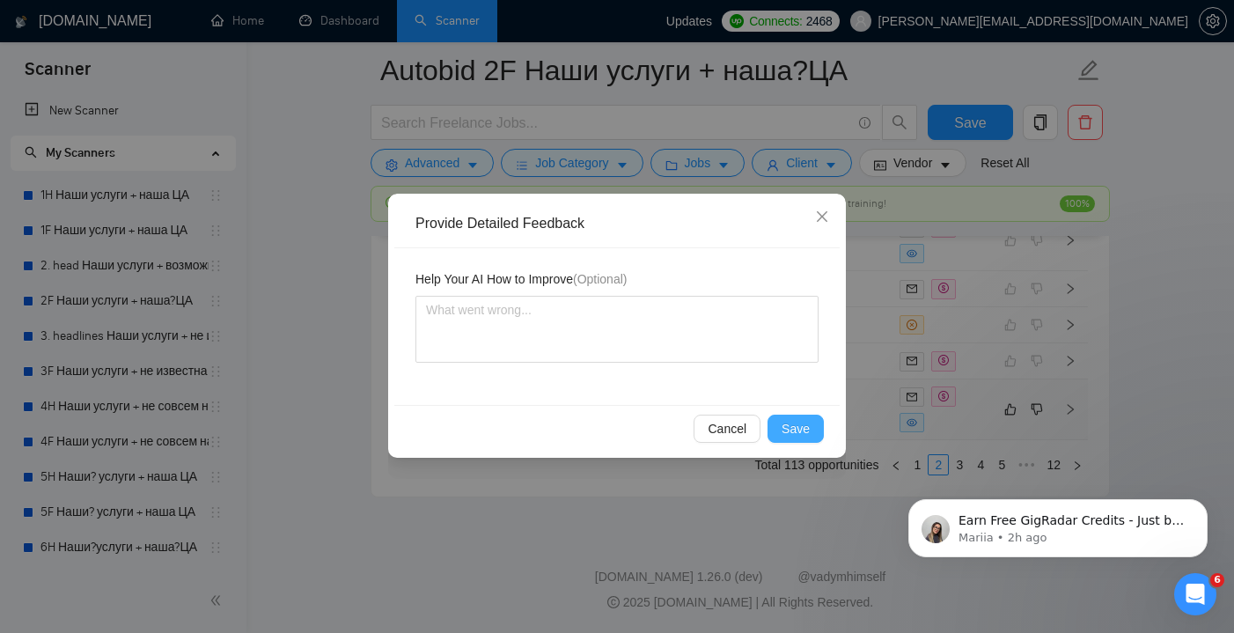
click at [803, 431] on span "Save" at bounding box center [796, 428] width 28 height 19
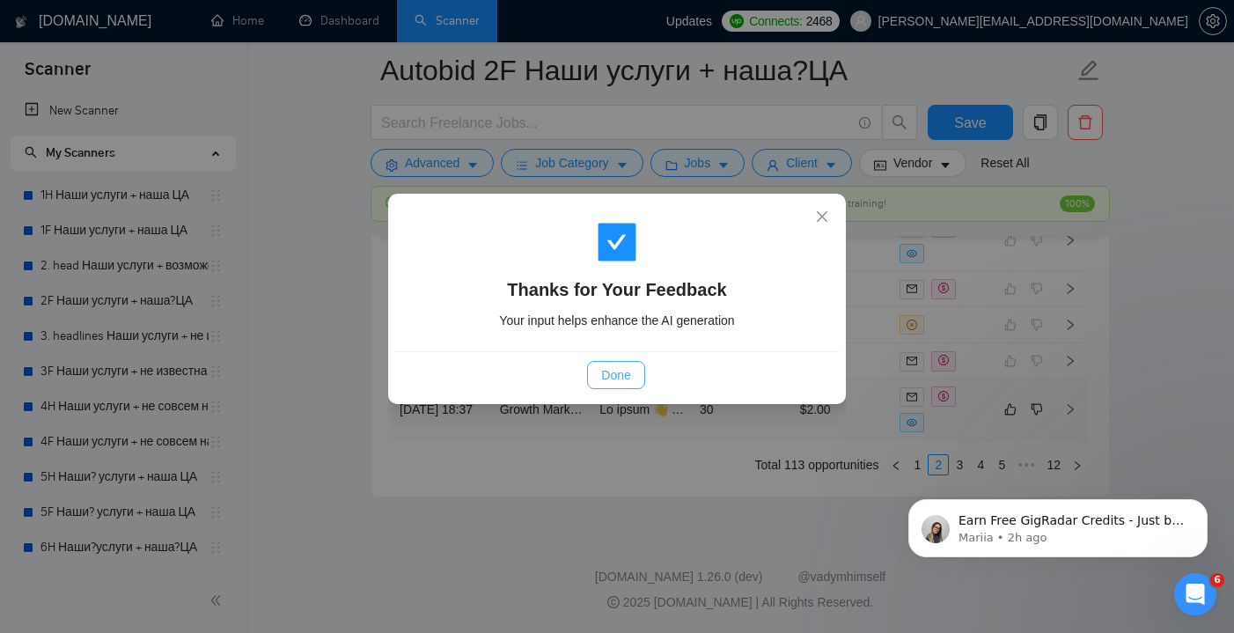
click at [608, 371] on span "Done" at bounding box center [615, 374] width 29 height 19
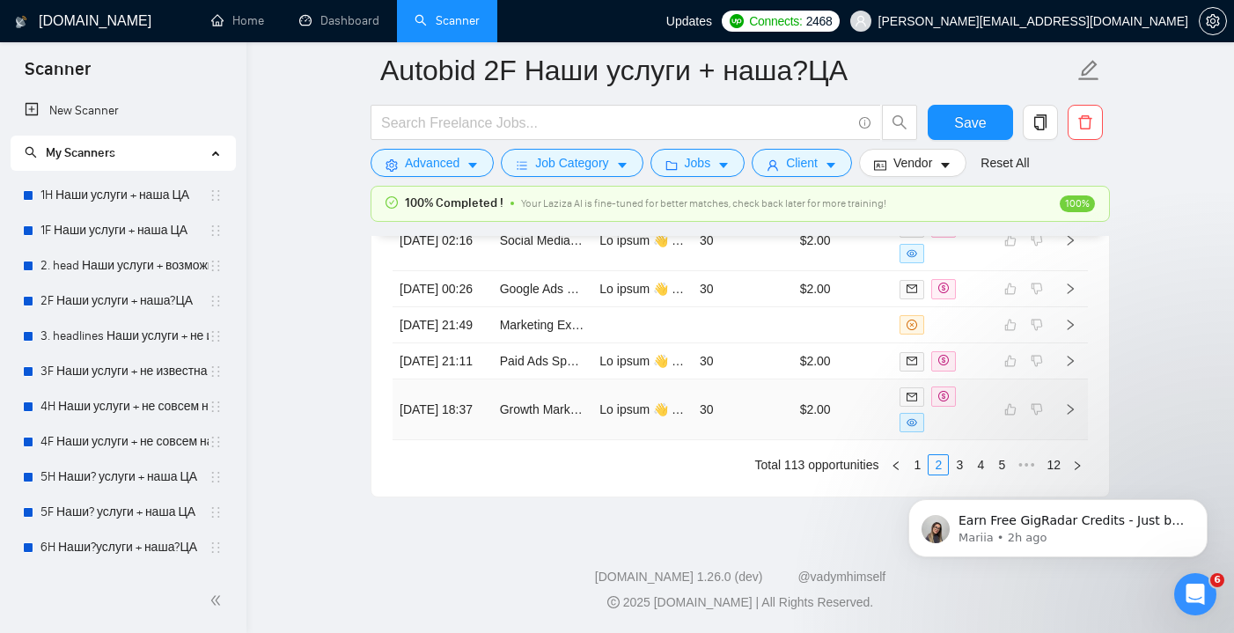
scroll to position [4914, 0]
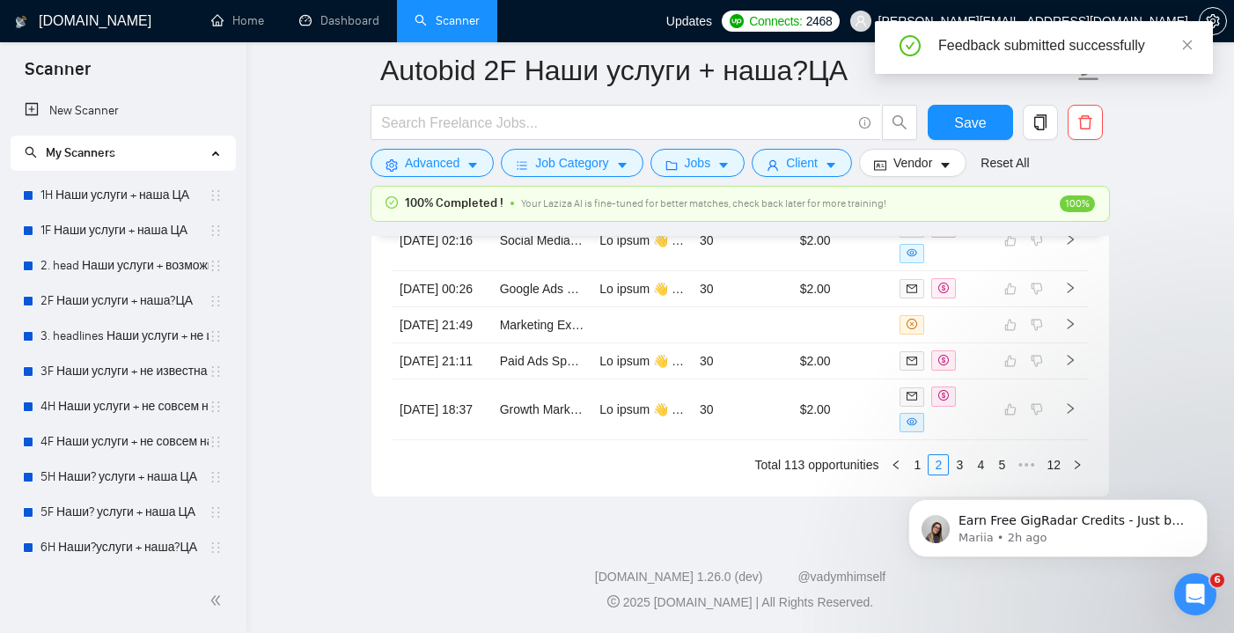
click html "Earn Free GigRadar Credits - Just by Sharing Your Story! 💬 Want more credits fo…"
click at [950, 467] on div "Earn Free GigRadar Credits - Just by Sharing Your Story! 💬 Want more credits fo…" at bounding box center [1058, 447] width 324 height 220
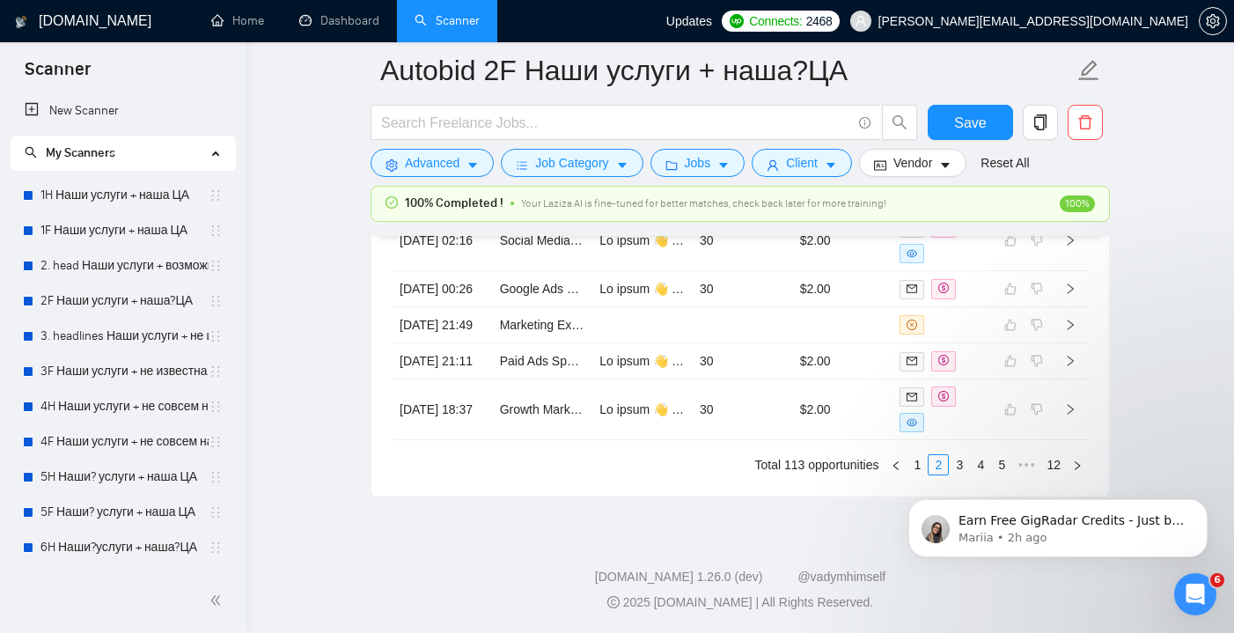
click at [951, 466] on div "Earn Free GigRadar Credits - Just by Sharing Your Story! 💬 Want more credits fo…" at bounding box center [1058, 447] width 324 height 220
click at [950, 465] on div "Earn Free GigRadar Credits - Just by Sharing Your Story! 💬 Want more credits fo…" at bounding box center [1058, 447] width 324 height 220
click at [948, 465] on div "Earn Free GigRadar Credits - Just by Sharing Your Story! 💬 Want more credits fo…" at bounding box center [1058, 447] width 324 height 220
click at [1207, 505] on icon "Dismiss notification" at bounding box center [1203, 504] width 10 height 10
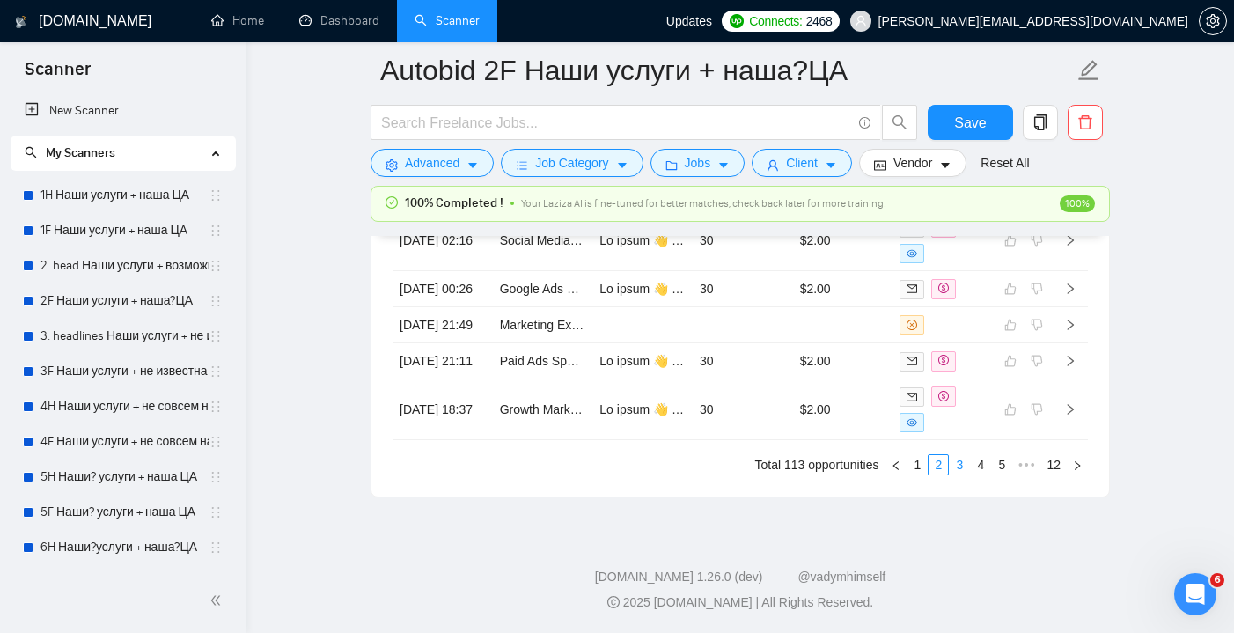
click at [957, 463] on link "3" at bounding box center [959, 464] width 19 height 19
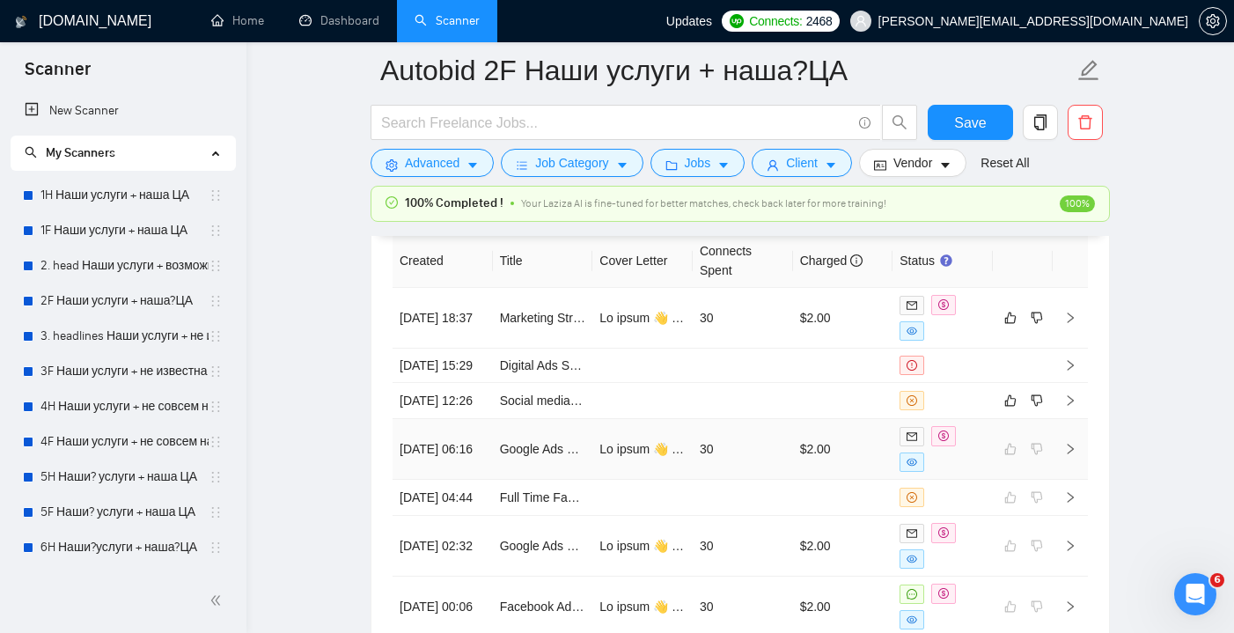
scroll to position [4638, 0]
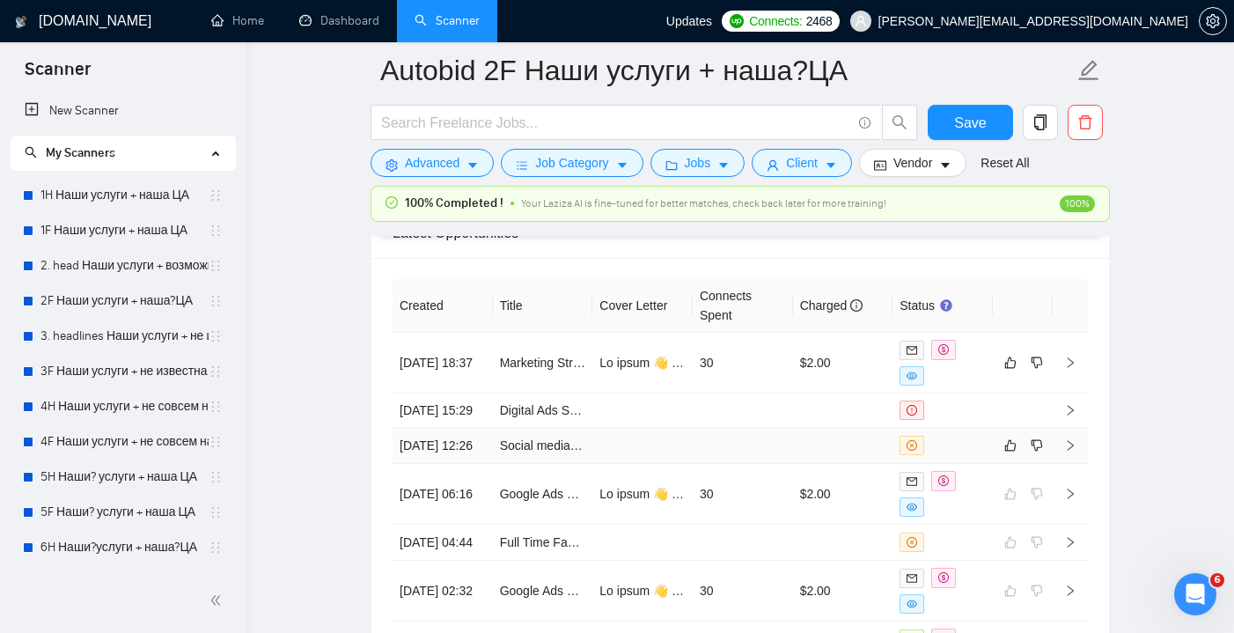
click at [836, 462] on td at bounding box center [843, 446] width 100 height 36
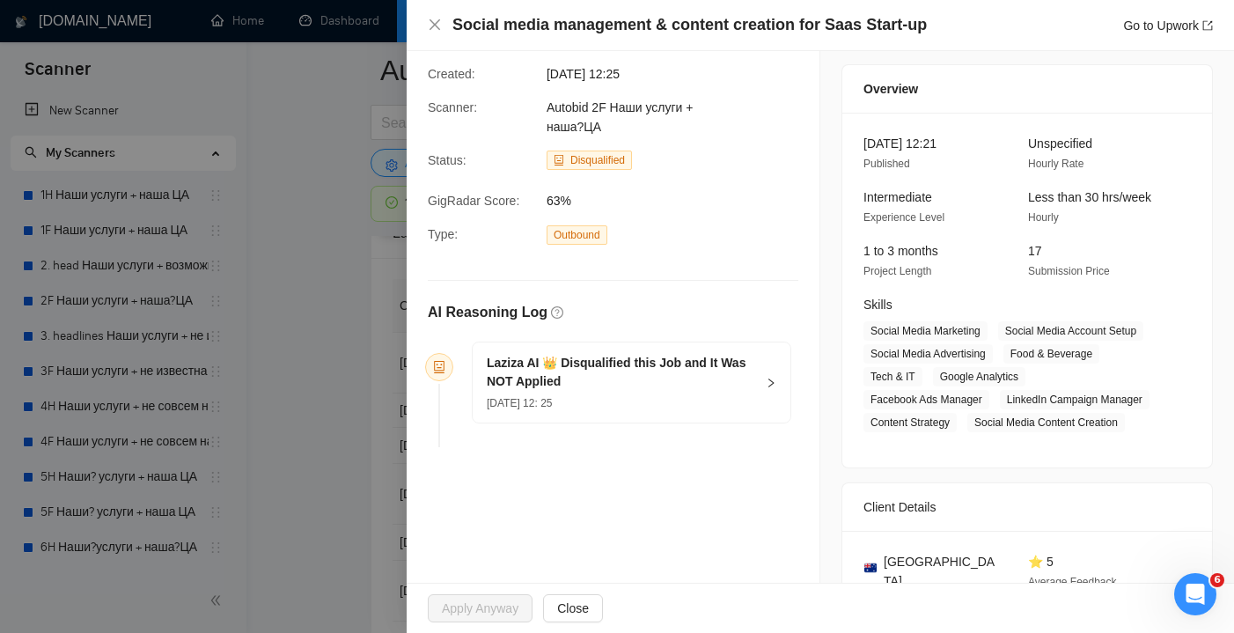
scroll to position [36, 0]
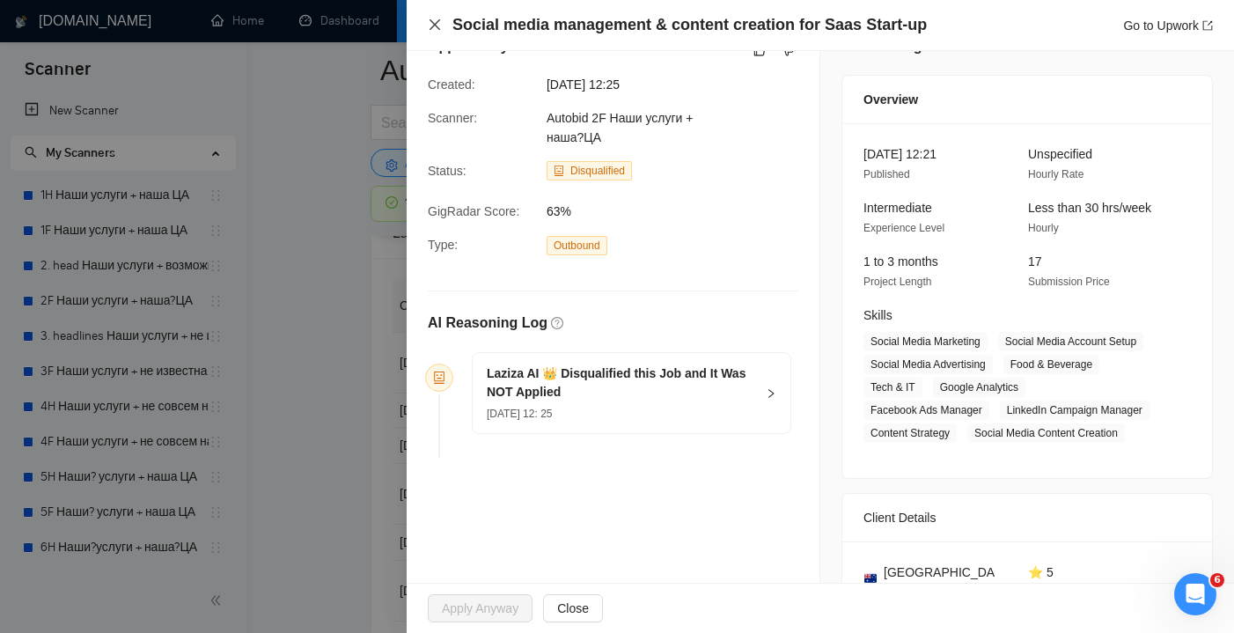
click at [434, 25] on icon "close" at bounding box center [435, 24] width 11 height 11
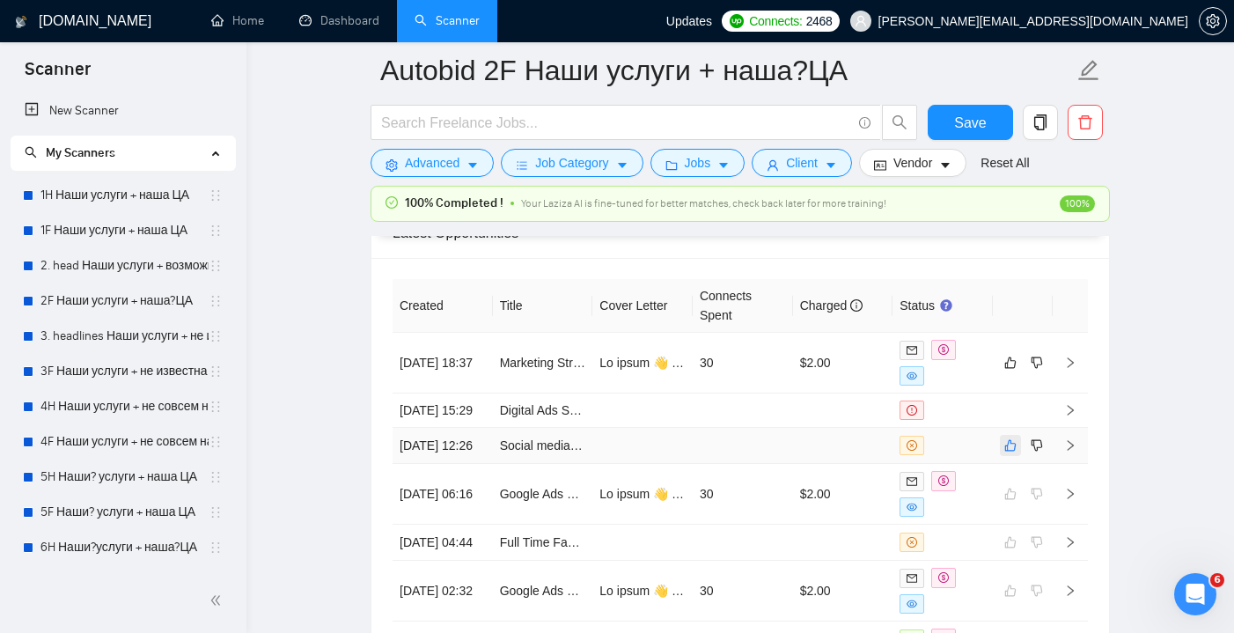
click at [1013, 452] on icon "like" at bounding box center [1010, 445] width 12 height 14
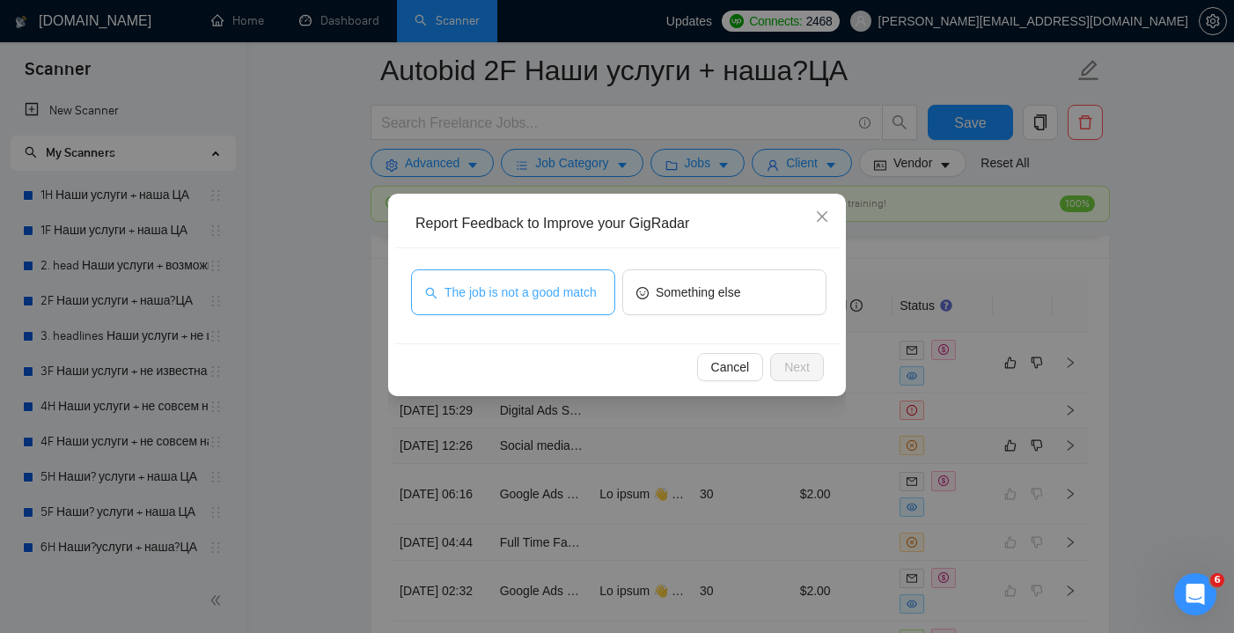
click at [588, 288] on span "The job is not a good match" at bounding box center [520, 292] width 152 height 19
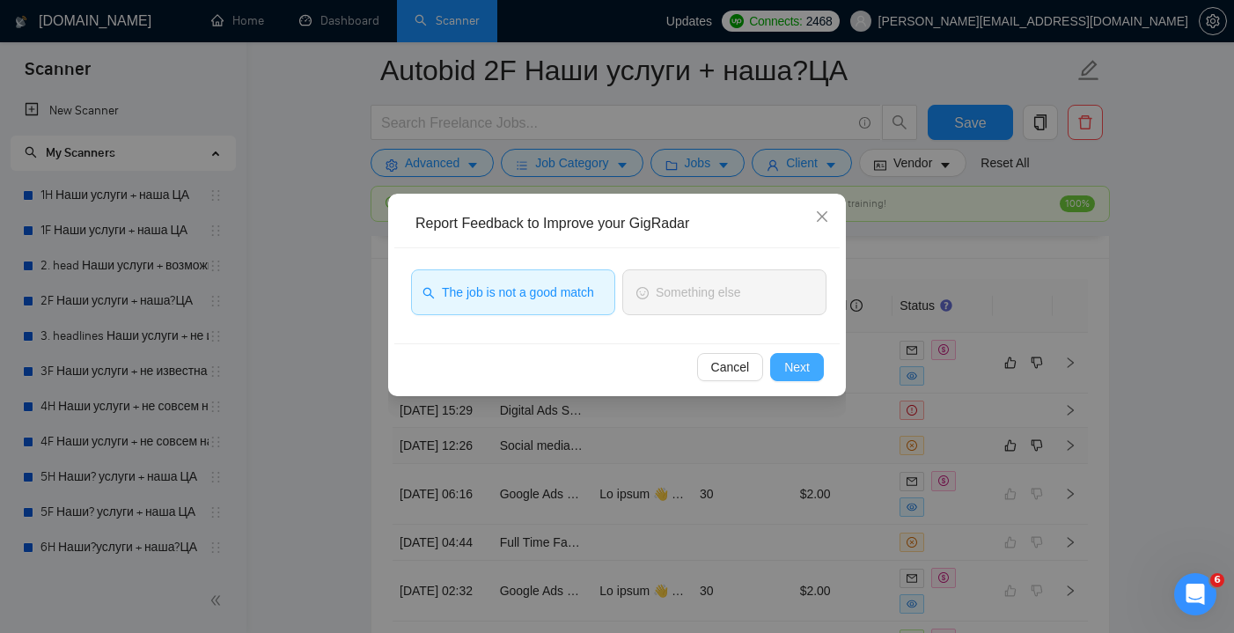
click at [805, 354] on button "Next" at bounding box center [797, 367] width 54 height 28
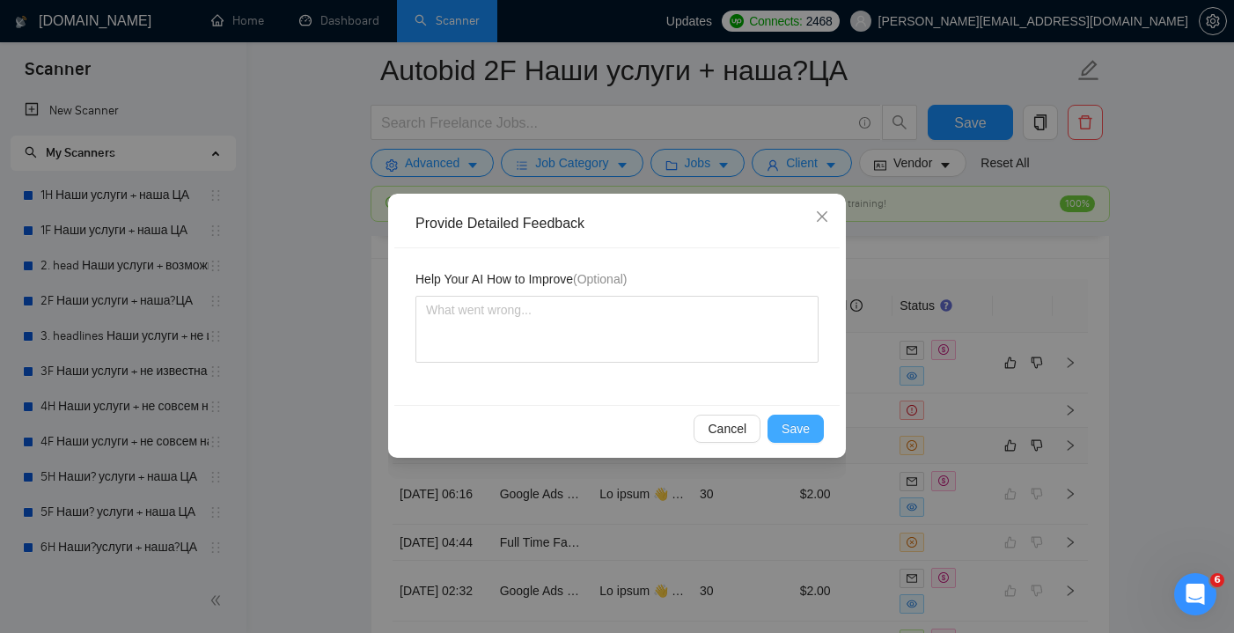
click at [809, 422] on span "Save" at bounding box center [796, 428] width 28 height 19
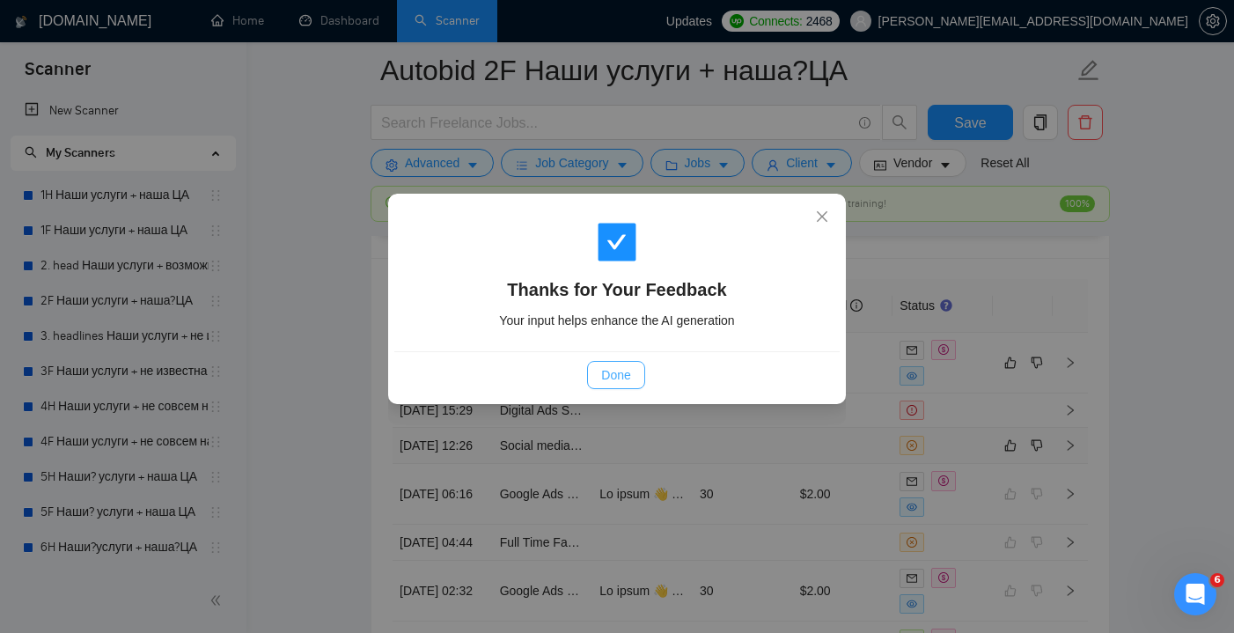
click at [630, 366] on span "Done" at bounding box center [615, 374] width 29 height 19
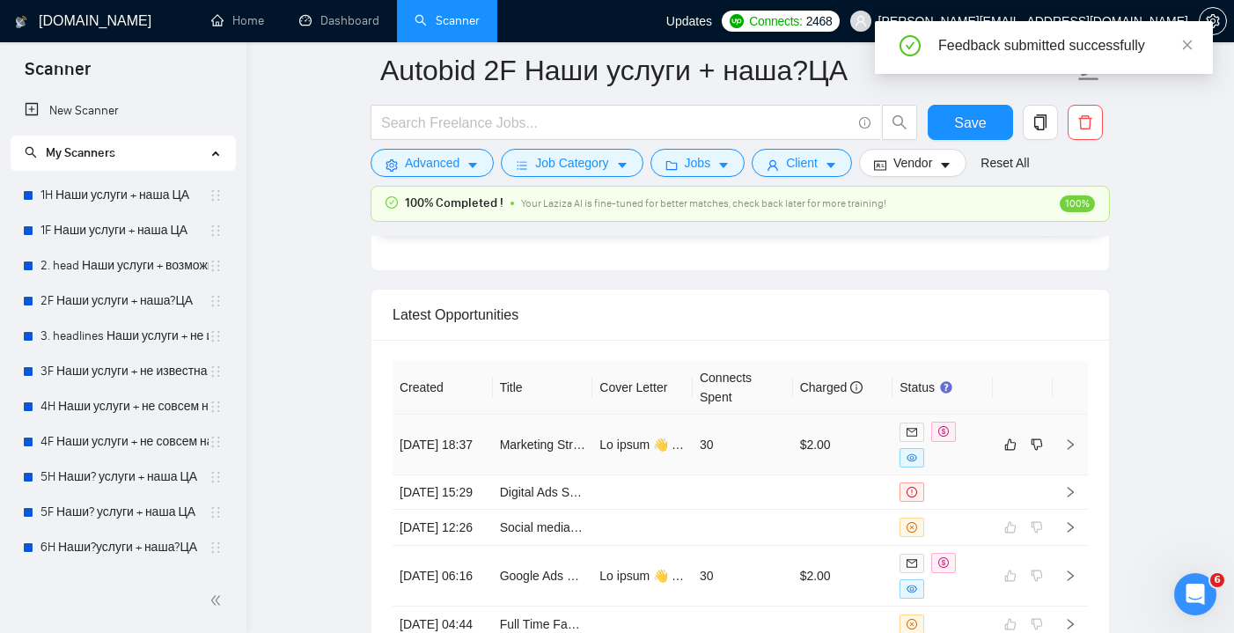
scroll to position [4550, 0]
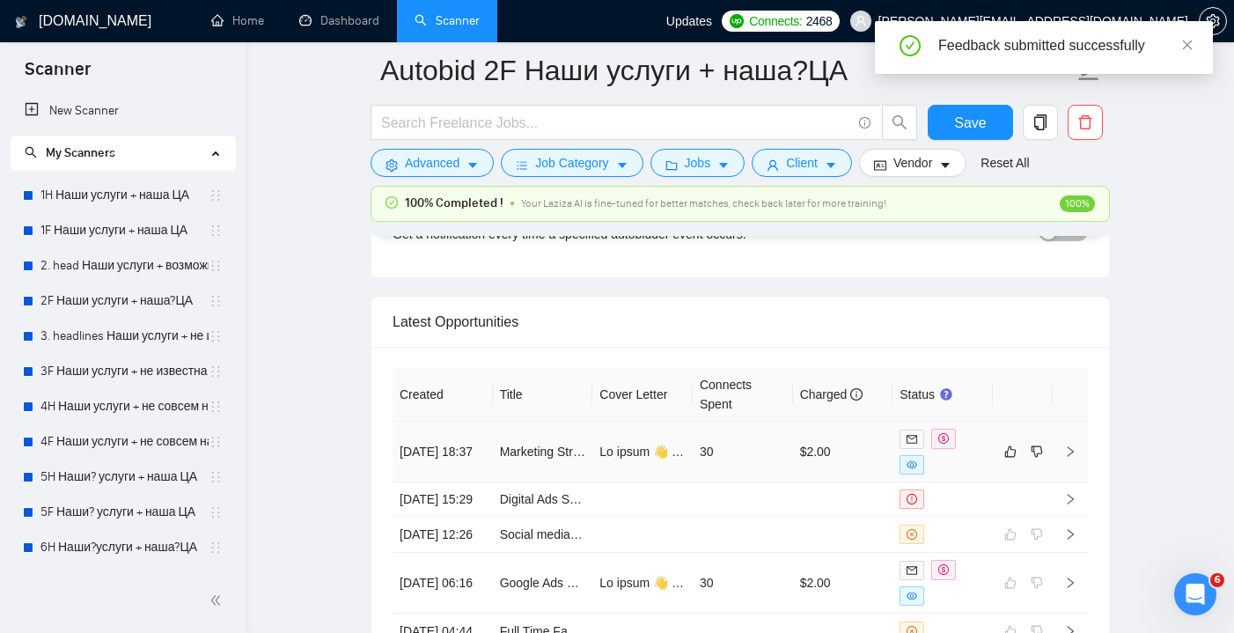
click at [763, 444] on td "30" at bounding box center [743, 452] width 100 height 61
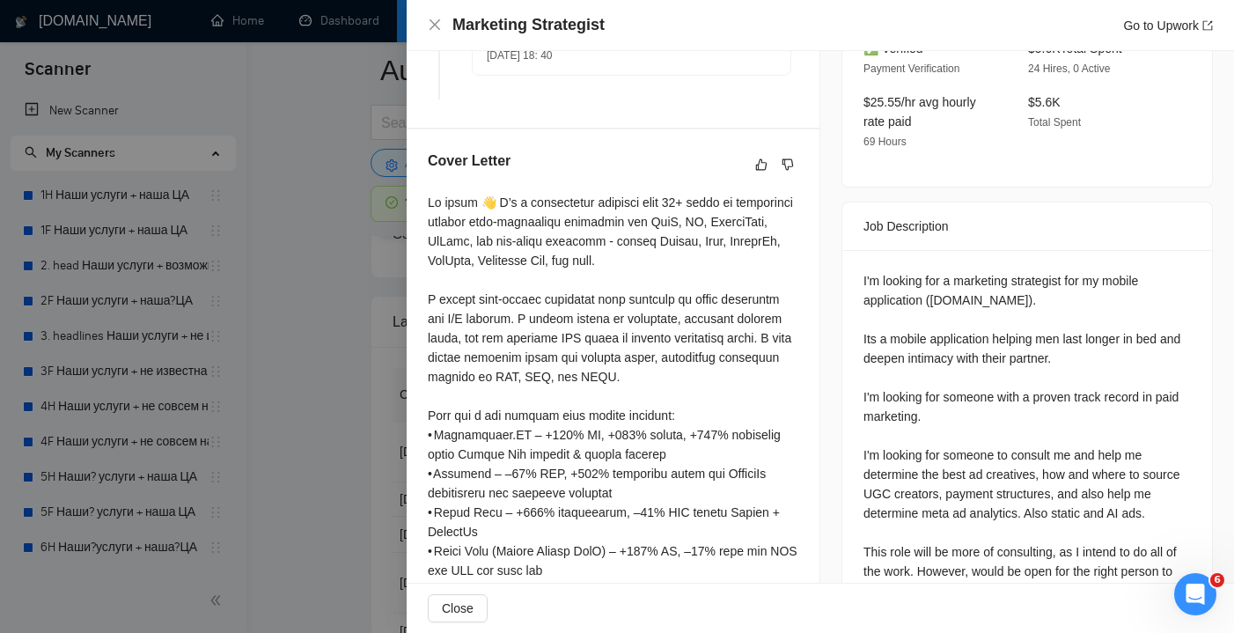
scroll to position [587, 0]
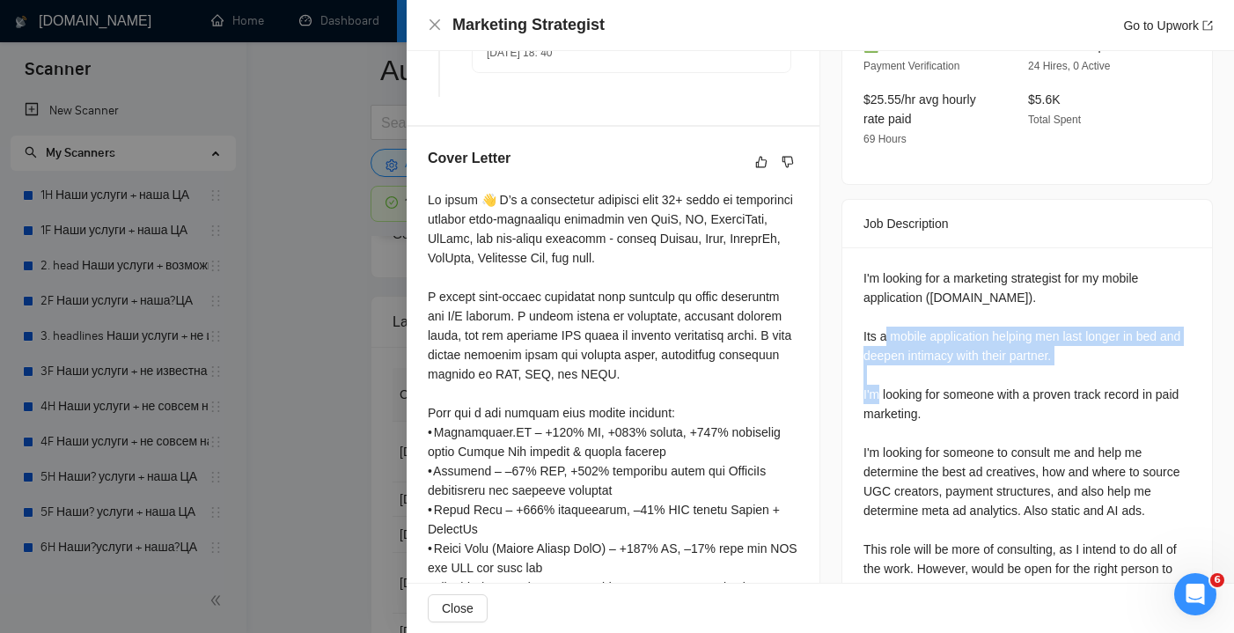
drag, startPoint x: 1102, startPoint y: 319, endPoint x: 861, endPoint y: 298, distance: 242.0
click at [861, 298] on div "I'm looking for a marketing strategist for my mobile application ([DOMAIN_NAME]…" at bounding box center [1027, 436] width 370 height 378
copy div "Its a mobile application helping men last longer in bed and deepen intimacy wit…"
click at [439, 20] on icon "close" at bounding box center [435, 24] width 11 height 11
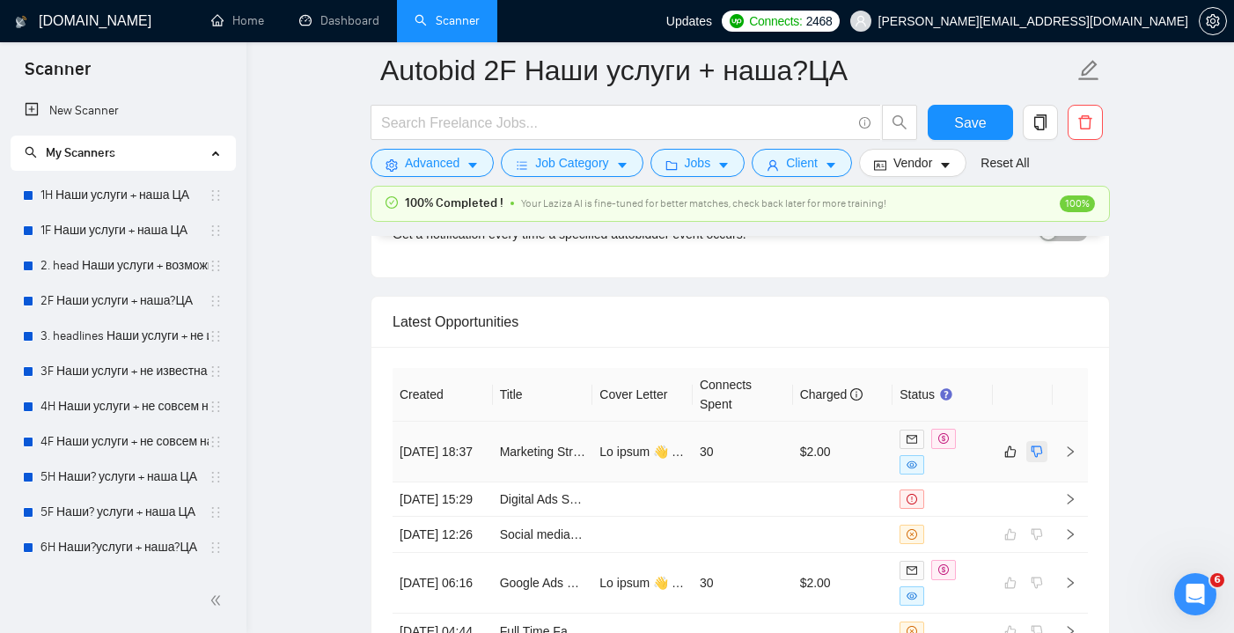
click at [1041, 451] on icon "dislike" at bounding box center [1037, 451] width 12 height 14
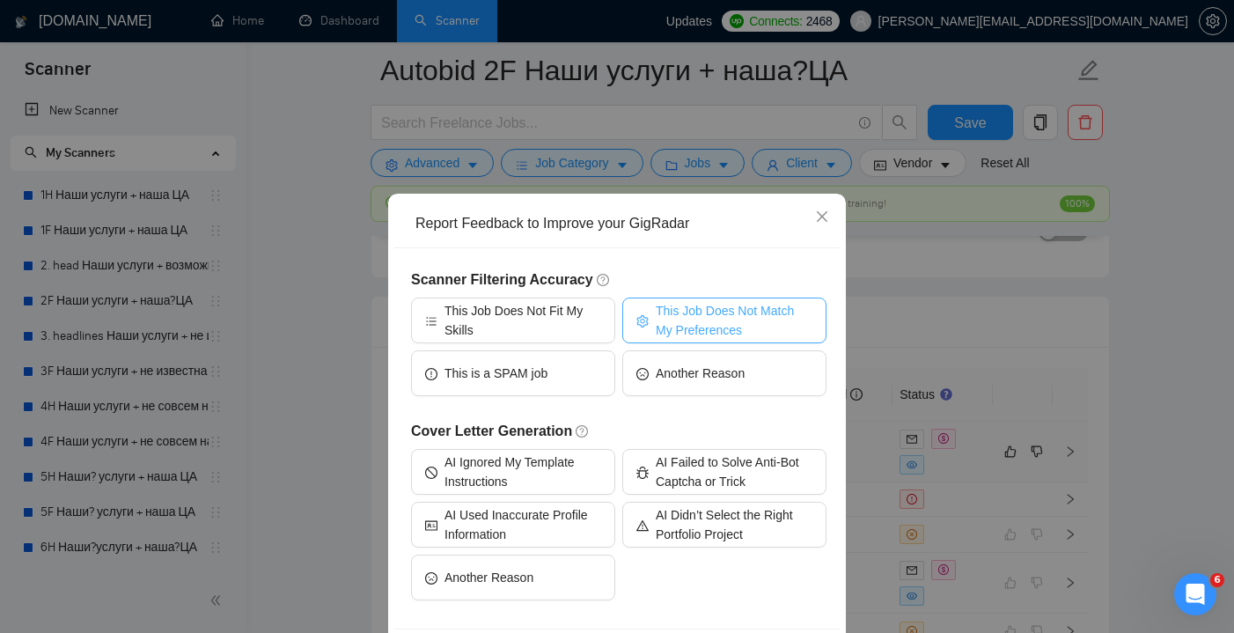
click at [708, 308] on span "This Job Does Not Match My Preferences" at bounding box center [734, 320] width 157 height 39
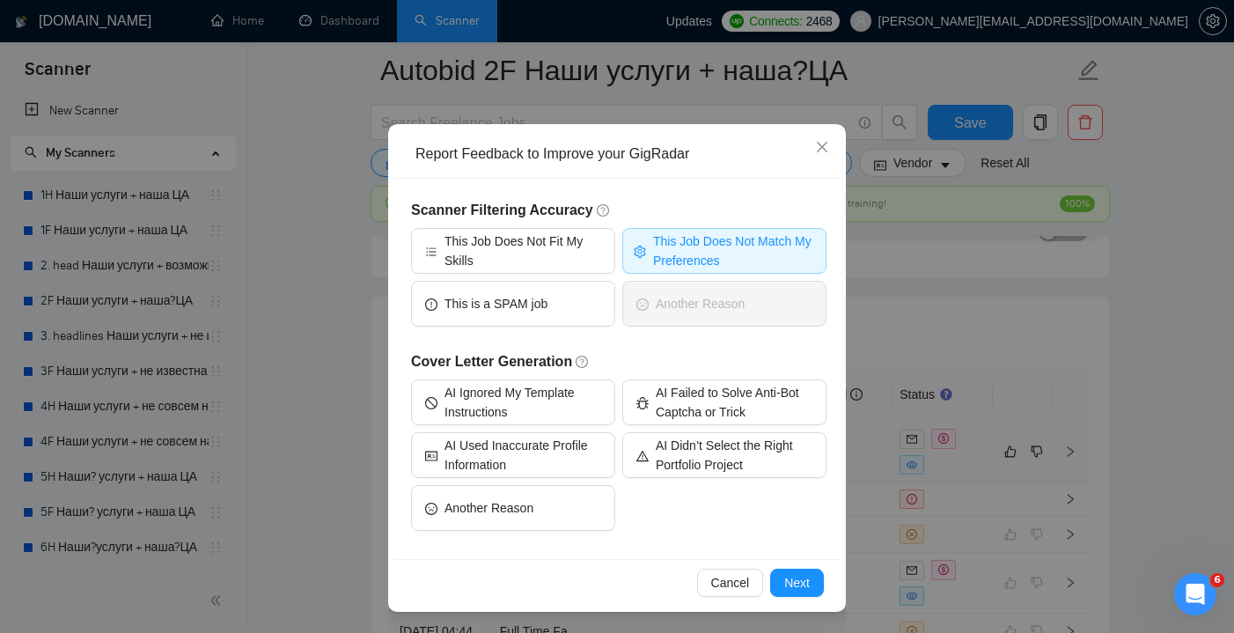
scroll to position [70, 0]
click at [798, 588] on span "Next" at bounding box center [797, 582] width 26 height 19
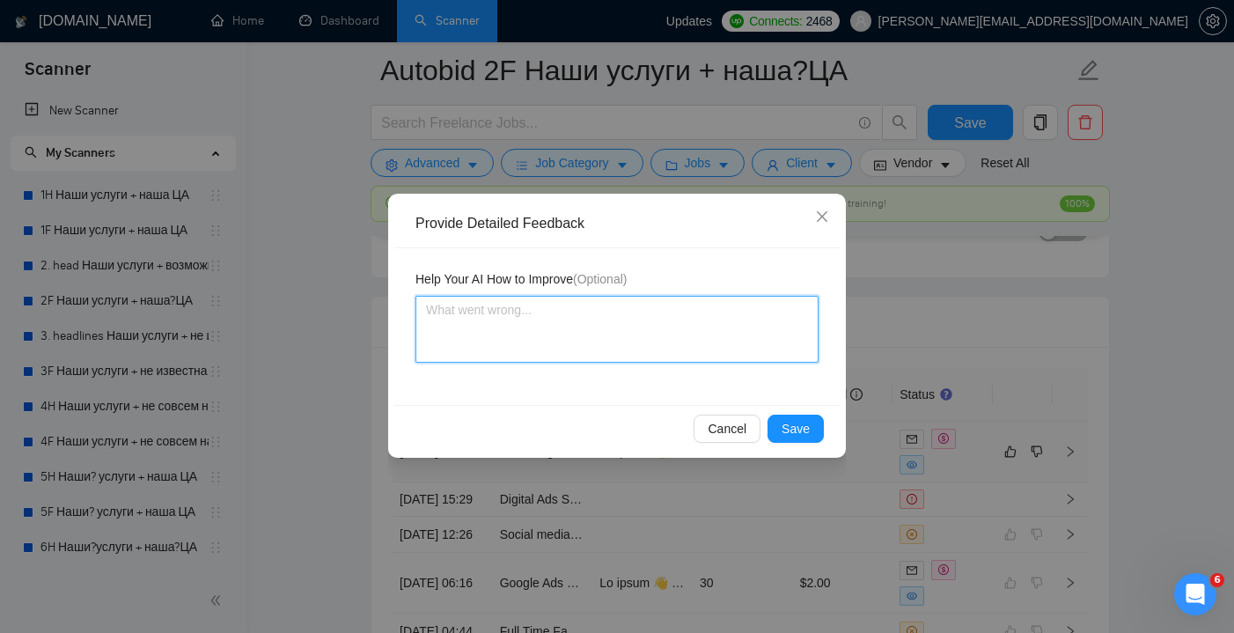
click at [494, 361] on textarea at bounding box center [616, 329] width 403 height 67
paste textarea "Its a mobile application helping men last longer in bed and deepen intimacy wit…"
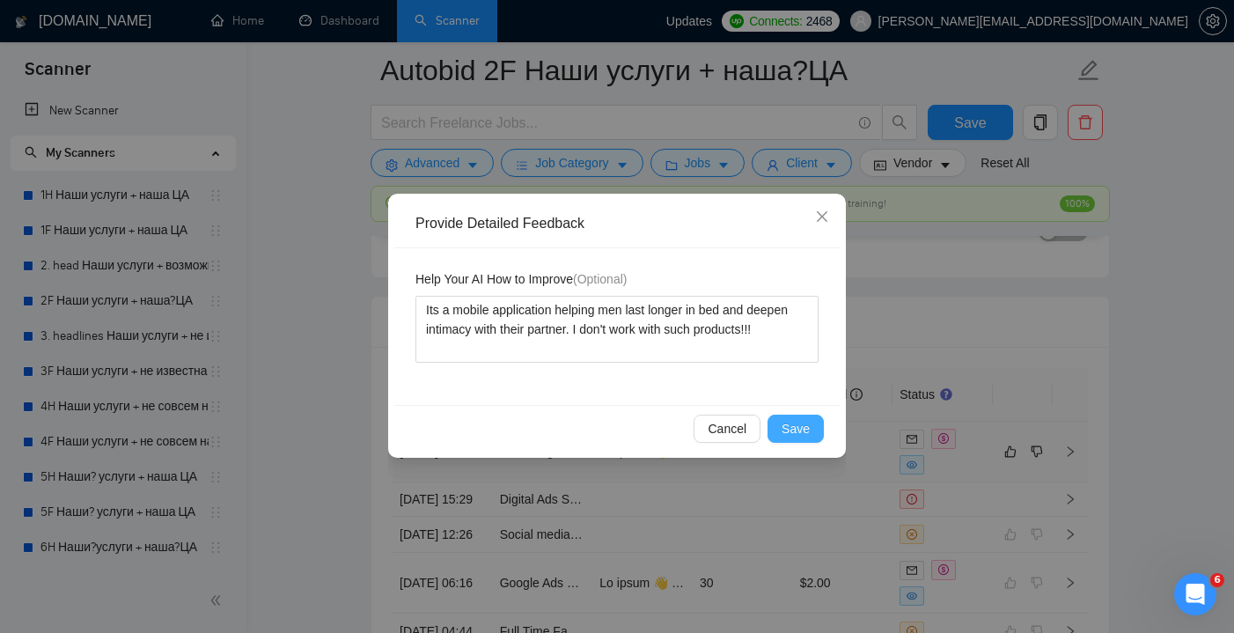
click at [793, 434] on span "Save" at bounding box center [796, 428] width 28 height 19
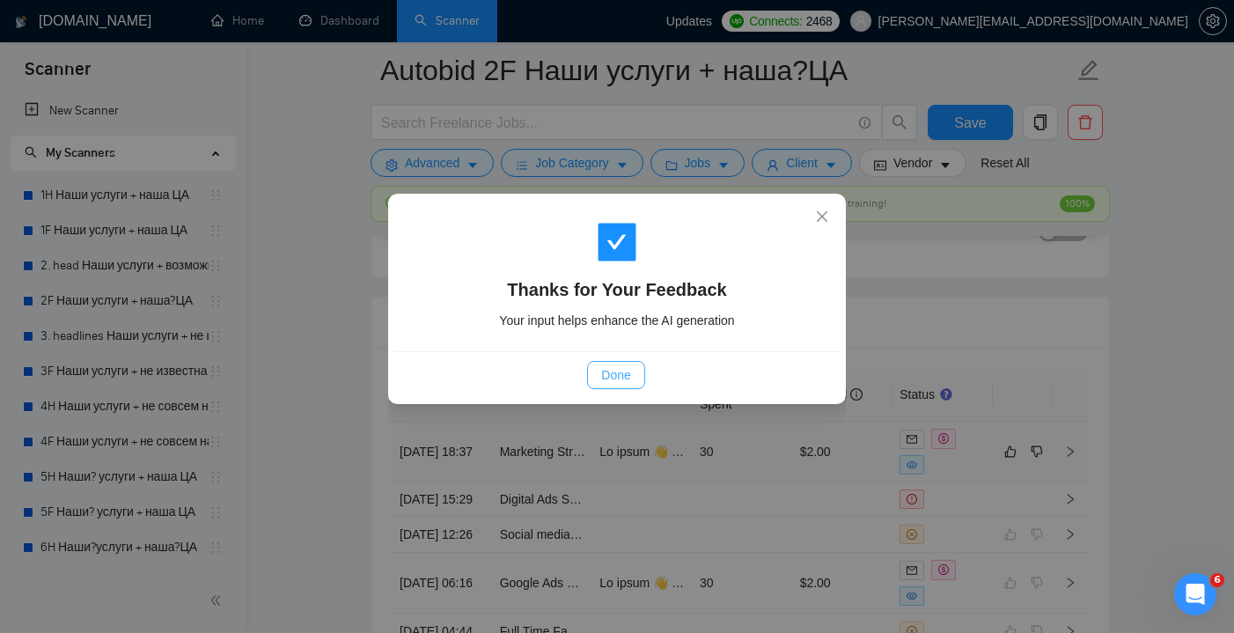
click at [628, 373] on span "Done" at bounding box center [615, 374] width 29 height 19
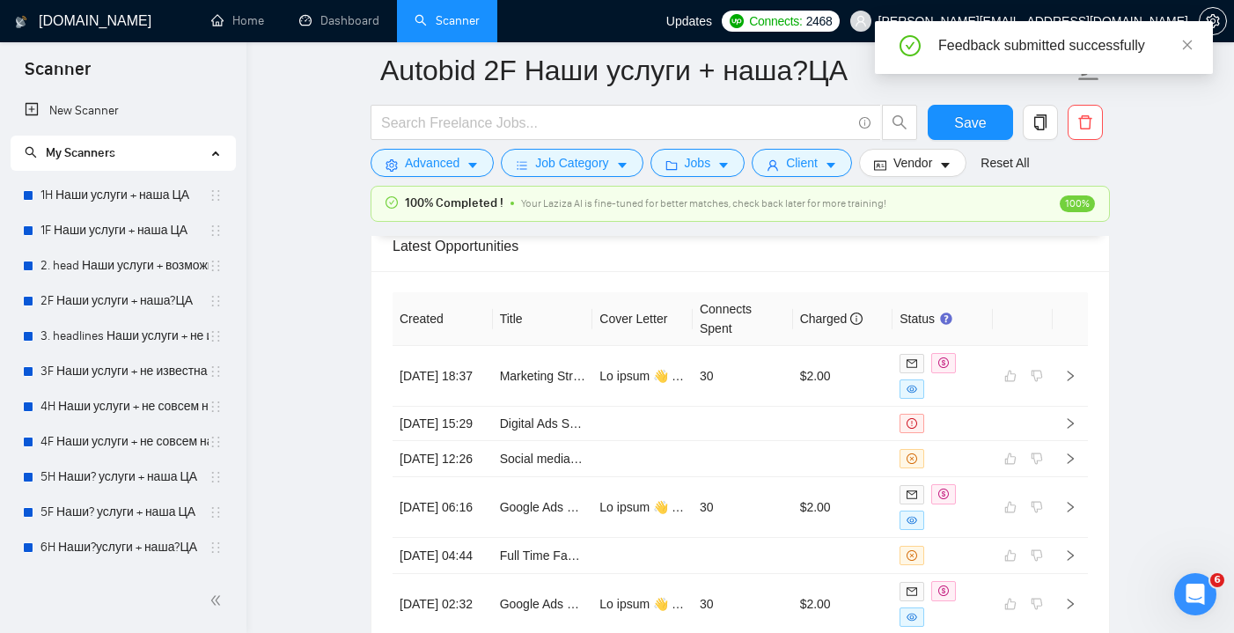
scroll to position [4147, 0]
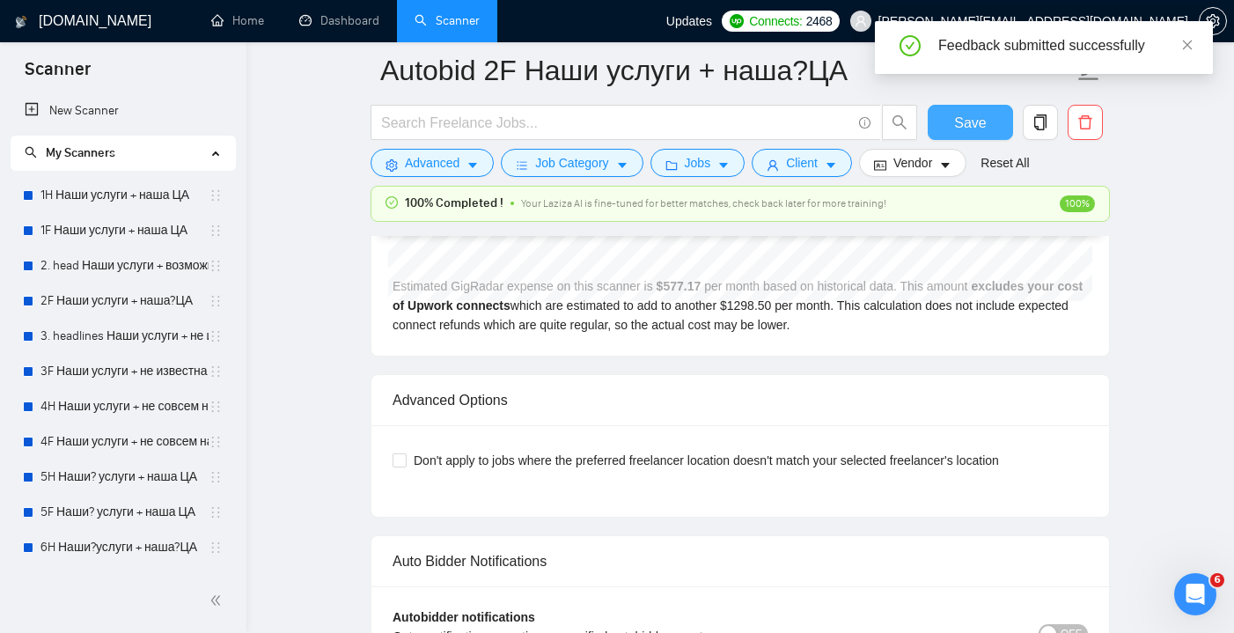
click at [972, 131] on span "Save" at bounding box center [970, 123] width 32 height 22
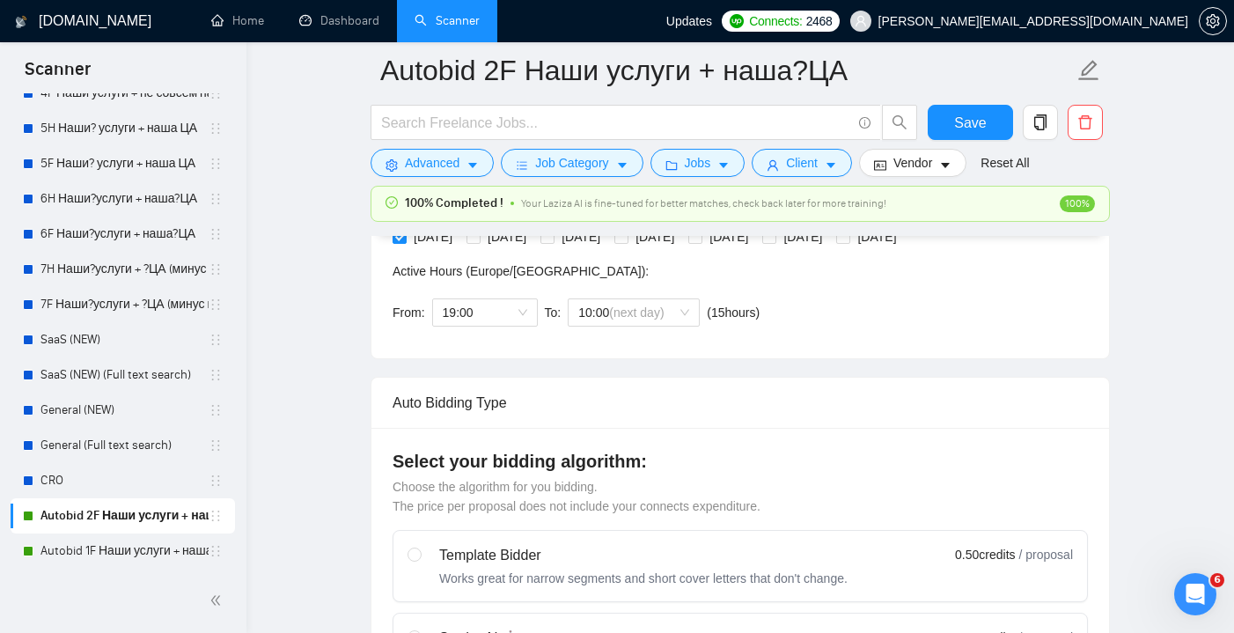
scroll to position [509, 0]
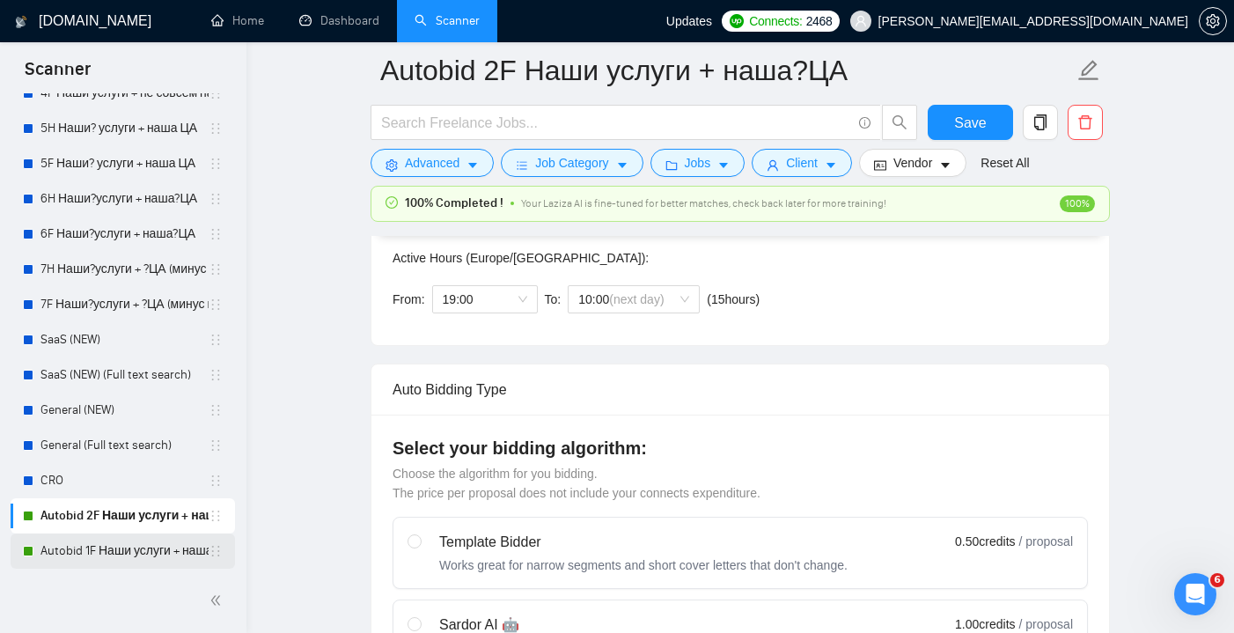
click at [121, 551] on link "Autobid 1F Наши услуги + наша ЦА" at bounding box center [124, 550] width 168 height 35
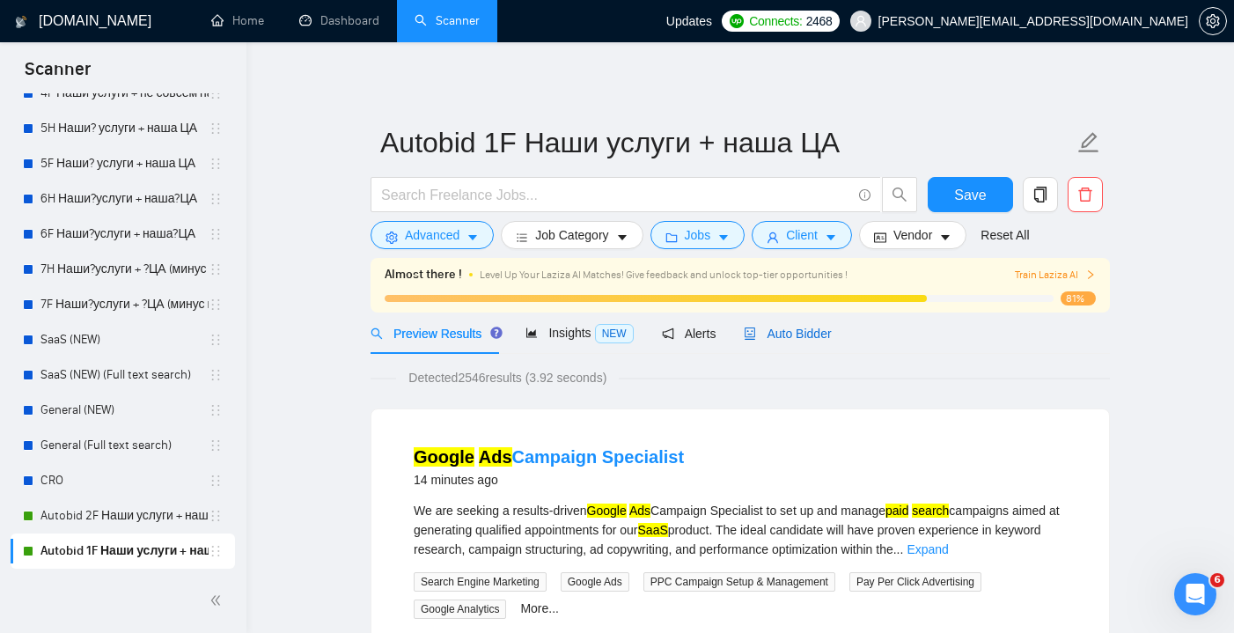
click at [808, 333] on span "Auto Bidder" at bounding box center [787, 334] width 87 height 14
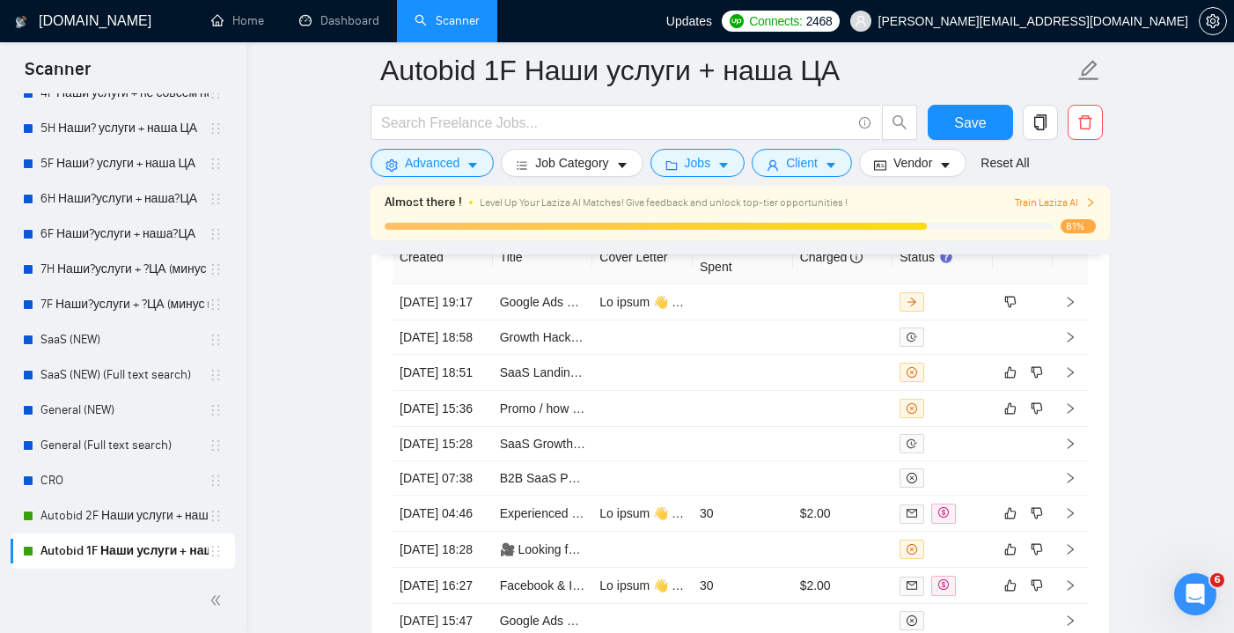
scroll to position [4706, 0]
click at [815, 319] on td at bounding box center [843, 301] width 100 height 36
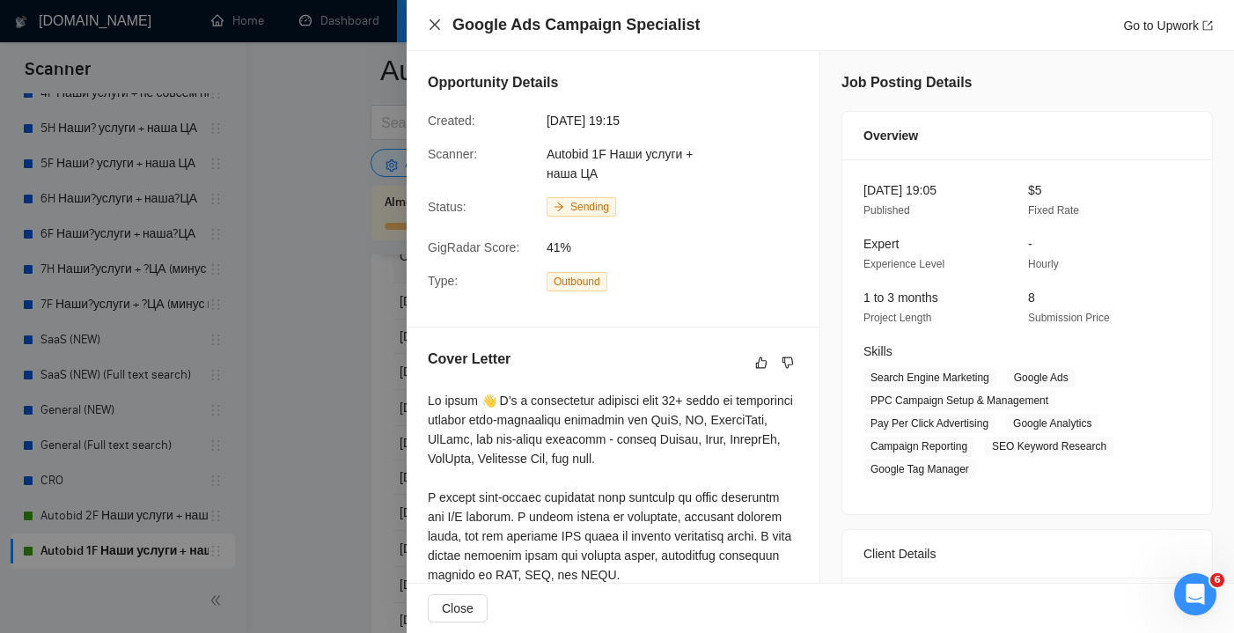
click at [430, 26] on icon "close" at bounding box center [435, 25] width 14 height 14
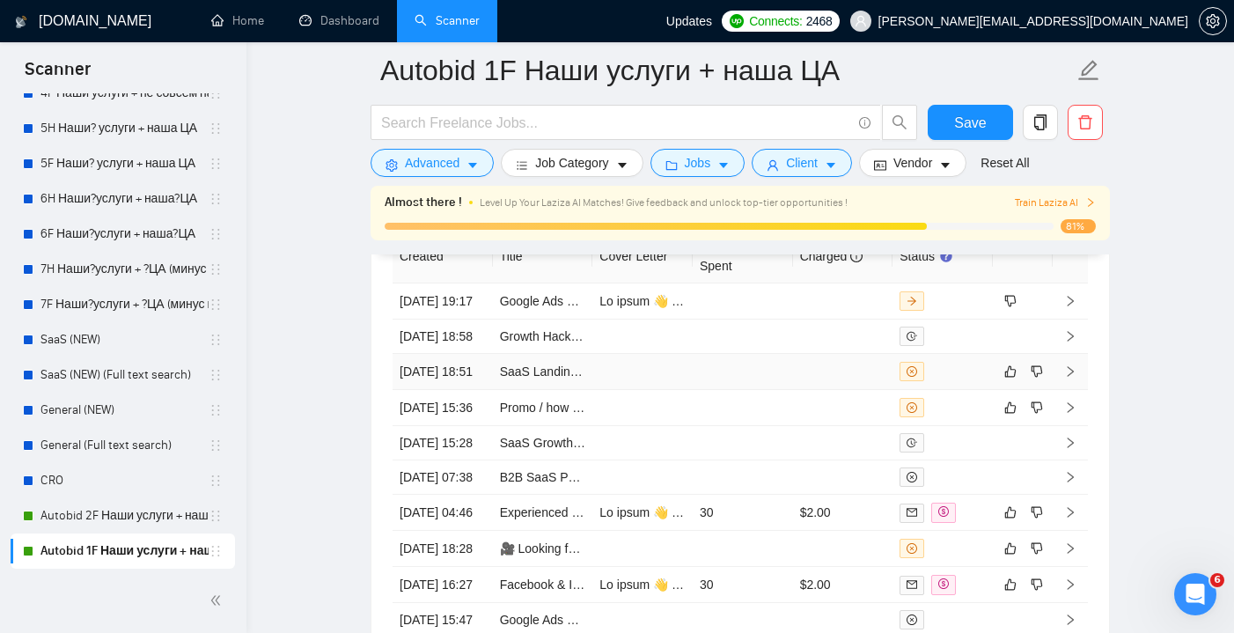
click at [853, 390] on td at bounding box center [843, 372] width 100 height 36
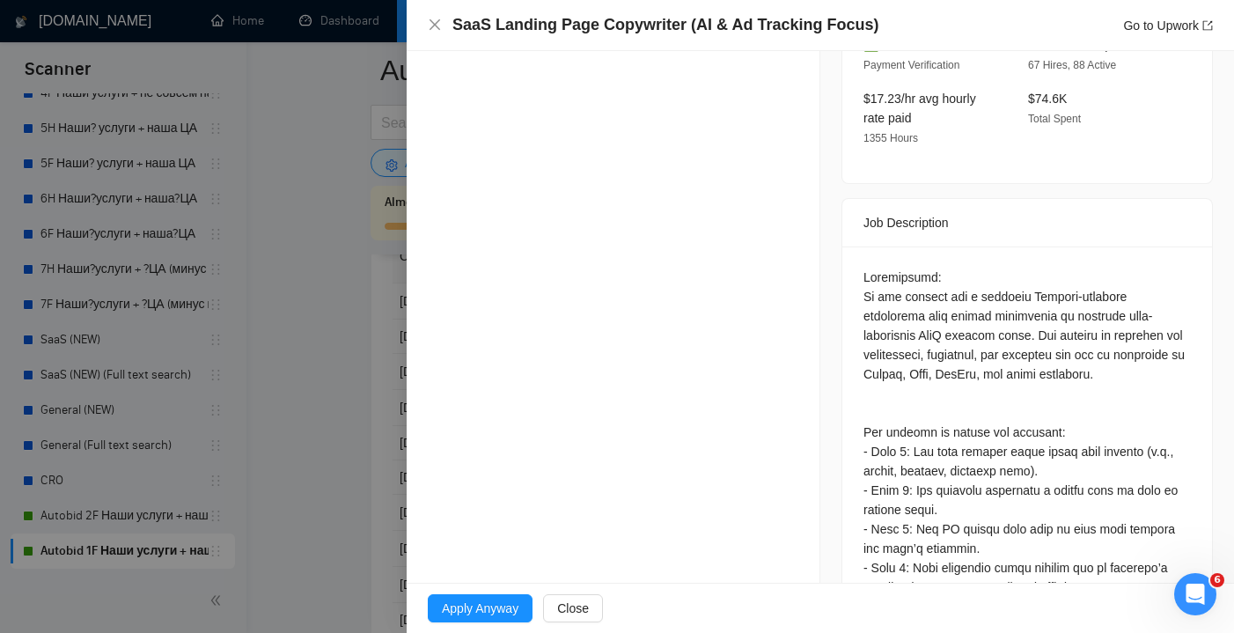
scroll to position [637, 0]
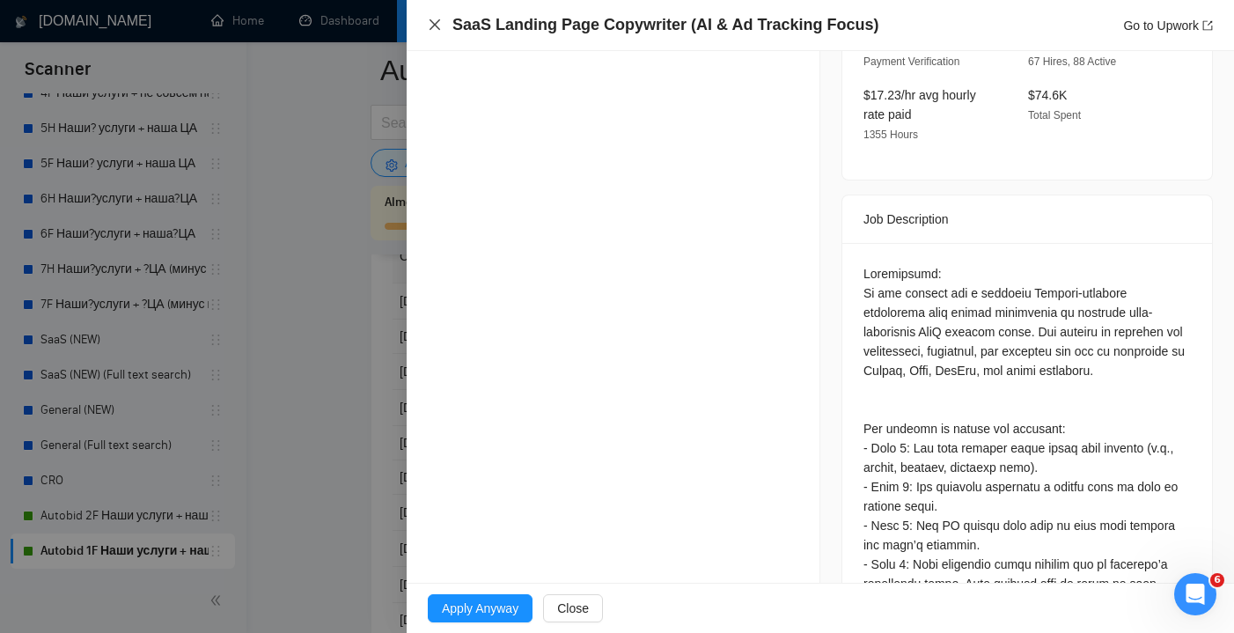
click at [430, 24] on icon "close" at bounding box center [435, 25] width 14 height 14
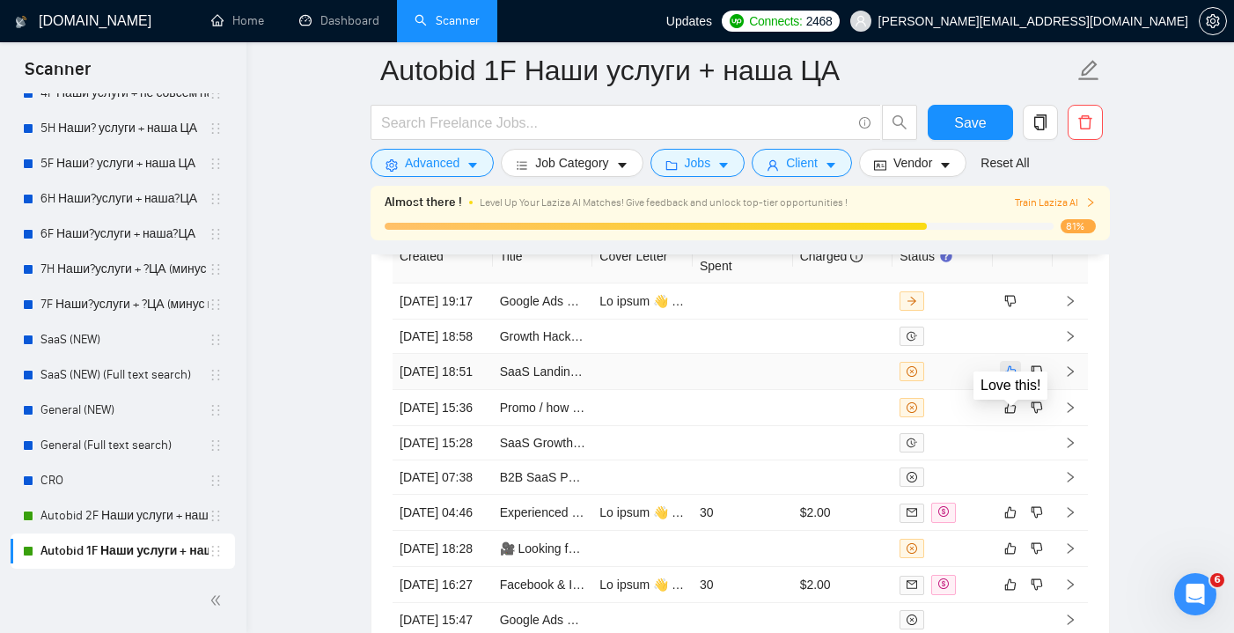
click at [1011, 378] on icon "like" at bounding box center [1010, 371] width 11 height 11
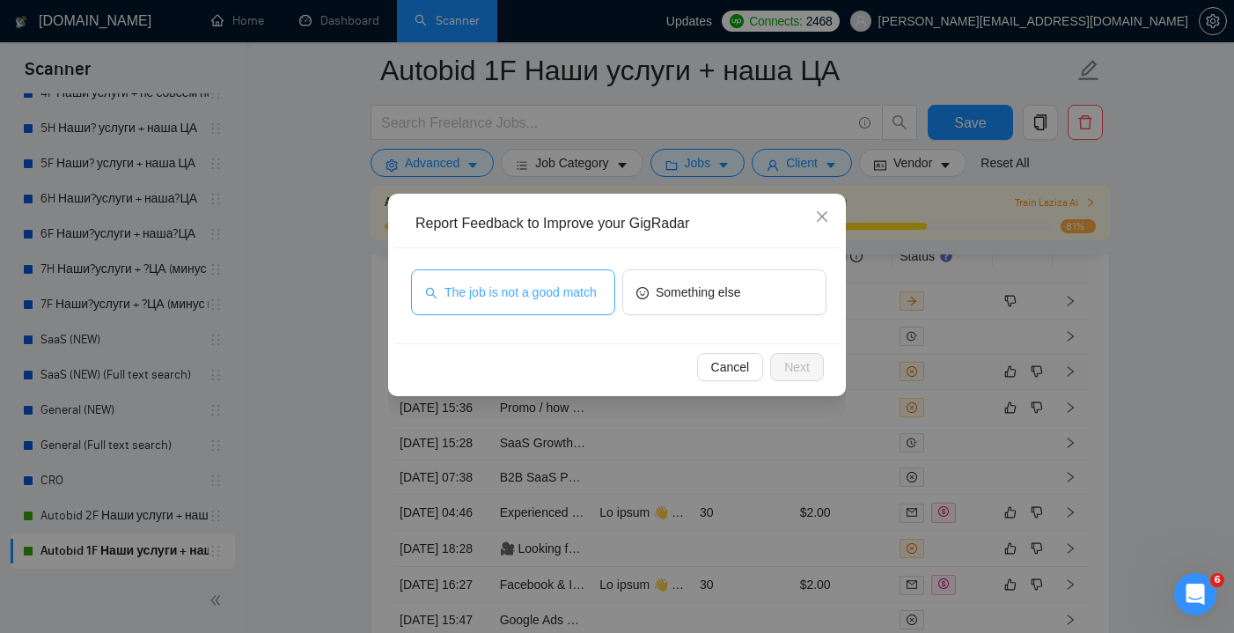
click at [553, 284] on span "The job is not a good match" at bounding box center [520, 292] width 152 height 19
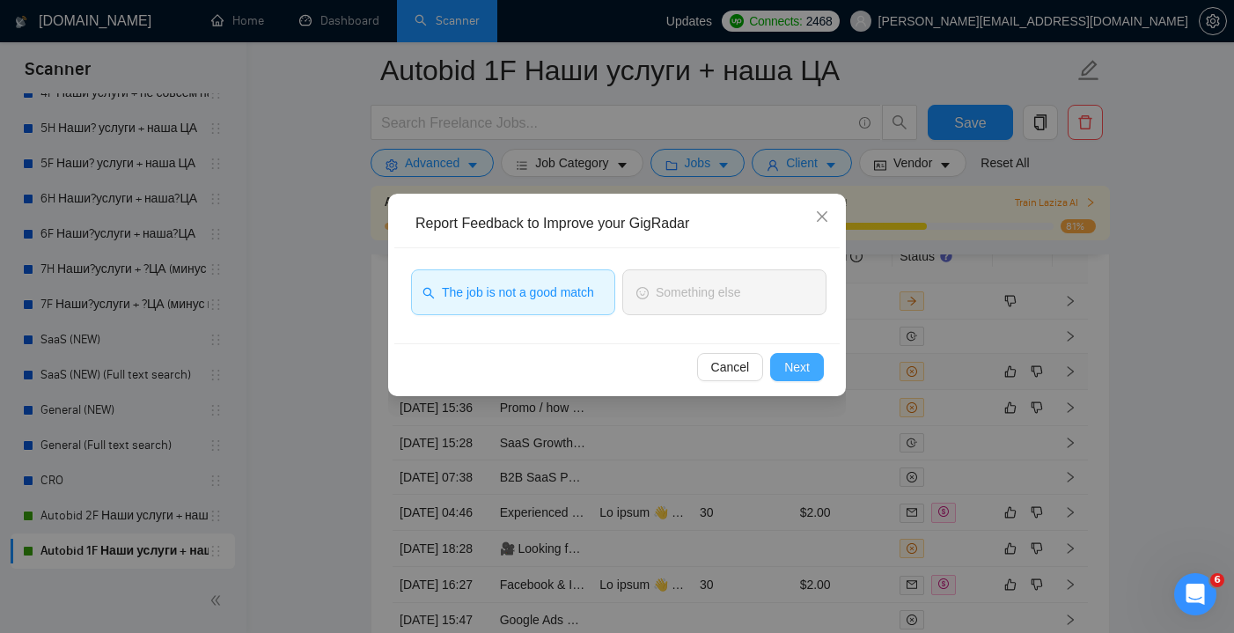
click at [787, 365] on span "Next" at bounding box center [797, 366] width 26 height 19
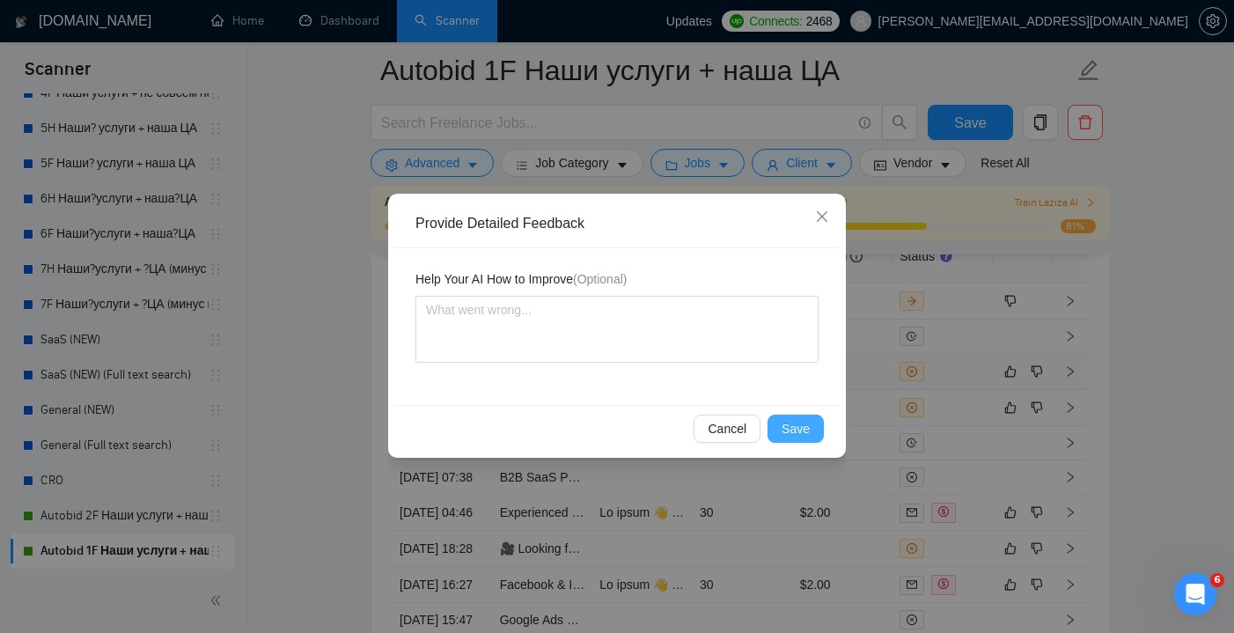
click at [810, 423] on button "Save" at bounding box center [795, 429] width 56 height 28
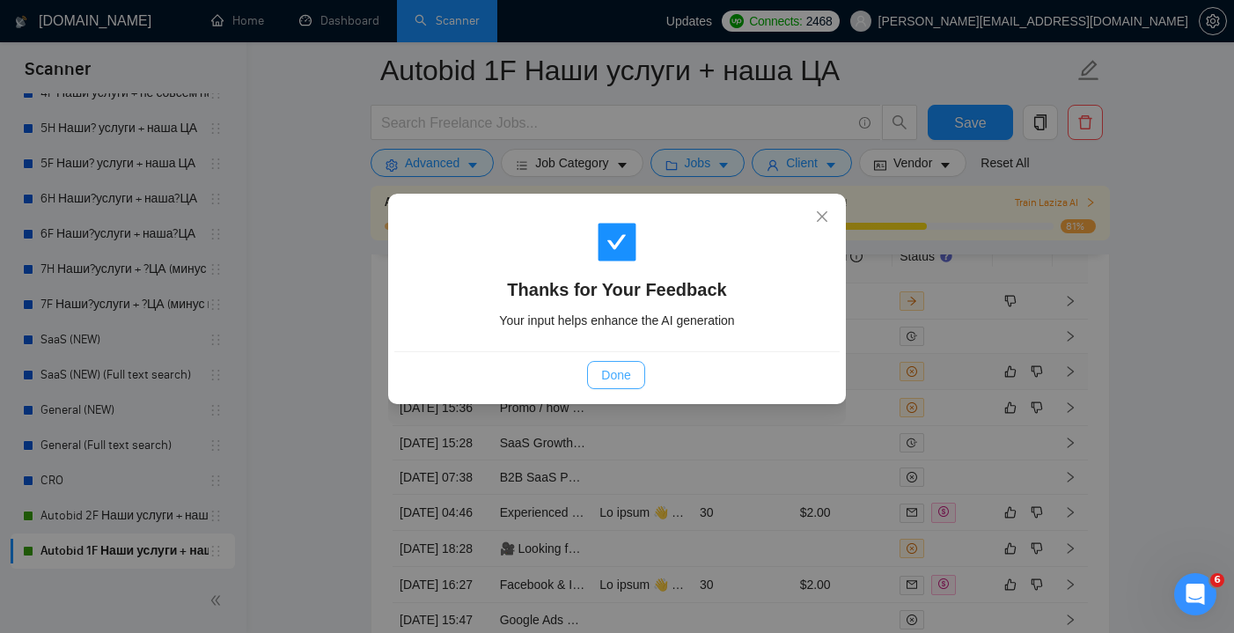
click at [623, 378] on span "Done" at bounding box center [615, 374] width 29 height 19
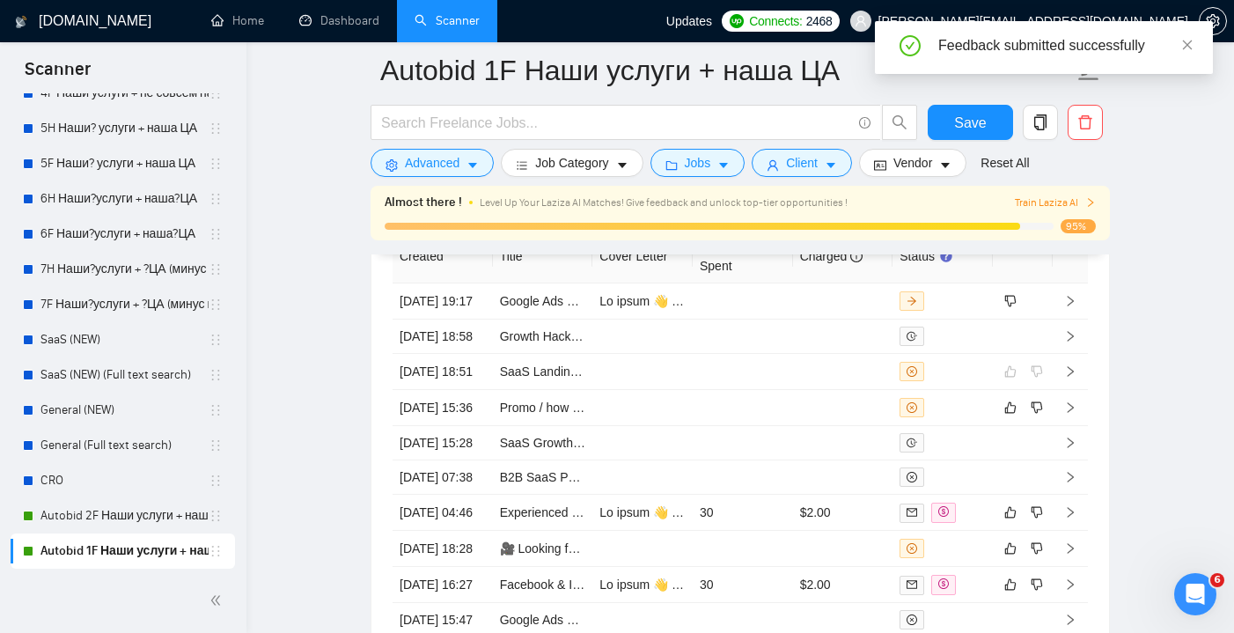
scroll to position [4717, 0]
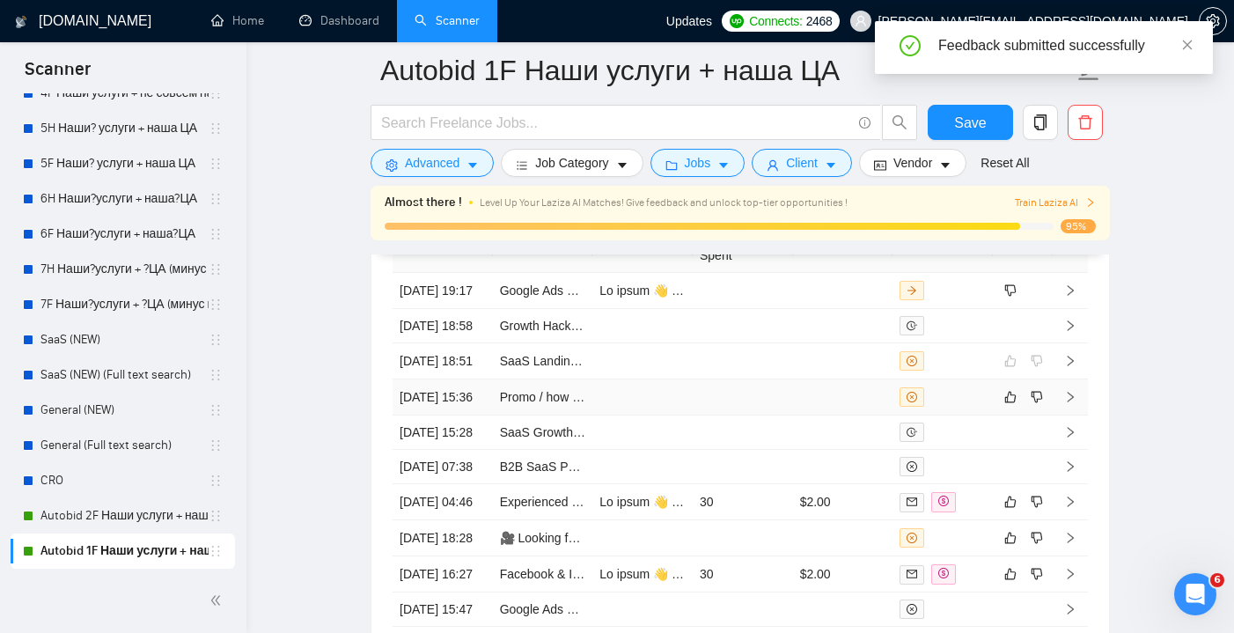
click at [816, 415] on td at bounding box center [843, 397] width 100 height 36
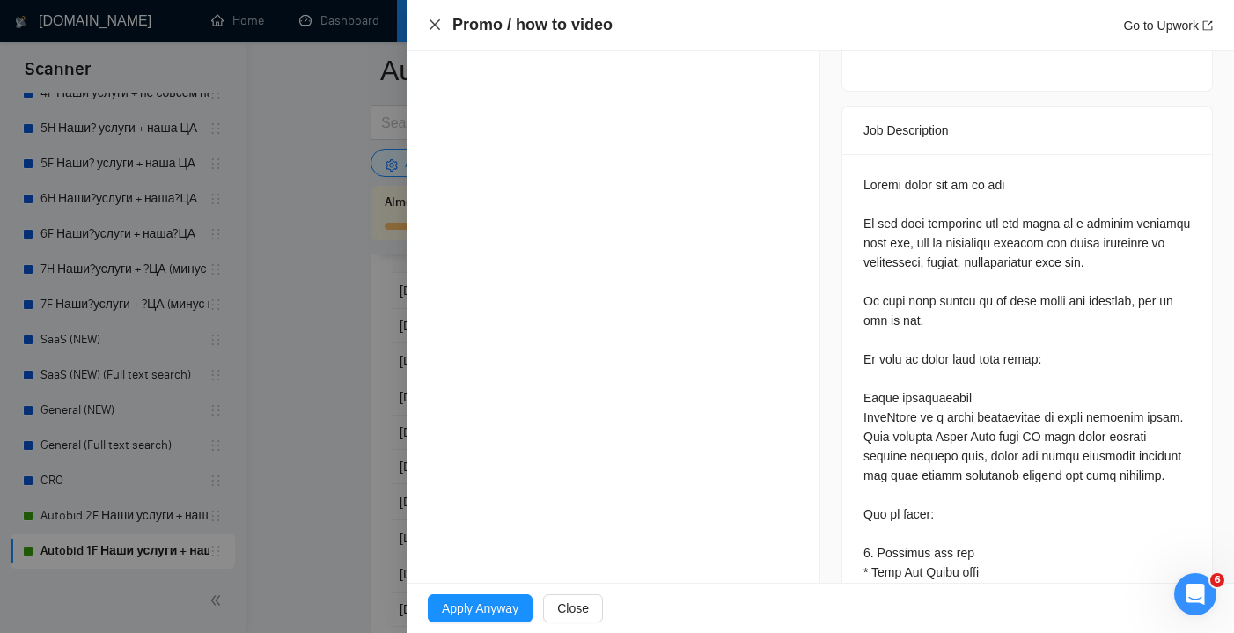
click at [433, 24] on icon "close" at bounding box center [435, 24] width 11 height 11
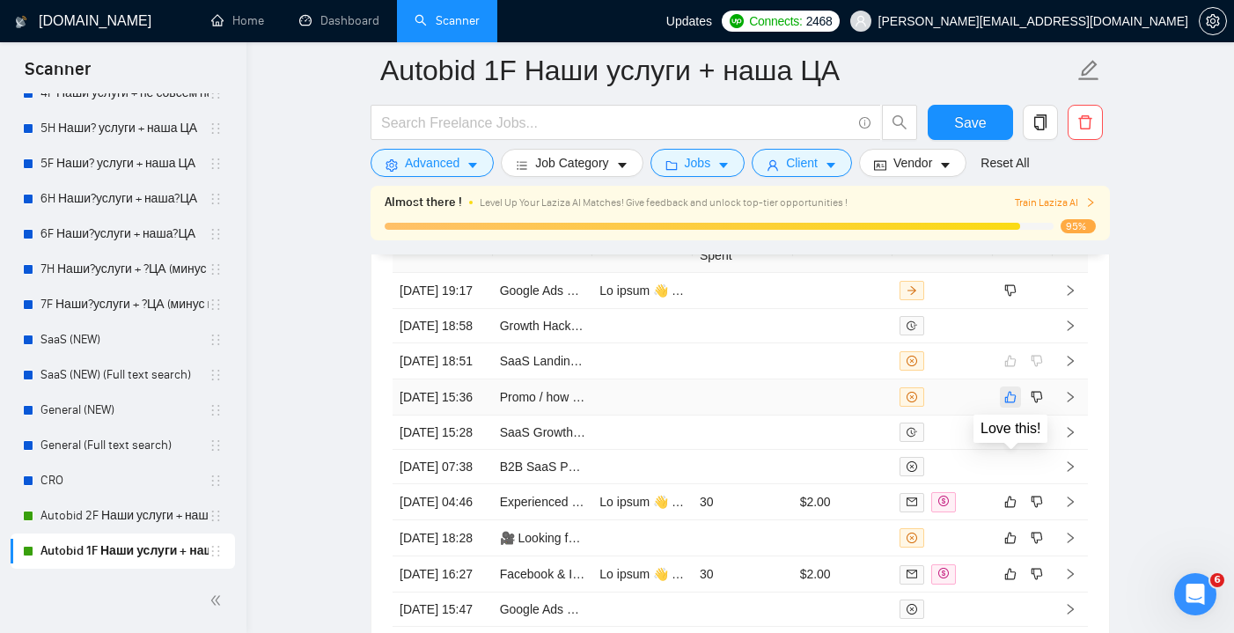
click at [1010, 404] on icon "like" at bounding box center [1010, 397] width 12 height 14
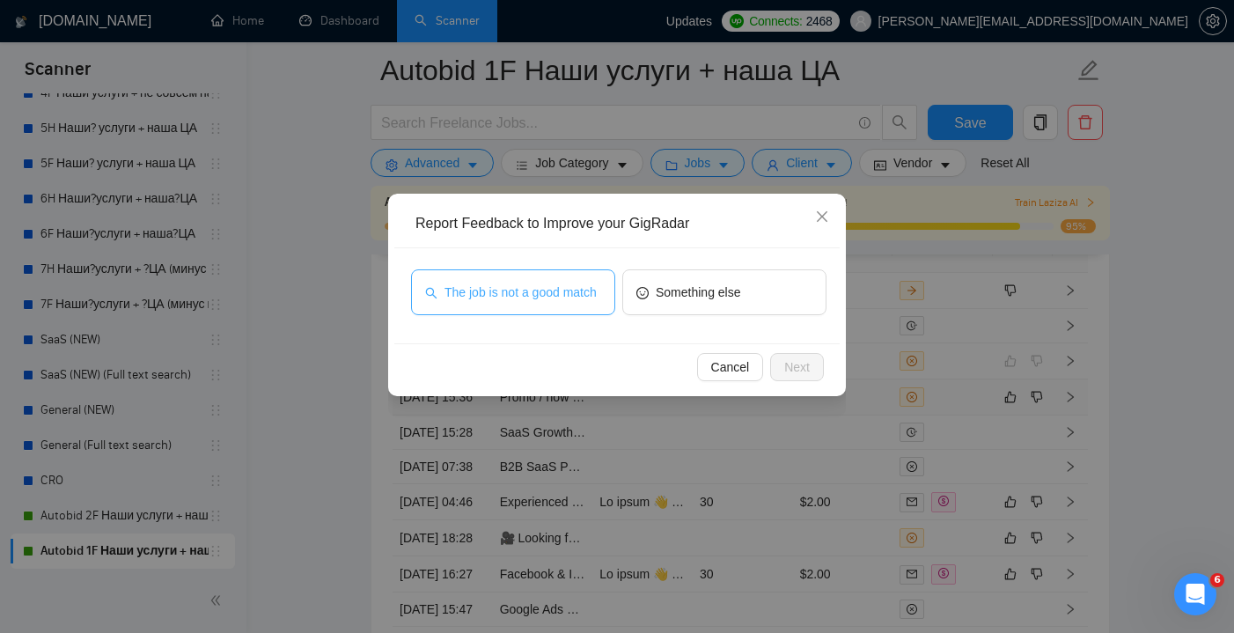
click at [566, 302] on span "The job is not a good match" at bounding box center [520, 292] width 152 height 19
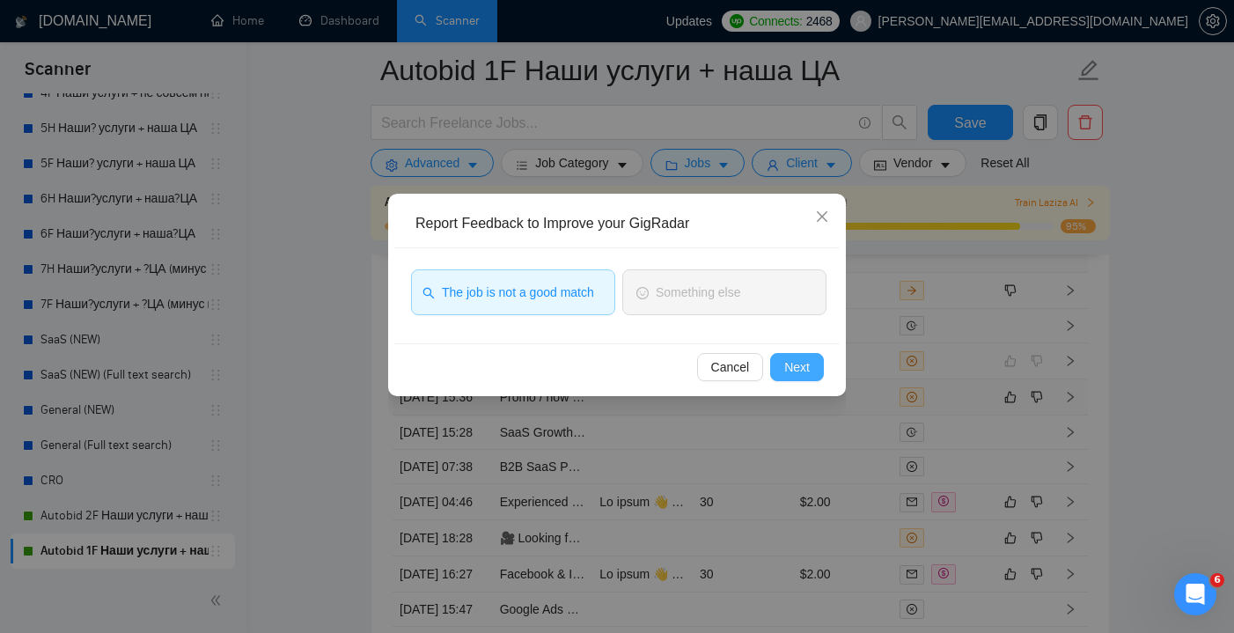
click at [811, 367] on button "Next" at bounding box center [797, 367] width 54 height 28
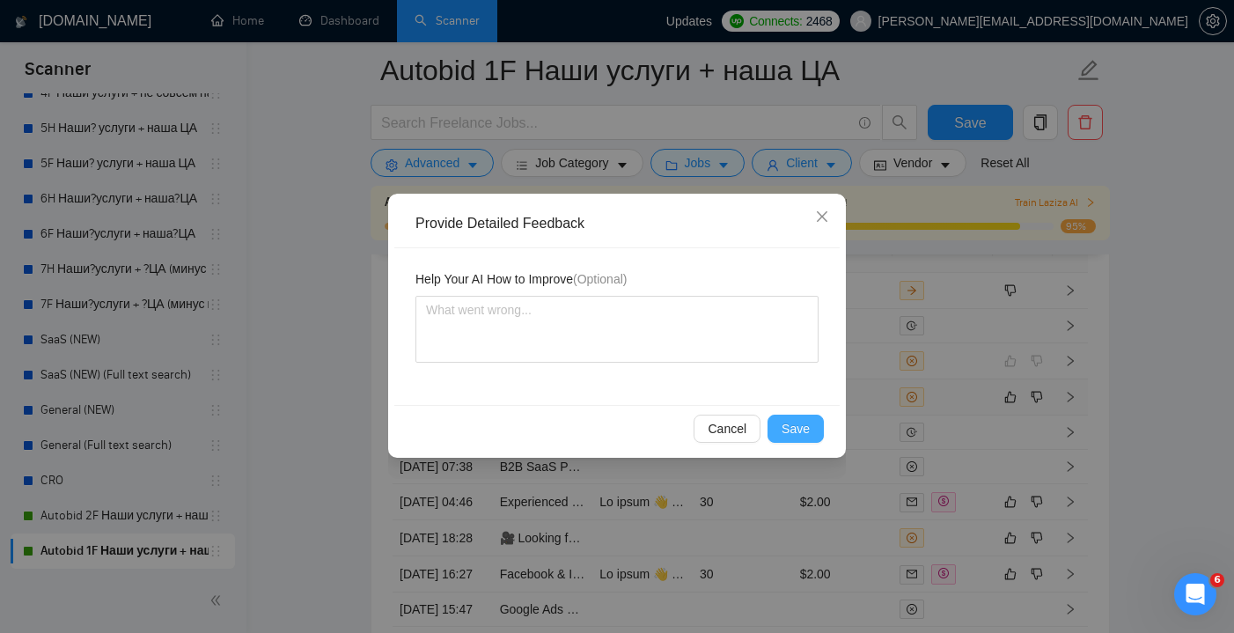
click at [797, 422] on span "Save" at bounding box center [796, 428] width 28 height 19
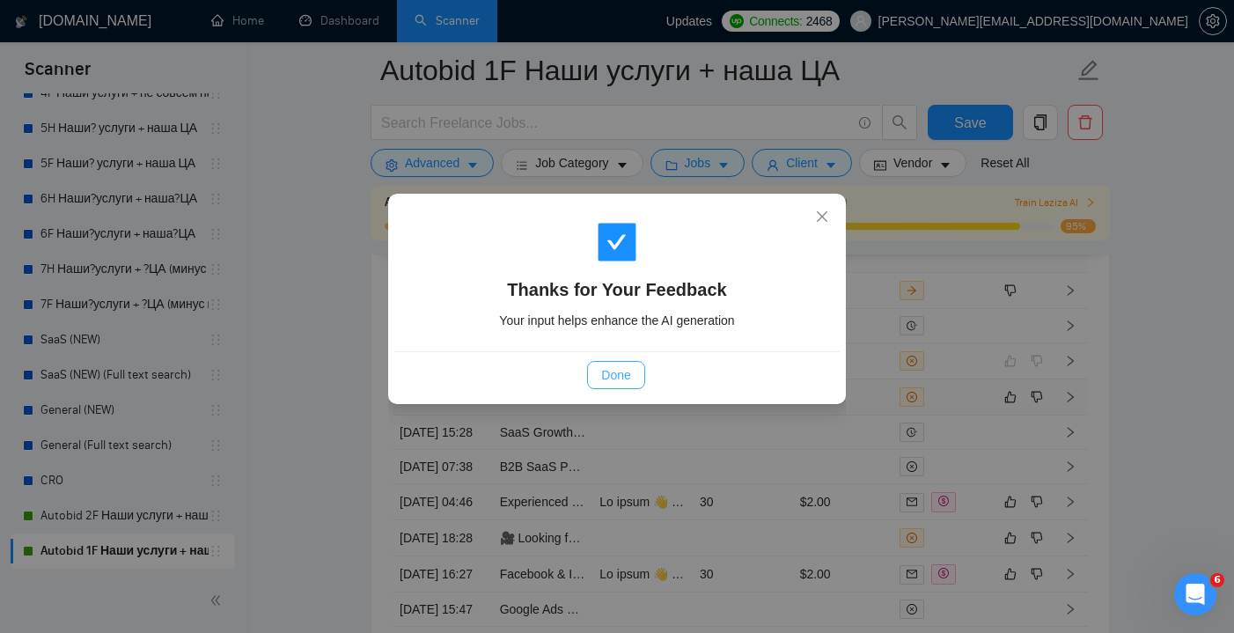
click at [616, 379] on span "Done" at bounding box center [615, 374] width 29 height 19
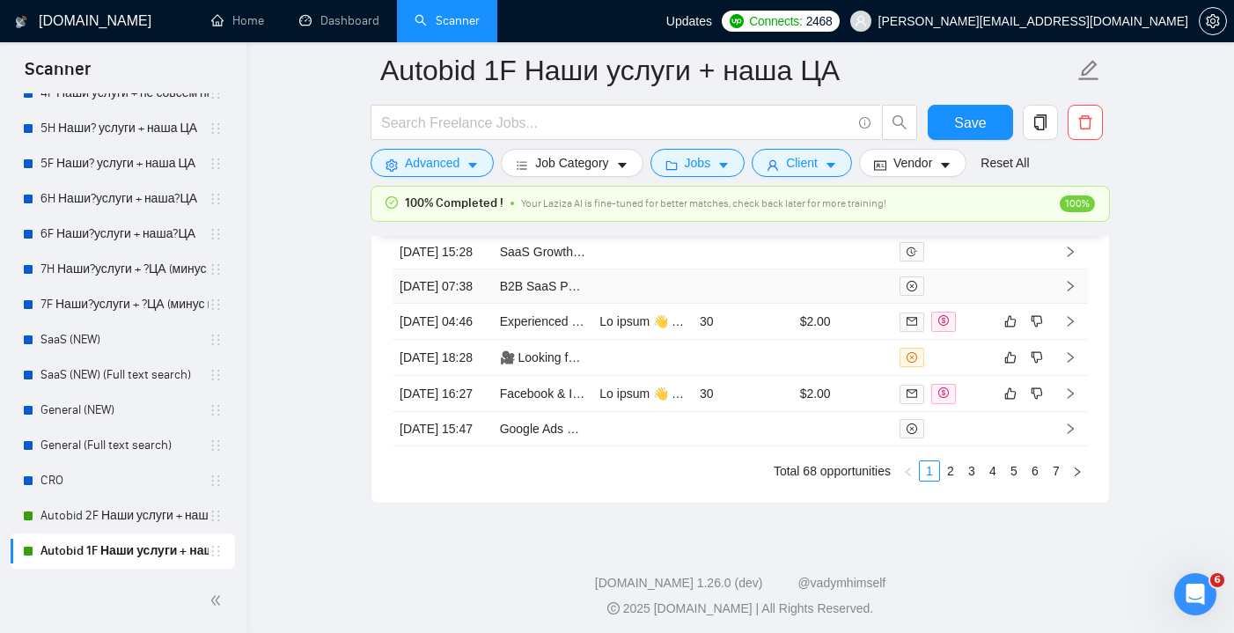
scroll to position [4901, 0]
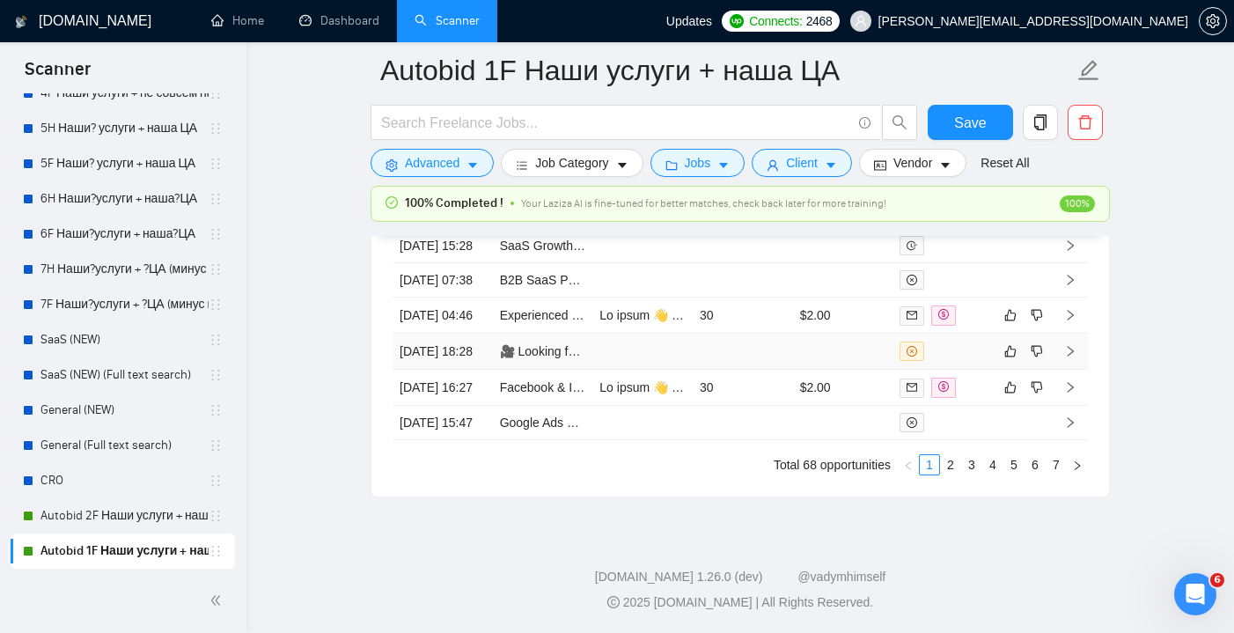
click at [859, 370] on td at bounding box center [843, 352] width 100 height 36
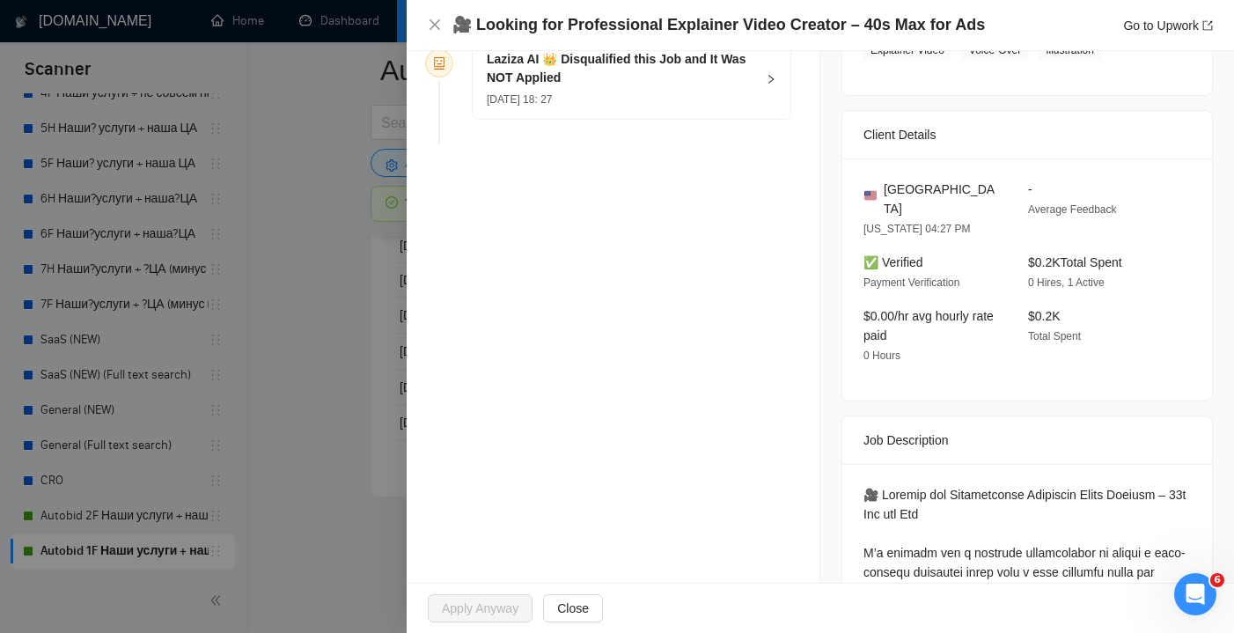
scroll to position [347, 0]
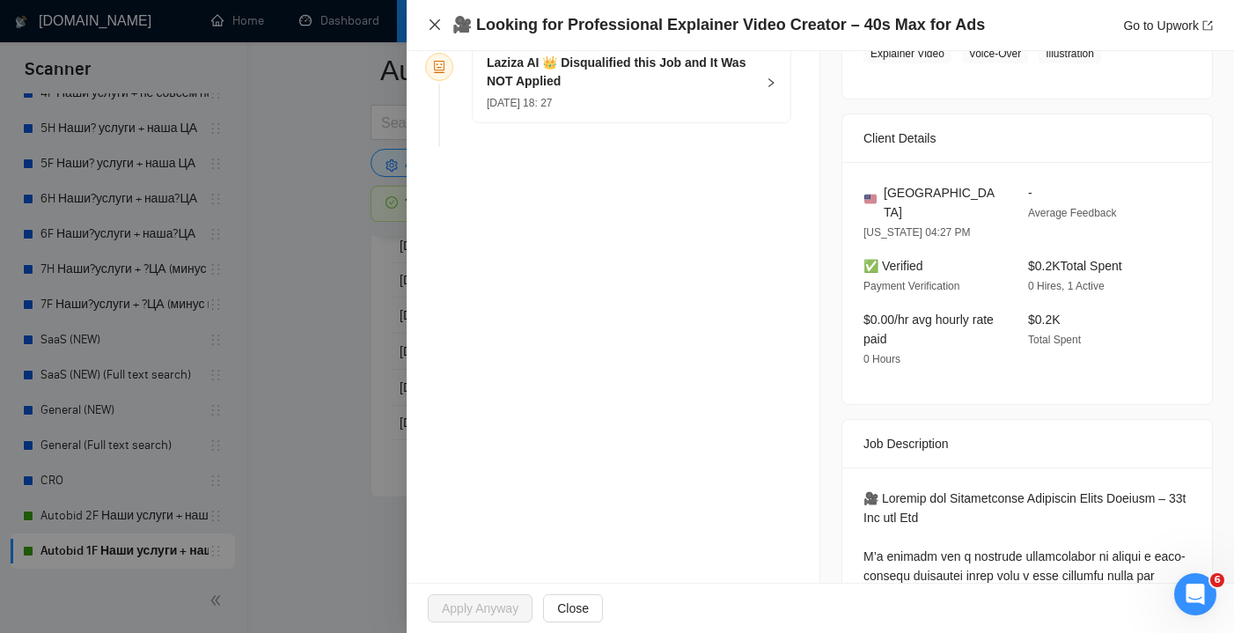
click at [437, 26] on icon "close" at bounding box center [435, 25] width 14 height 14
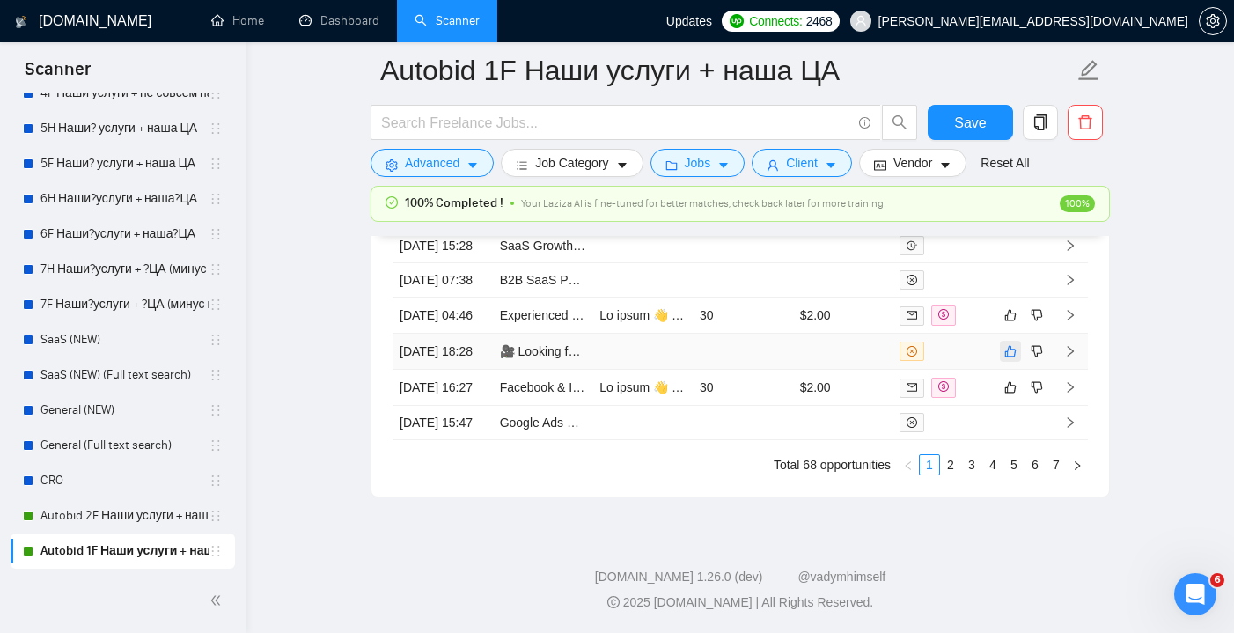
click at [1010, 358] on icon "like" at bounding box center [1010, 351] width 12 height 14
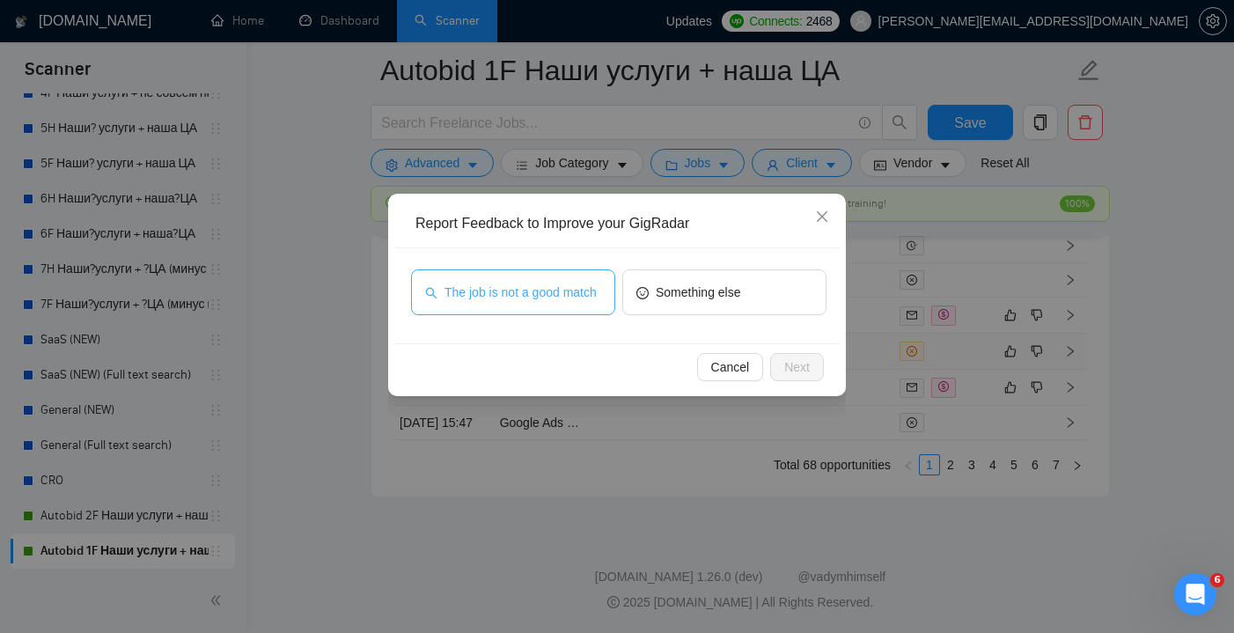
click at [584, 289] on span "The job is not a good match" at bounding box center [520, 292] width 152 height 19
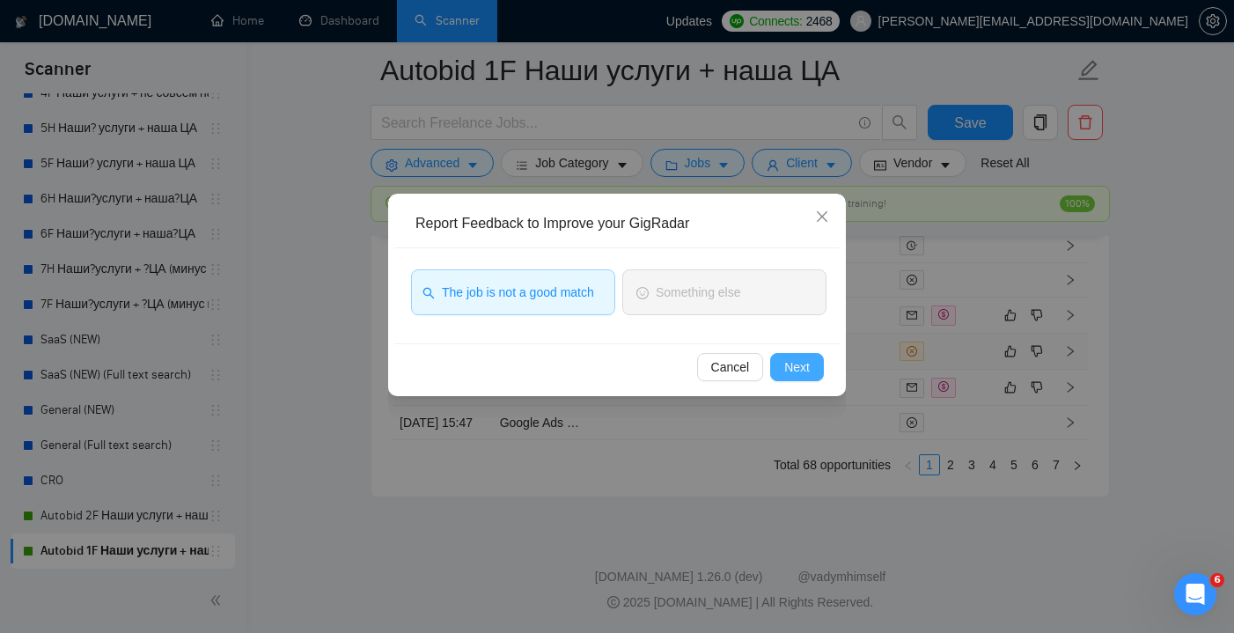
click at [799, 364] on span "Next" at bounding box center [797, 366] width 26 height 19
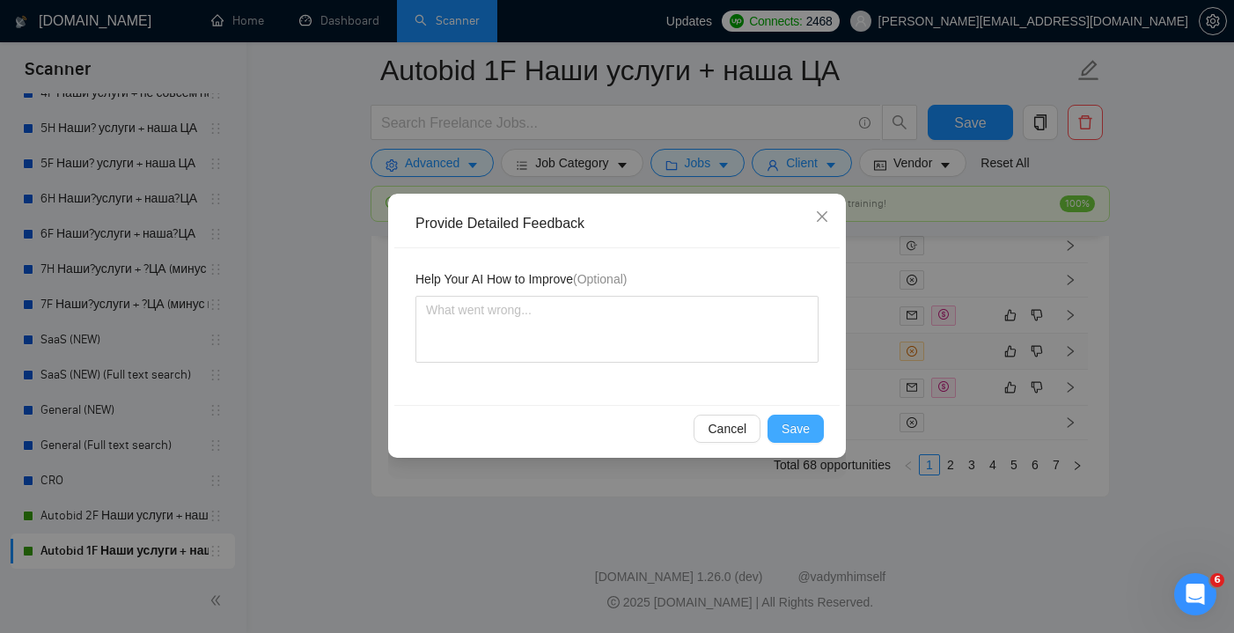
click at [795, 441] on button "Save" at bounding box center [795, 429] width 56 height 28
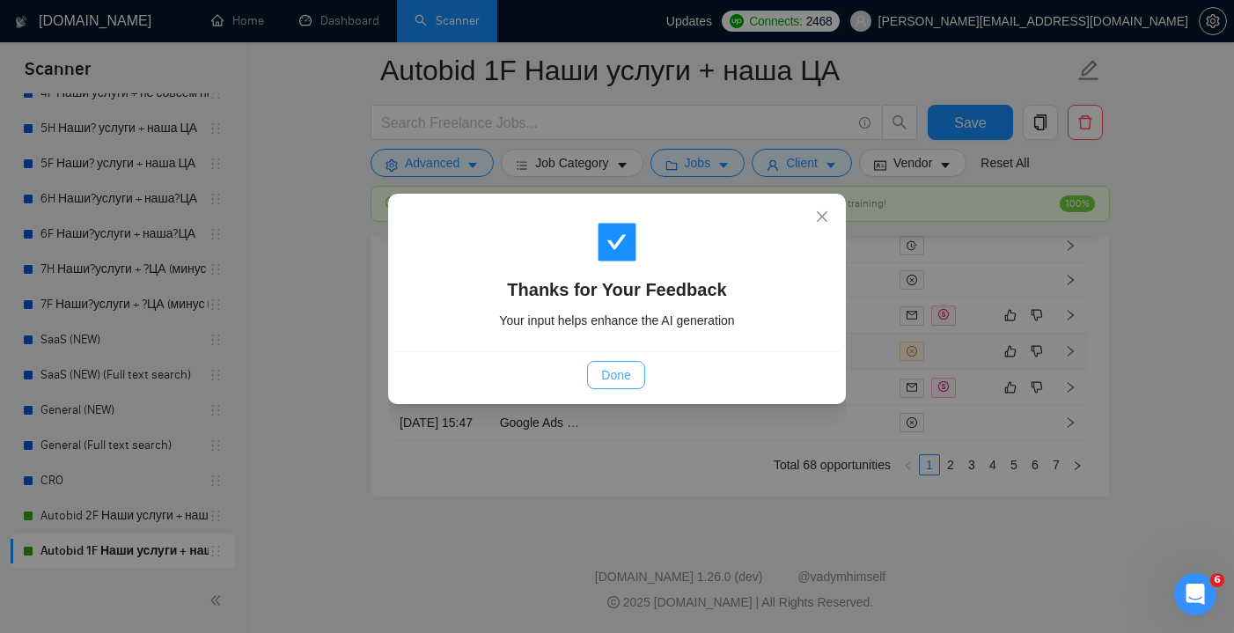
click at [628, 375] on span "Done" at bounding box center [615, 374] width 29 height 19
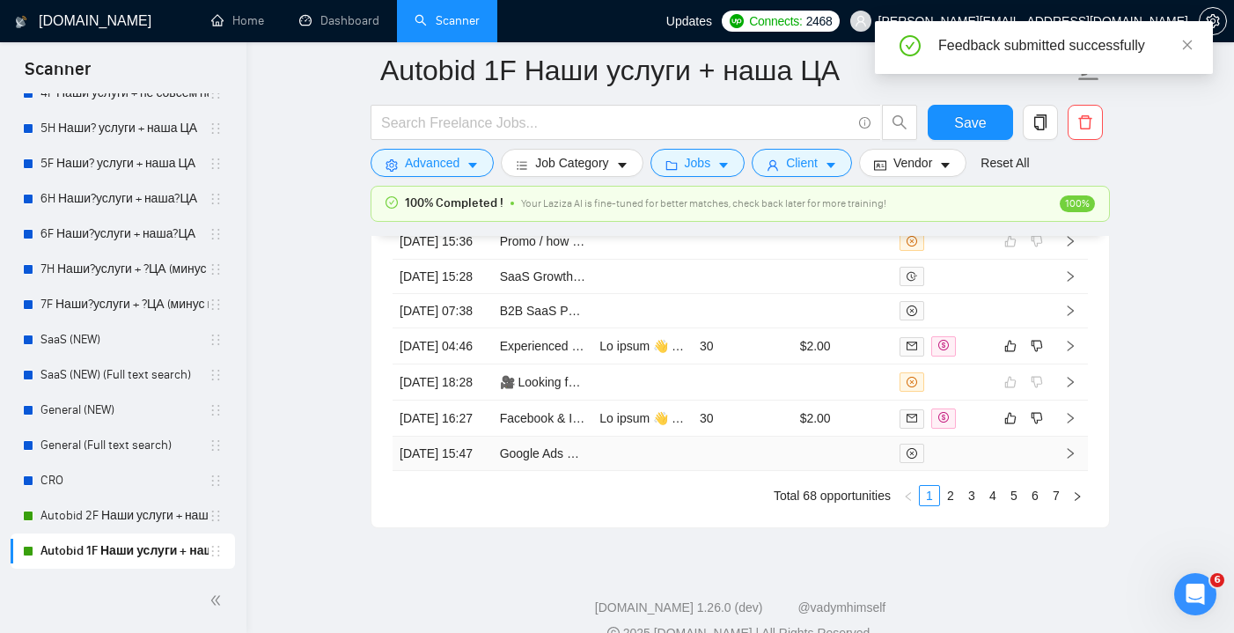
scroll to position [4824, 0]
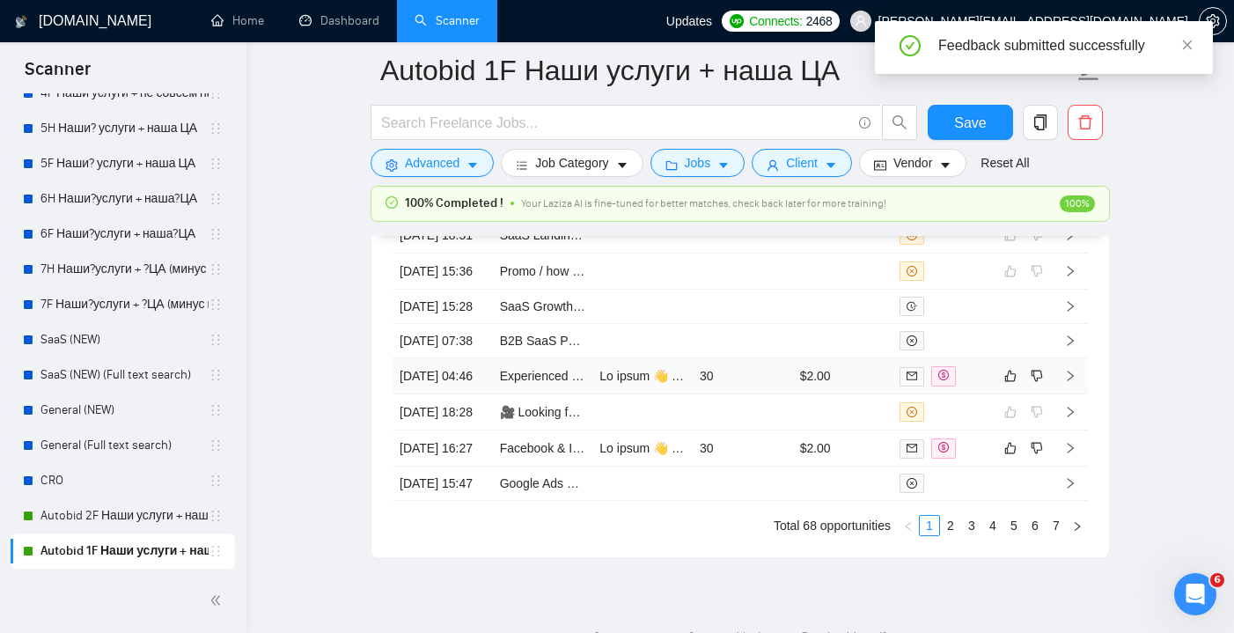
click at [748, 394] on td "30" at bounding box center [743, 376] width 100 height 36
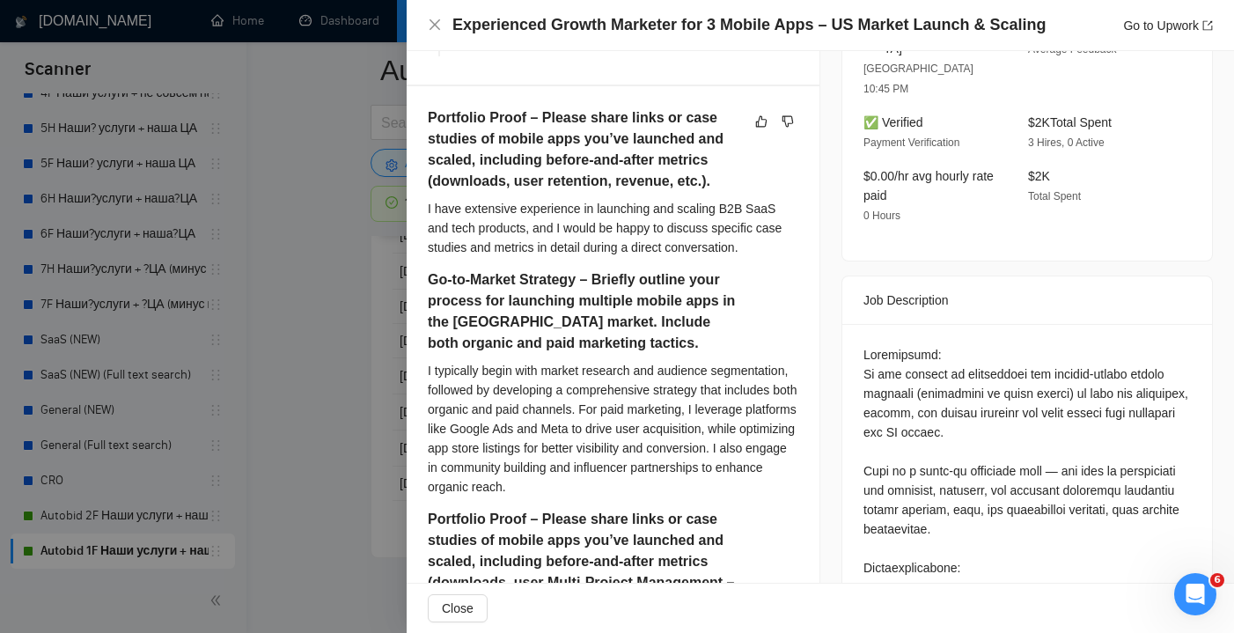
scroll to position [599, 0]
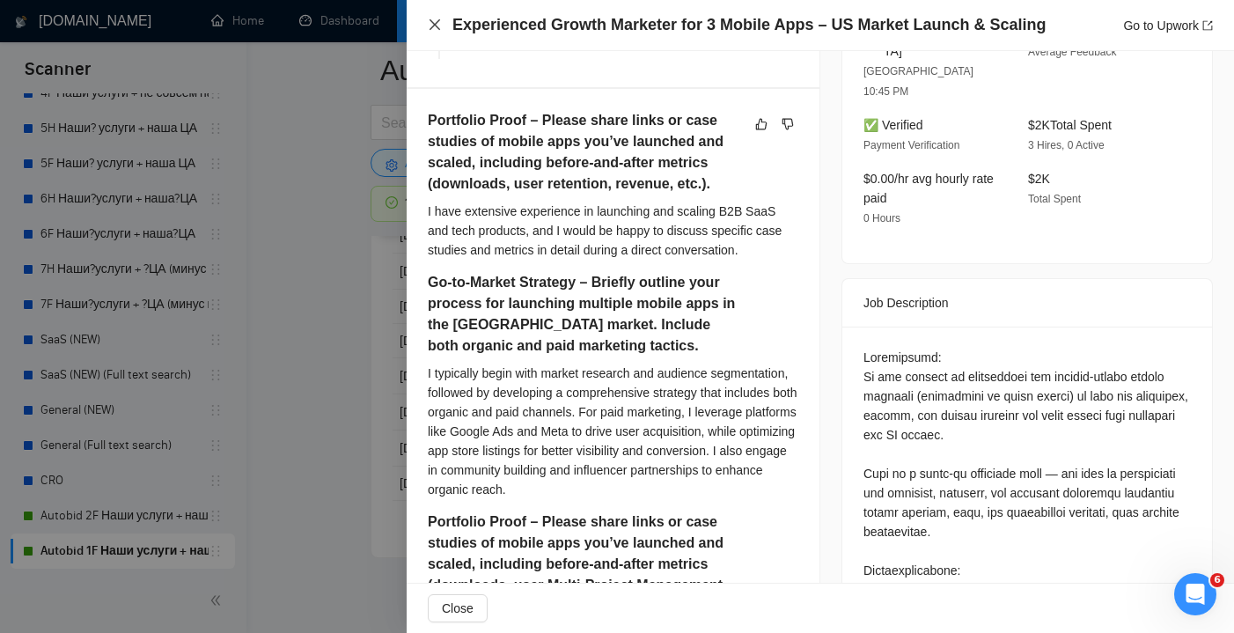
click at [437, 21] on icon "close" at bounding box center [435, 25] width 14 height 14
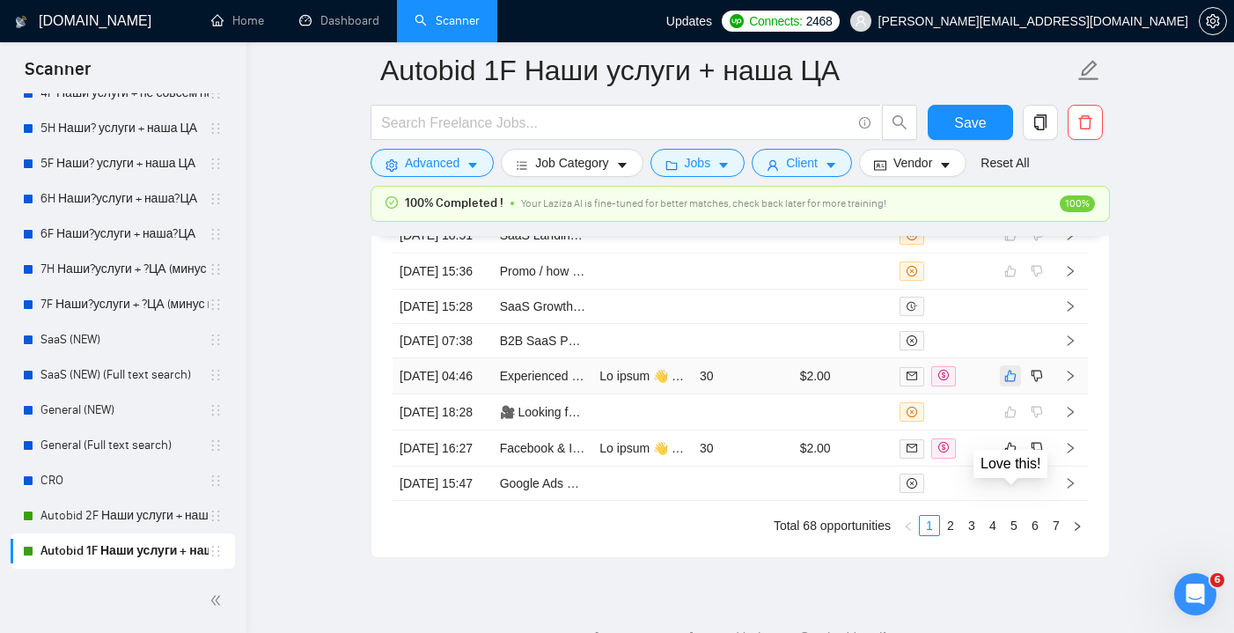
click at [1014, 383] on icon "like" at bounding box center [1010, 376] width 12 height 14
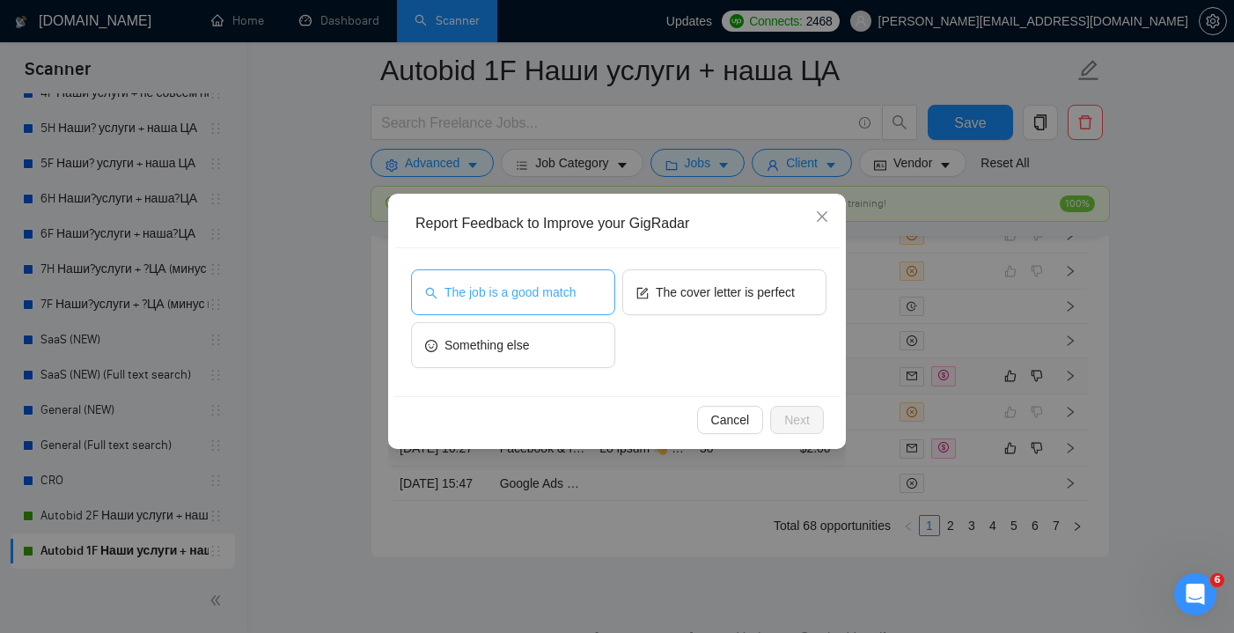
click at [570, 301] on span "The job is a good match" at bounding box center [509, 292] width 131 height 19
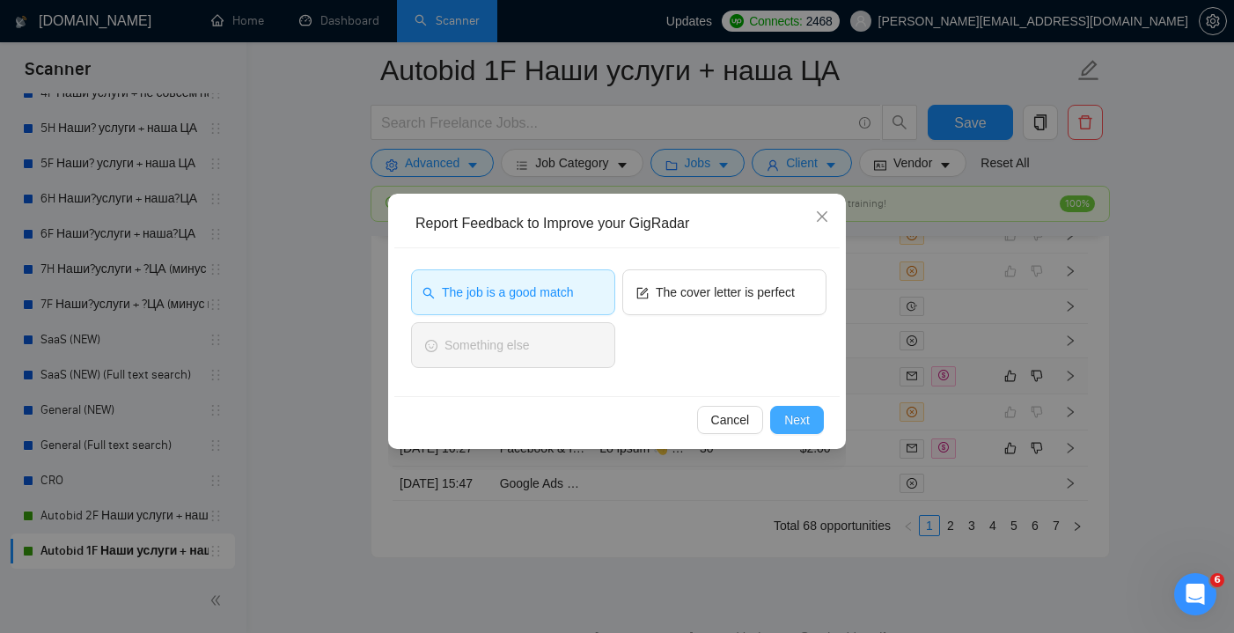
click at [797, 415] on span "Next" at bounding box center [797, 419] width 26 height 19
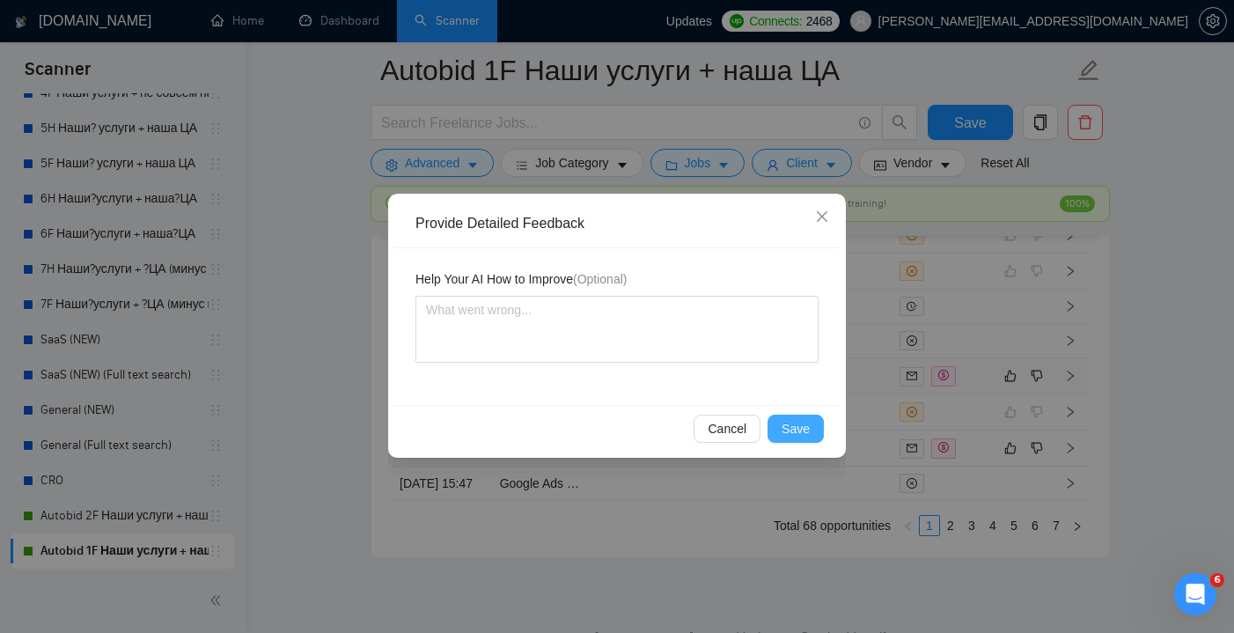
click at [796, 429] on span "Save" at bounding box center [796, 428] width 28 height 19
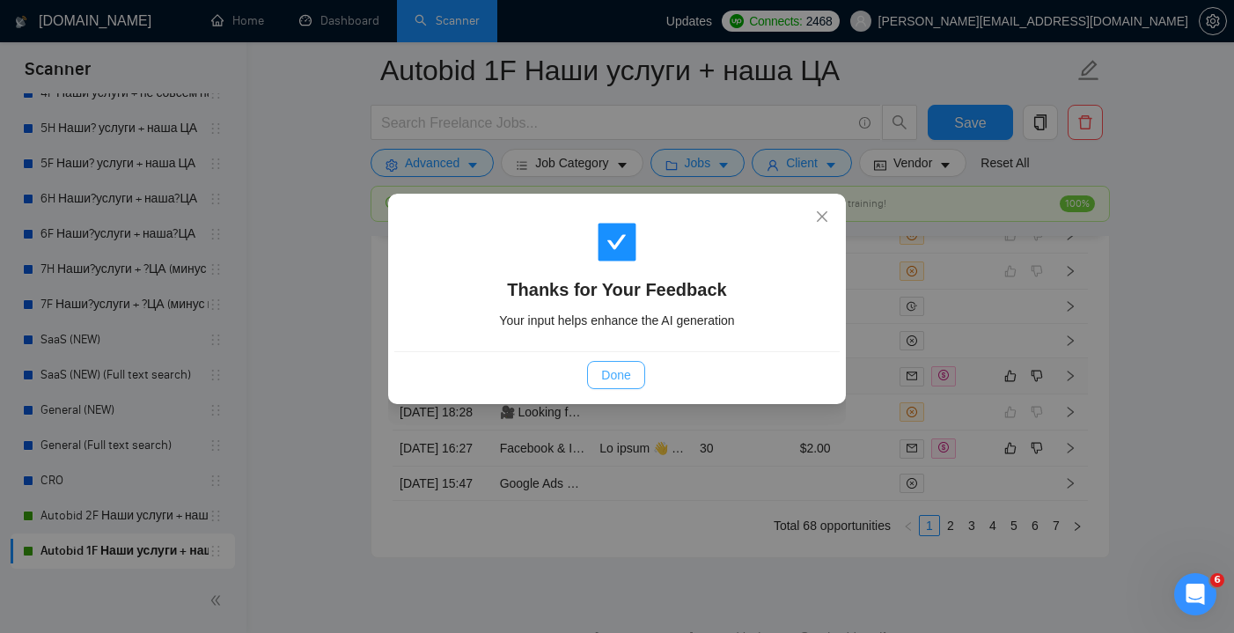
click at [610, 376] on span "Done" at bounding box center [615, 374] width 29 height 19
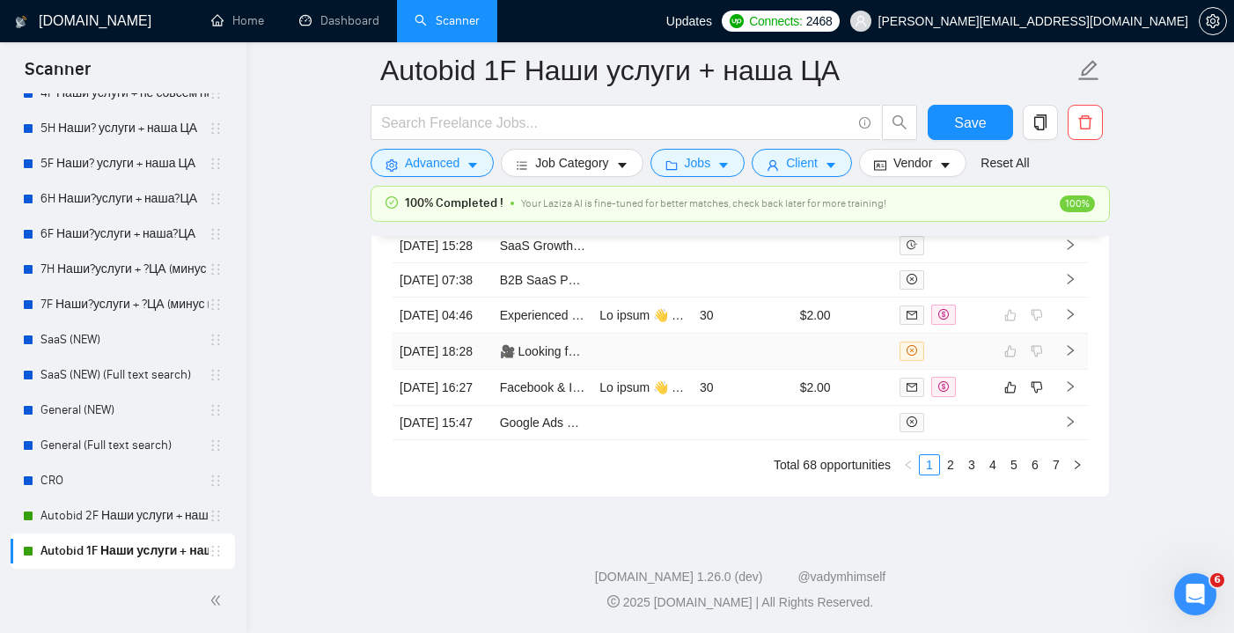
scroll to position [4886, 0]
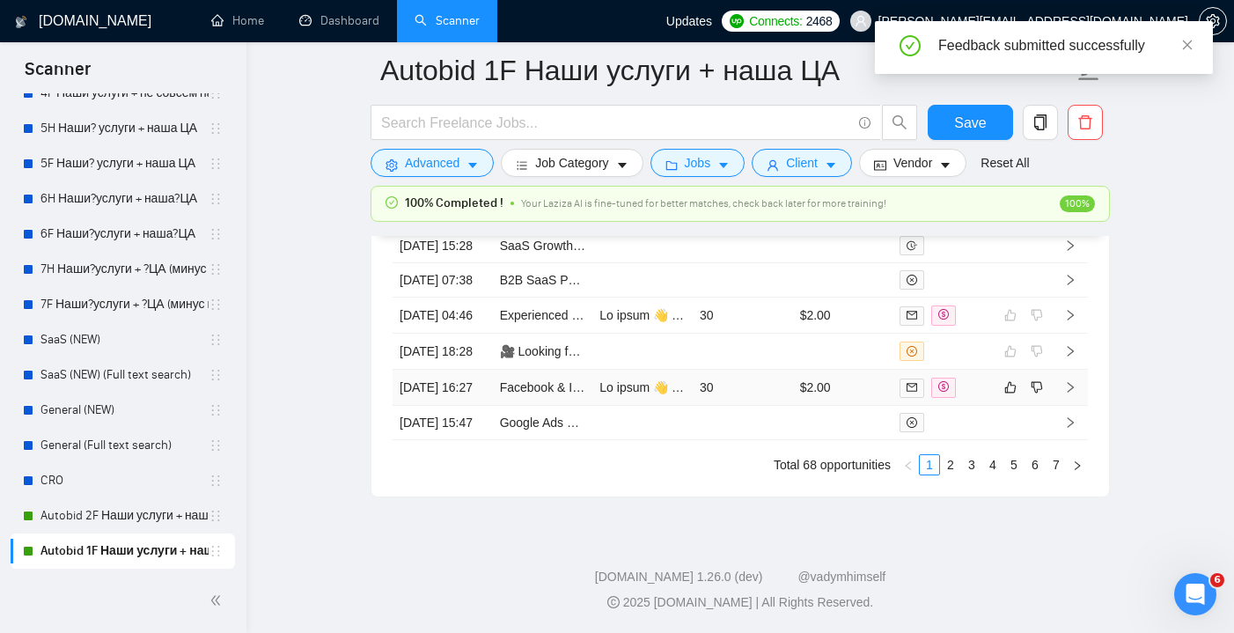
click at [783, 406] on td "30" at bounding box center [743, 388] width 100 height 36
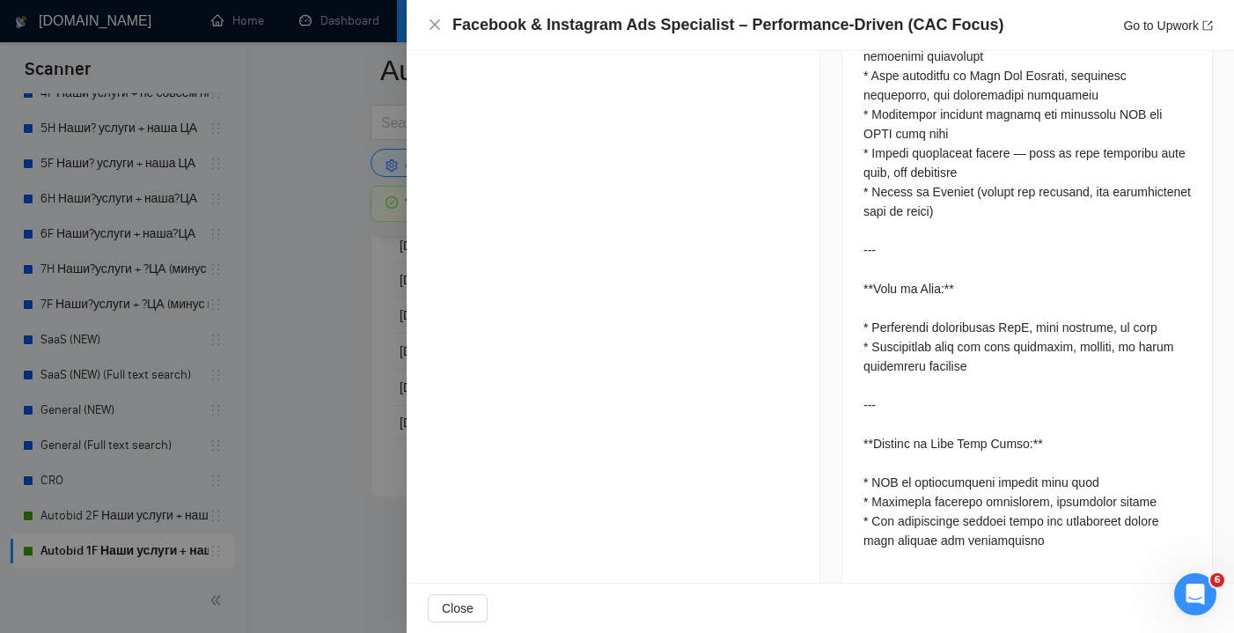
scroll to position [1567, 0]
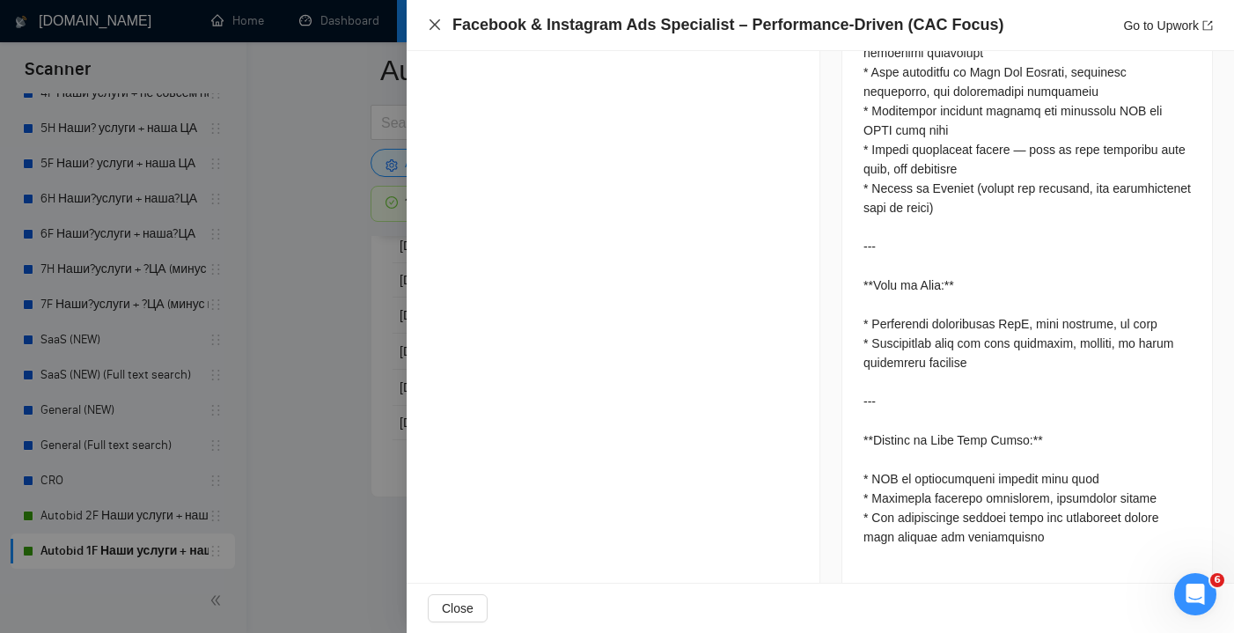
click at [433, 28] on icon "close" at bounding box center [435, 25] width 14 height 14
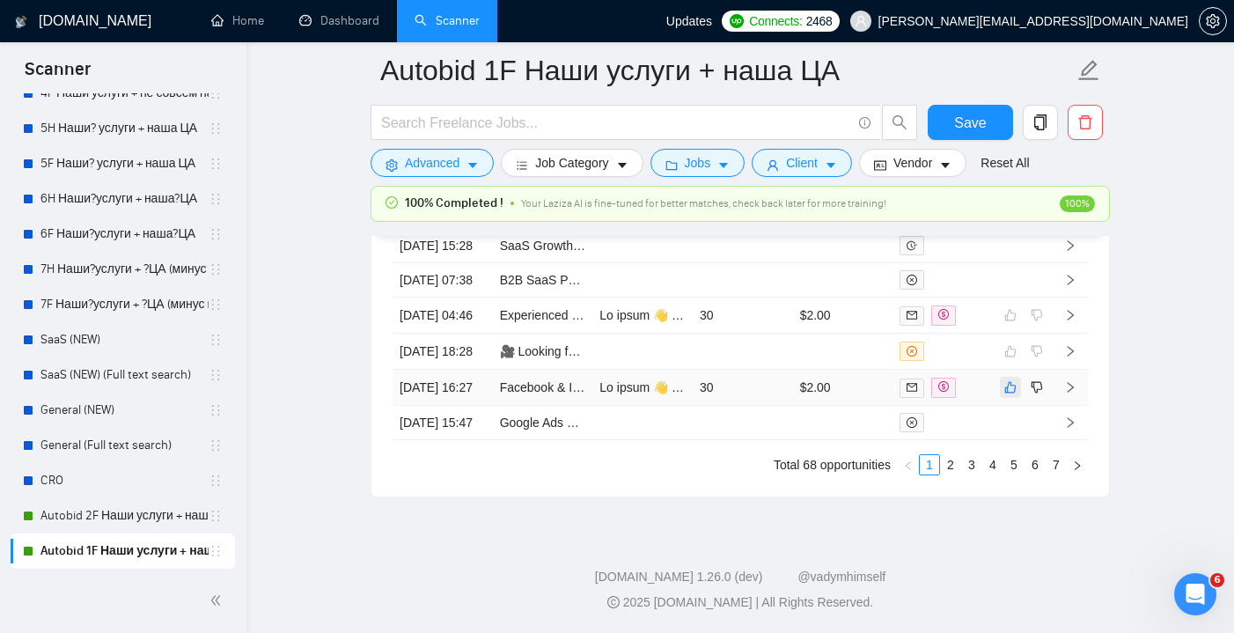
click at [1004, 394] on icon "like" at bounding box center [1010, 387] width 12 height 14
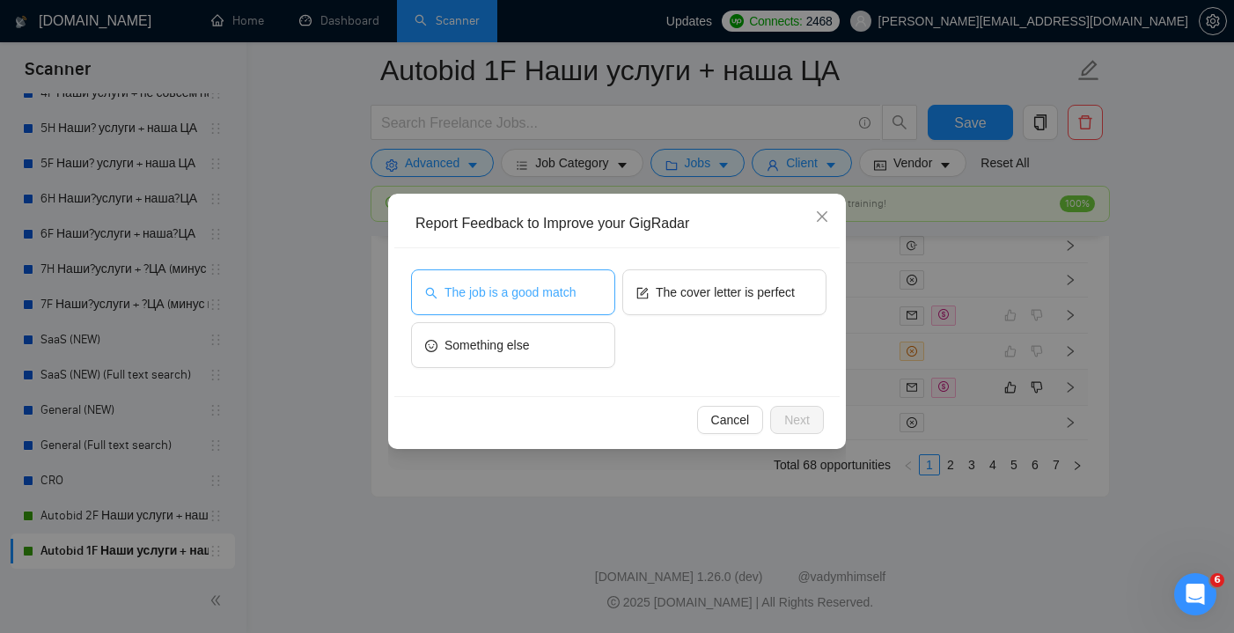
click at [538, 290] on span "The job is a good match" at bounding box center [509, 292] width 131 height 19
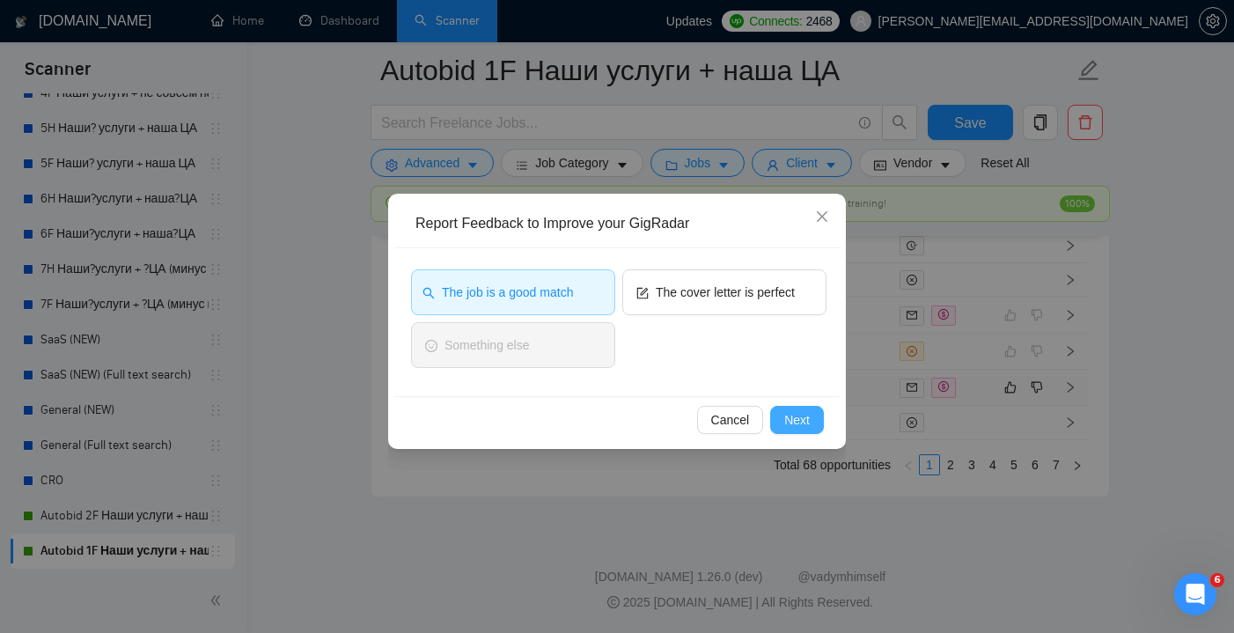
click at [805, 424] on span "Next" at bounding box center [797, 419] width 26 height 19
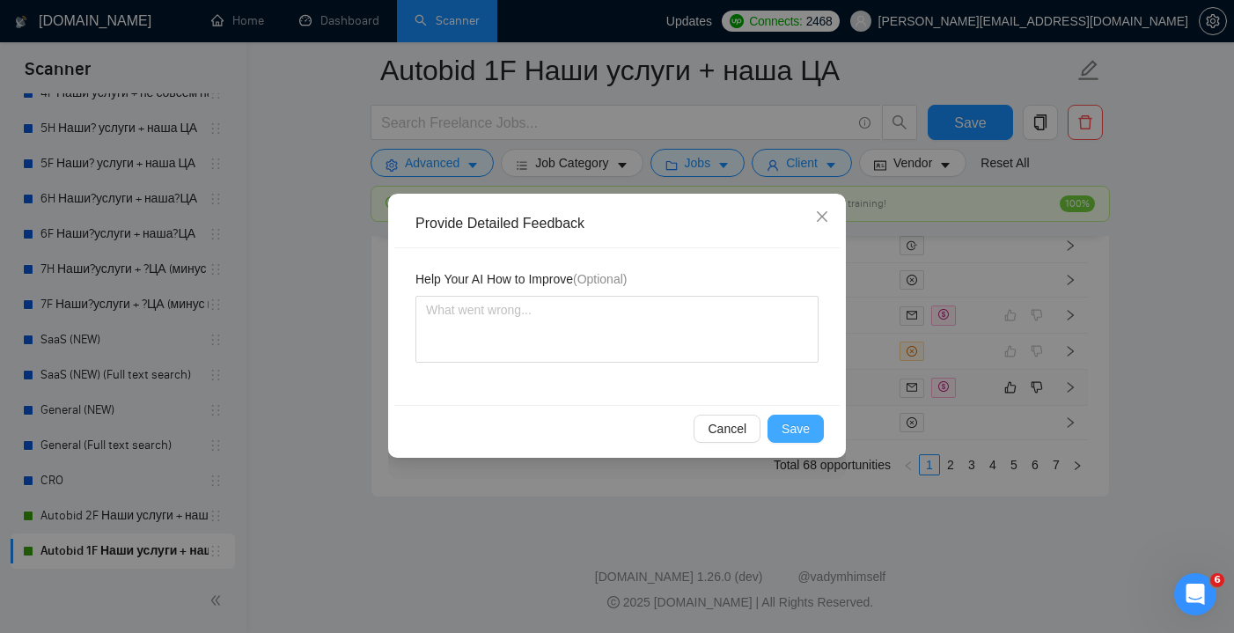
click at [803, 426] on span "Save" at bounding box center [796, 428] width 28 height 19
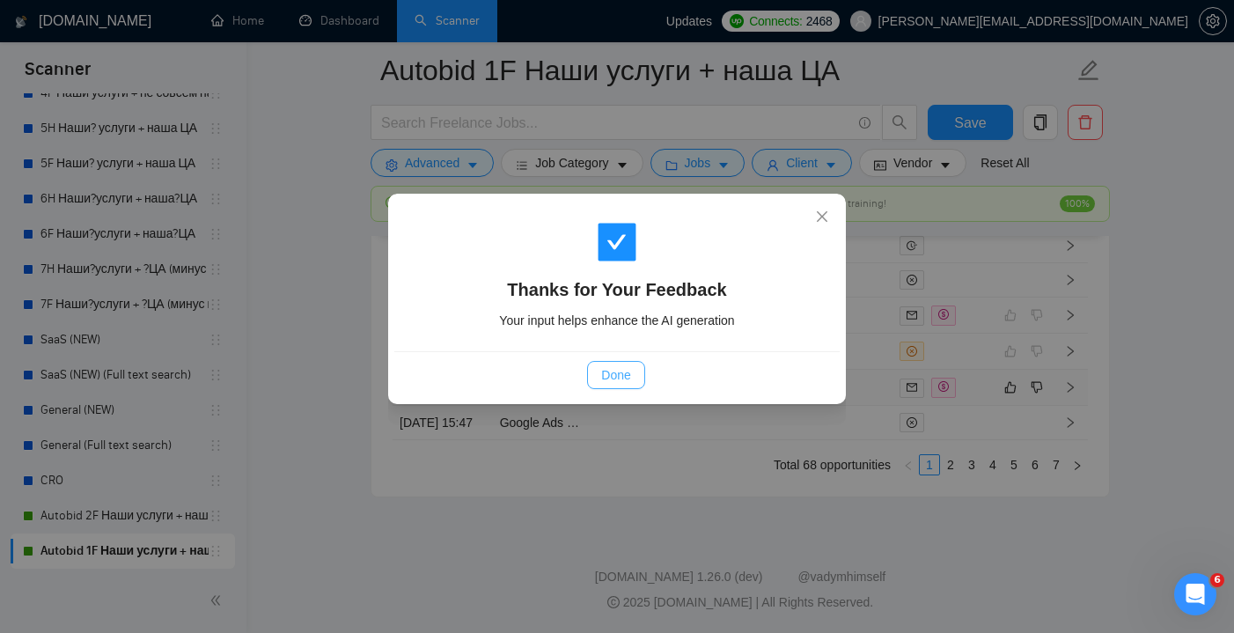
click at [620, 371] on span "Done" at bounding box center [615, 374] width 29 height 19
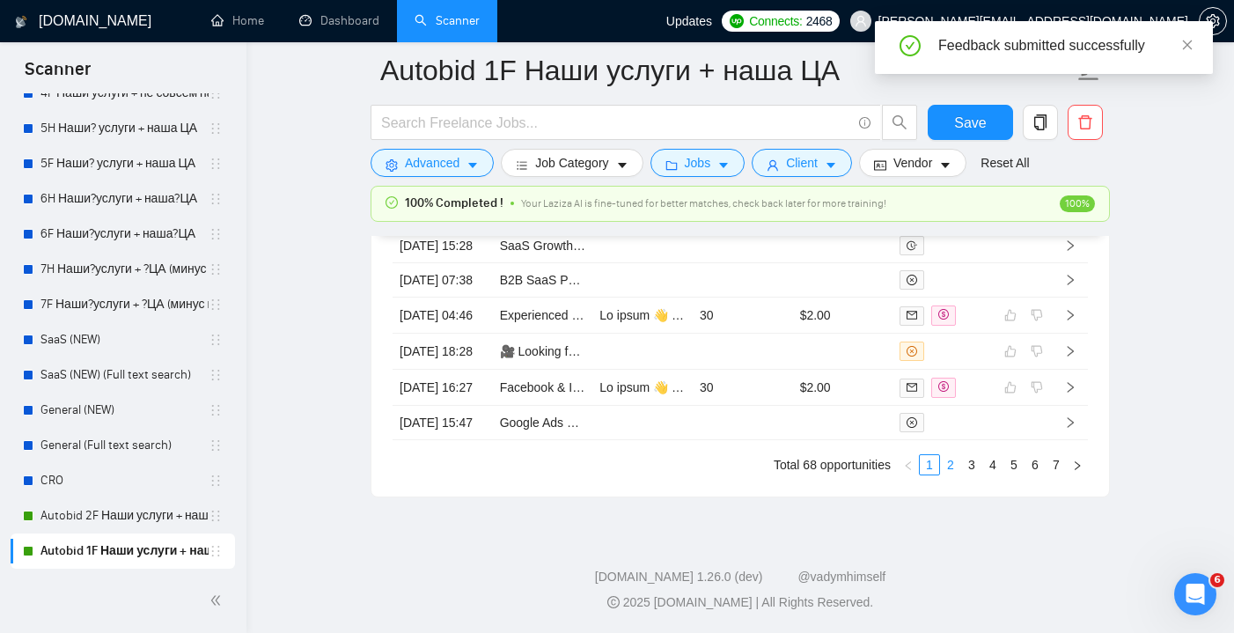
scroll to position [5066, 0]
click at [951, 466] on link "2" at bounding box center [950, 464] width 19 height 19
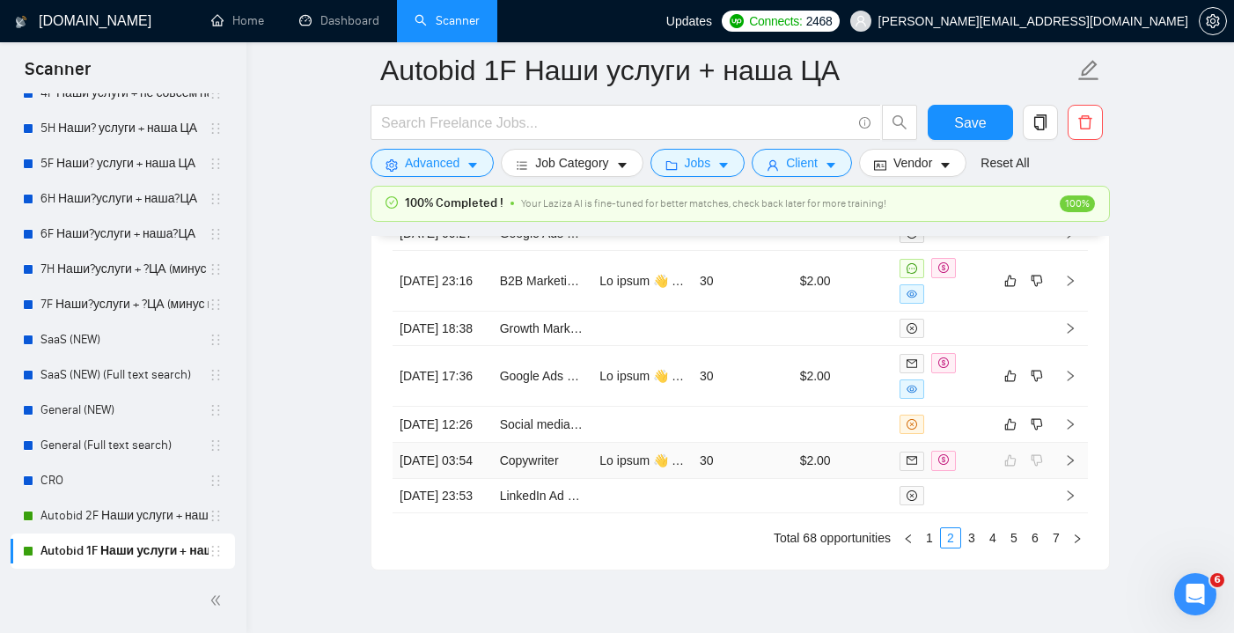
scroll to position [4863, 0]
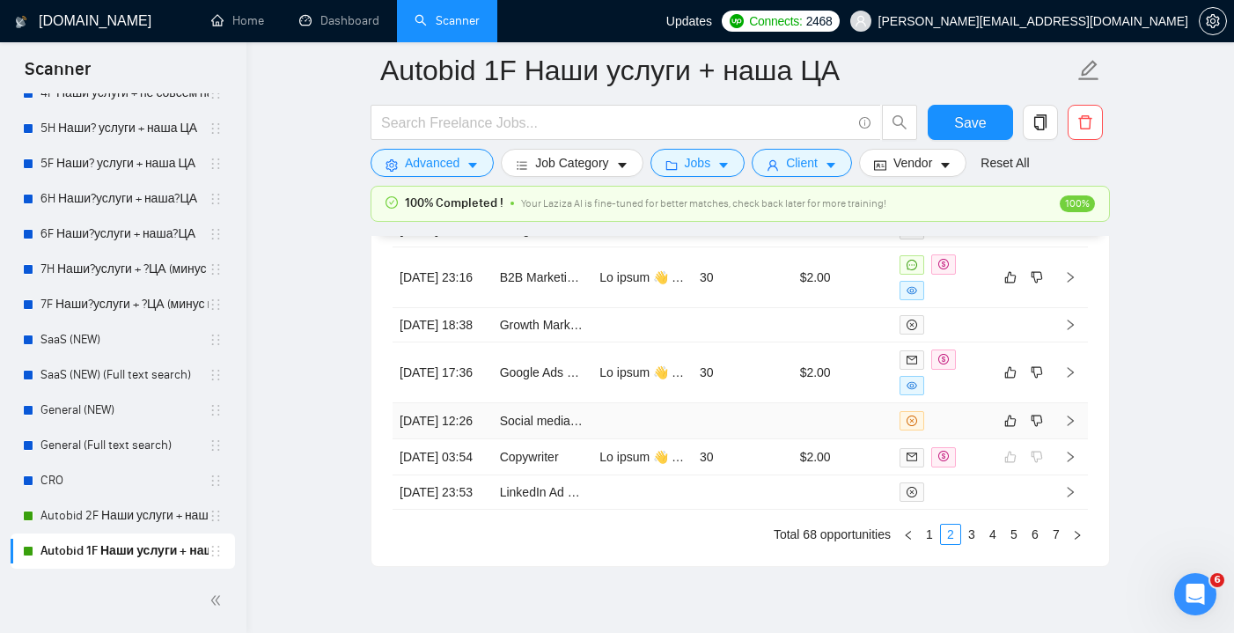
click at [673, 439] on td at bounding box center [642, 421] width 100 height 36
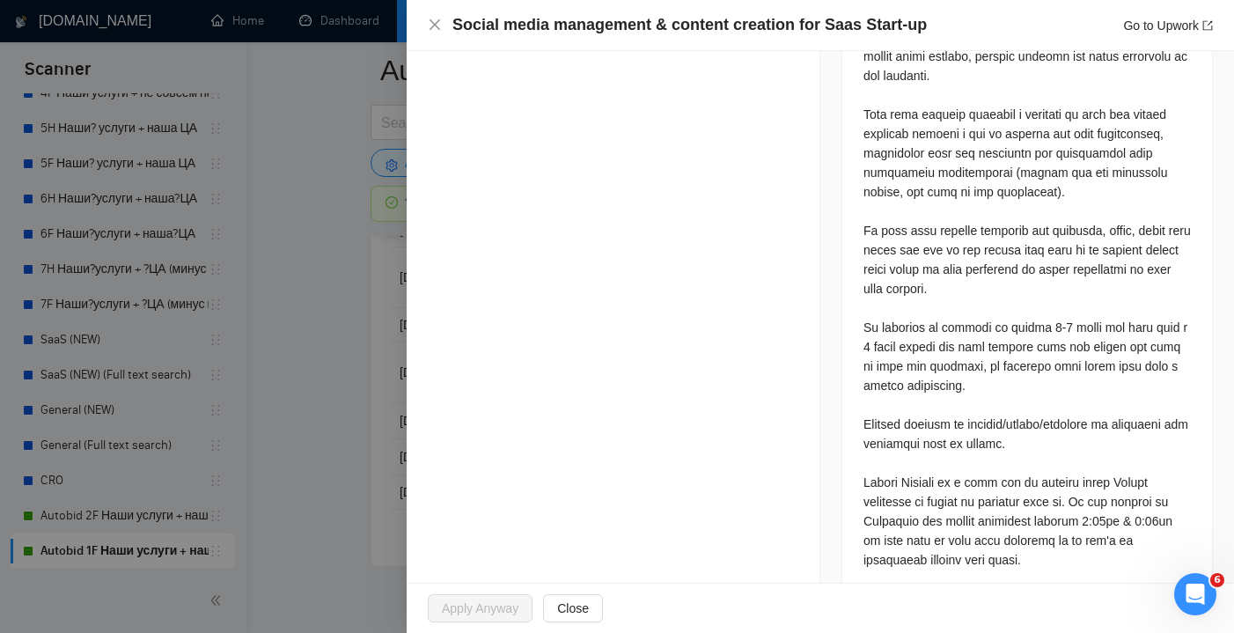
scroll to position [681, 0]
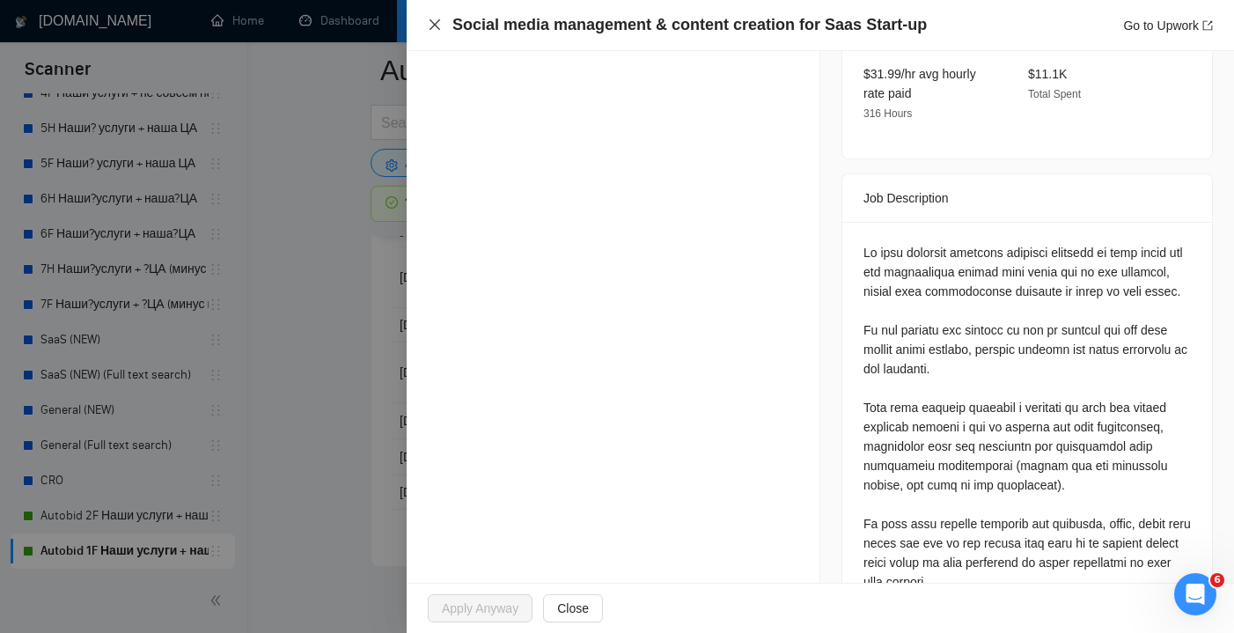
click at [436, 30] on icon "close" at bounding box center [435, 25] width 14 height 14
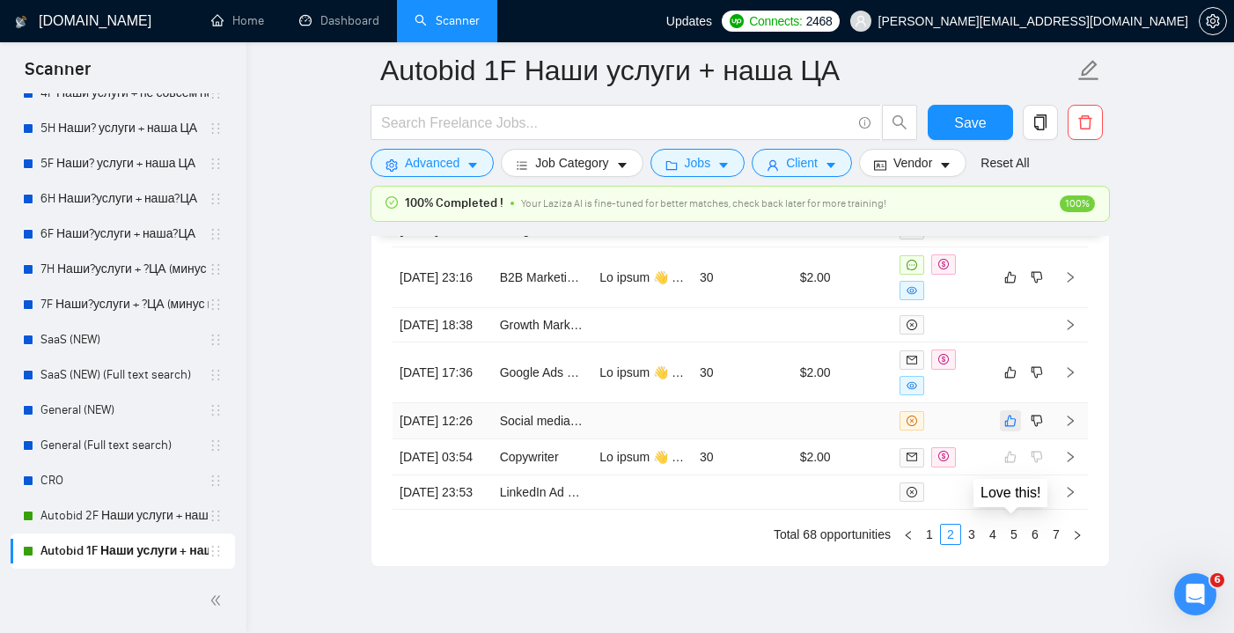
click at [1011, 428] on icon "like" at bounding box center [1010, 421] width 12 height 14
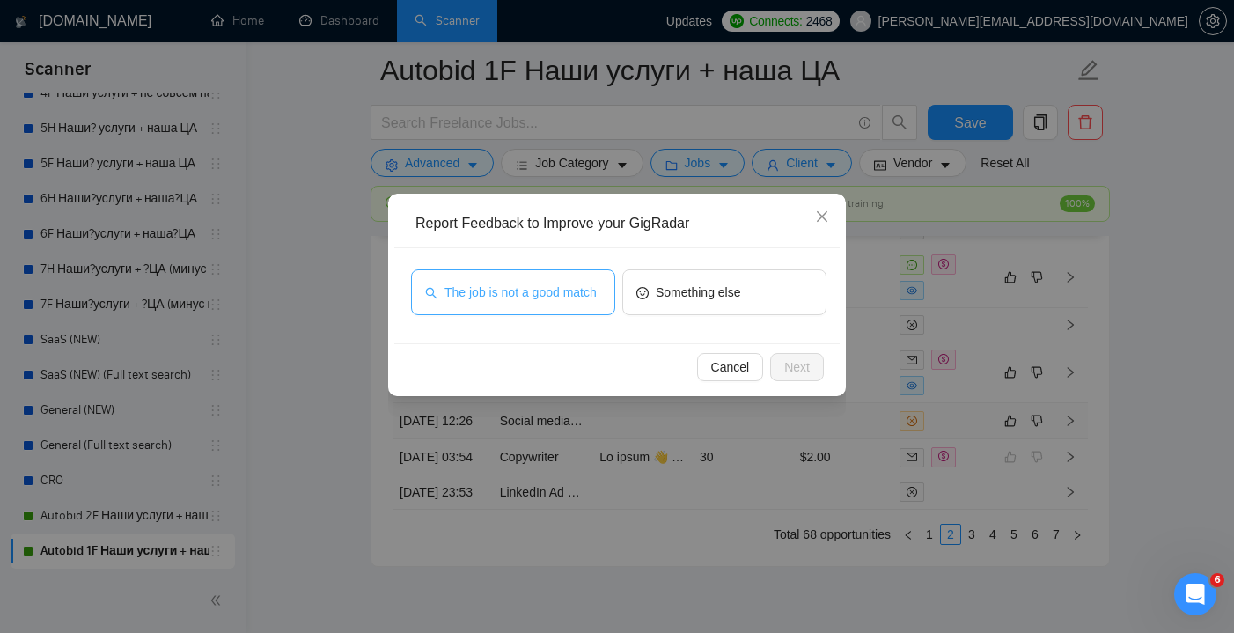
click at [547, 283] on span "The job is not a good match" at bounding box center [520, 292] width 152 height 19
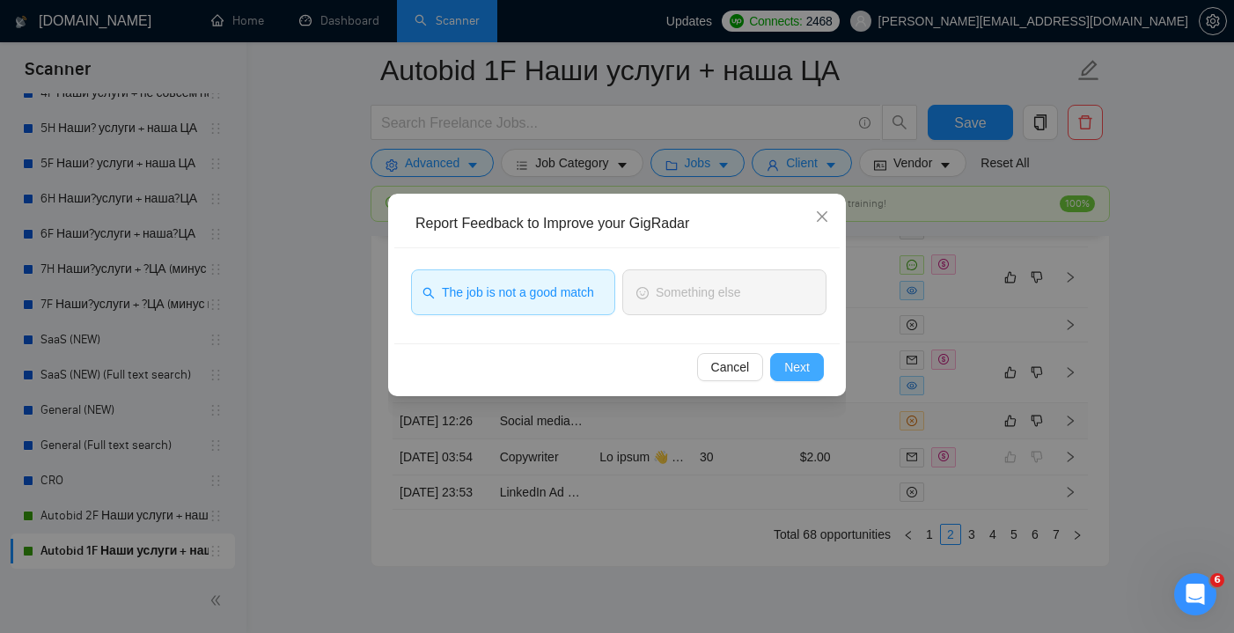
click at [795, 360] on span "Next" at bounding box center [797, 366] width 26 height 19
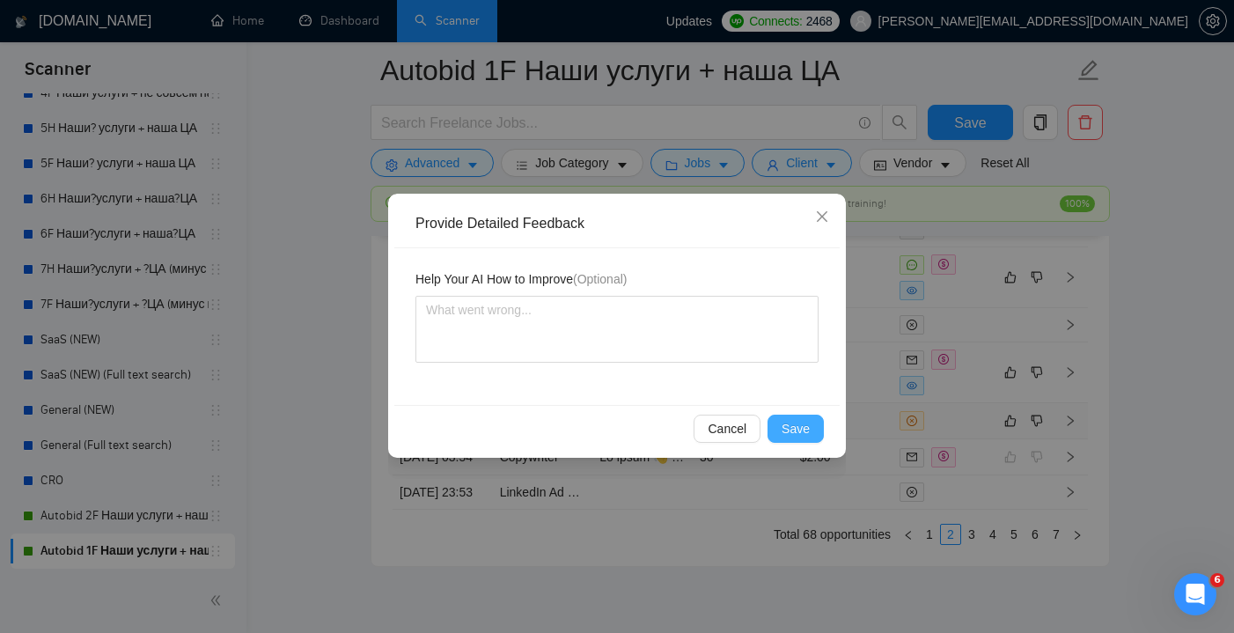
click at [794, 429] on span "Save" at bounding box center [796, 428] width 28 height 19
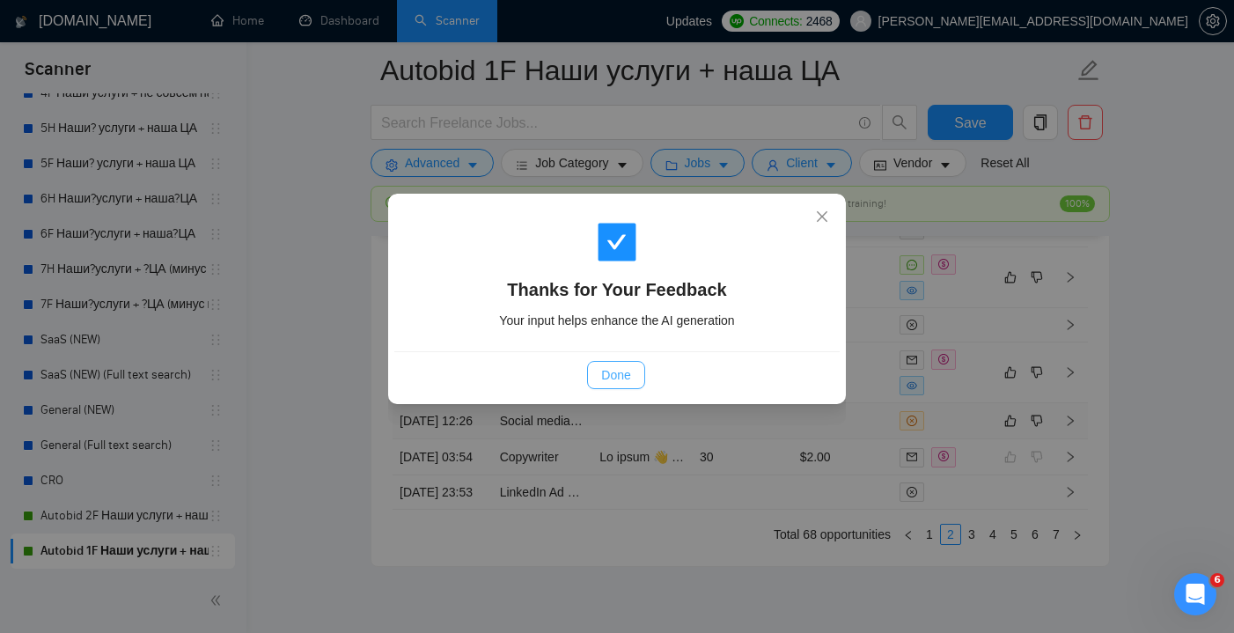
click at [632, 382] on button "Done" at bounding box center [615, 375] width 57 height 28
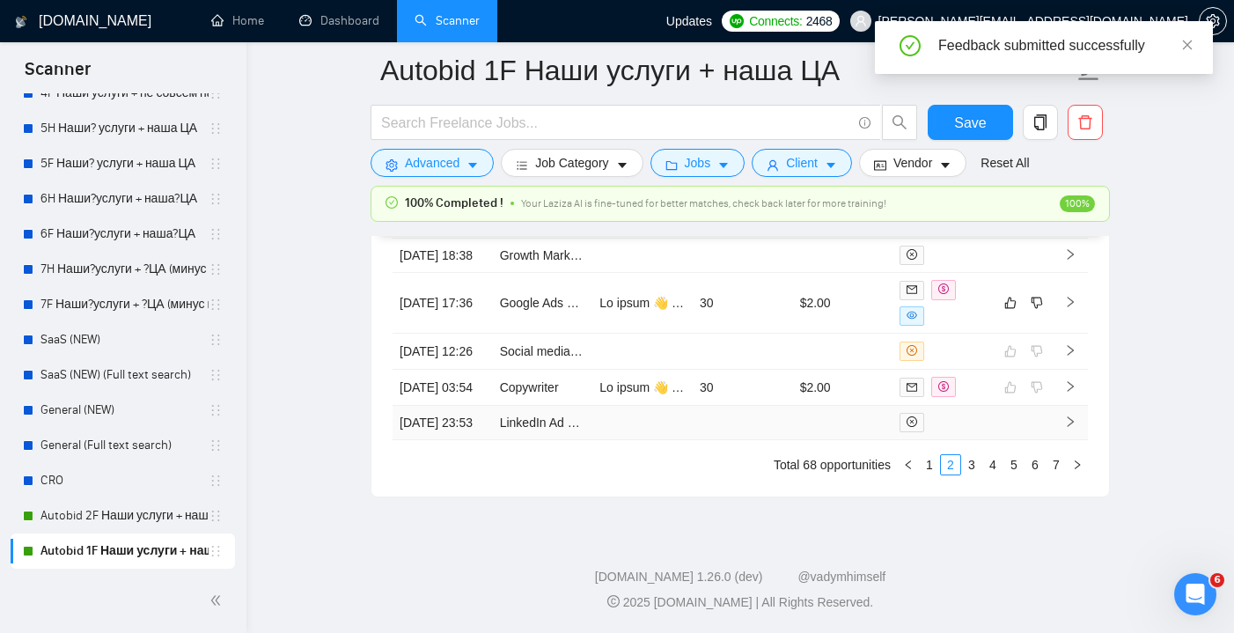
scroll to position [4762, 0]
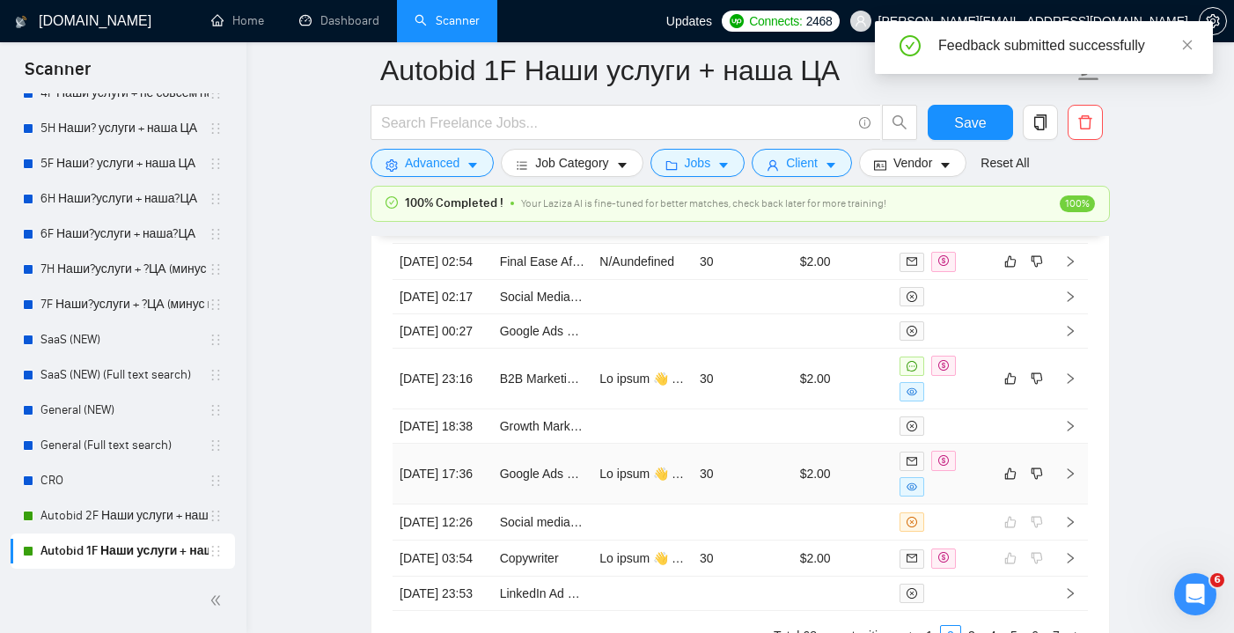
click at [755, 504] on td "30" at bounding box center [743, 474] width 100 height 61
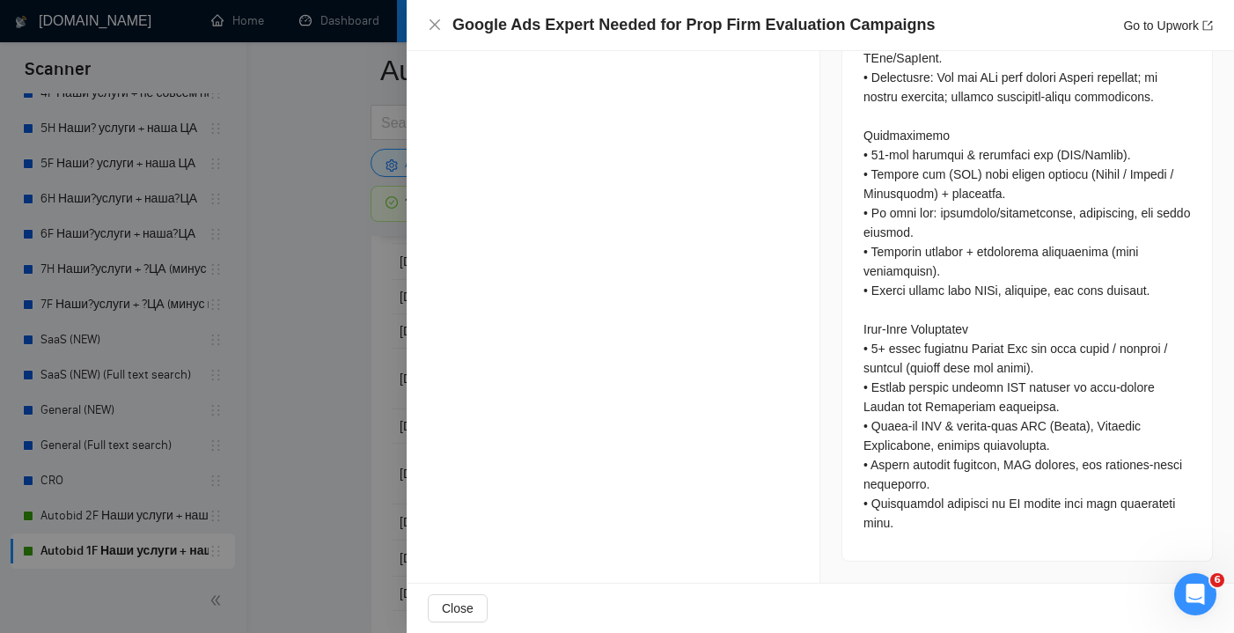
scroll to position [1665, 0]
click at [434, 33] on div "Google Ads Expert Needed for Prop Firm Evaluation Campaigns Go to Upwork" at bounding box center [820, 25] width 785 height 22
click at [430, 28] on icon "close" at bounding box center [435, 25] width 14 height 14
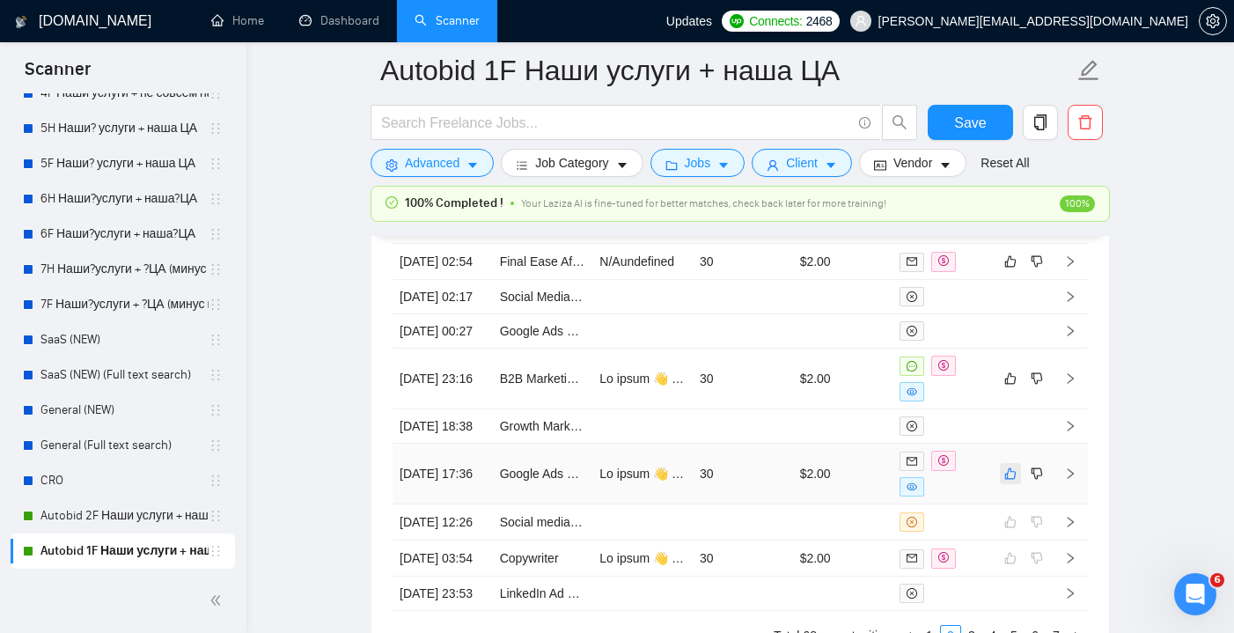
click at [1013, 481] on icon "like" at bounding box center [1010, 473] width 12 height 14
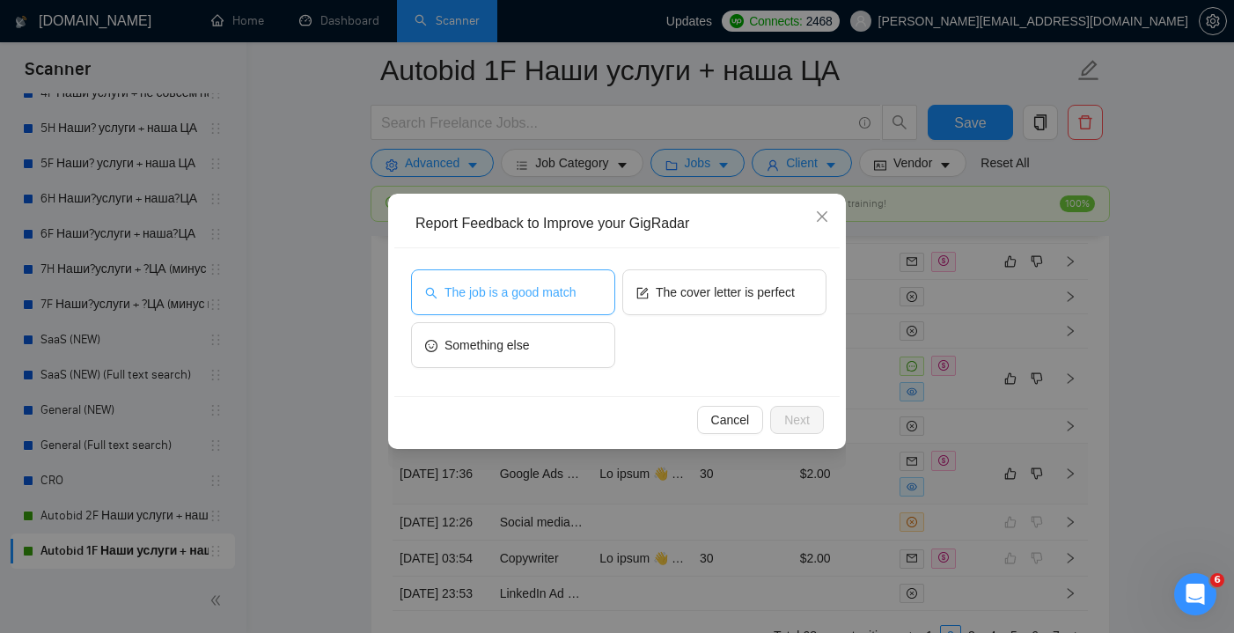
click at [558, 299] on span "The job is a good match" at bounding box center [509, 292] width 131 height 19
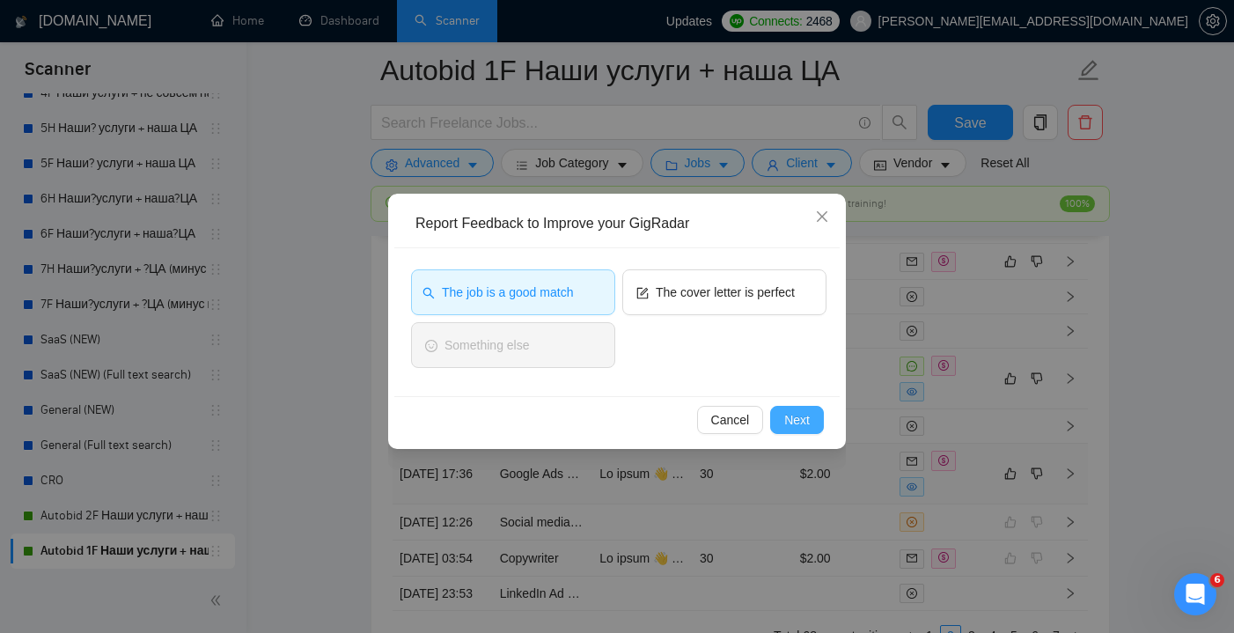
click at [804, 414] on span "Next" at bounding box center [797, 419] width 26 height 19
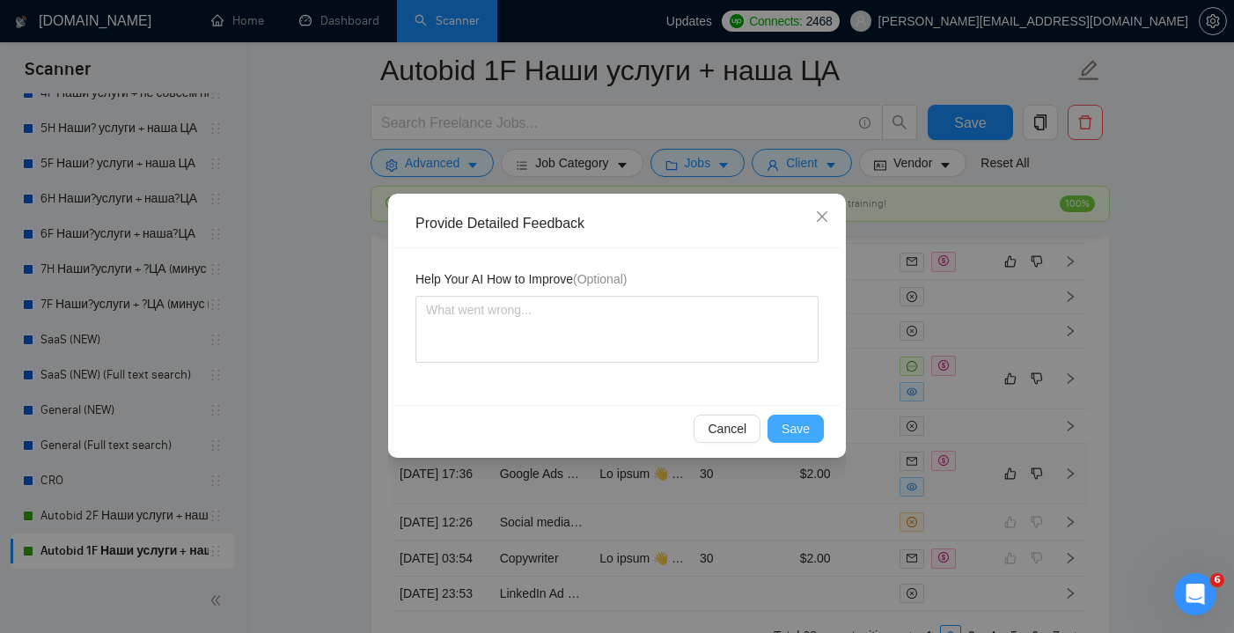
click at [789, 437] on span "Save" at bounding box center [796, 428] width 28 height 19
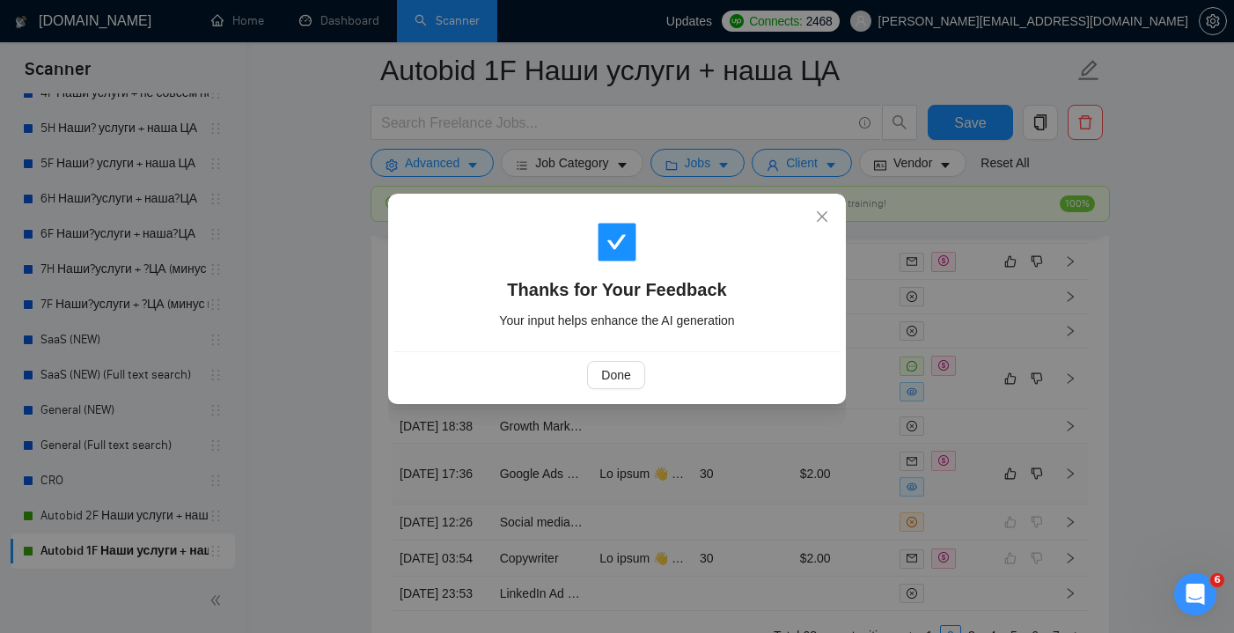
click at [572, 382] on div "Done" at bounding box center [615, 375] width 415 height 28
click at [599, 382] on button "Done" at bounding box center [615, 375] width 57 height 28
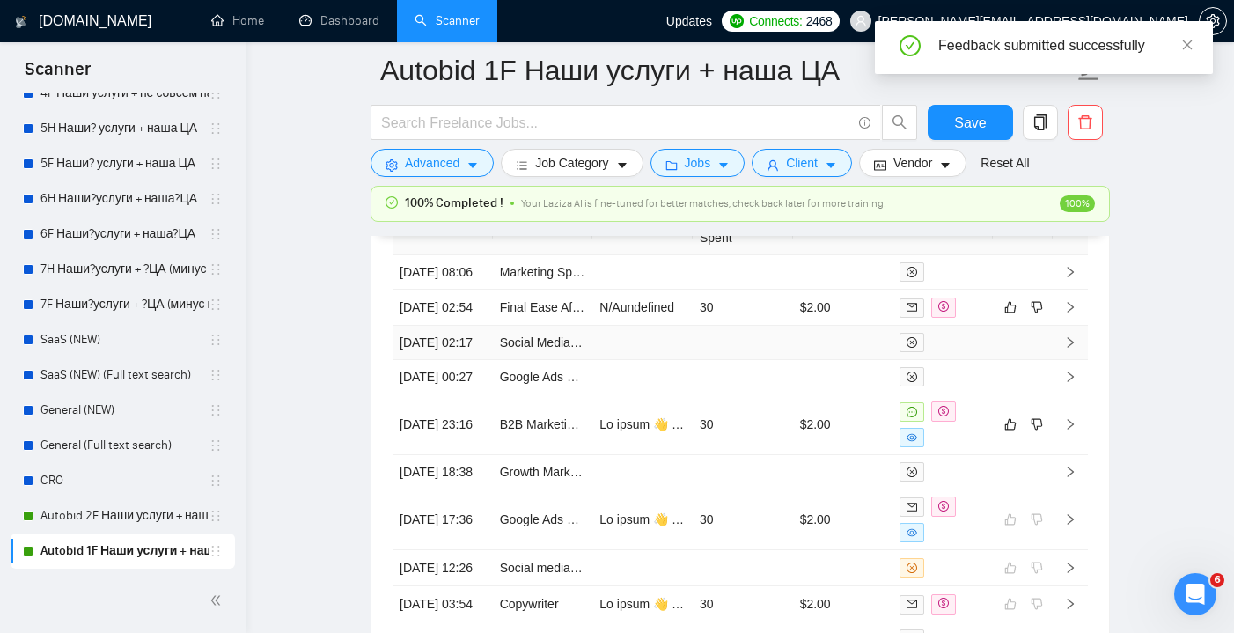
scroll to position [4717, 0]
click at [764, 454] on td "30" at bounding box center [743, 423] width 100 height 61
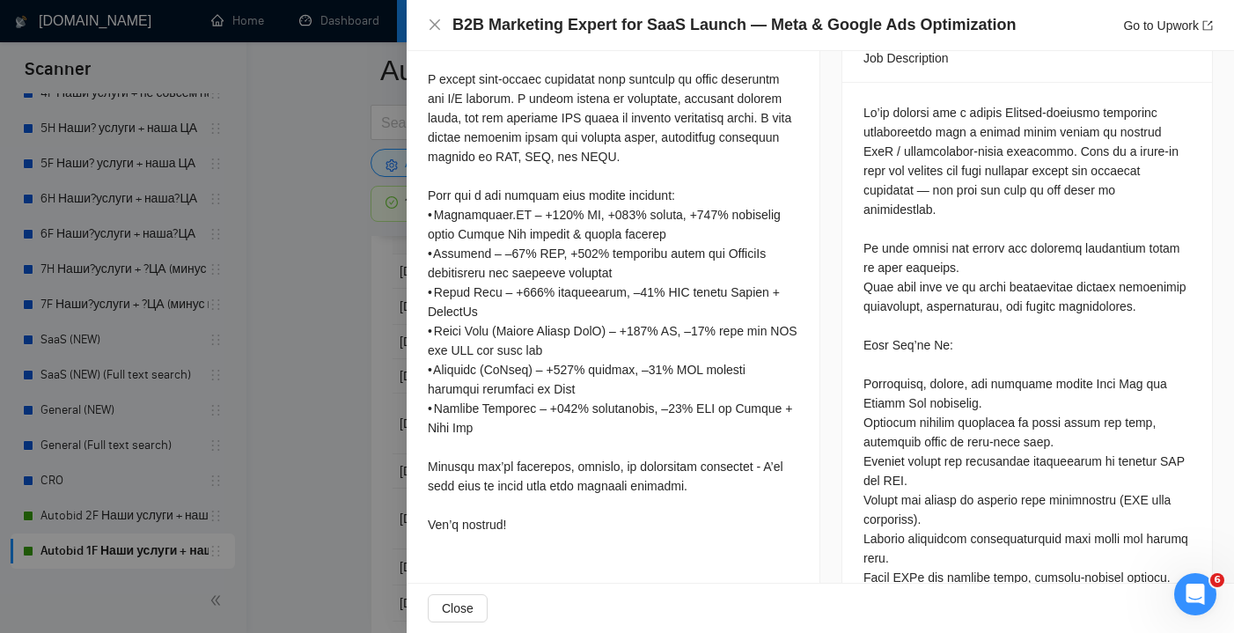
scroll to position [775, 0]
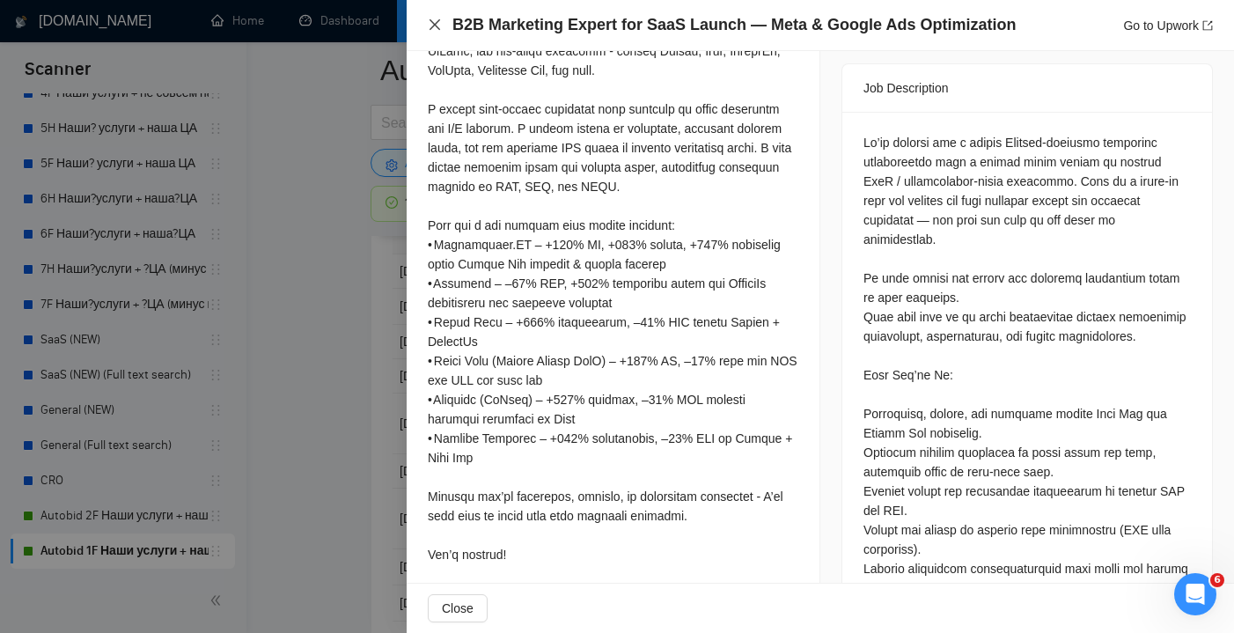
click at [440, 29] on icon "close" at bounding box center [435, 25] width 14 height 14
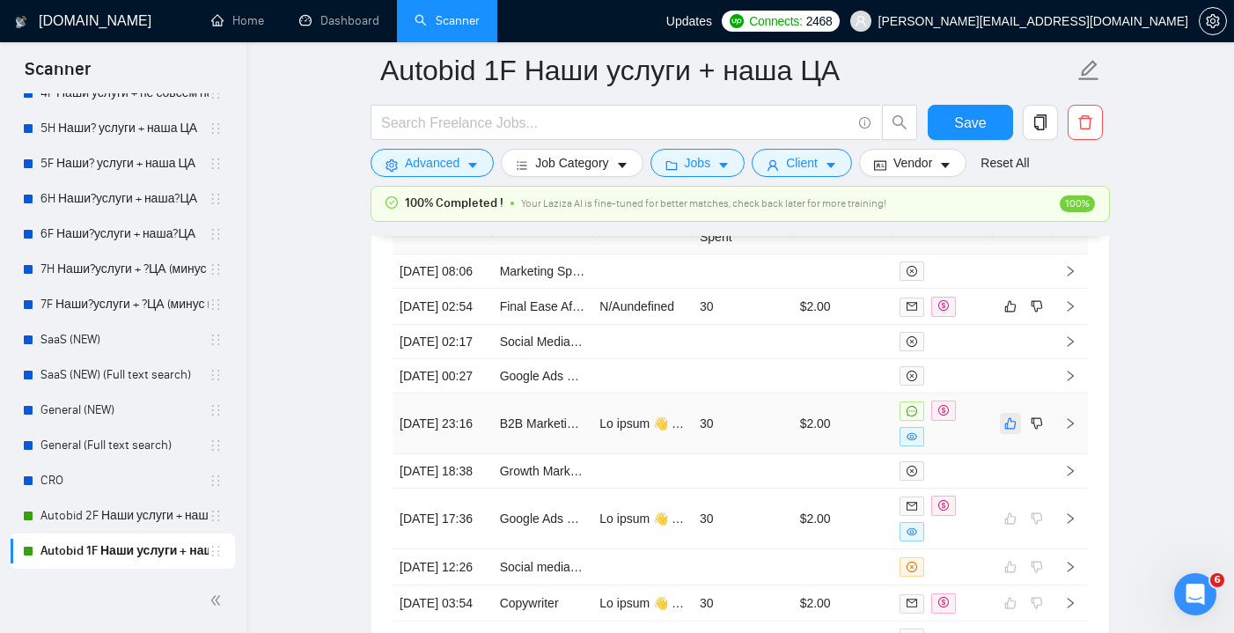
click at [1009, 430] on icon "like" at bounding box center [1010, 423] width 12 height 14
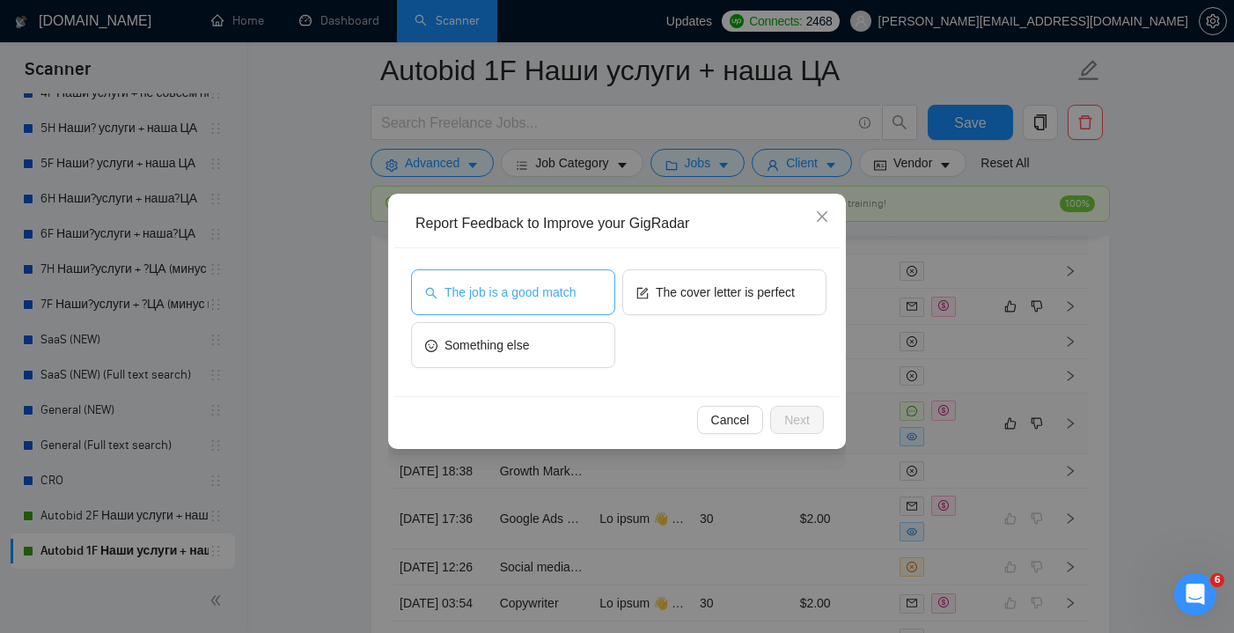
click at [584, 297] on button "The job is a good match" at bounding box center [513, 292] width 204 height 46
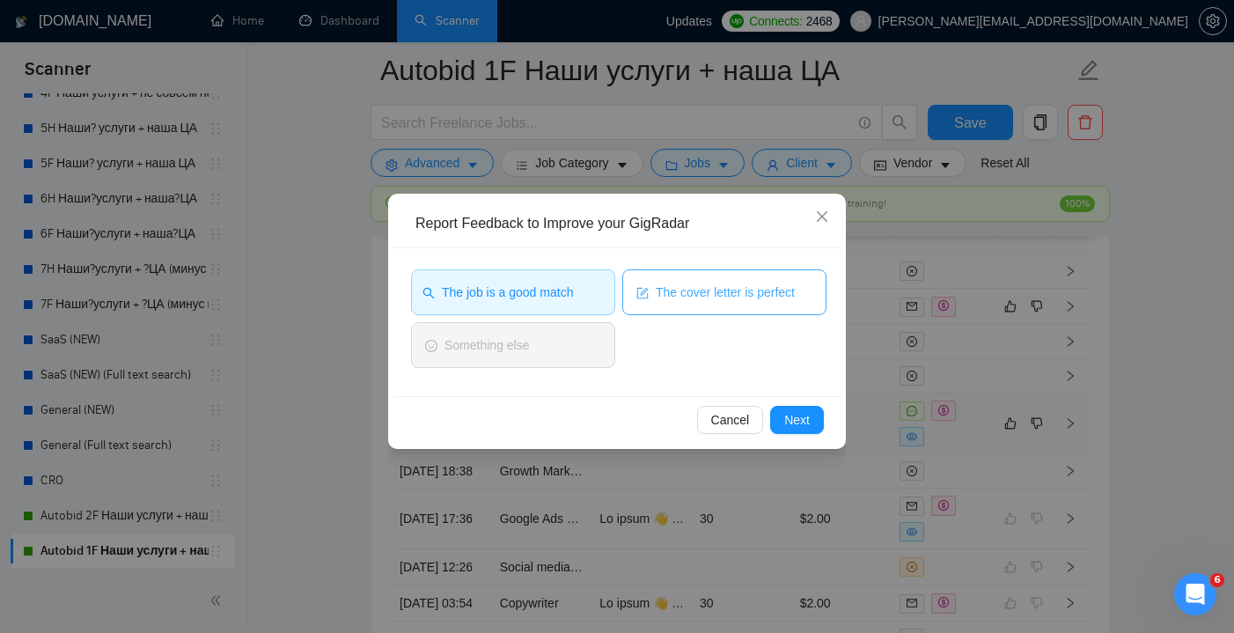
click at [692, 297] on span "The cover letter is perfect" at bounding box center [725, 292] width 139 height 19
click at [800, 415] on span "Next" at bounding box center [797, 419] width 26 height 19
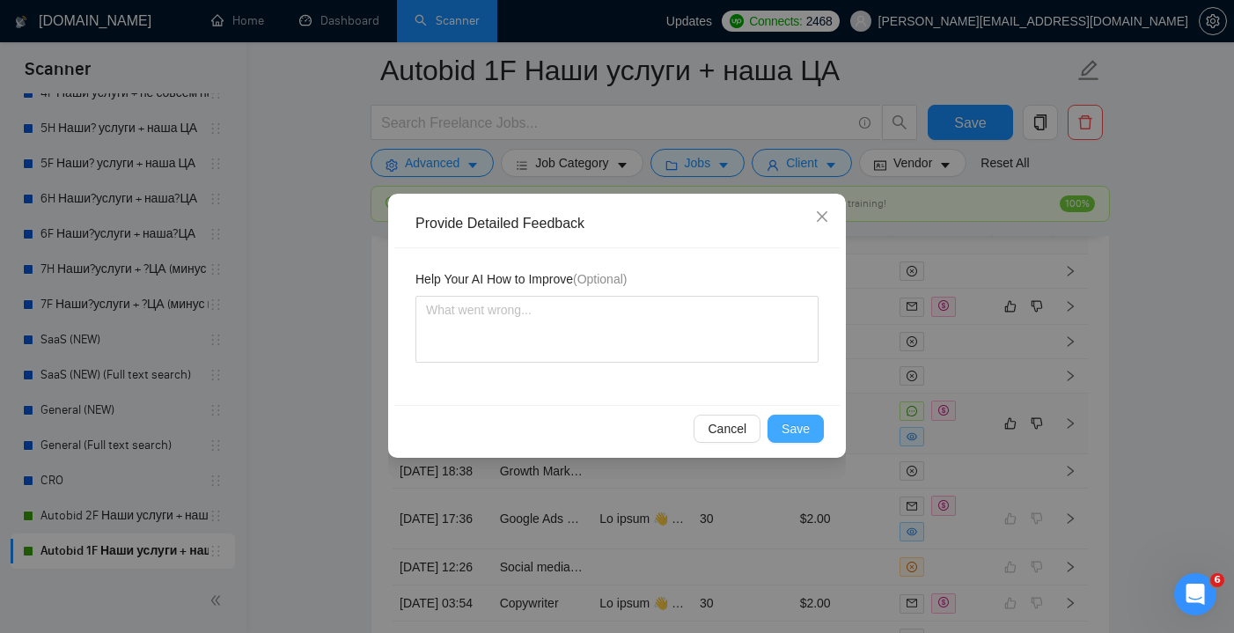
click at [798, 421] on span "Save" at bounding box center [796, 428] width 28 height 19
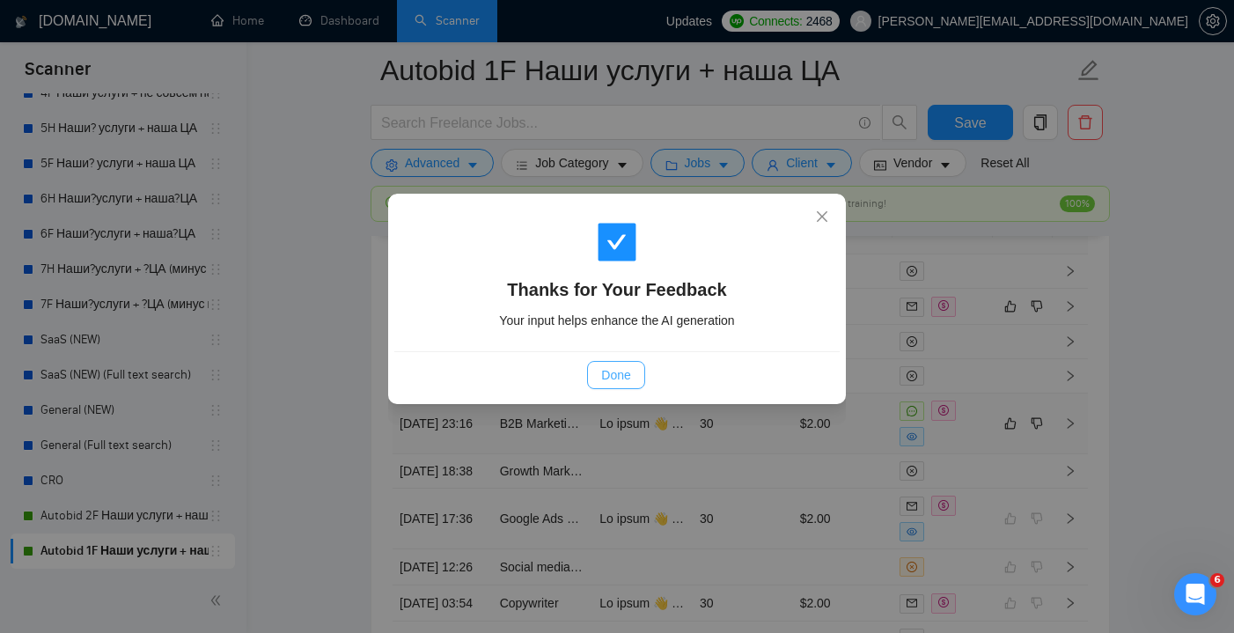
click at [610, 378] on span "Done" at bounding box center [615, 374] width 29 height 19
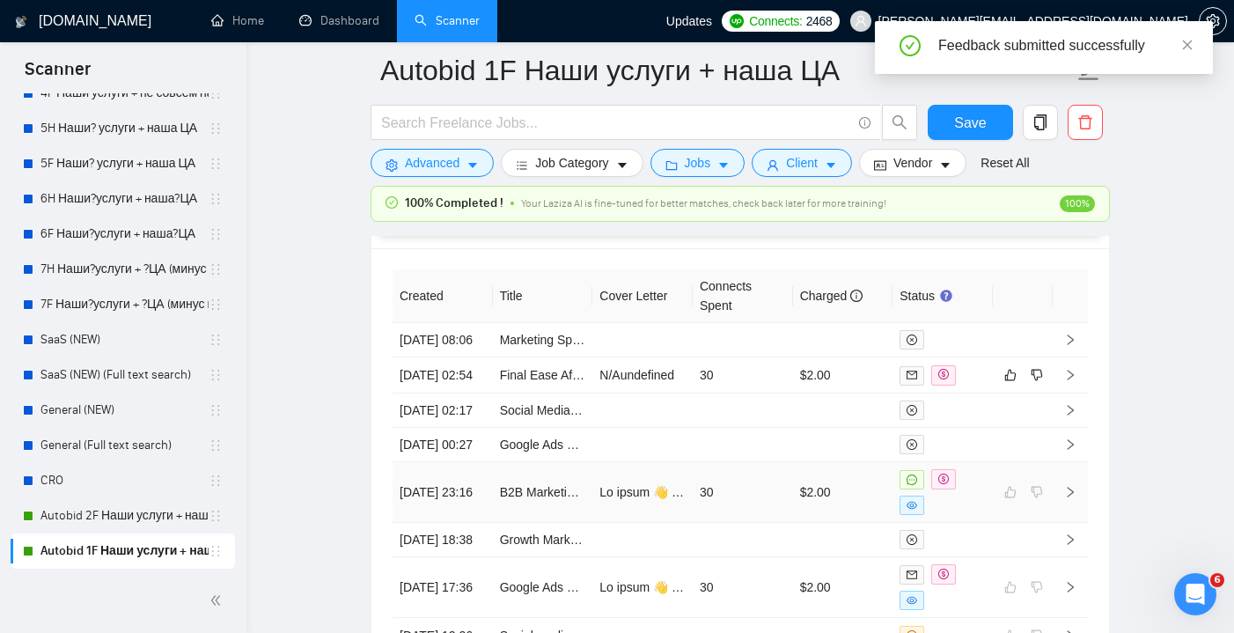
scroll to position [4621, 0]
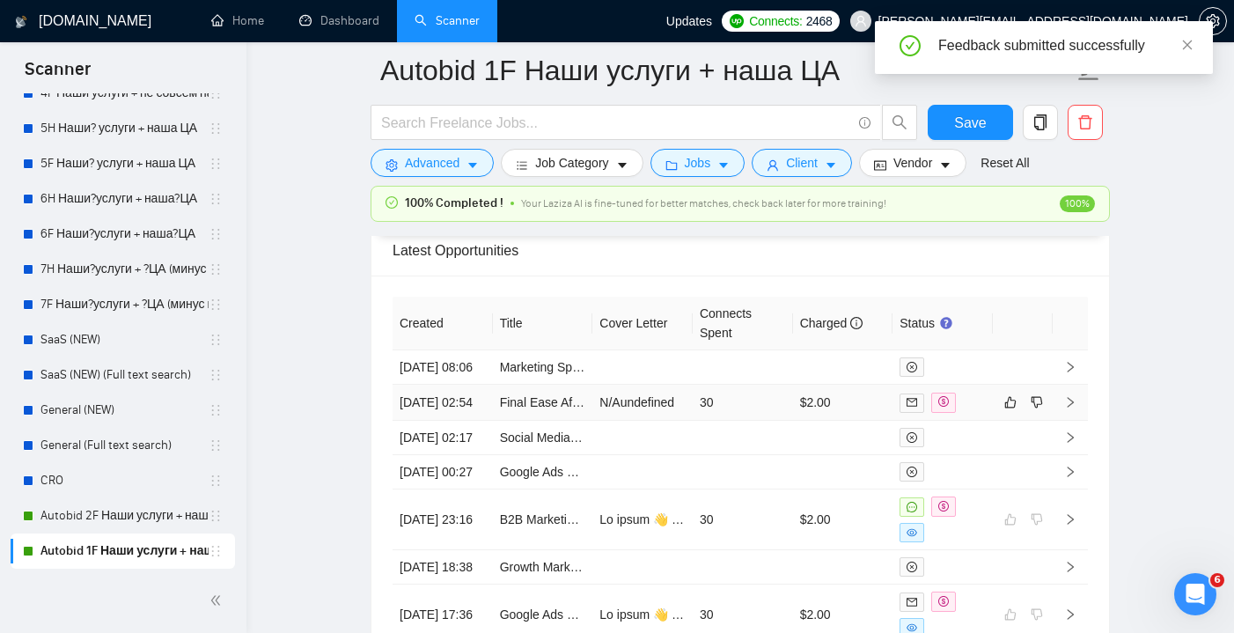
click at [753, 419] on td "30" at bounding box center [743, 403] width 100 height 36
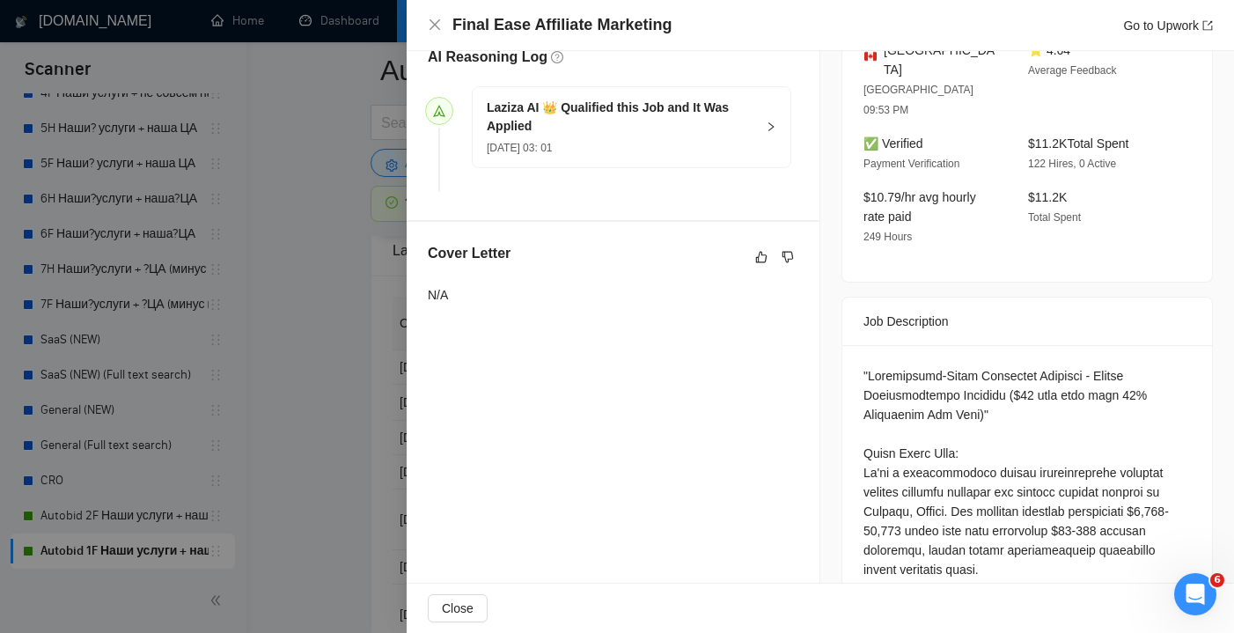
scroll to position [475, 0]
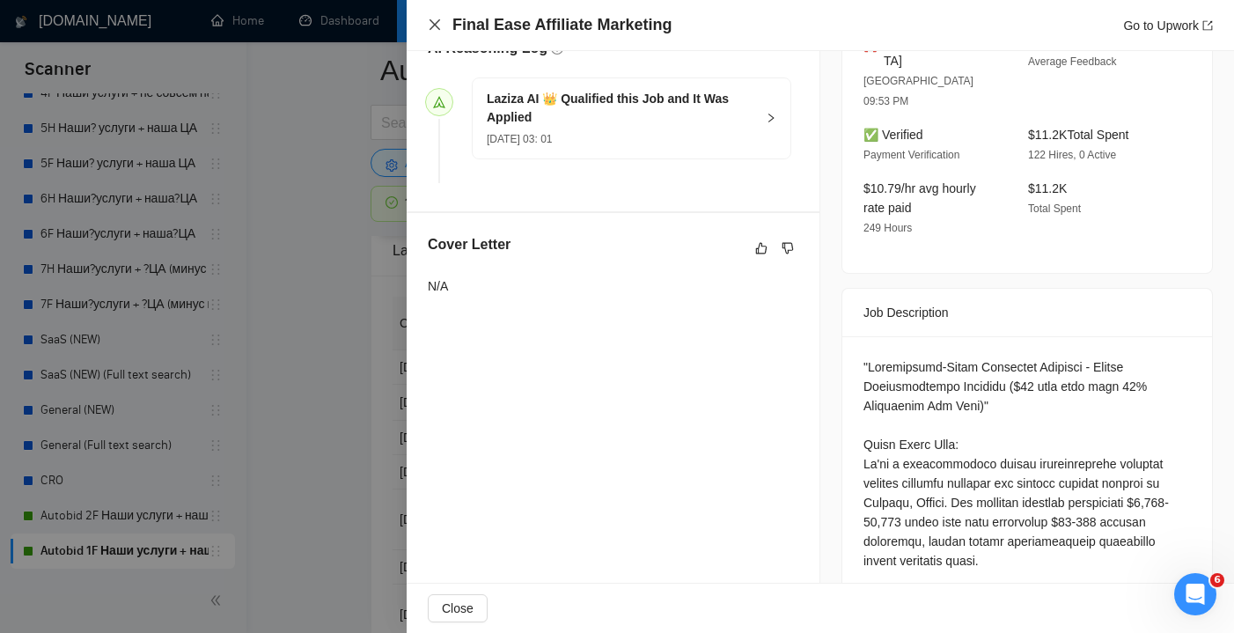
click at [438, 29] on icon "close" at bounding box center [435, 24] width 11 height 11
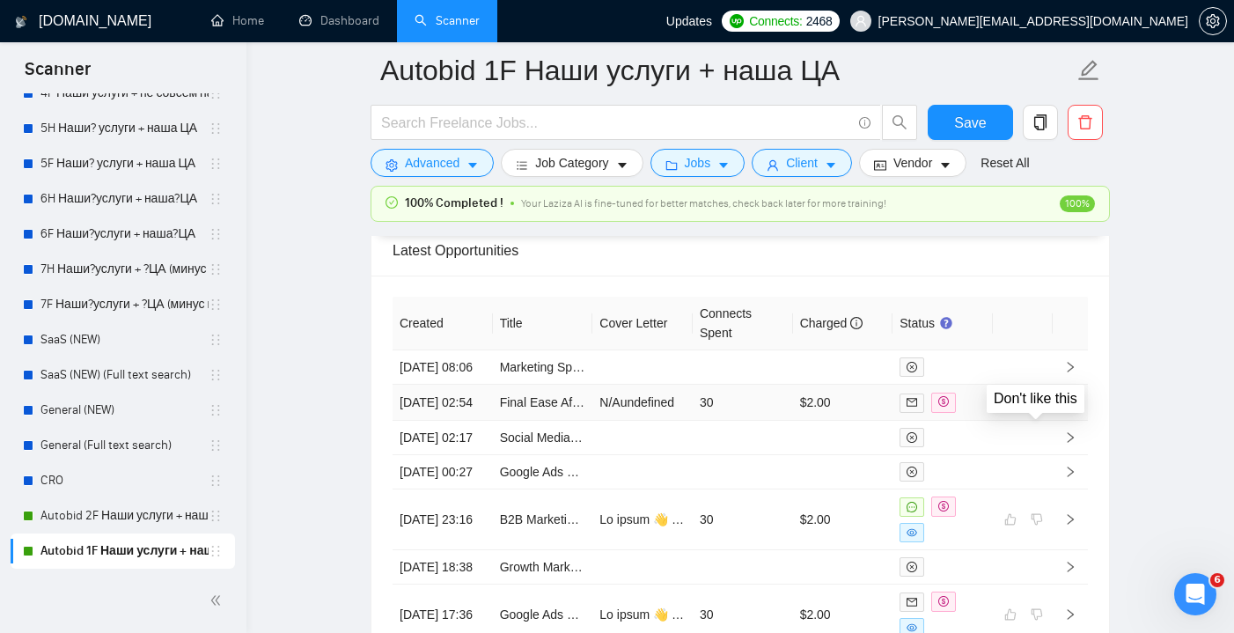
click at [1038, 409] on icon "dislike" at bounding box center [1037, 402] width 12 height 14
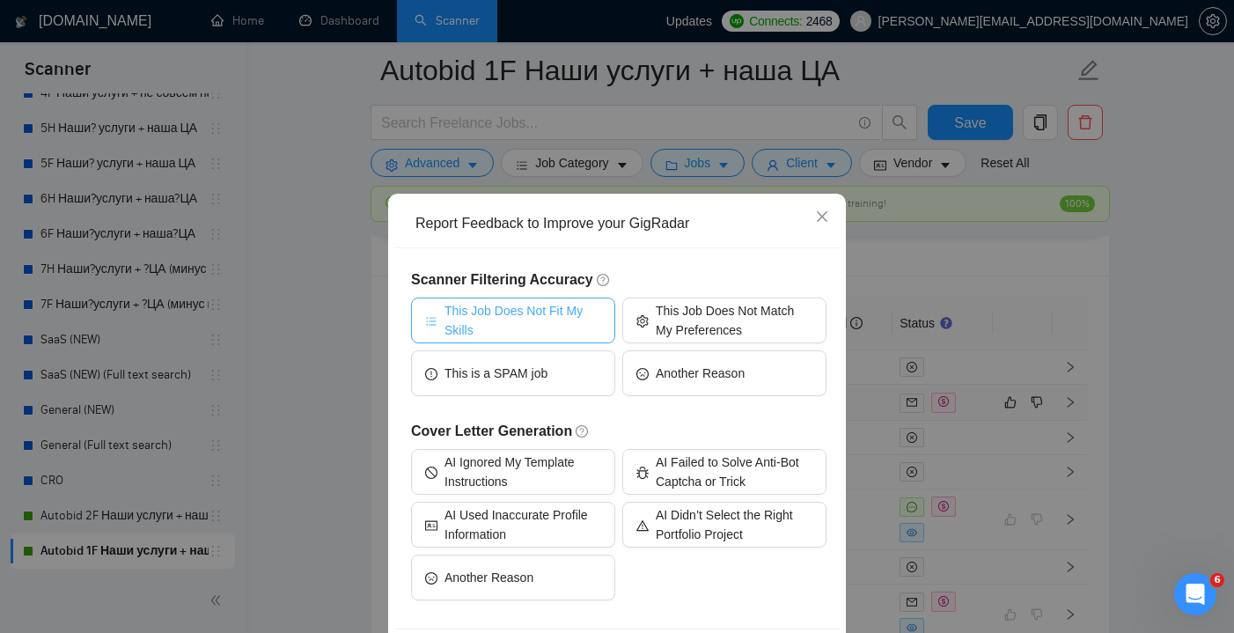
click at [548, 333] on span "This Job Does Not Fit My Skills" at bounding box center [522, 320] width 157 height 39
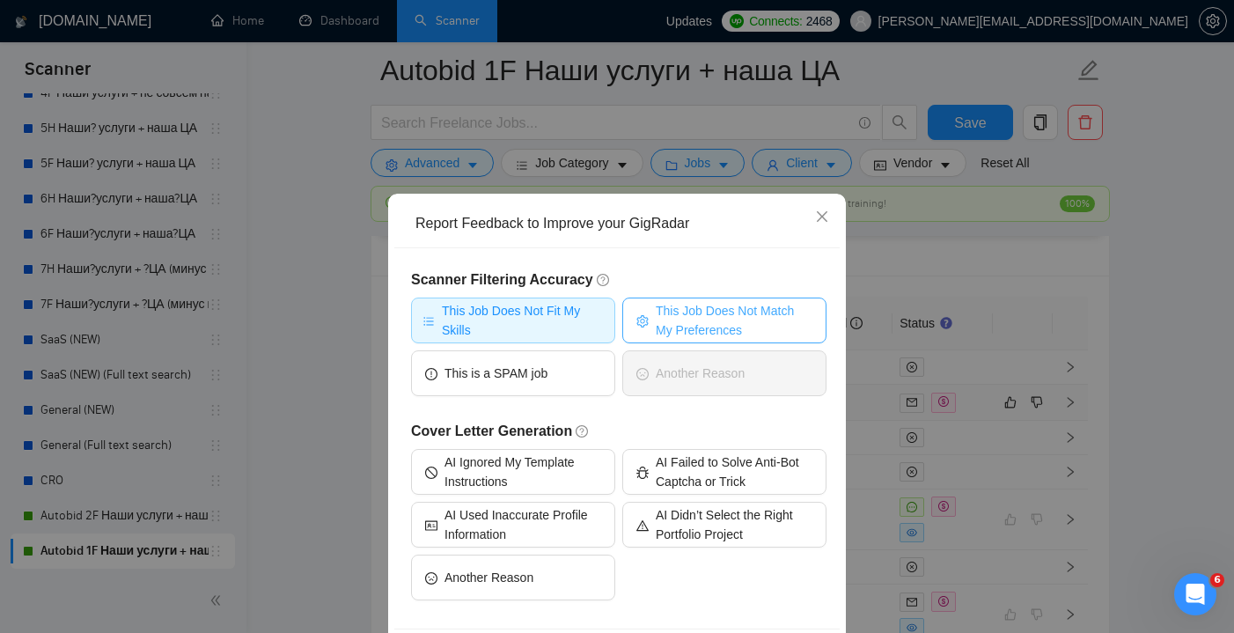
click at [717, 315] on span "This Job Does Not Match My Preferences" at bounding box center [734, 320] width 157 height 39
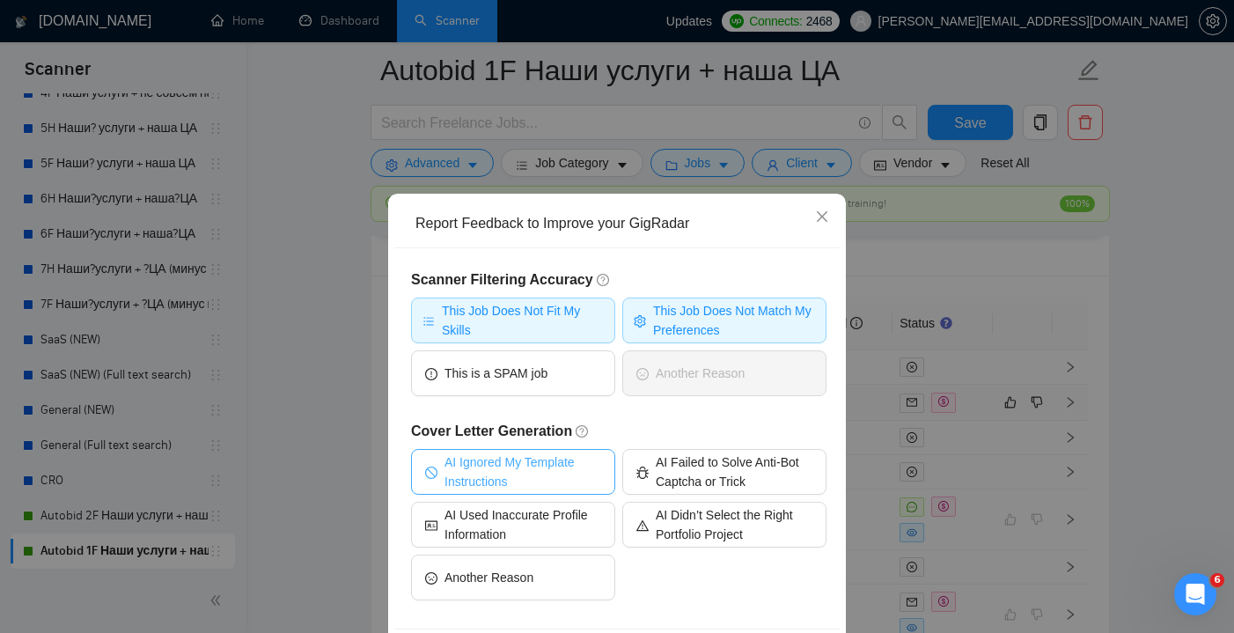
click at [558, 465] on span "AI Ignored My Template Instructions" at bounding box center [522, 471] width 157 height 39
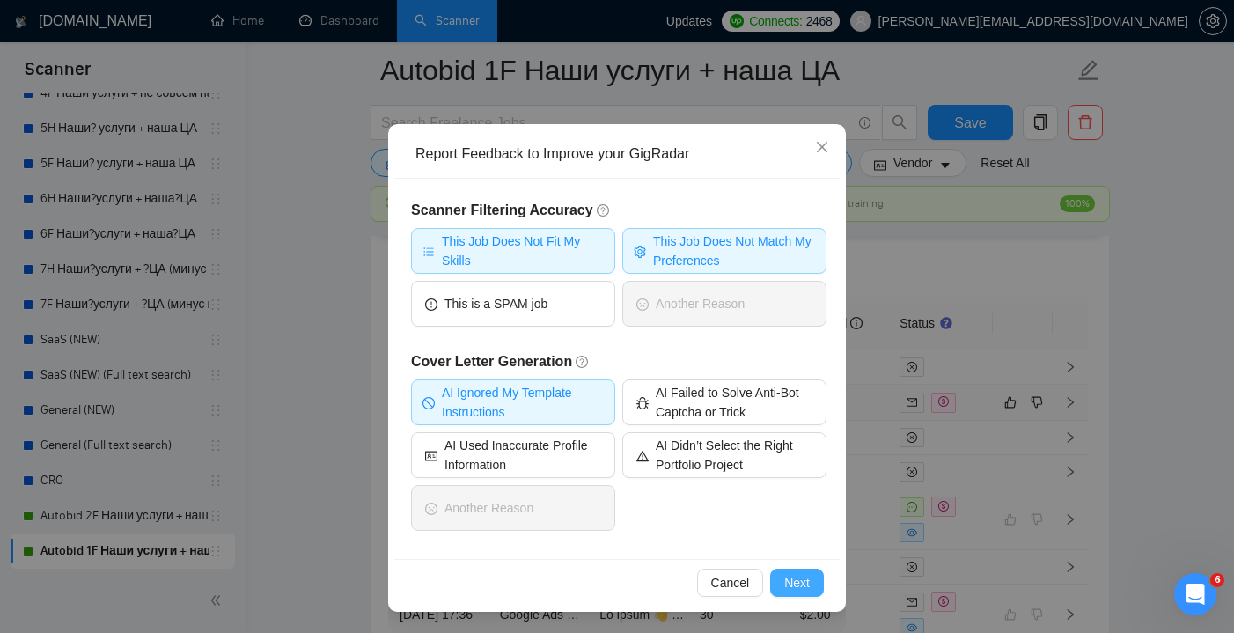
scroll to position [70, 0]
click at [798, 592] on button "Next" at bounding box center [797, 583] width 54 height 28
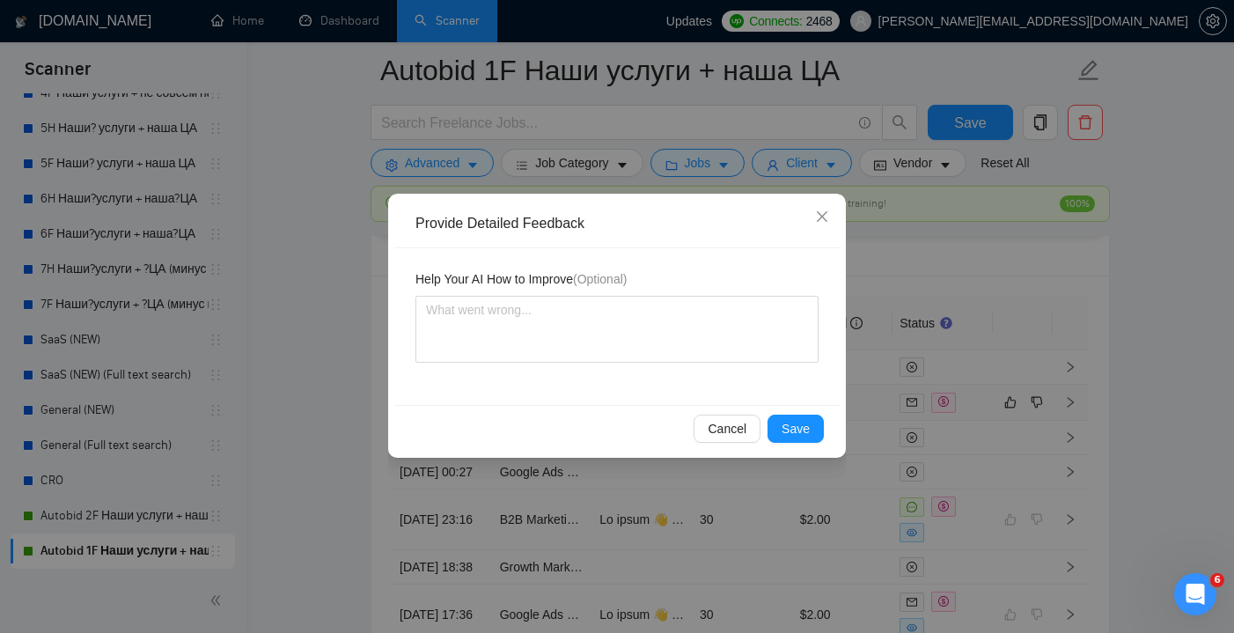
scroll to position [0, 0]
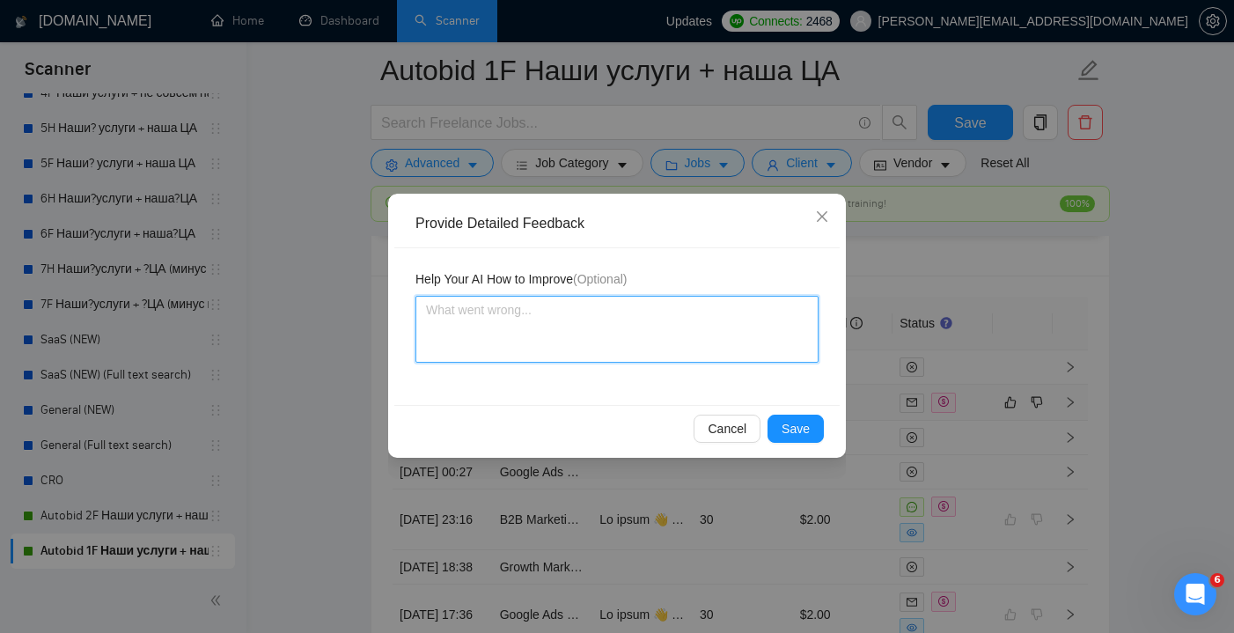
click at [612, 354] on textarea at bounding box center [616, 329] width 403 height 67
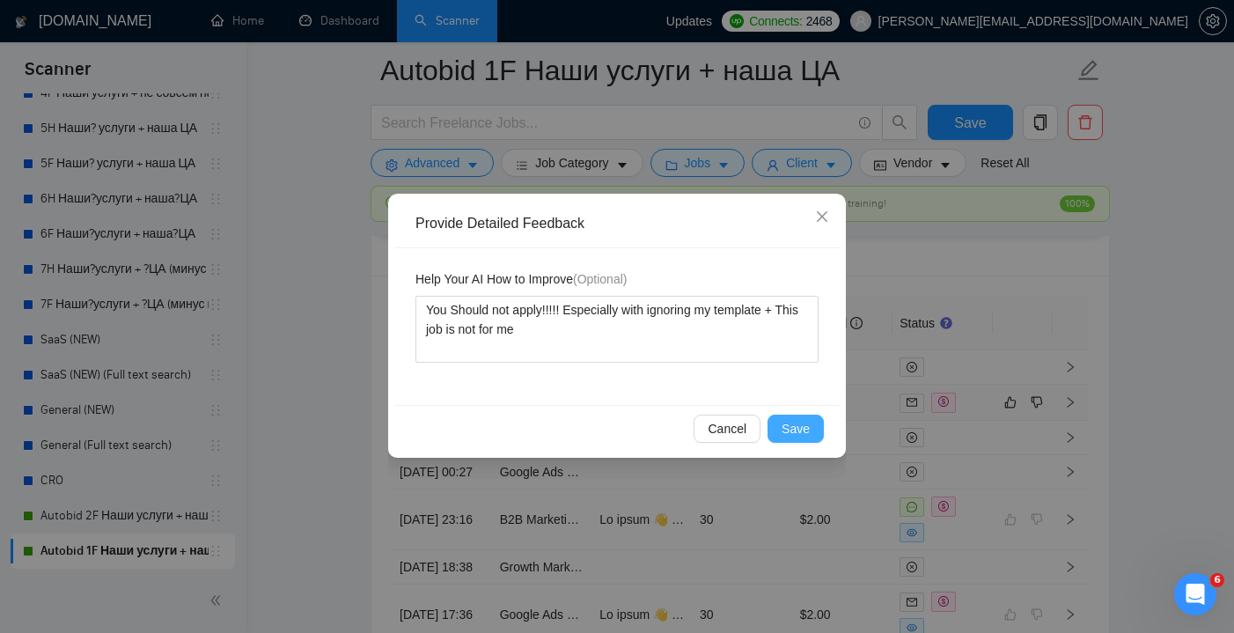
click at [810, 429] on button "Save" at bounding box center [795, 429] width 56 height 28
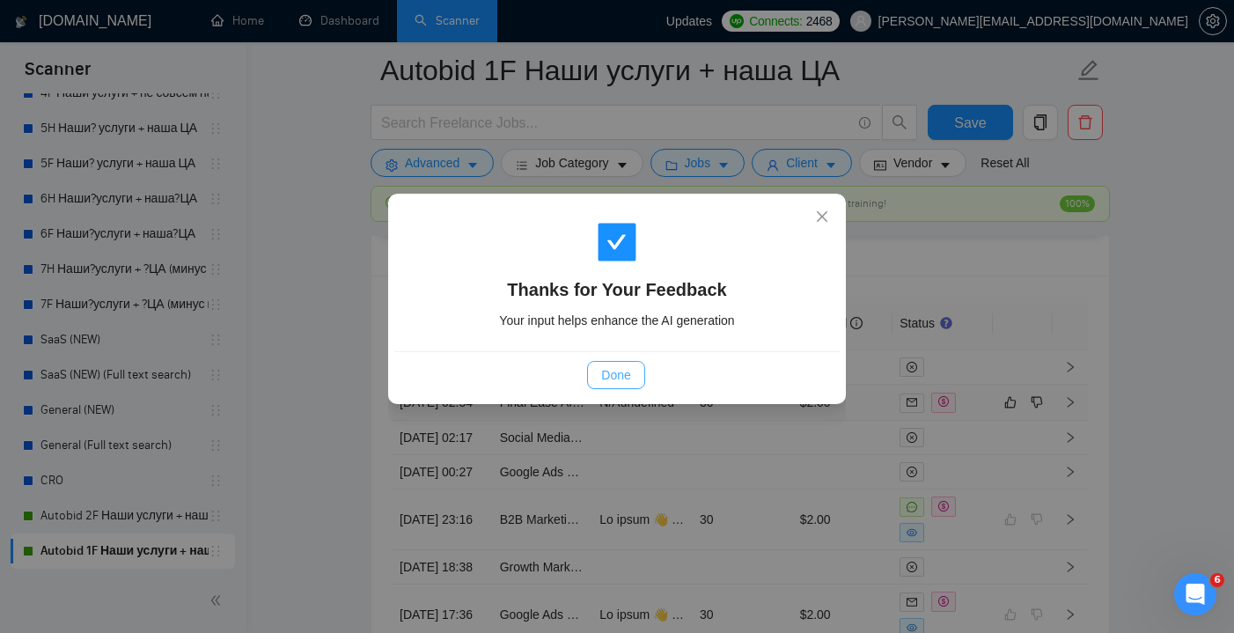
click at [628, 367] on span "Done" at bounding box center [615, 374] width 29 height 19
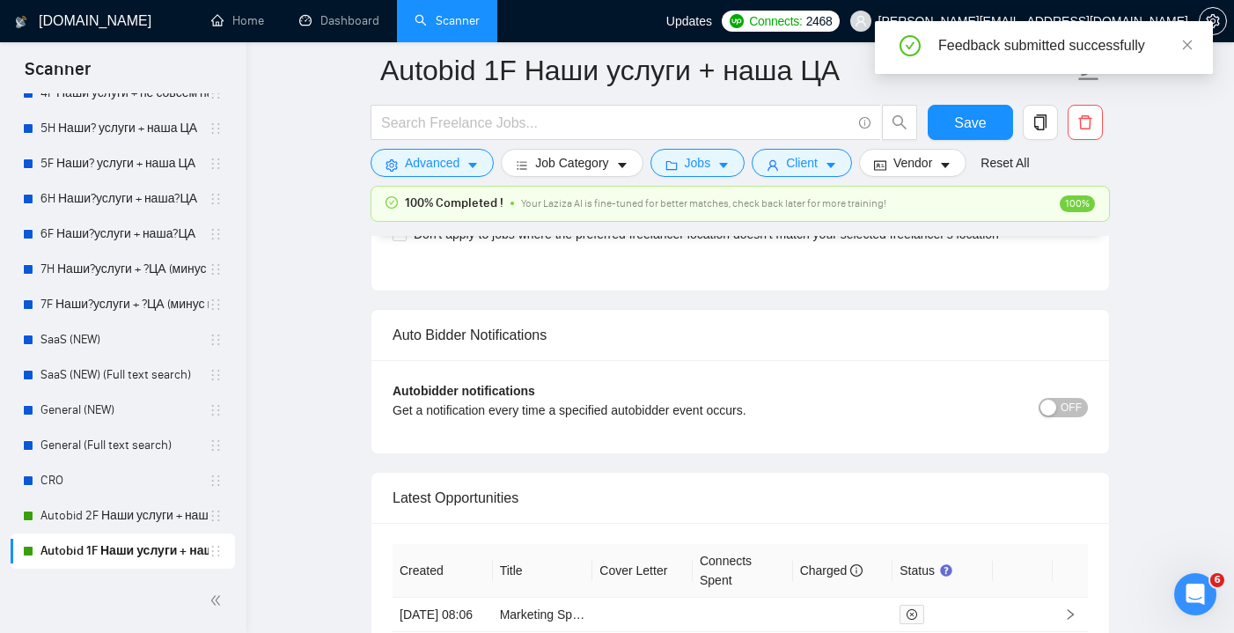
scroll to position [4331, 0]
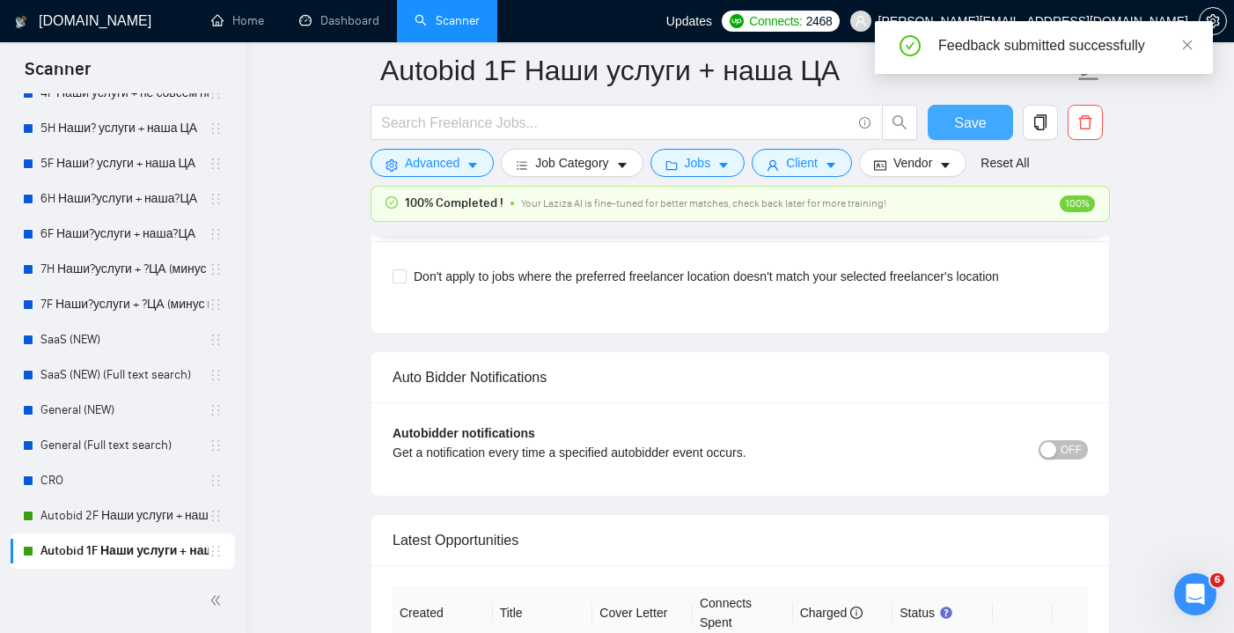
click at [987, 115] on button "Save" at bounding box center [970, 122] width 85 height 35
